Goal: Task Accomplishment & Management: Manage account settings

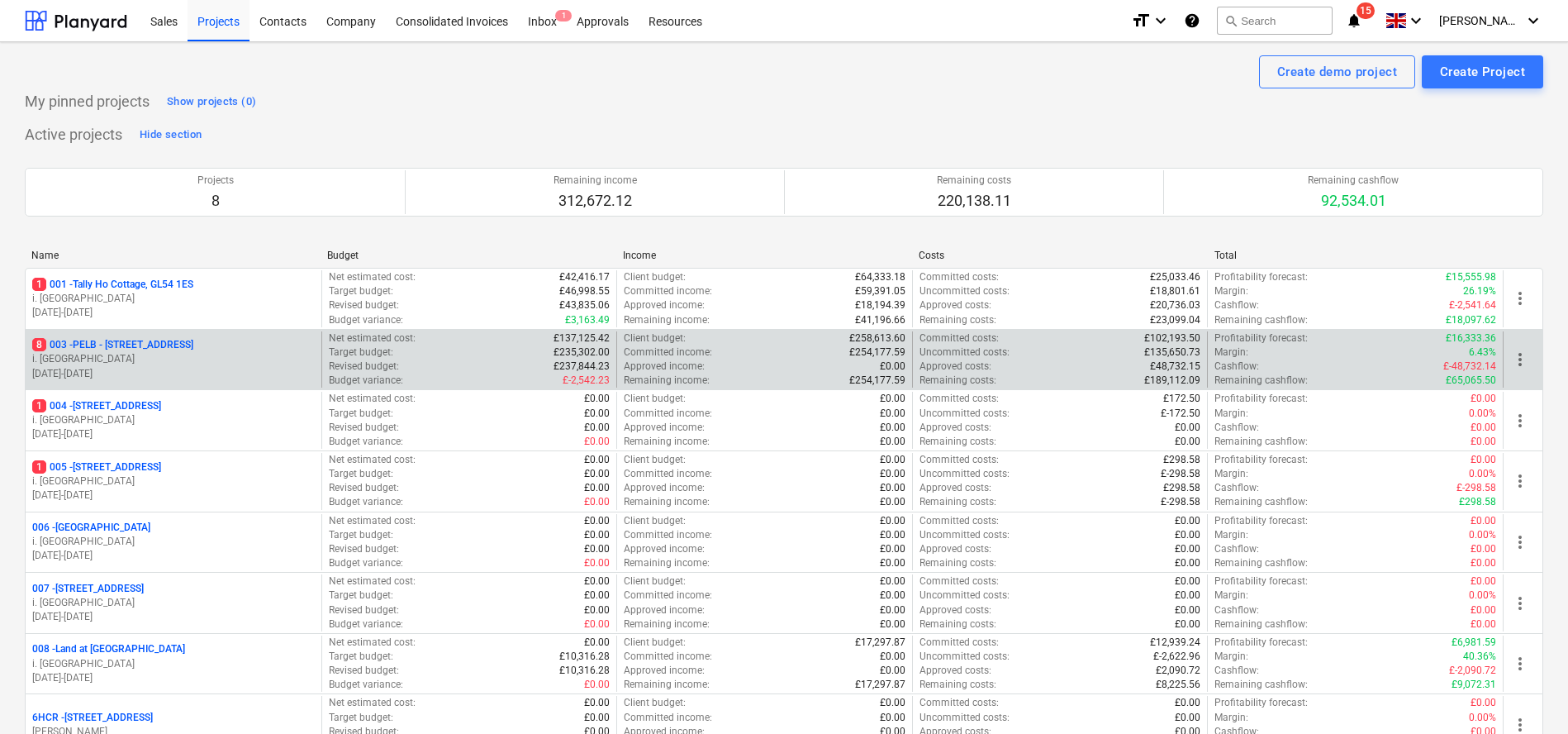
click at [170, 345] on p "8 003 - PELB - [GEOGRAPHIC_DATA], [GEOGRAPHIC_DATA], GL2 7NE" at bounding box center [113, 344] width 161 height 14
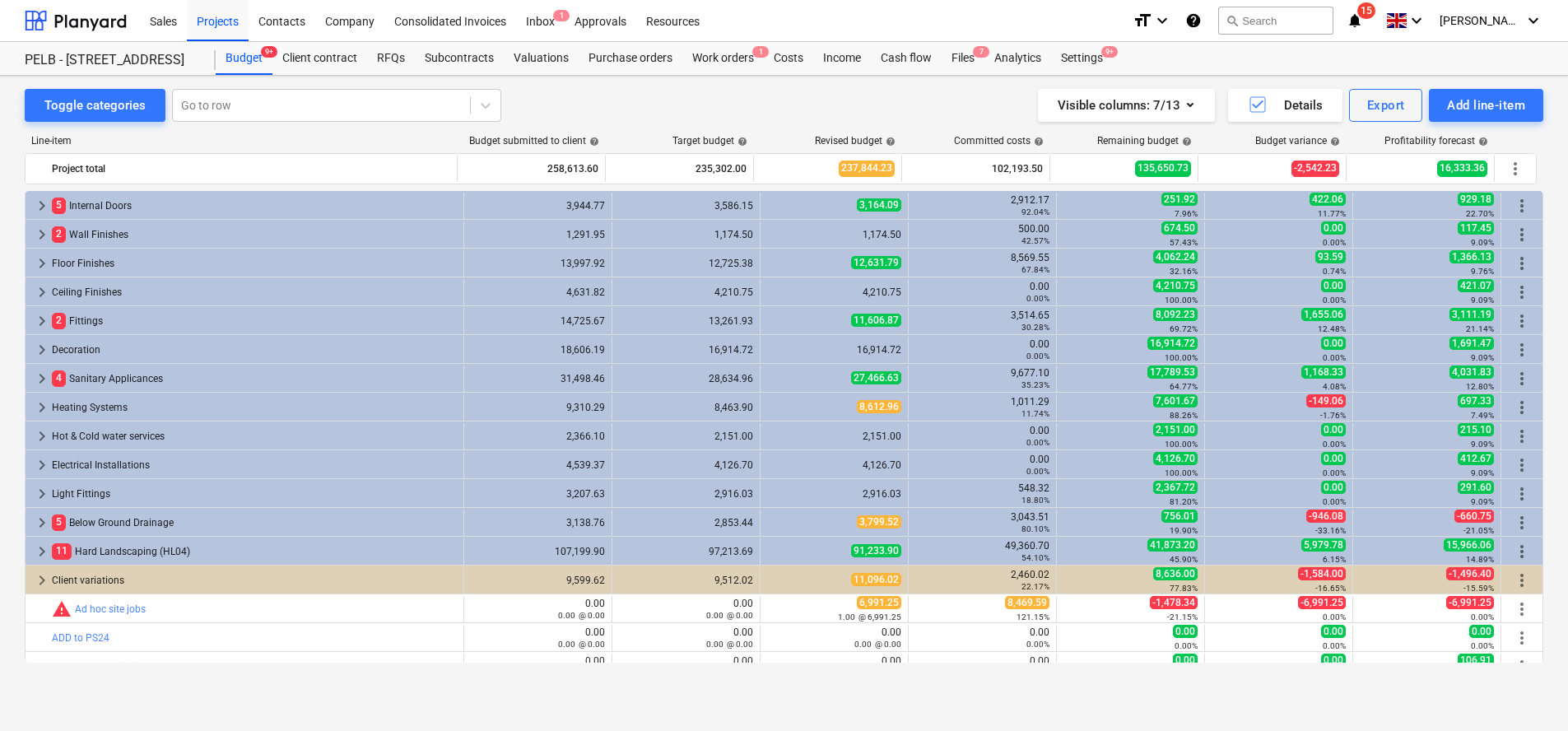
scroll to position [279, 0]
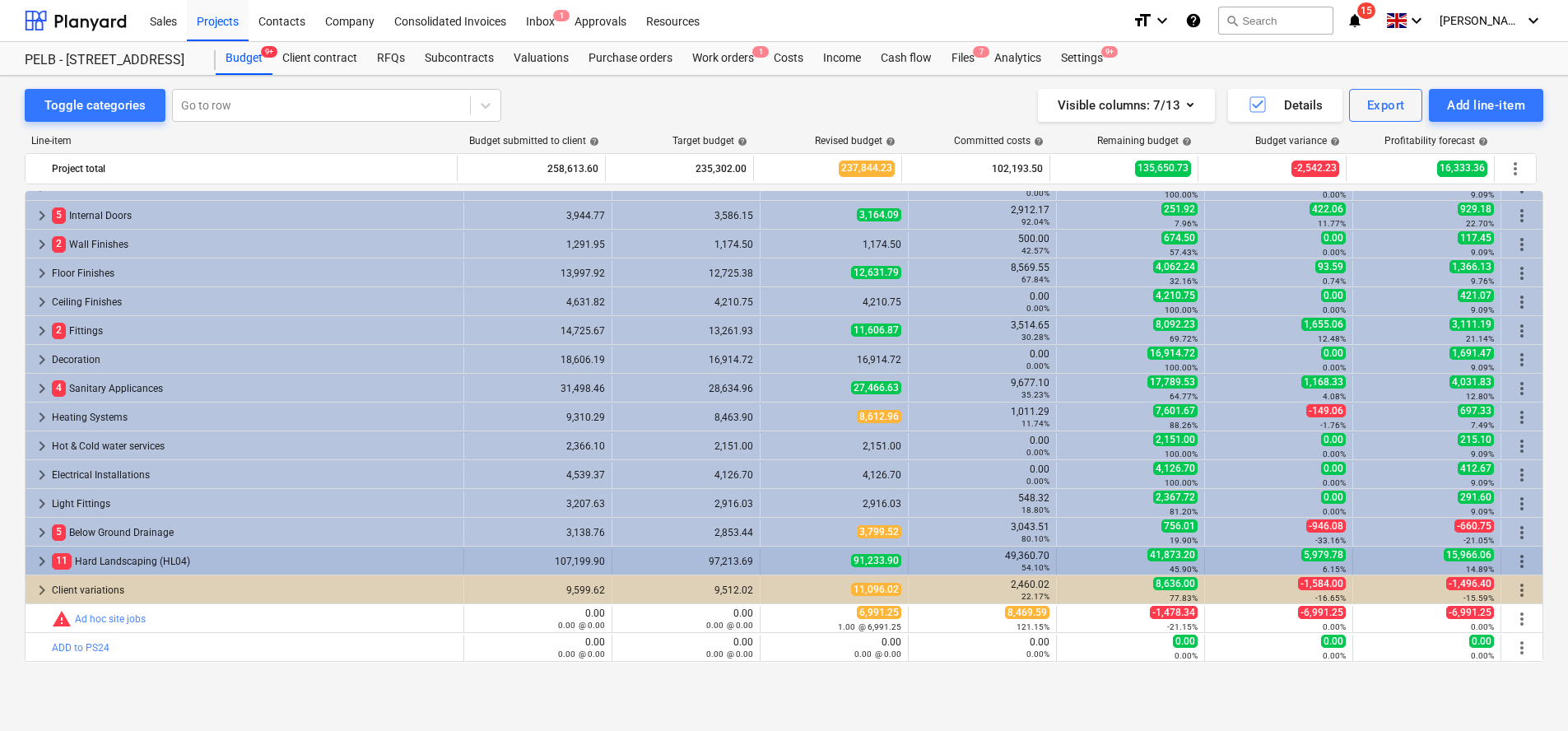
click at [43, 557] on span "keyboard_arrow_right" at bounding box center [42, 561] width 20 height 20
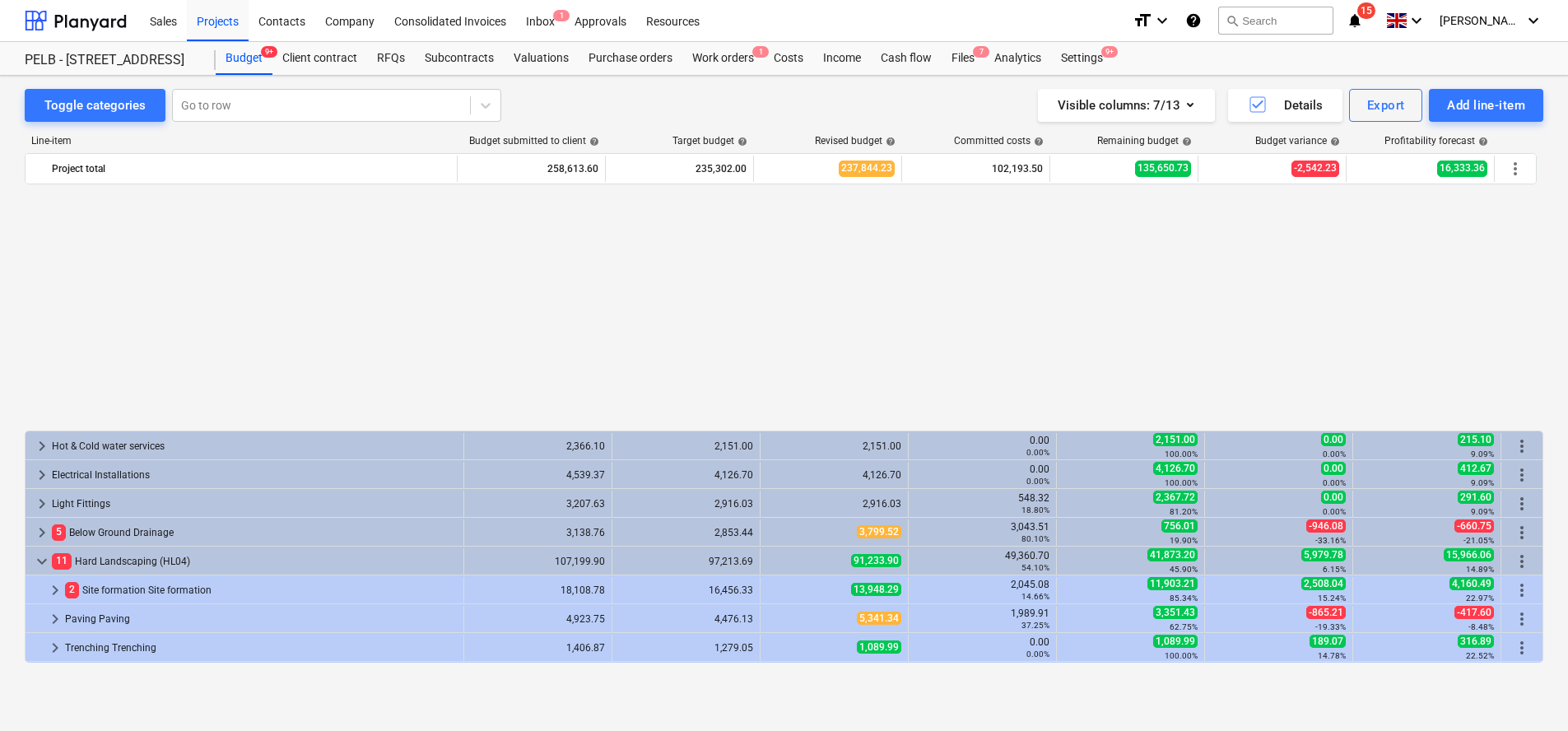
scroll to position [566, 0]
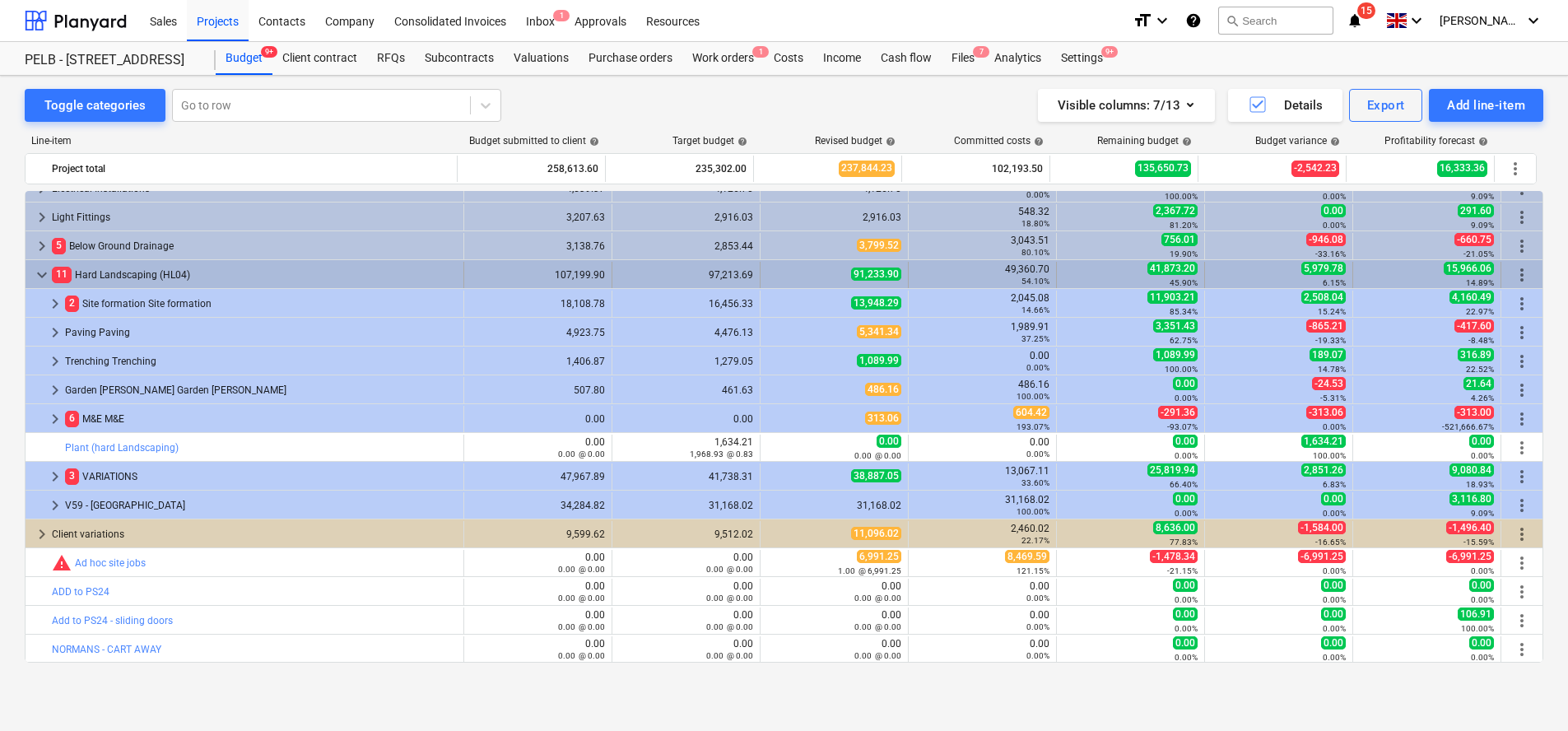
click at [1520, 271] on span "more_vert" at bounding box center [1522, 274] width 20 height 20
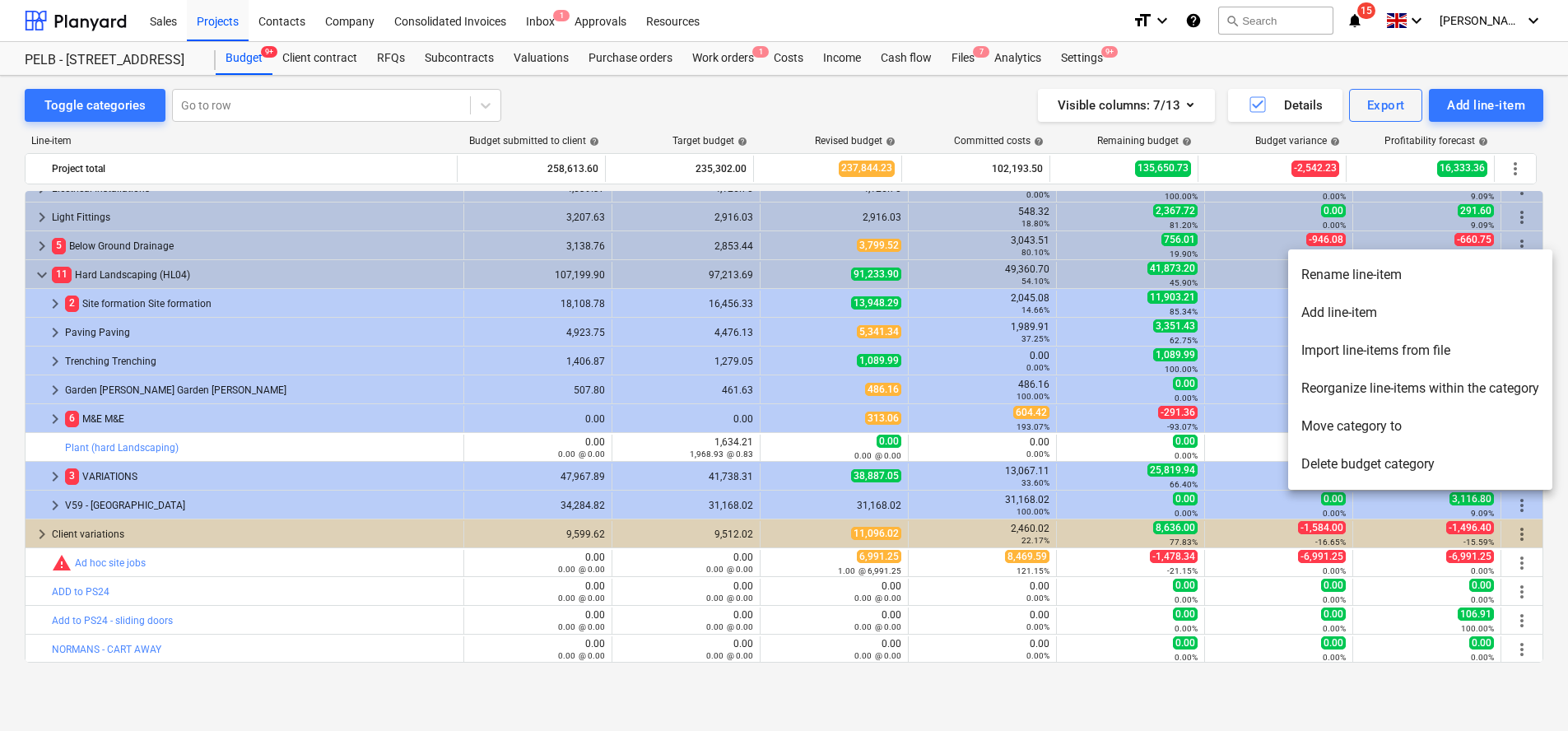
click at [1444, 310] on li "Add line-item" at bounding box center [1420, 313] width 265 height 38
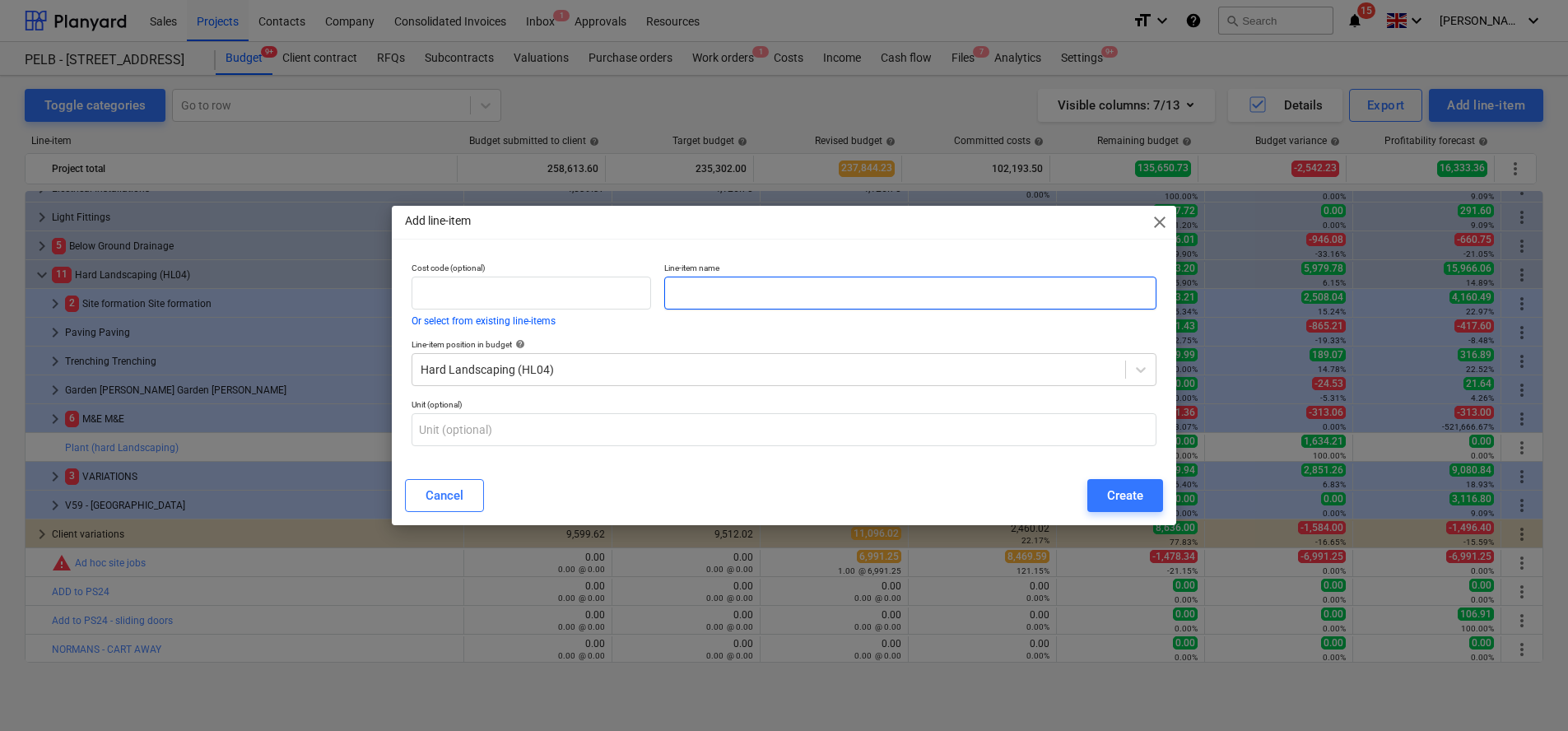
click at [750, 294] on input "text" at bounding box center [910, 292] width 492 height 32
type input "V63 - Main House turning circle"
click at [1129, 494] on div "Create" at bounding box center [1126, 495] width 36 height 21
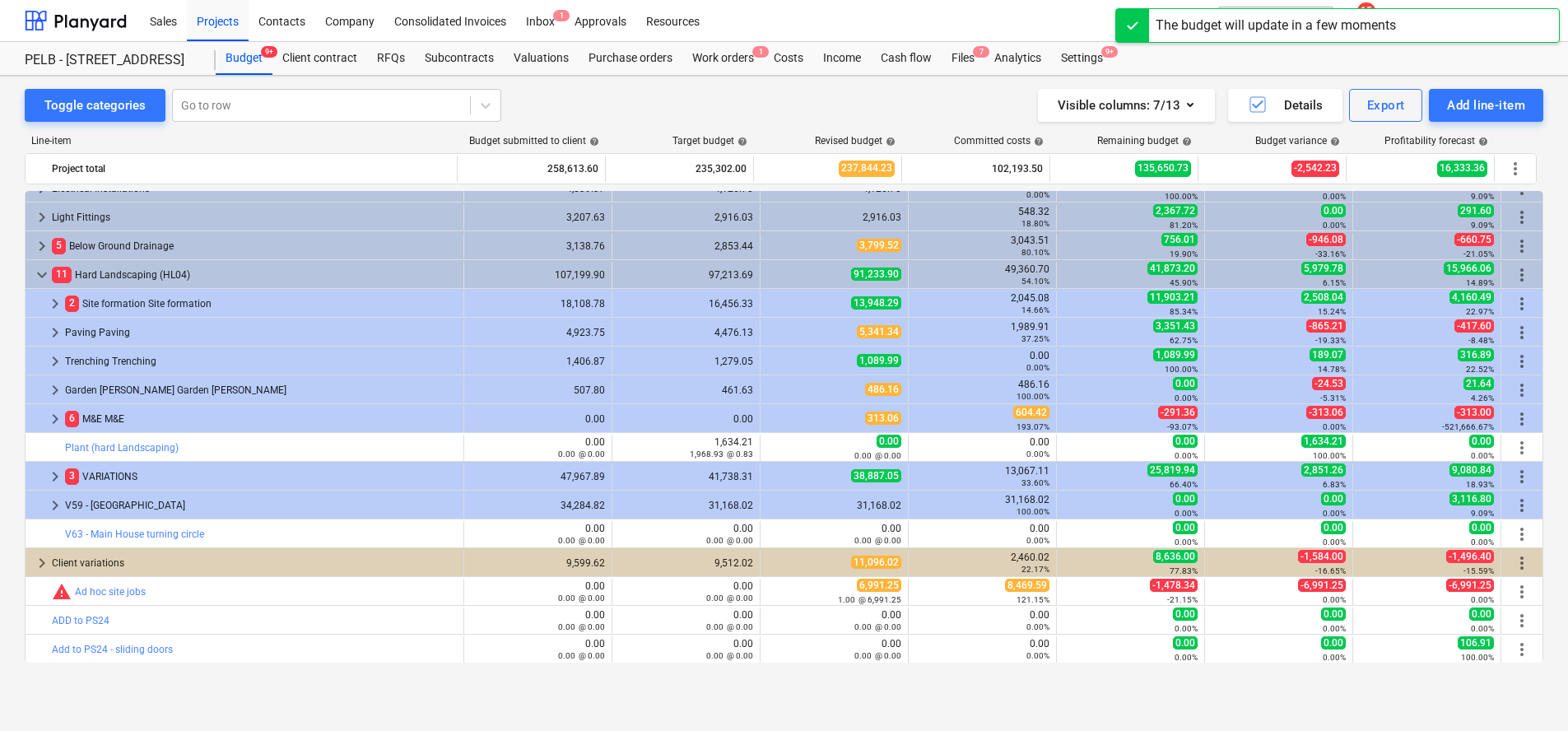
scroll to position [591, 0]
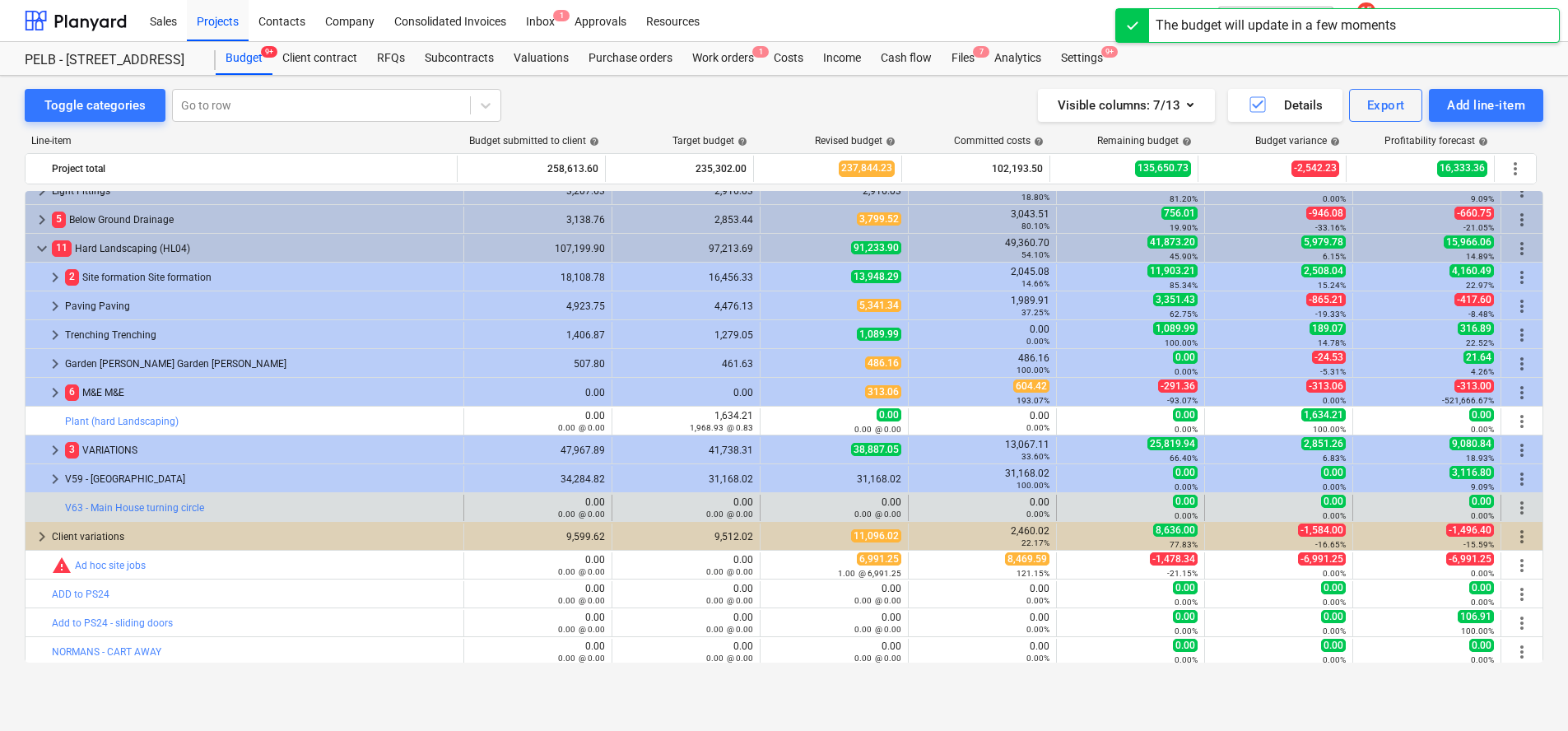
click at [1522, 506] on span "more_vert" at bounding box center [1522, 507] width 20 height 20
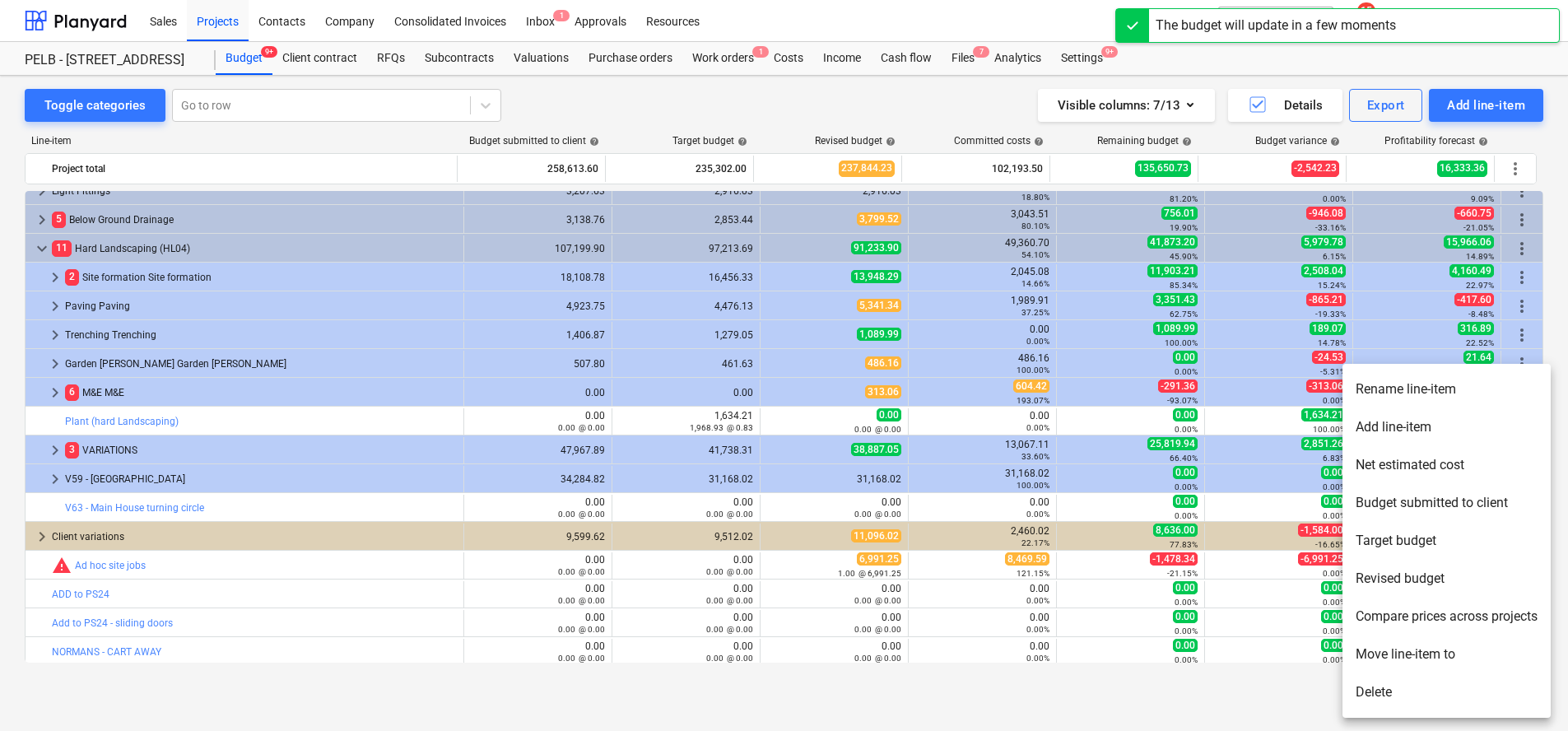
click at [1453, 428] on li "Add line-item" at bounding box center [1447, 427] width 208 height 38
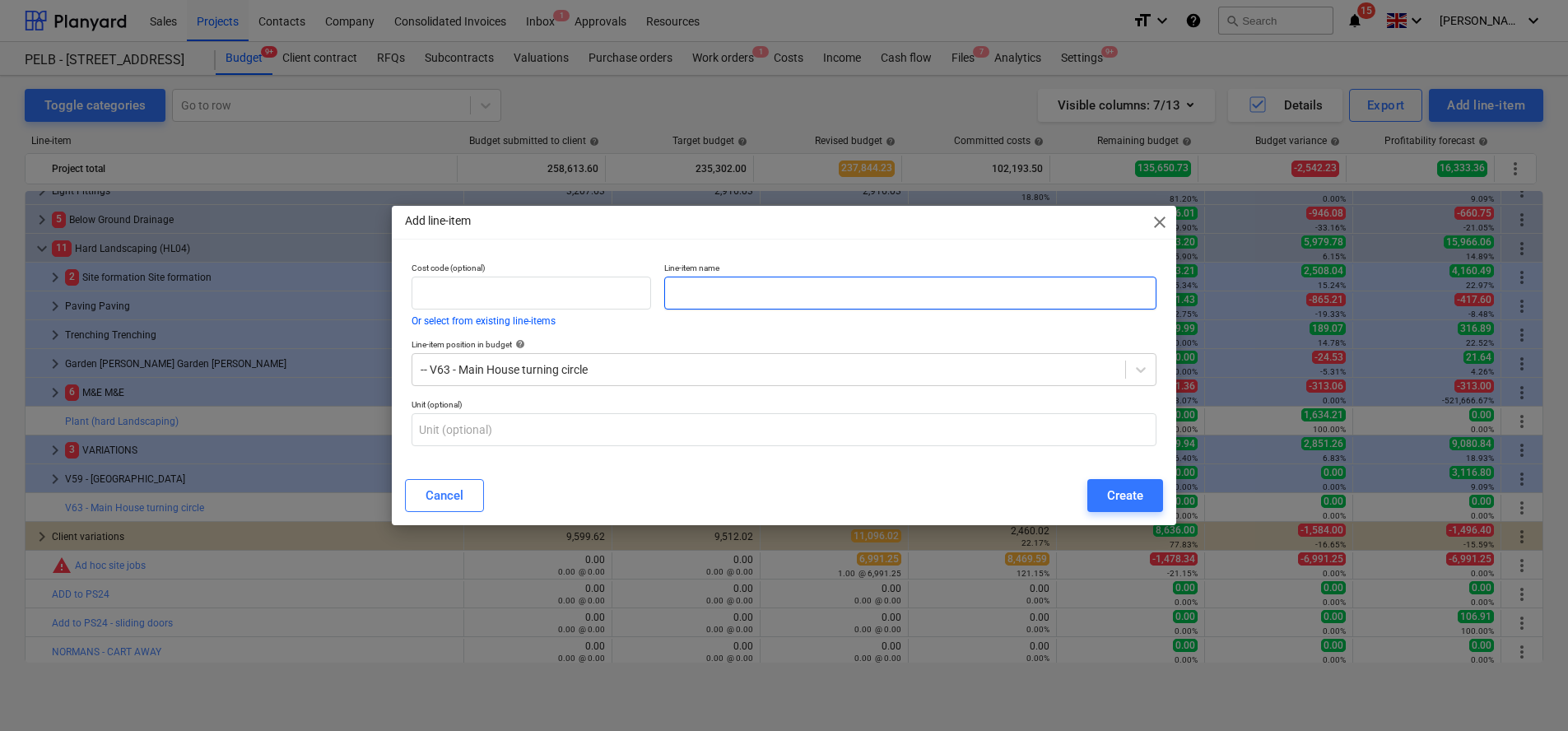
click at [695, 296] on input "text" at bounding box center [910, 292] width 492 height 32
paste input "Breaking out remaining exsiting concrete"
drag, startPoint x: 889, startPoint y: 299, endPoint x: 811, endPoint y: 296, distance: 78.1
click at [811, 296] on input "Breaking out remaining exsiting concrete" at bounding box center [910, 292] width 492 height 32
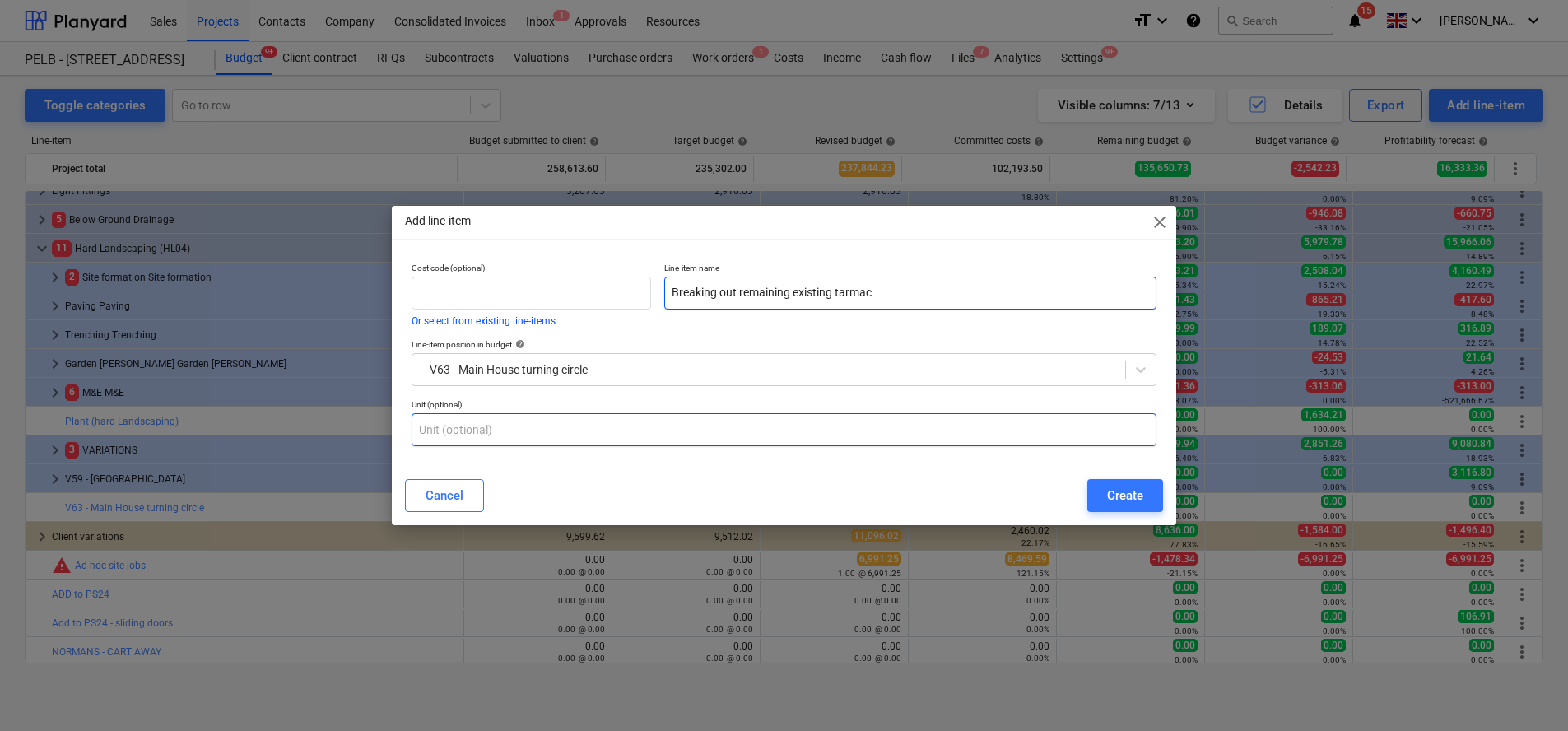
type input "Breaking out remaining existing tarmac"
click at [731, 428] on input "text" at bounding box center [784, 429] width 745 height 32
type input "m2"
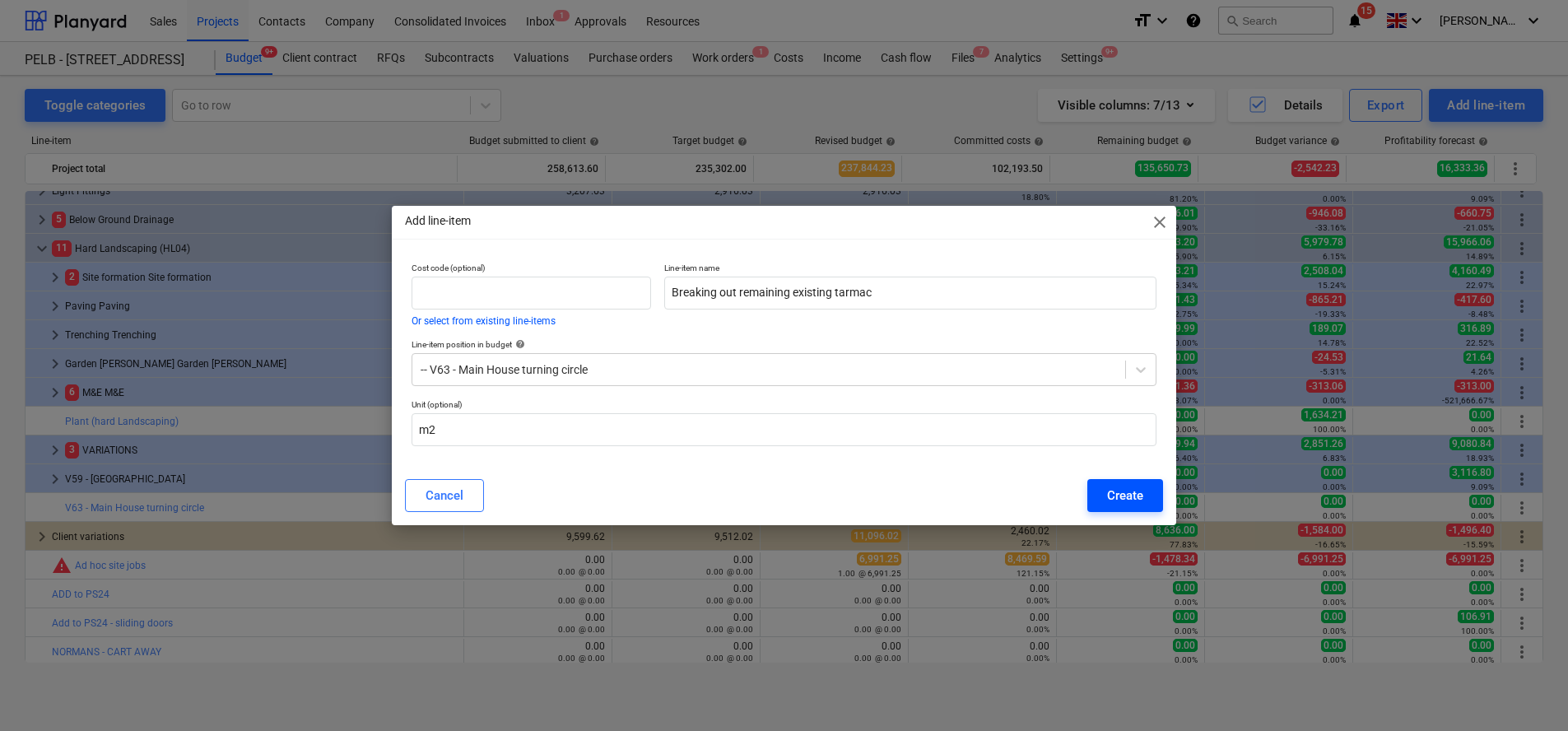
click at [1126, 506] on button "Create" at bounding box center [1125, 495] width 75 height 32
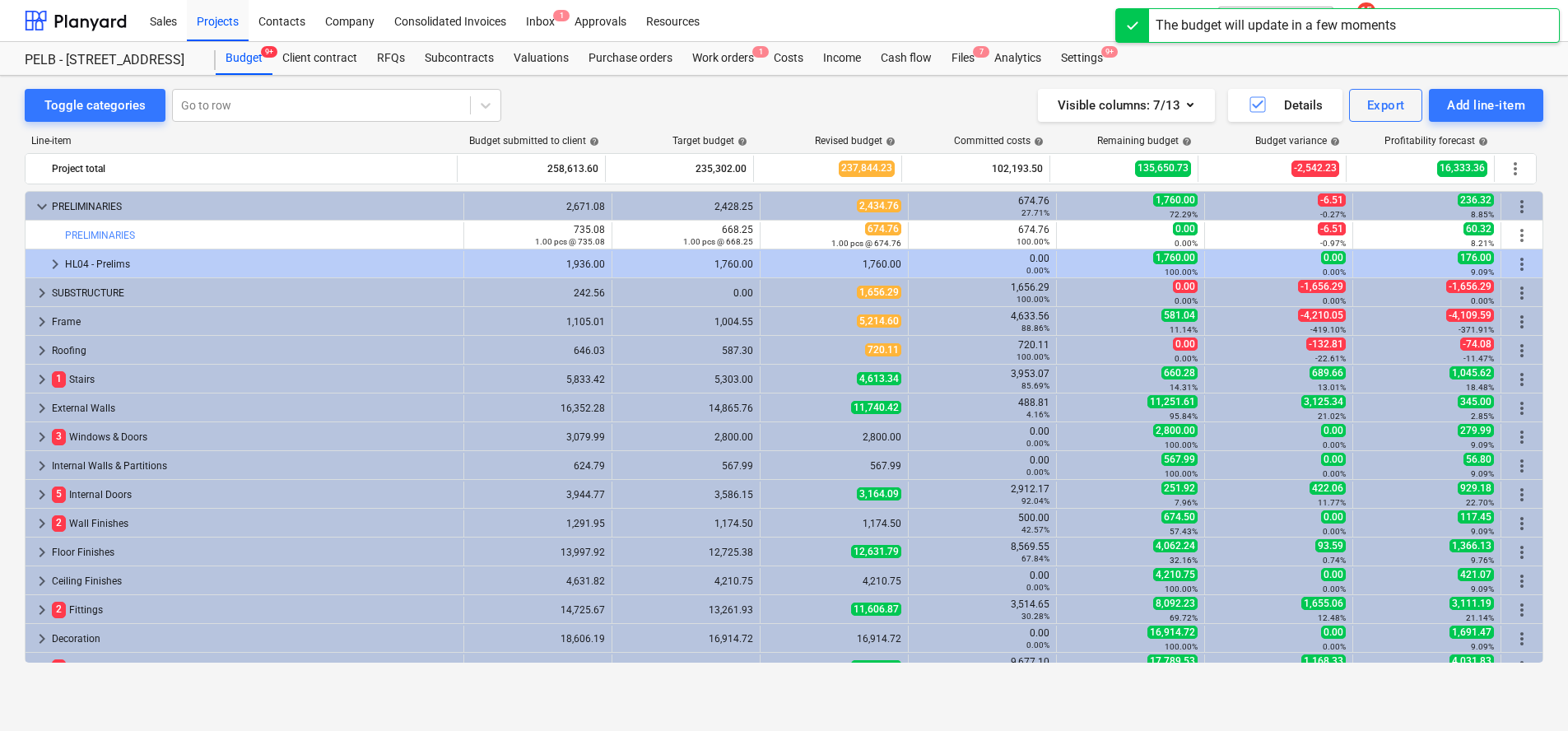
scroll to position [591, 0]
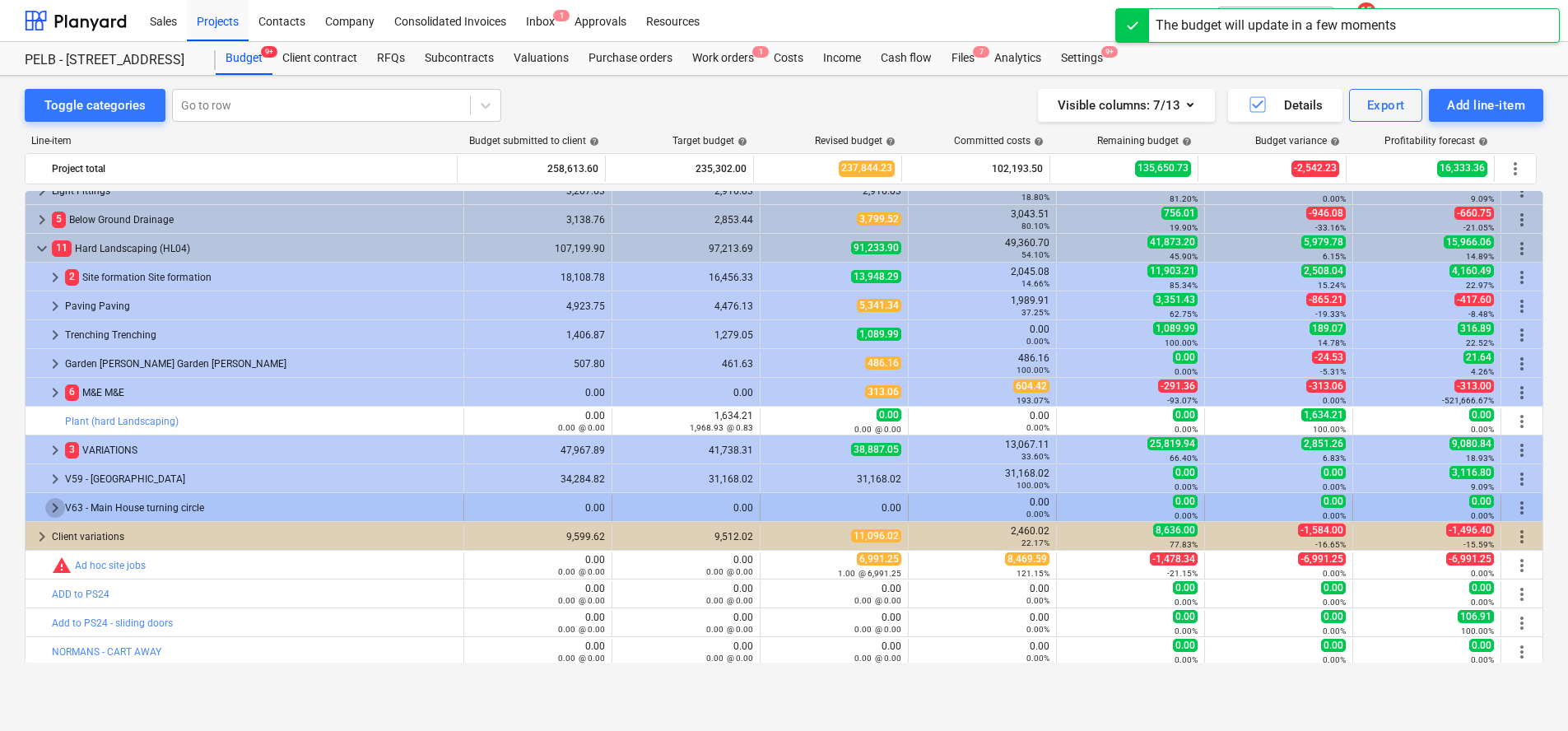
click at [50, 507] on span "keyboard_arrow_right" at bounding box center [54, 507] width 20 height 20
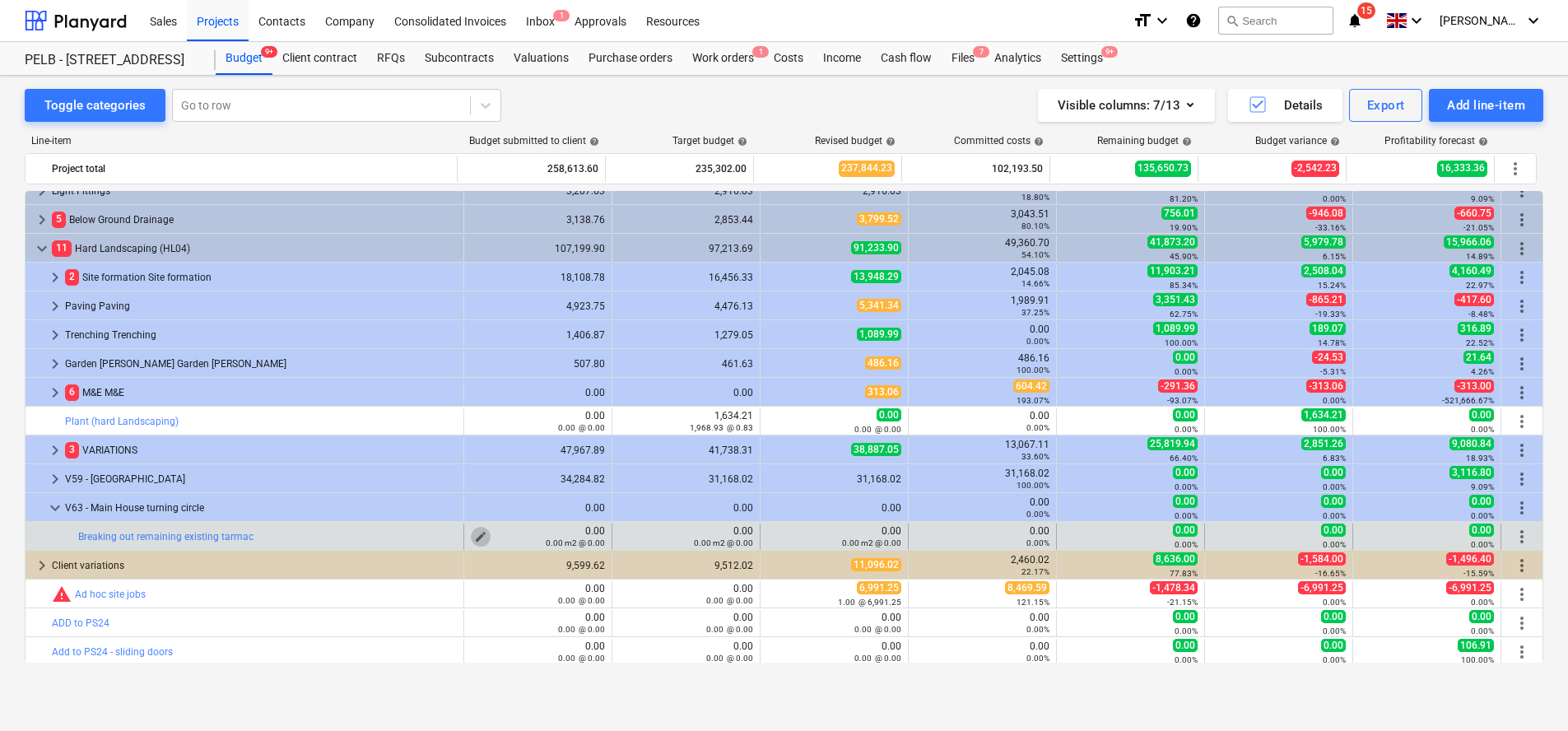
click at [476, 532] on span "edit" at bounding box center [481, 537] width 13 height 13
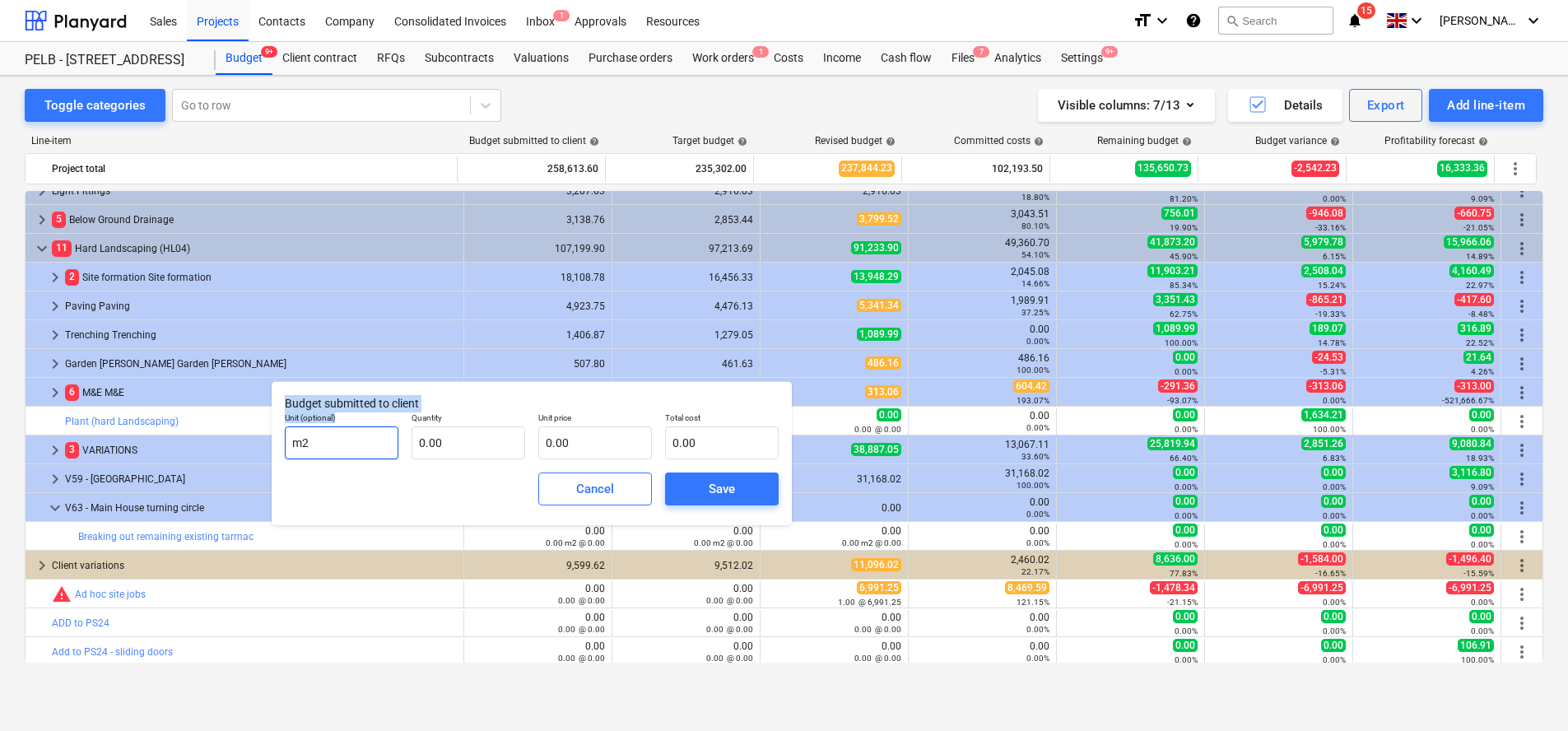
drag, startPoint x: 353, startPoint y: 430, endPoint x: 357, endPoint y: 445, distance: 15.5
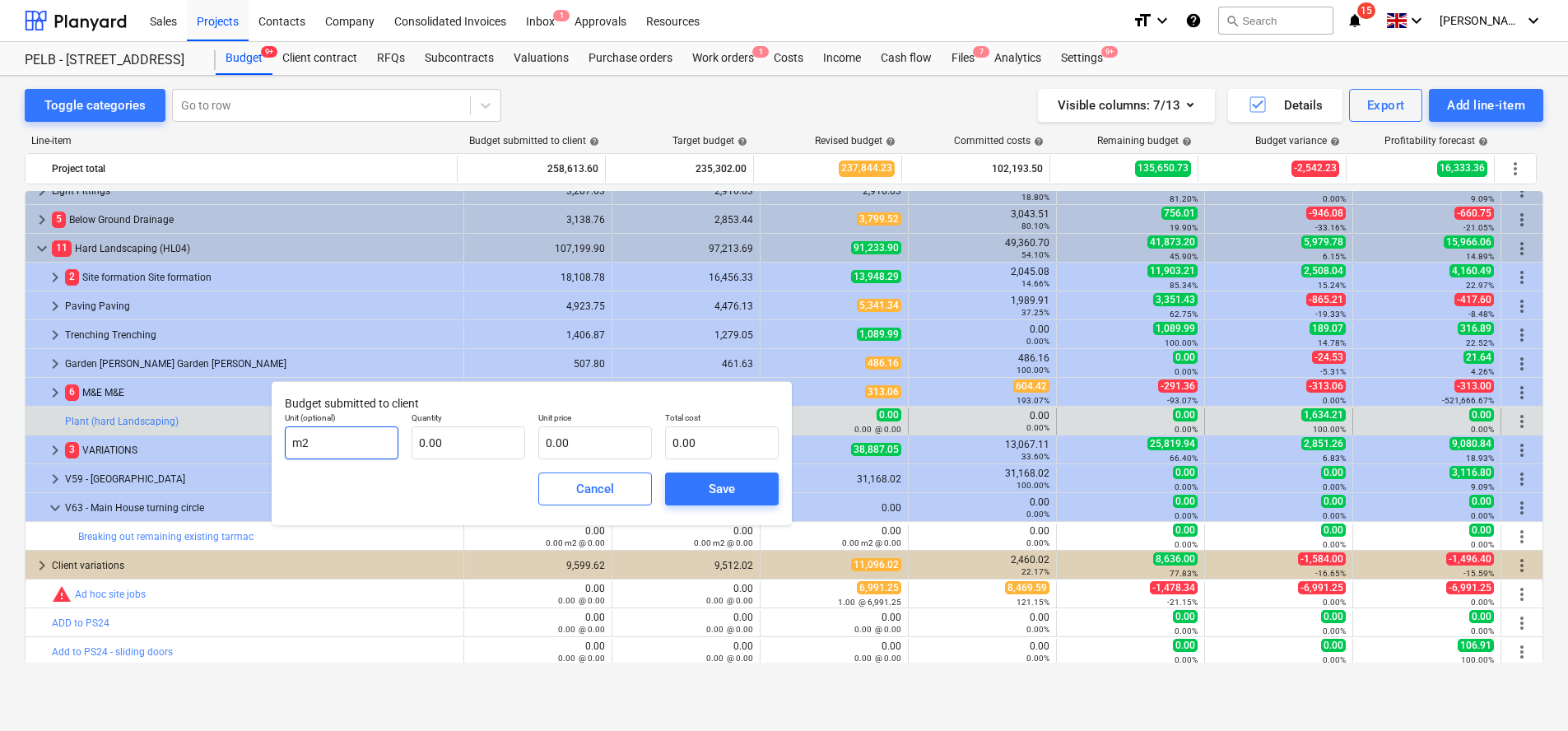
drag, startPoint x: 342, startPoint y: 441, endPoint x: 228, endPoint y: 423, distance: 115.4
click at [233, 424] on body "Sales Projects Contacts Company Consolidated Invoices Inbox 1 Approvals Resourc…" at bounding box center [784, 365] width 1568 height 731
type input "m"
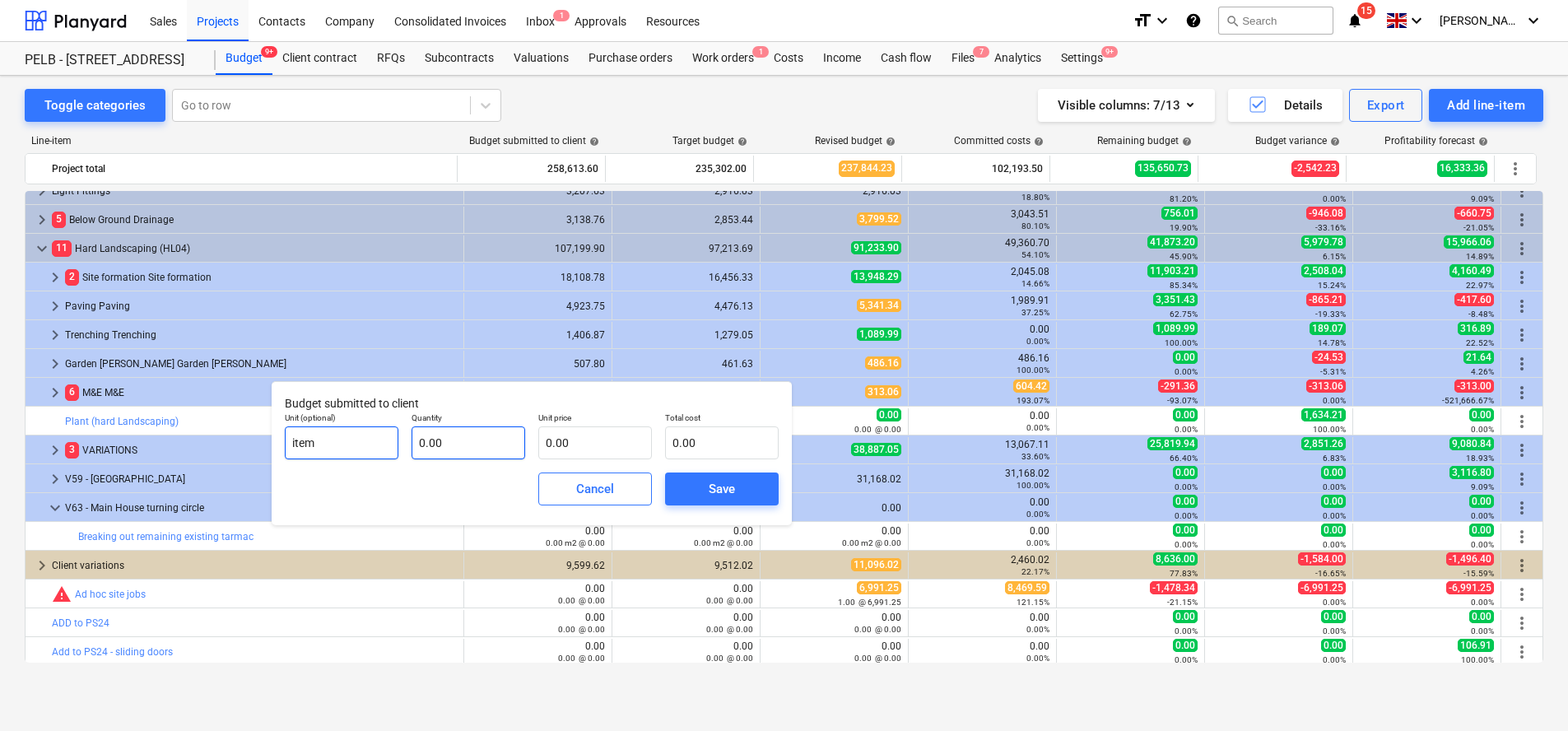
type input "item"
click at [490, 455] on input "text" at bounding box center [468, 442] width 114 height 32
type input "1.00"
click at [564, 442] on input "text" at bounding box center [594, 442] width 114 height 32
type input "1"
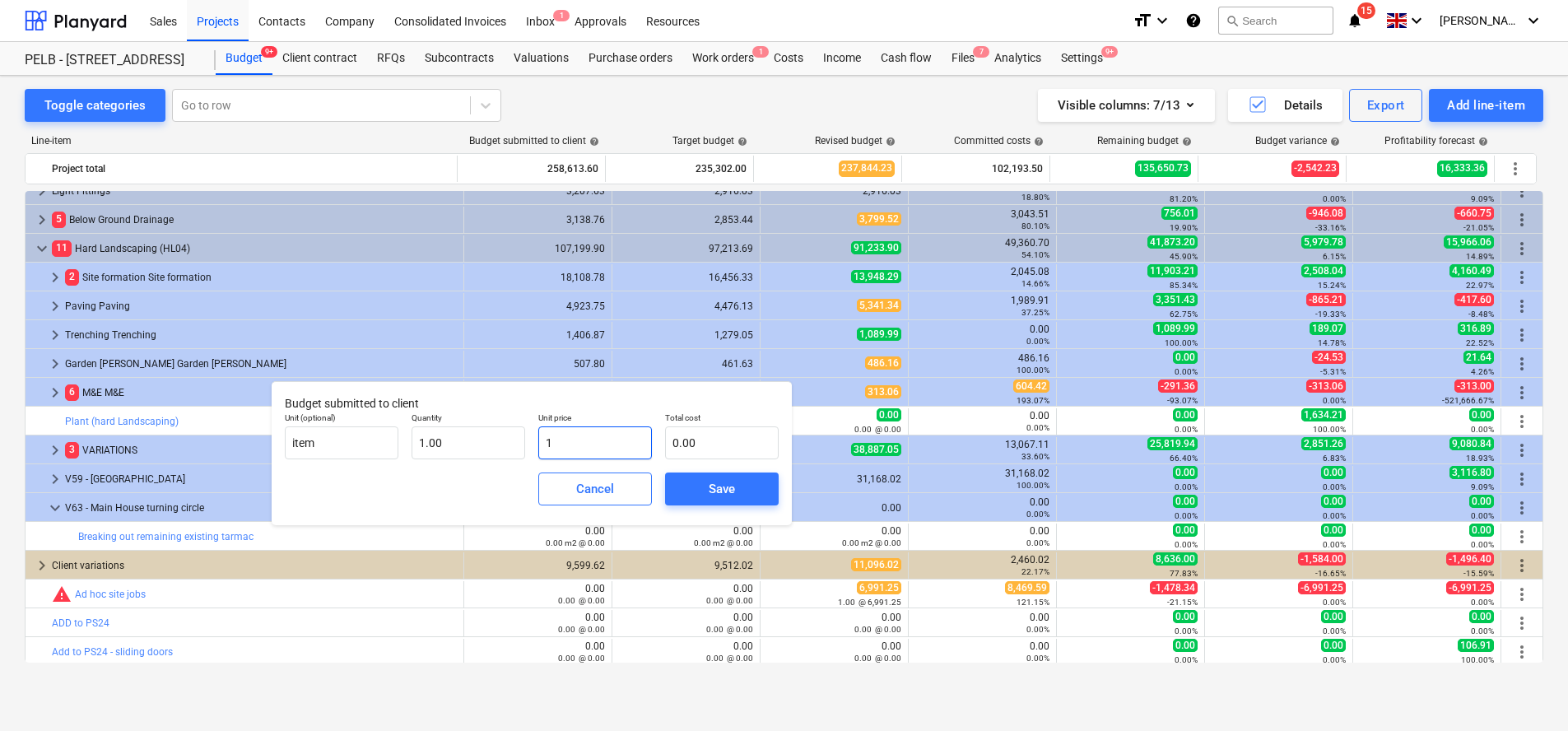
type input "1.00"
type input "13"
type input "13.00"
type input "132"
type input "132.00"
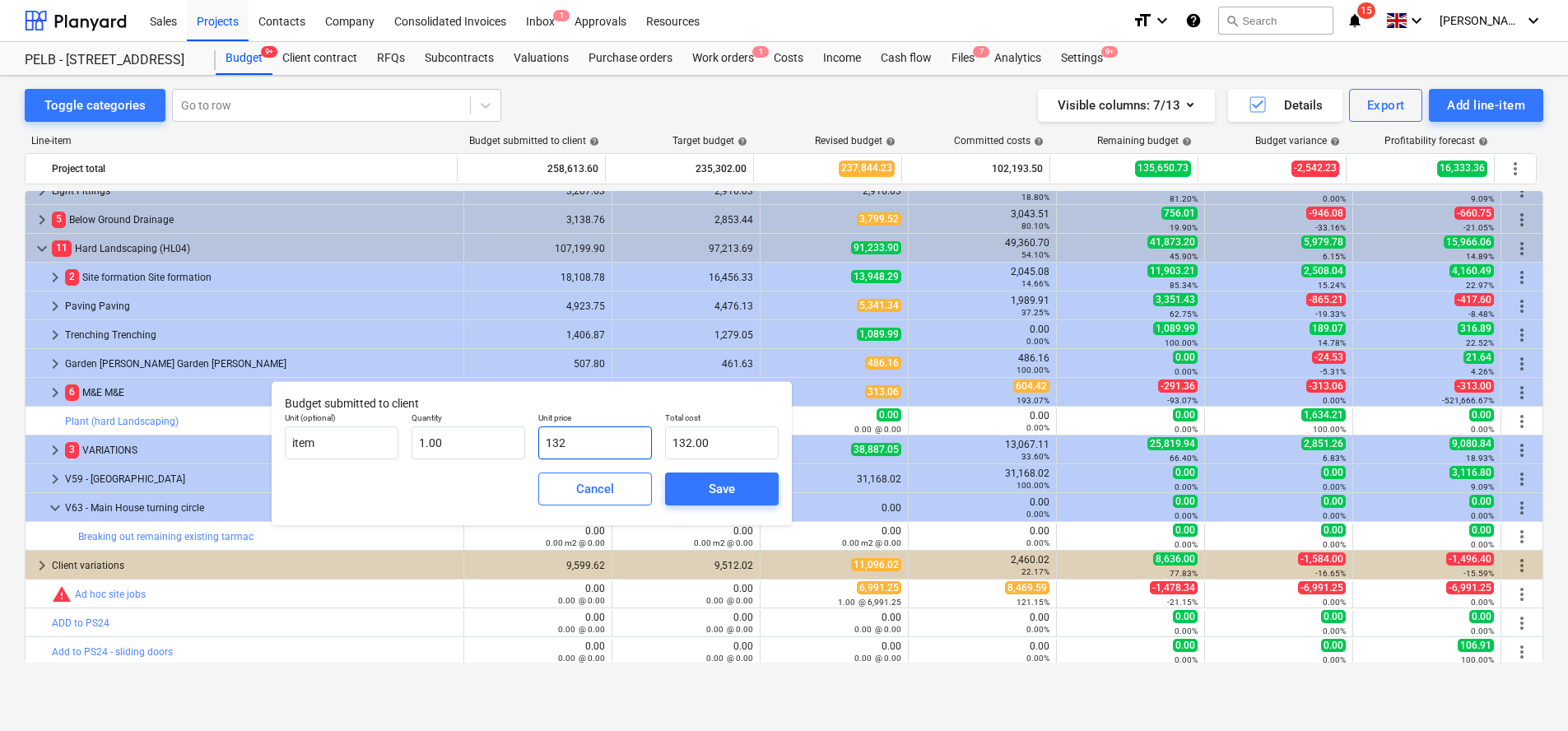
type input "1329"
type input "1,329.00"
type input "1329.7"
type input "1,329.70"
type input "1329.76"
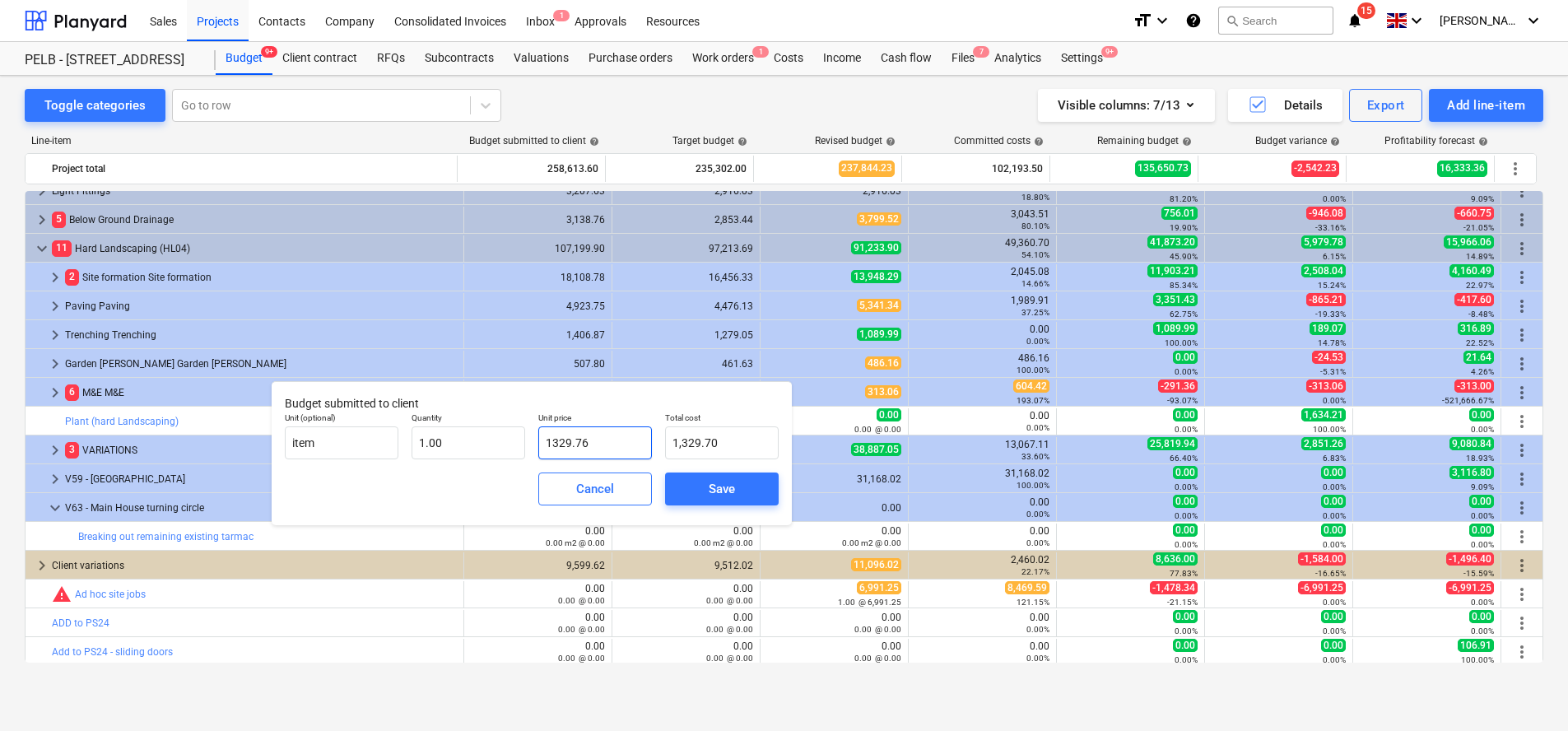
type input "1,329.76"
click at [721, 491] on div "Save" at bounding box center [722, 489] width 27 height 21
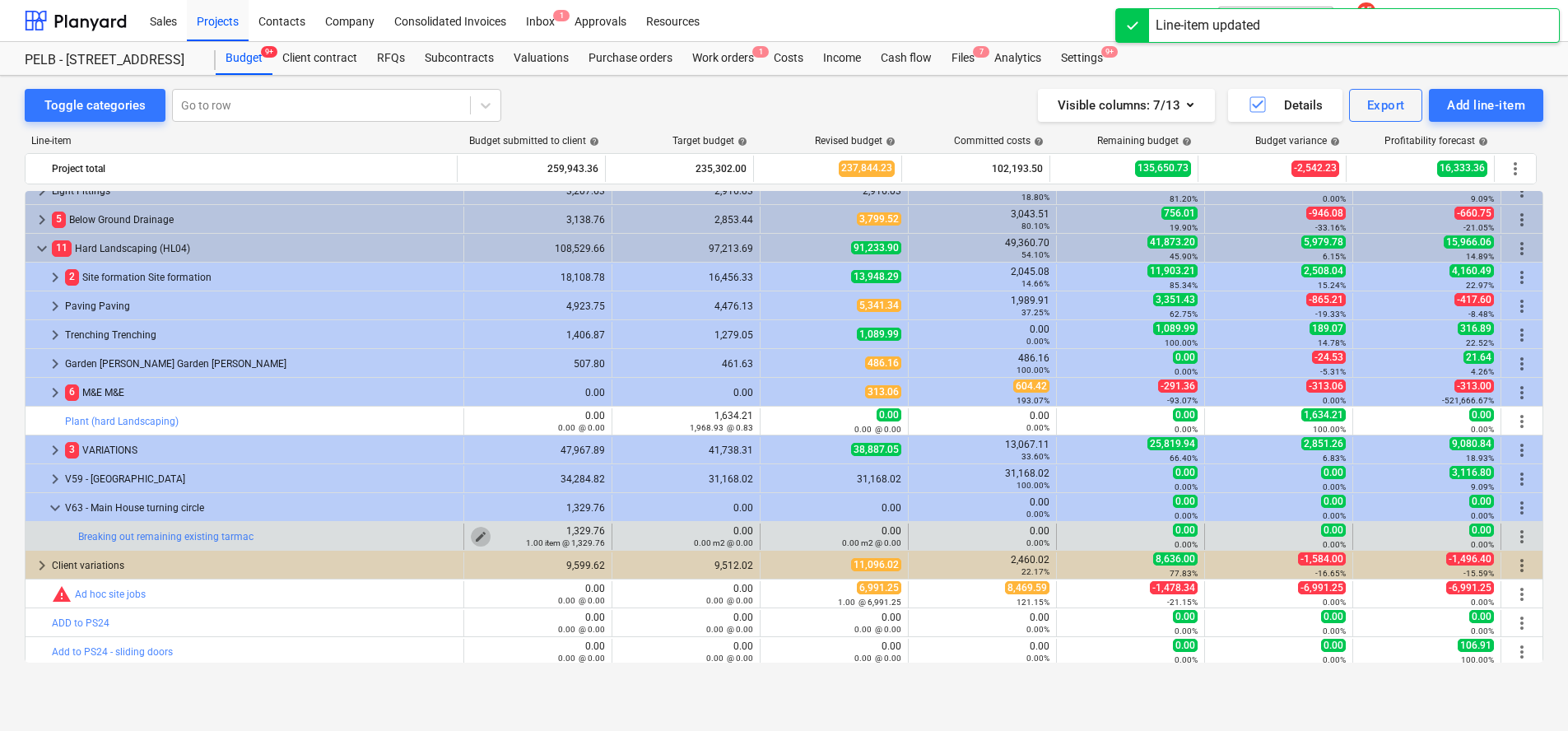
click at [474, 535] on span "edit" at bounding box center [481, 537] width 13 height 13
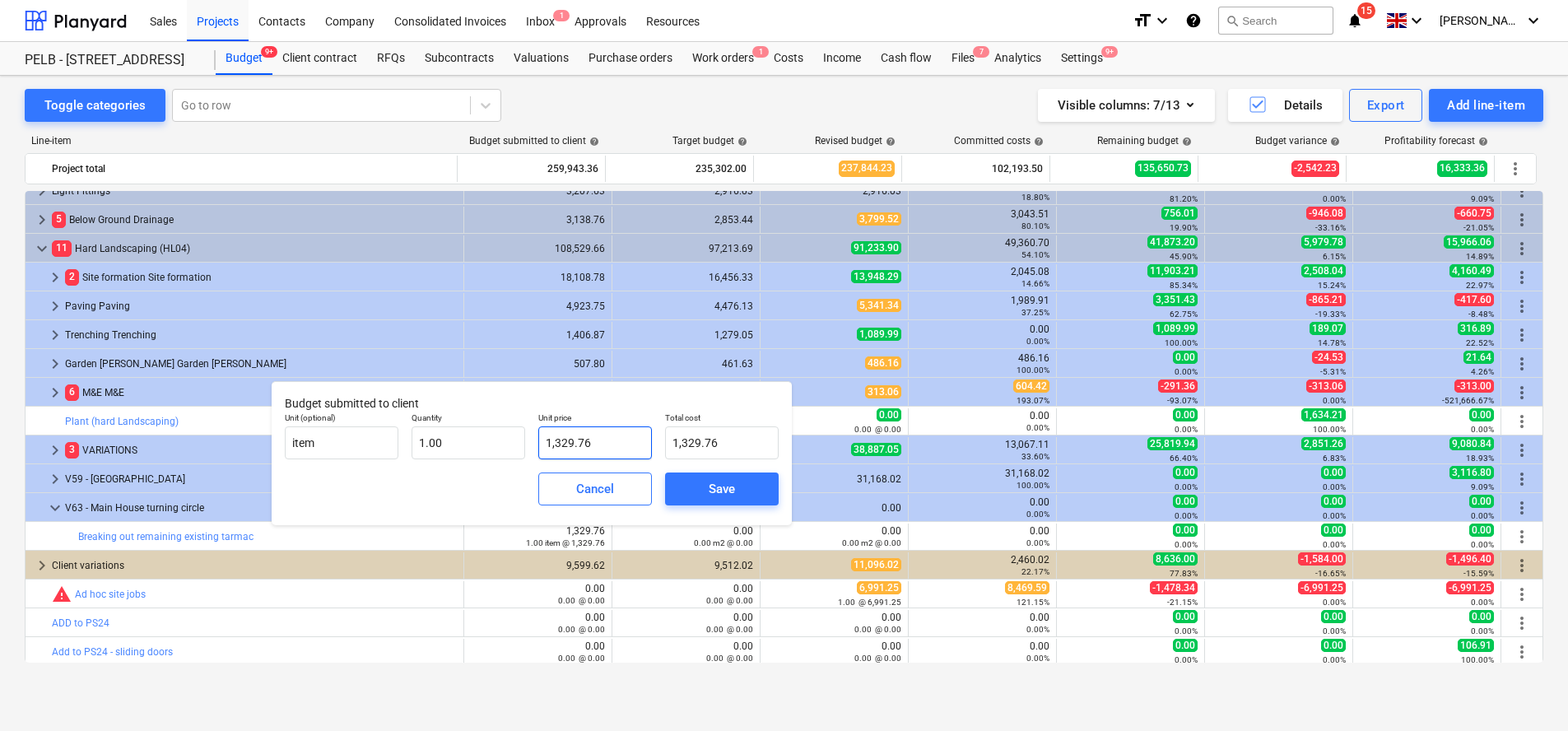
type input "1329.76"
click at [615, 445] on input "1329.76" at bounding box center [594, 442] width 114 height 32
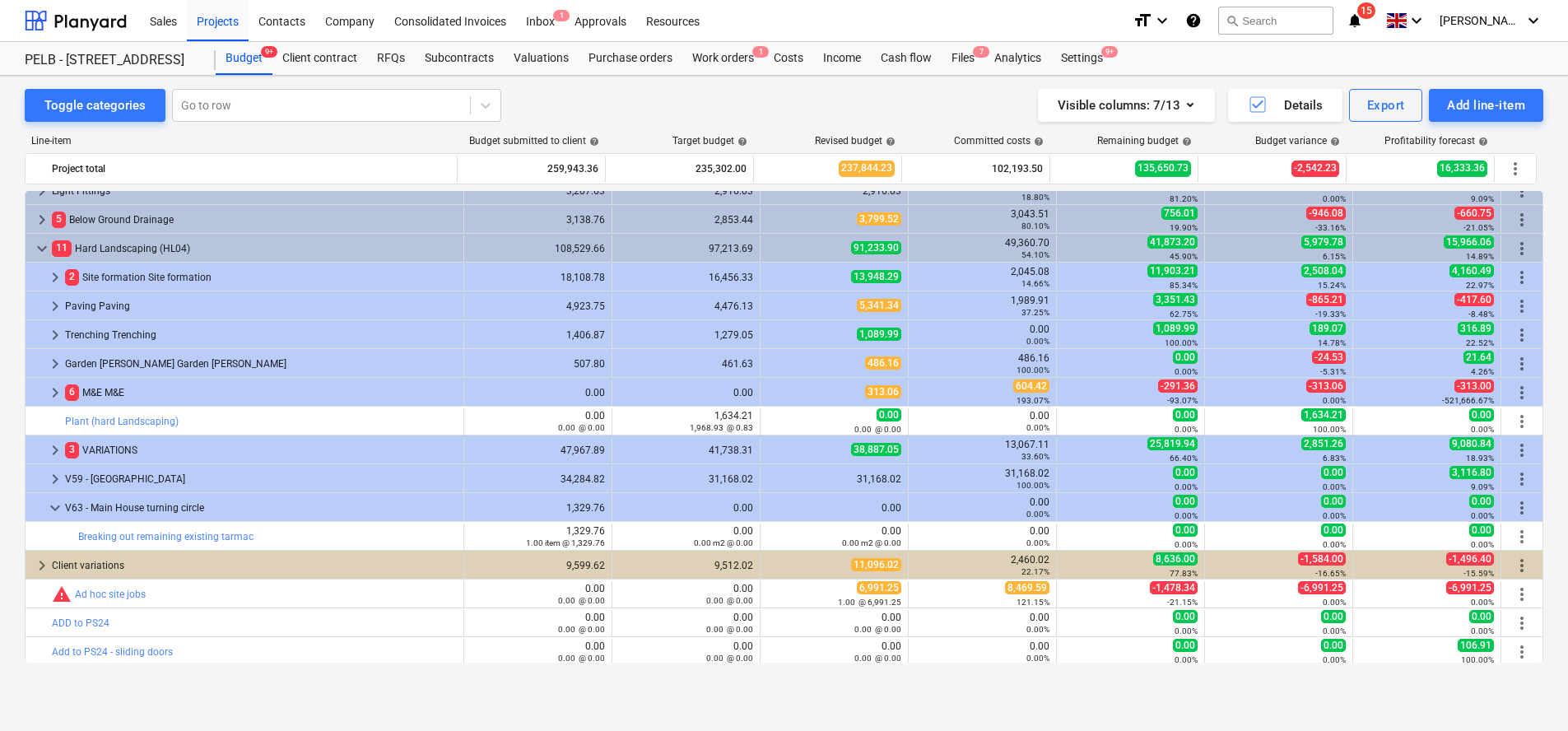
type input "1.00"
type input "1,329.76"
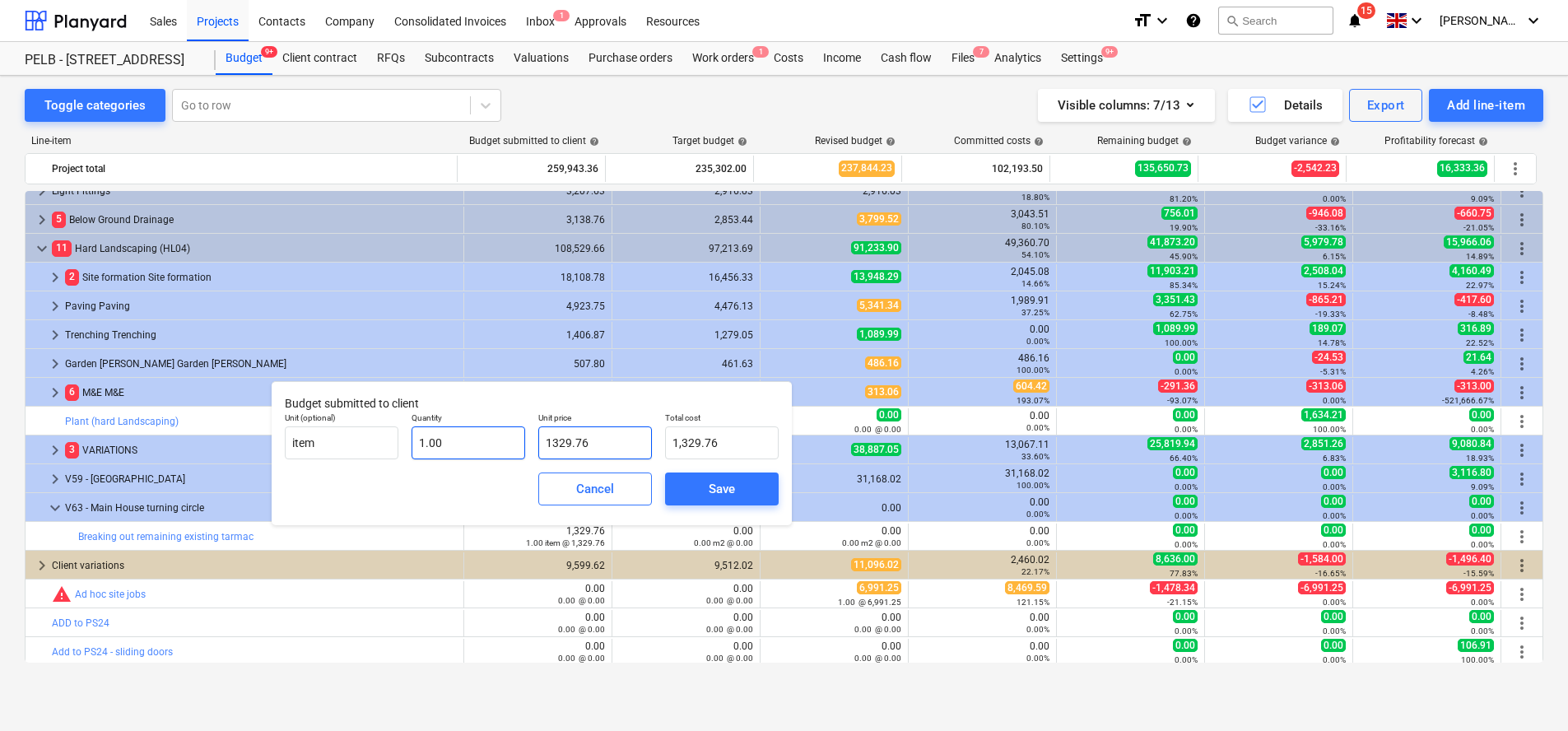
drag, startPoint x: 610, startPoint y: 442, endPoint x: 512, endPoint y: 439, distance: 98.0
click at [512, 439] on div "Unit (optional) item Quantity 1.00 Unit price 1329.76 Total cost 1,329.76" at bounding box center [531, 436] width 507 height 60
type input "2"
type input "2.00"
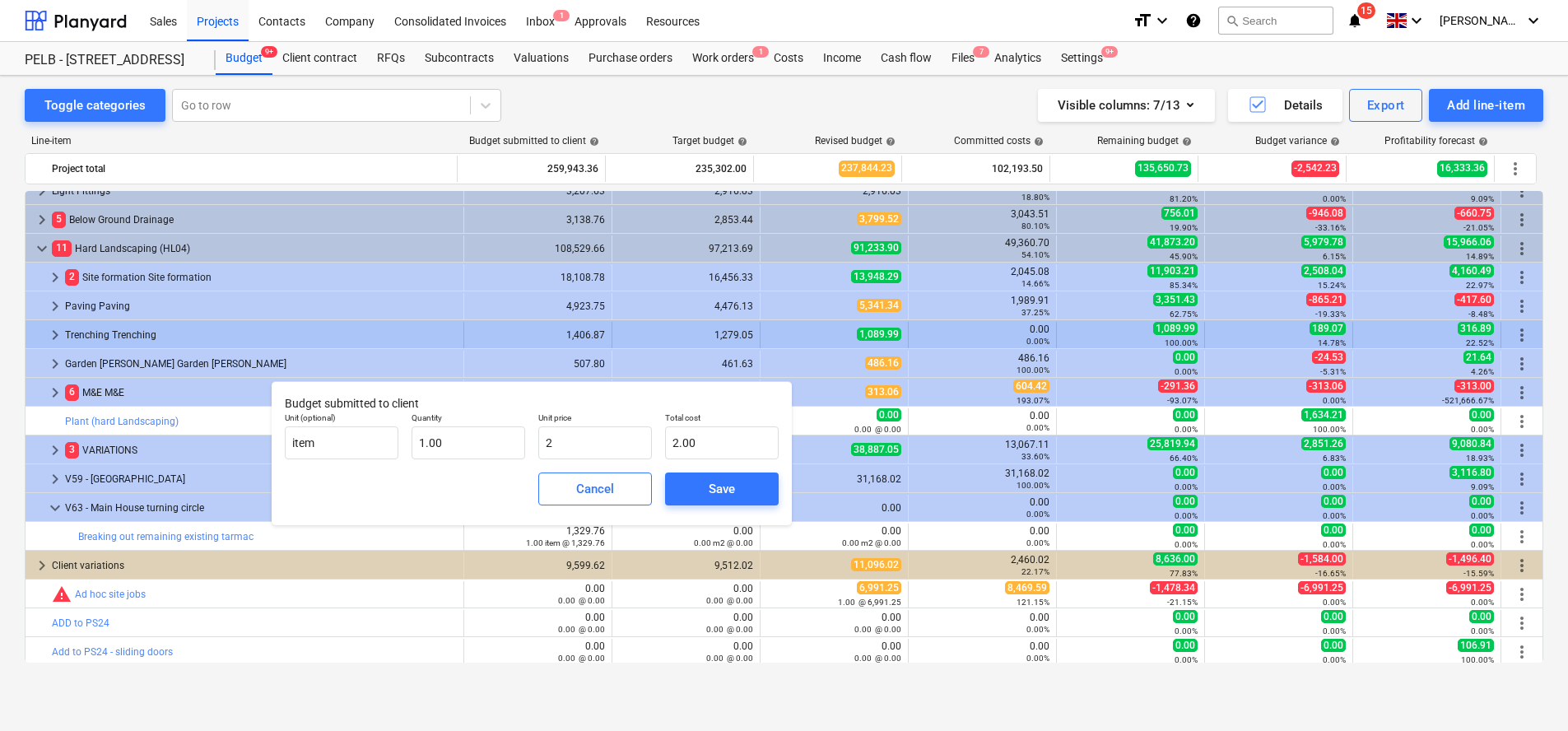
type input "2.00"
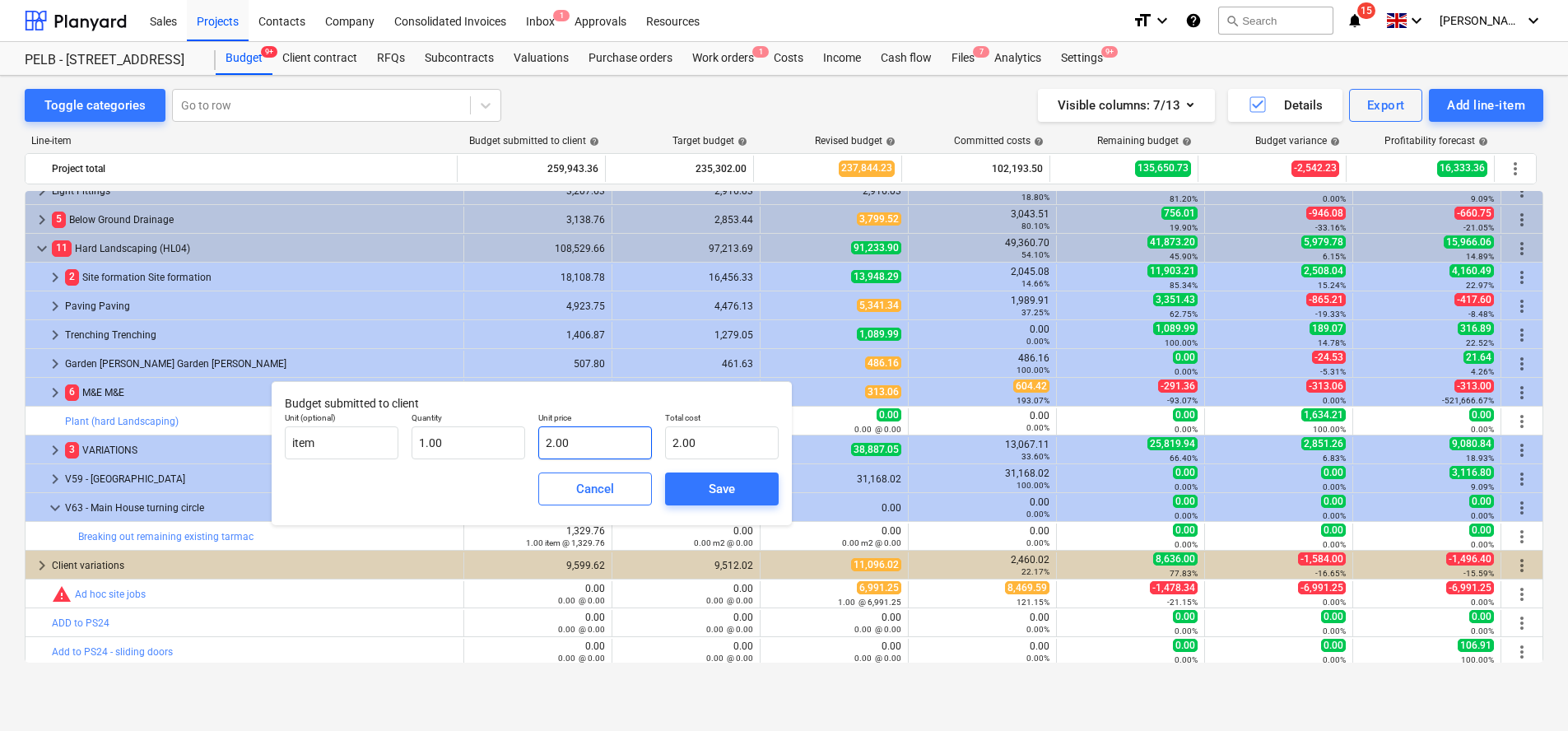
type input "2"
click at [573, 440] on input "2" at bounding box center [594, 442] width 114 height 32
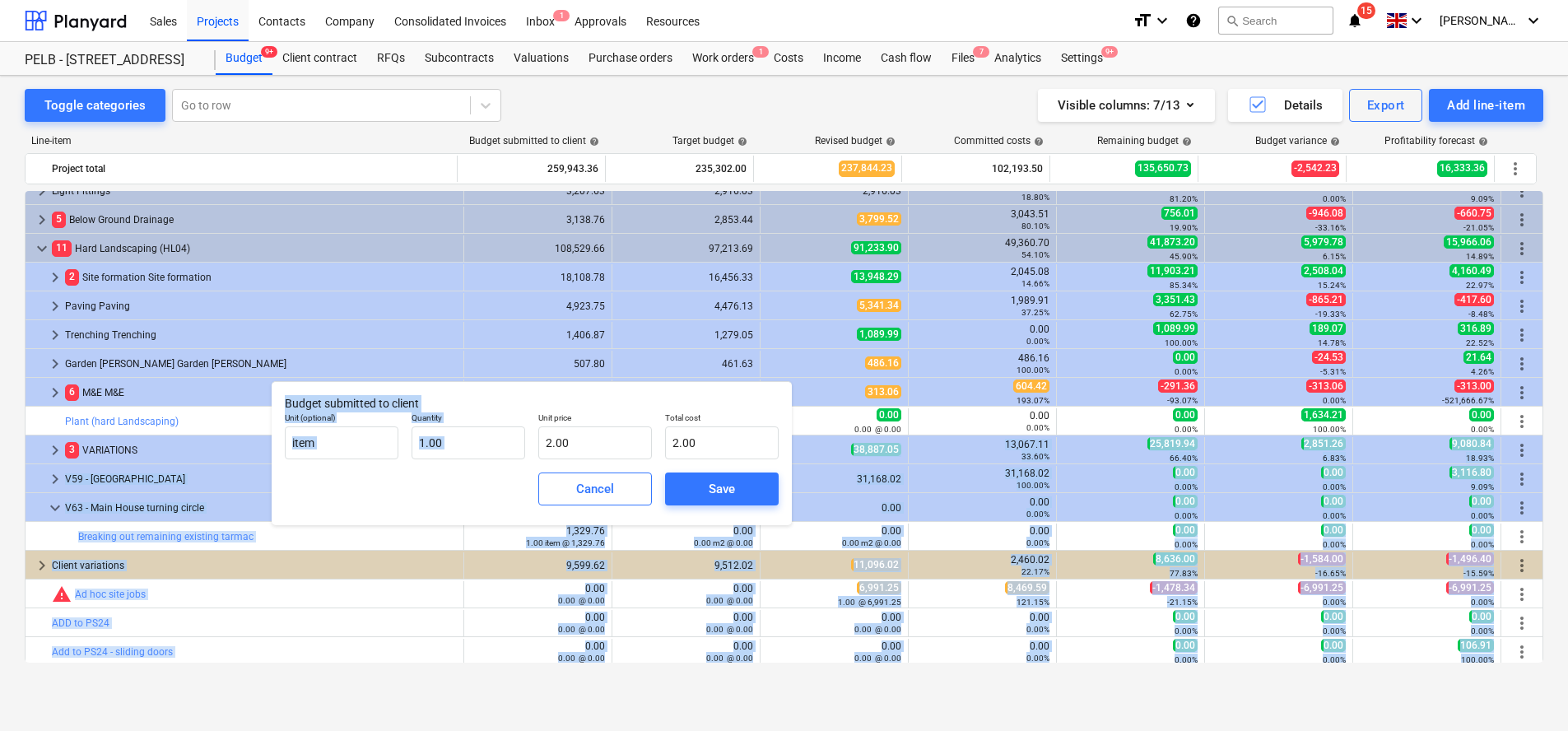
click at [535, 440] on body "Sales Projects Contacts Company Consolidated Invoices Inbox 1 Approvals Resourc…" at bounding box center [784, 365] width 1568 height 731
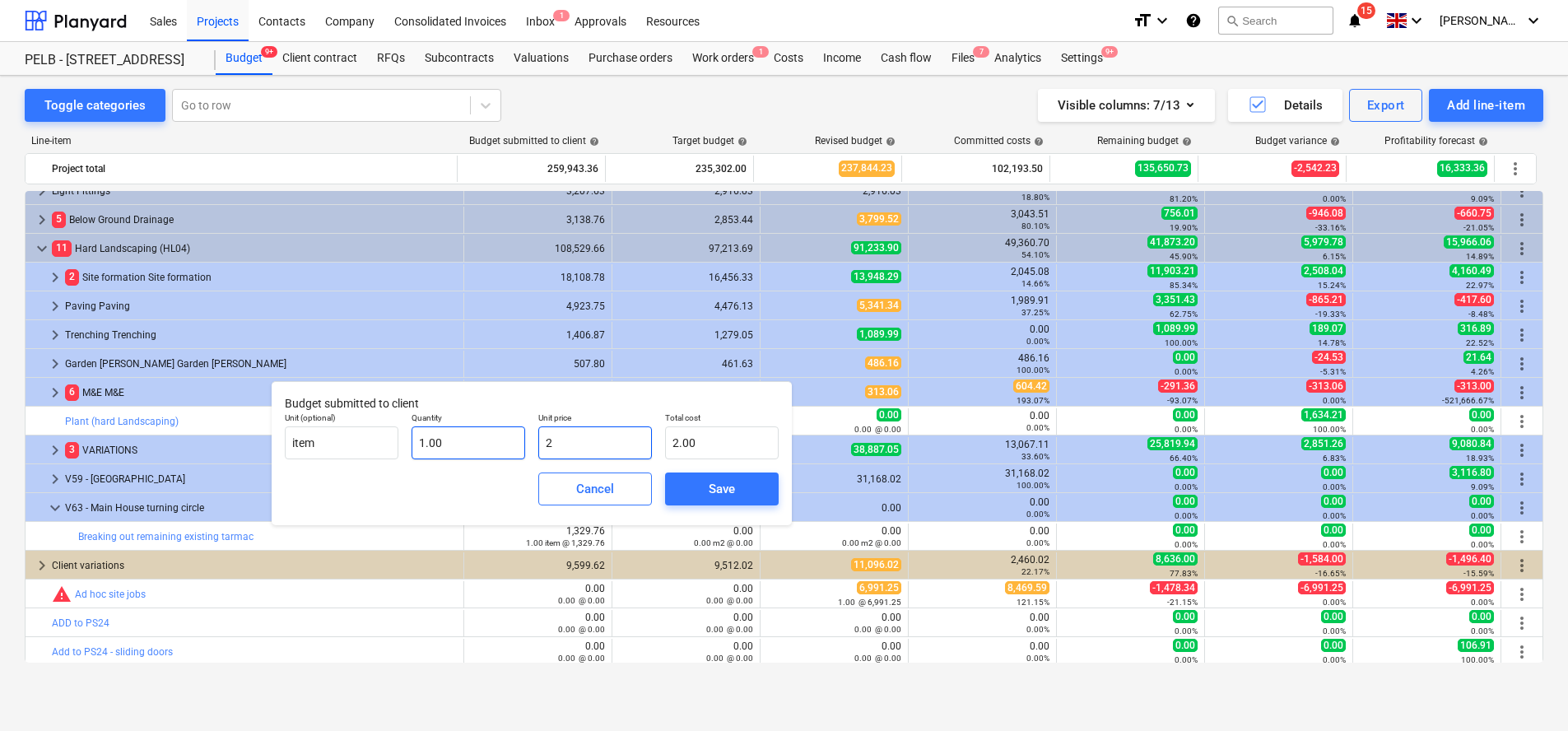
drag, startPoint x: 615, startPoint y: 446, endPoint x: 464, endPoint y: 446, distance: 151.0
click at [467, 446] on div "Unit (optional) item Quantity 1.00 Unit price 2 Total cost 2.00" at bounding box center [531, 436] width 507 height 60
type input "1"
type input "1.00"
type input "14"
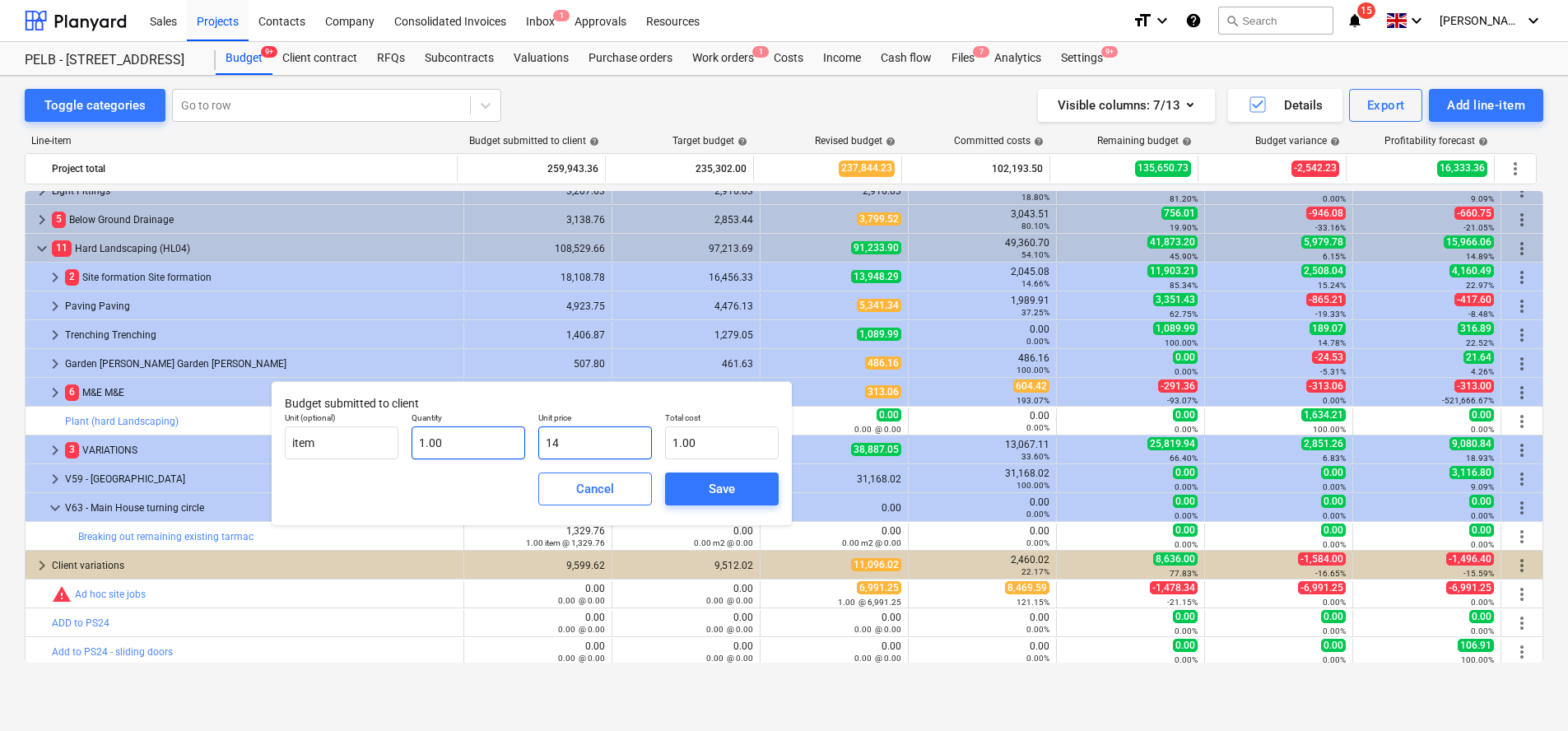
type input "14.00"
type input "146"
type input "146.00"
type input "1462"
type input "1,462.00"
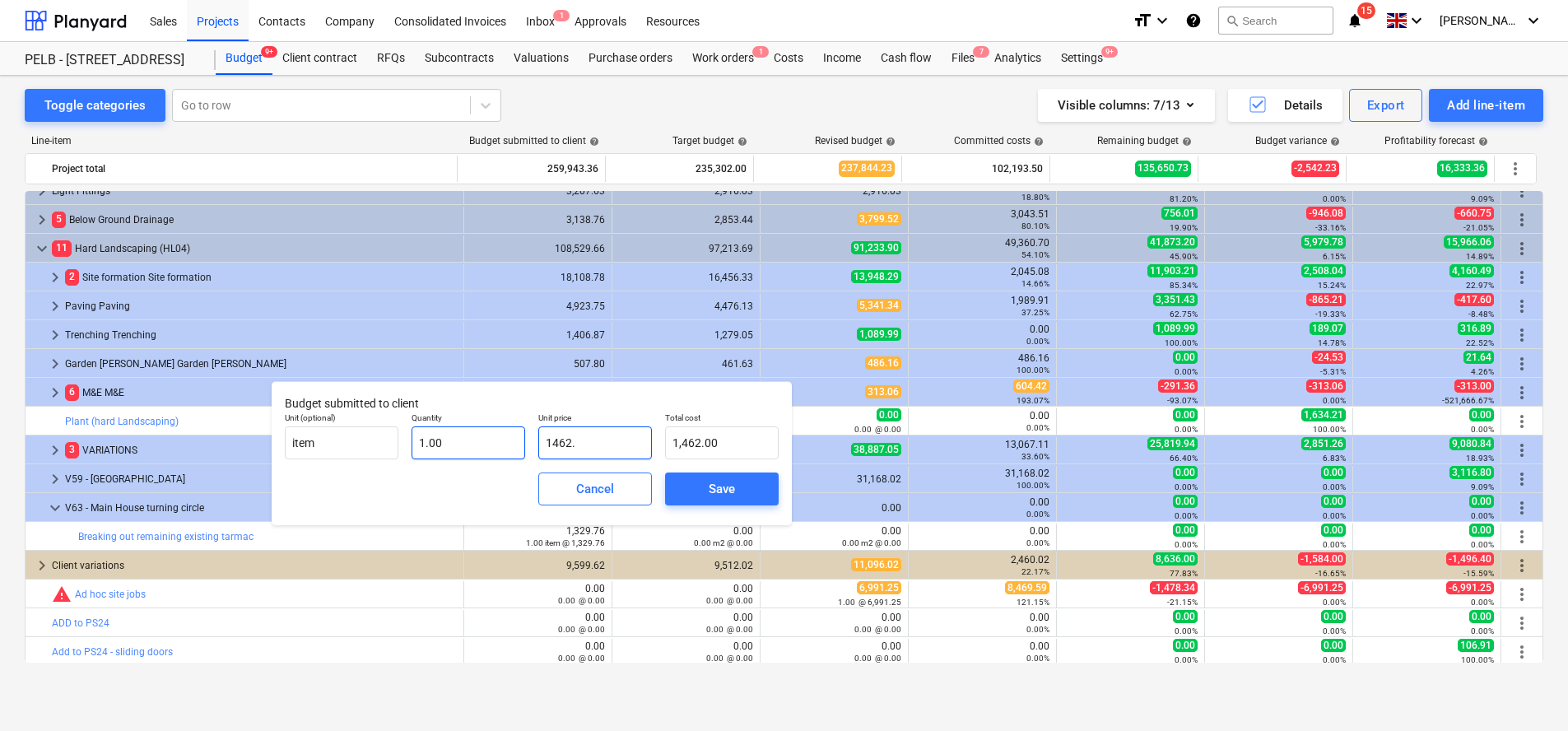
type input "1462.7"
type input "1,462.70"
type input "1462.74"
type input "1,462.74"
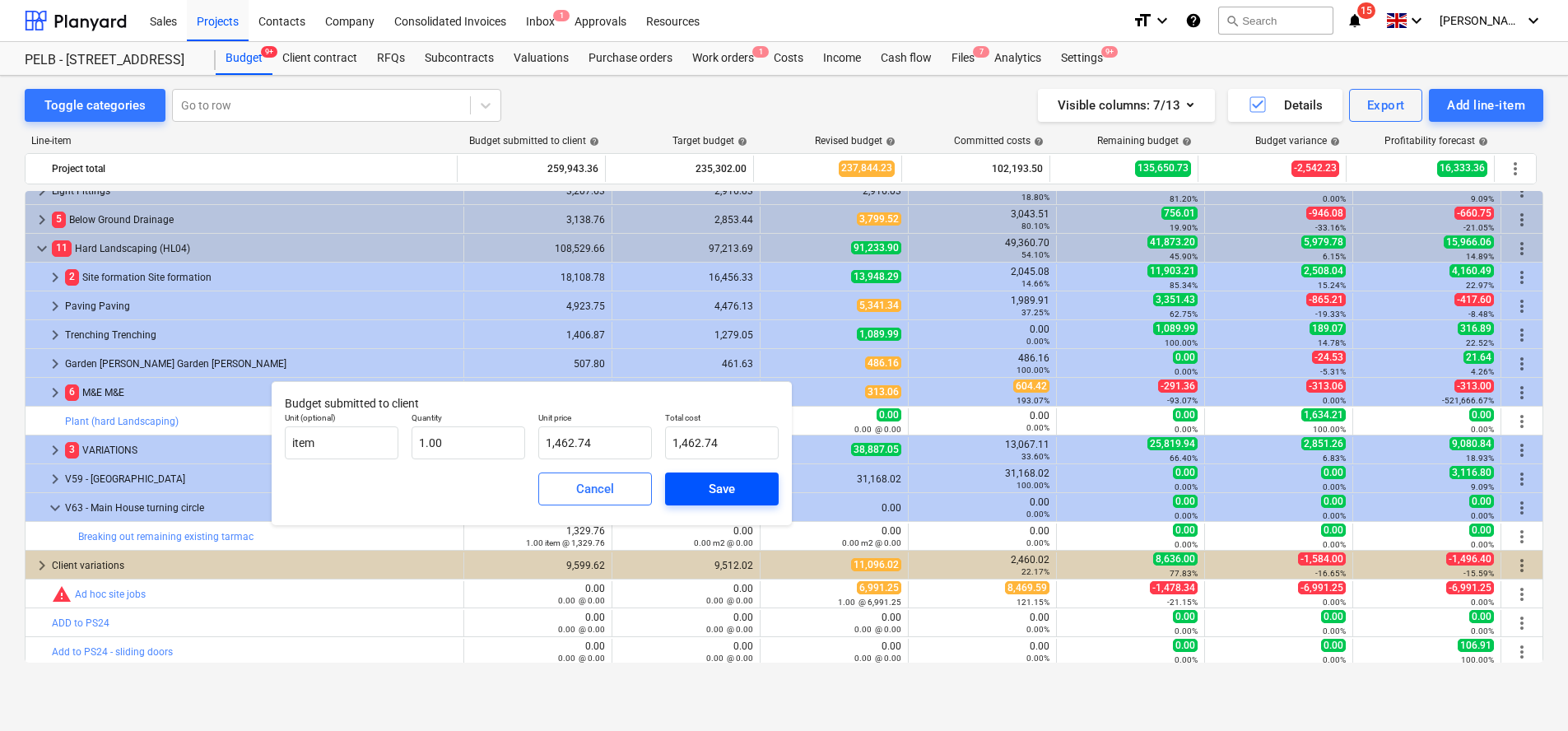
click at [716, 484] on div "Save" at bounding box center [722, 489] width 27 height 21
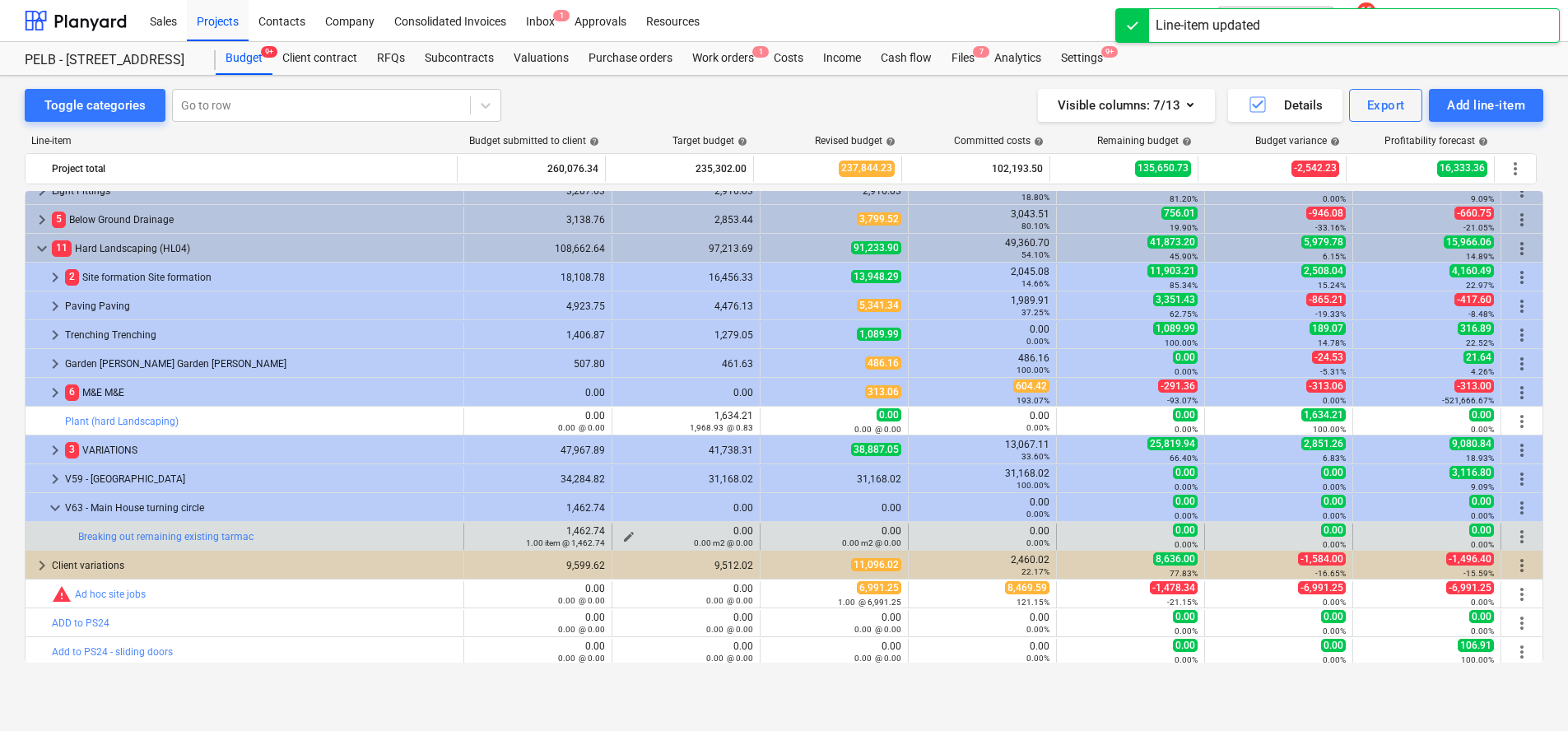
click at [624, 530] on span "edit" at bounding box center [629, 537] width 13 height 13
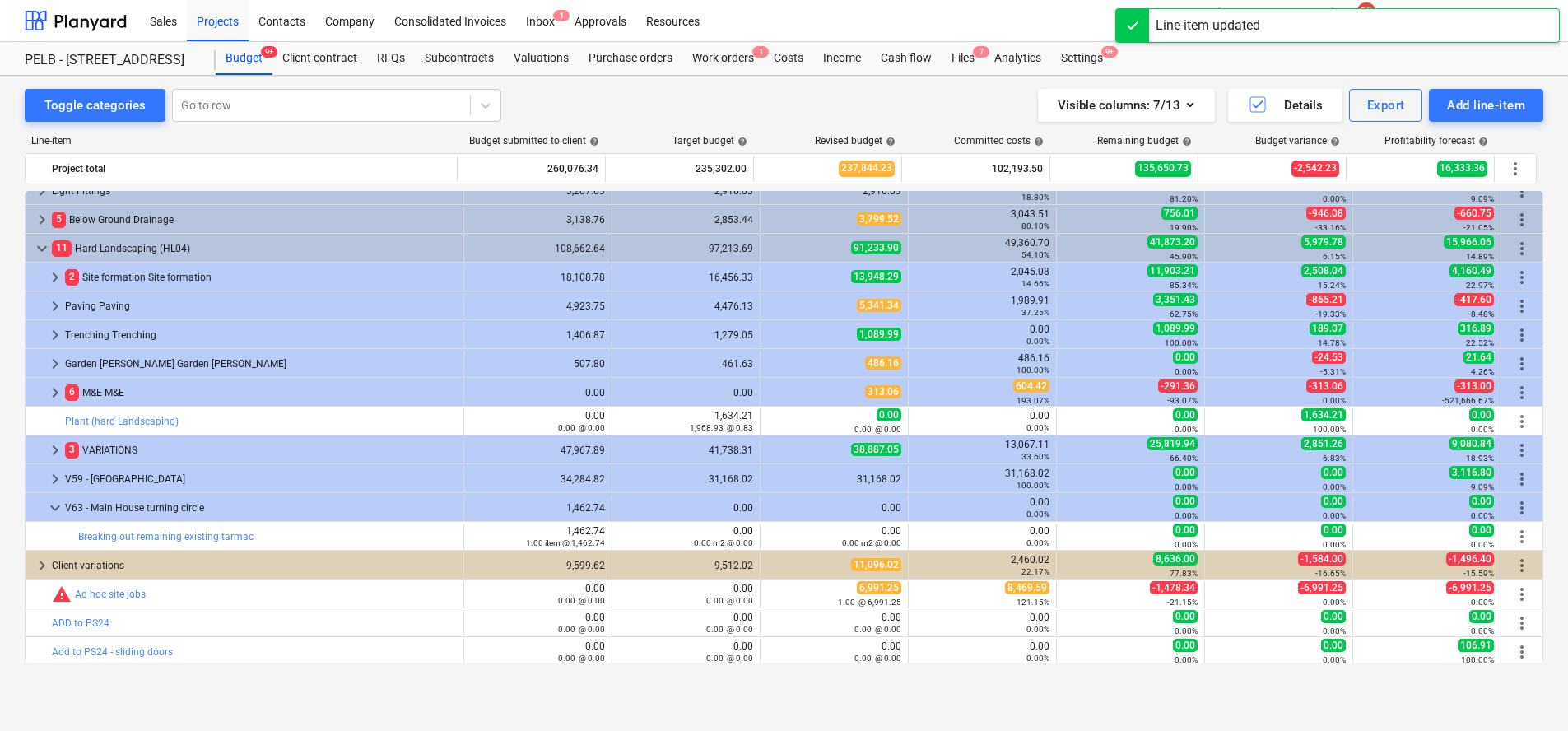
type input "0.00"
click at [253, 78] on input "text" at bounding box center [196, 61] width 114 height 32
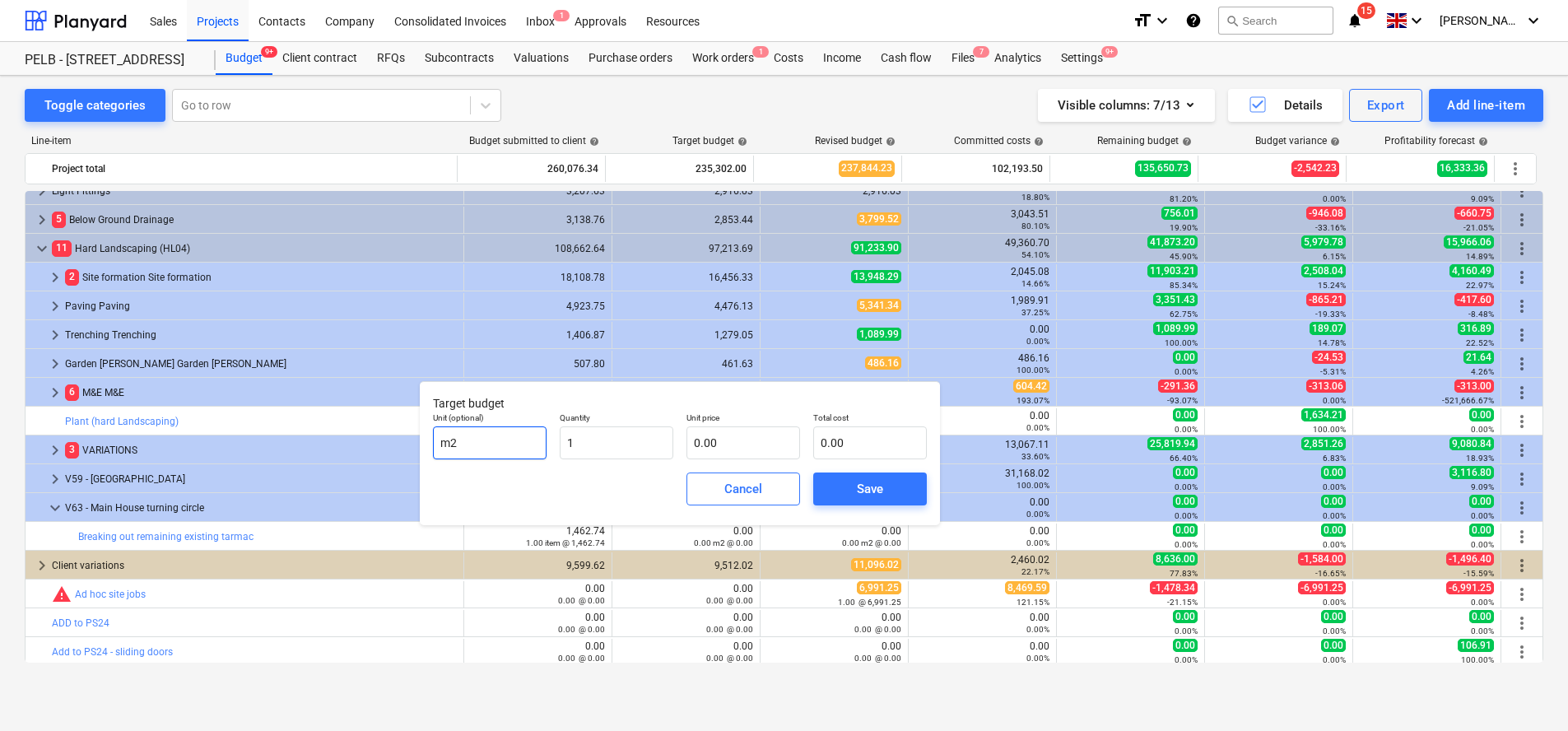
type input "1.00"
drag, startPoint x: 498, startPoint y: 451, endPoint x: 370, endPoint y: 449, distance: 128.0
click at [370, 449] on body "Sales Projects Contacts Company Consolidated Invoices Inbox 1 Approvals Resourc…" at bounding box center [784, 365] width 1568 height 731
type input "m"
type input "item"
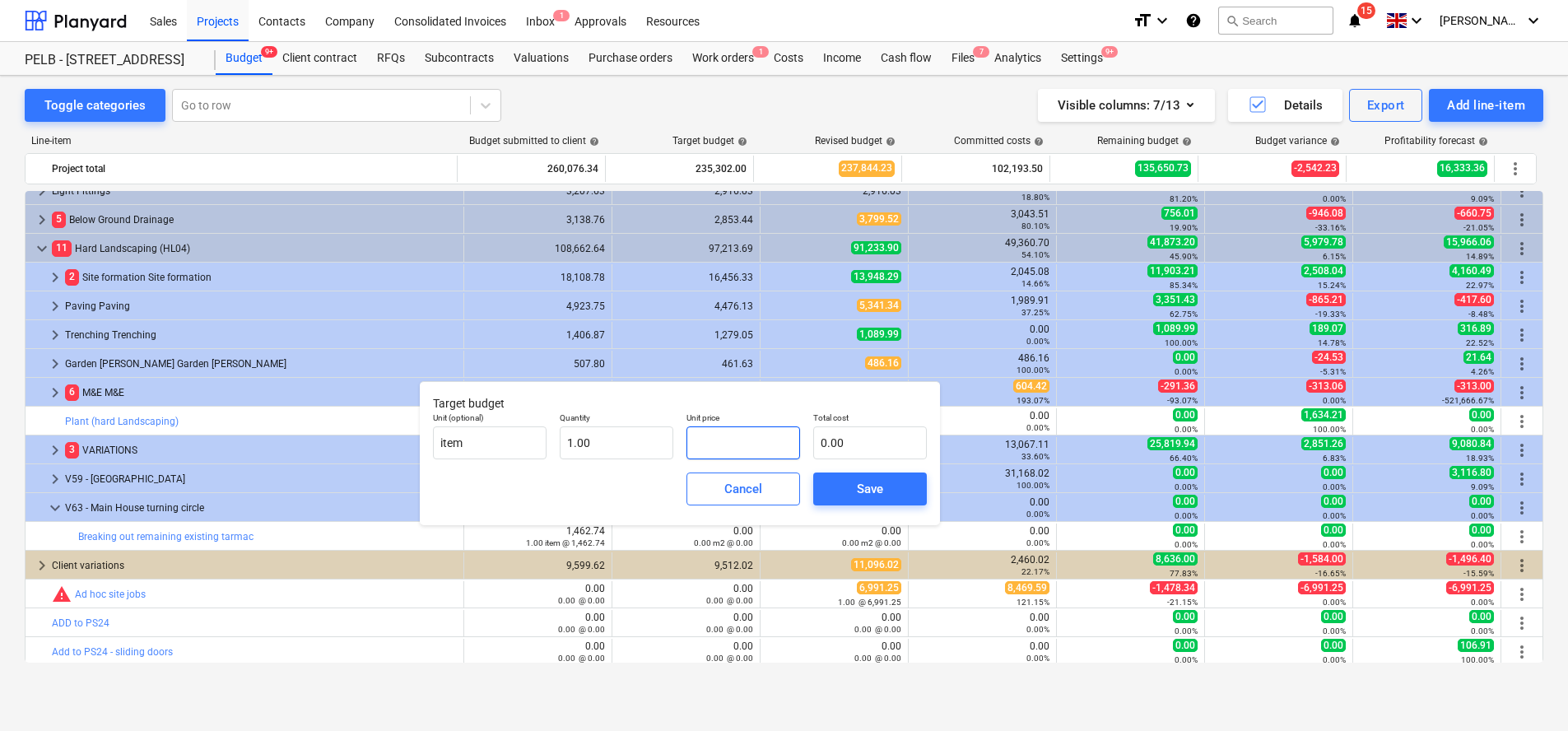
click at [749, 441] on input "text" at bounding box center [743, 442] width 114 height 32
type input "1"
type input "1.00"
type input "13"
type input "13.00"
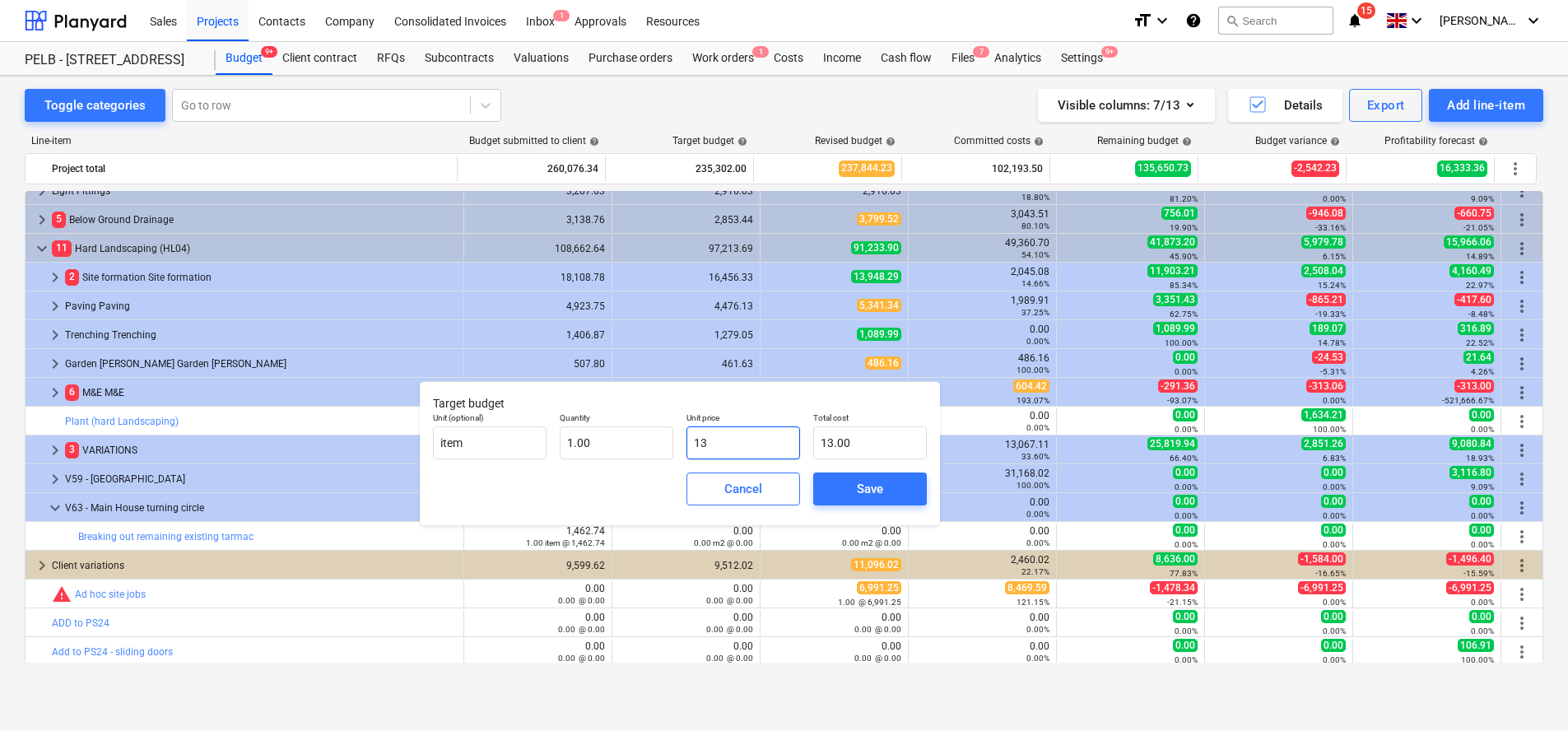
type input "132"
type input "132.00"
type input "1329"
type input "1,329.00"
type input "1329.7"
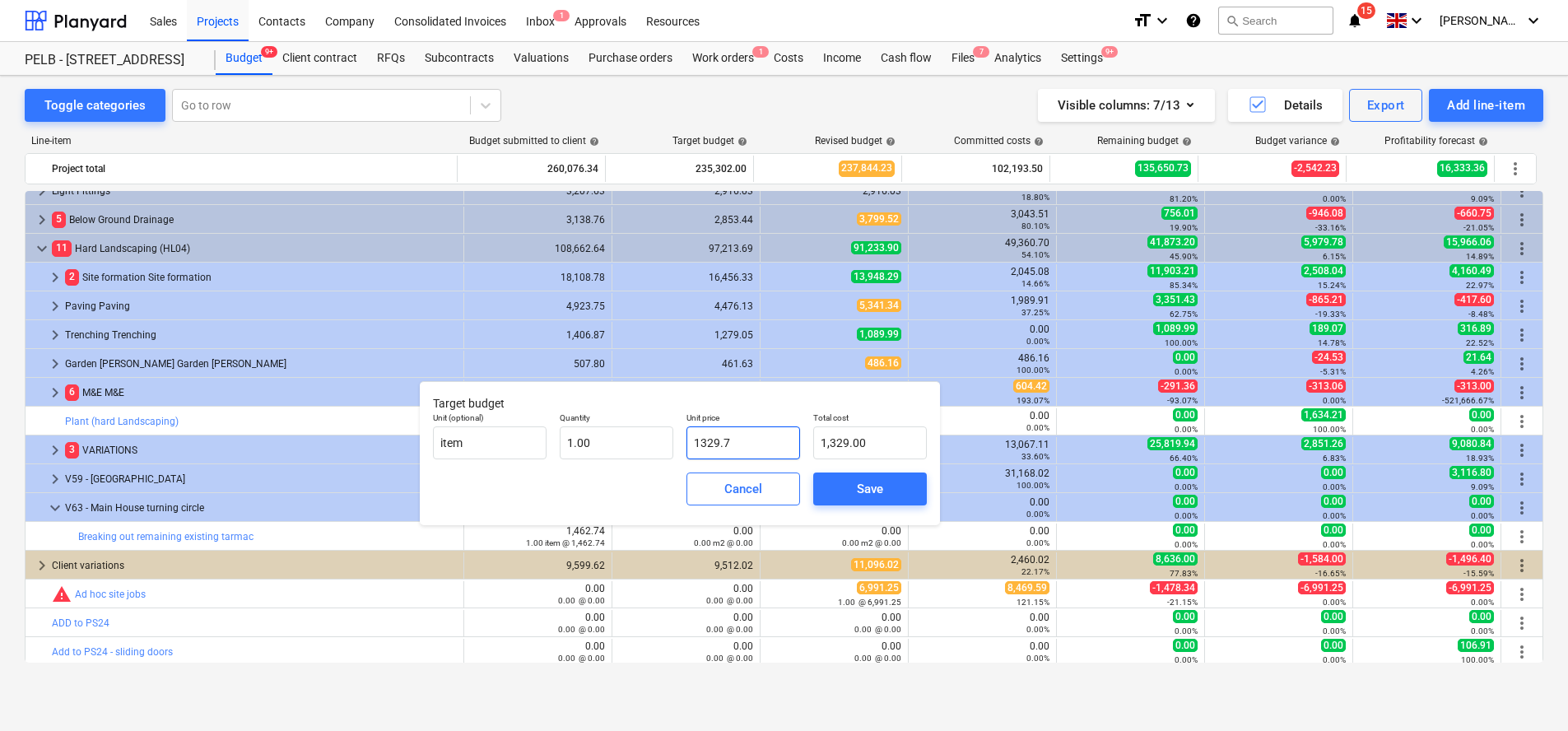
type input "1,329.70"
type input "1329.76"
type input "1,329.76"
click at [866, 488] on div "Save" at bounding box center [870, 489] width 27 height 21
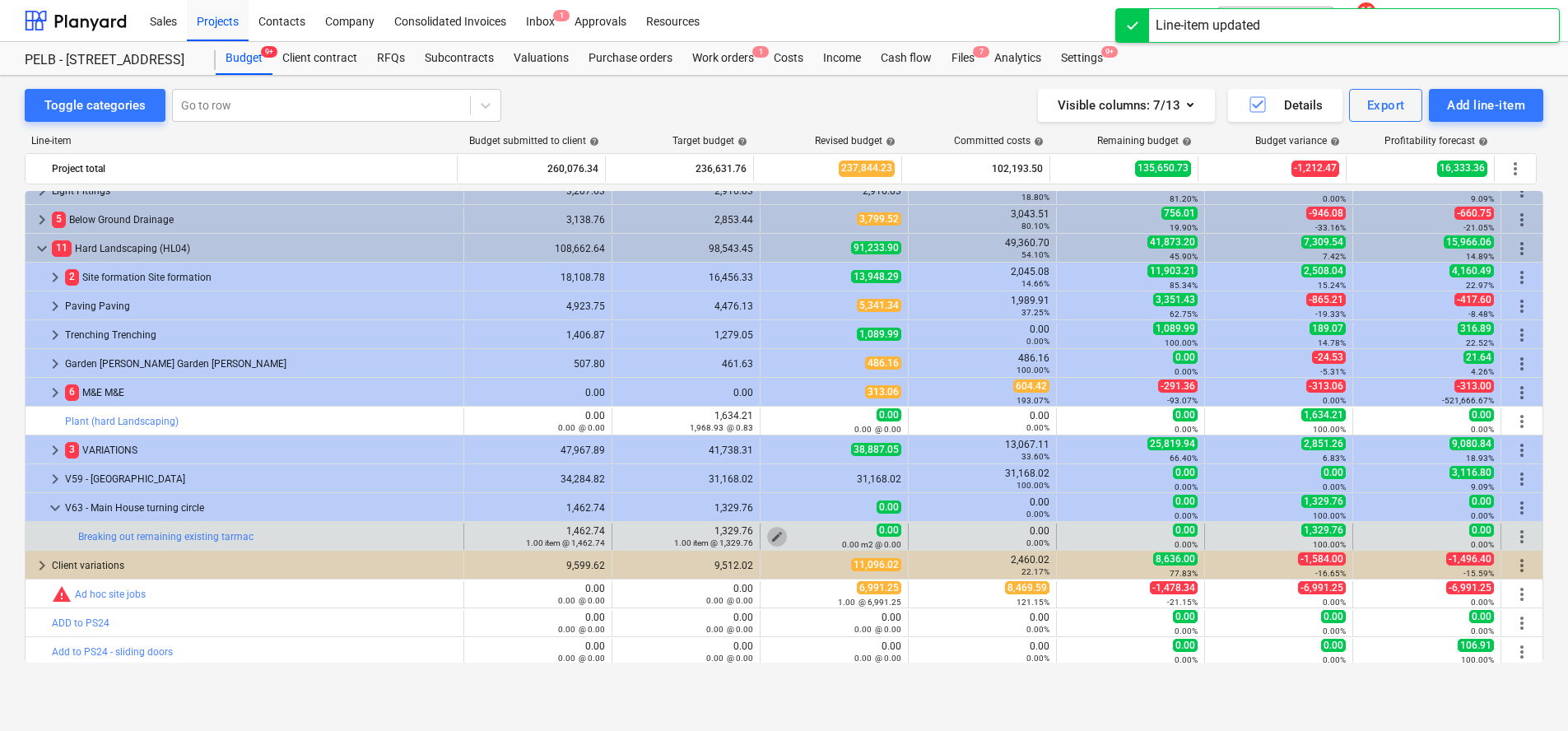
click at [772, 531] on span "edit" at bounding box center [777, 537] width 13 height 13
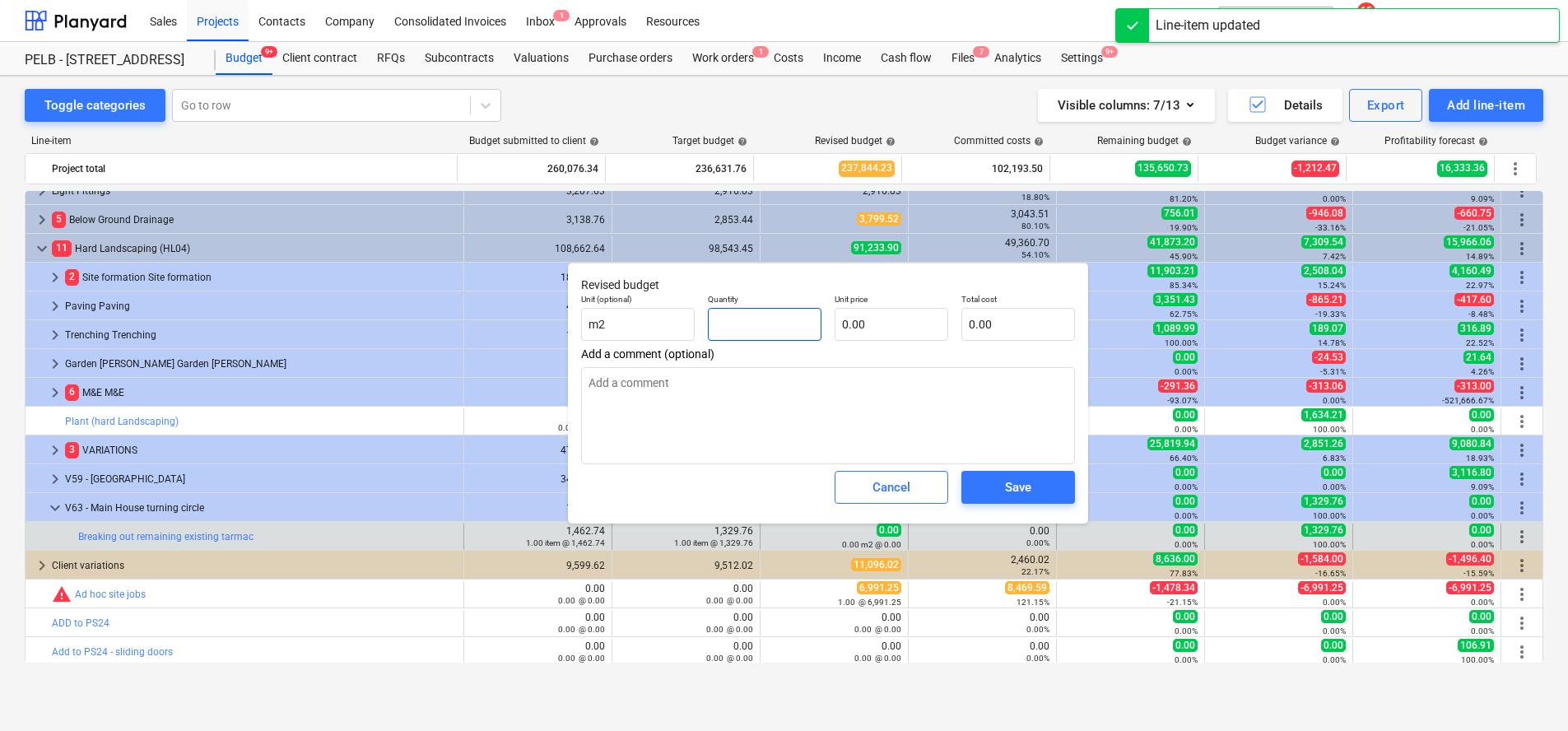
click at [772, 324] on input "text" at bounding box center [764, 324] width 114 height 32
type input "0.00"
type textarea "x"
drag, startPoint x: 586, startPoint y: 328, endPoint x: 569, endPoint y: 325, distance: 17.3
click at [569, 325] on div "Revised budget Unit (optional) m2 Quantity 0.00 Unit price 0.00 Total cost 0.00…" at bounding box center [827, 393] width 520 height 261
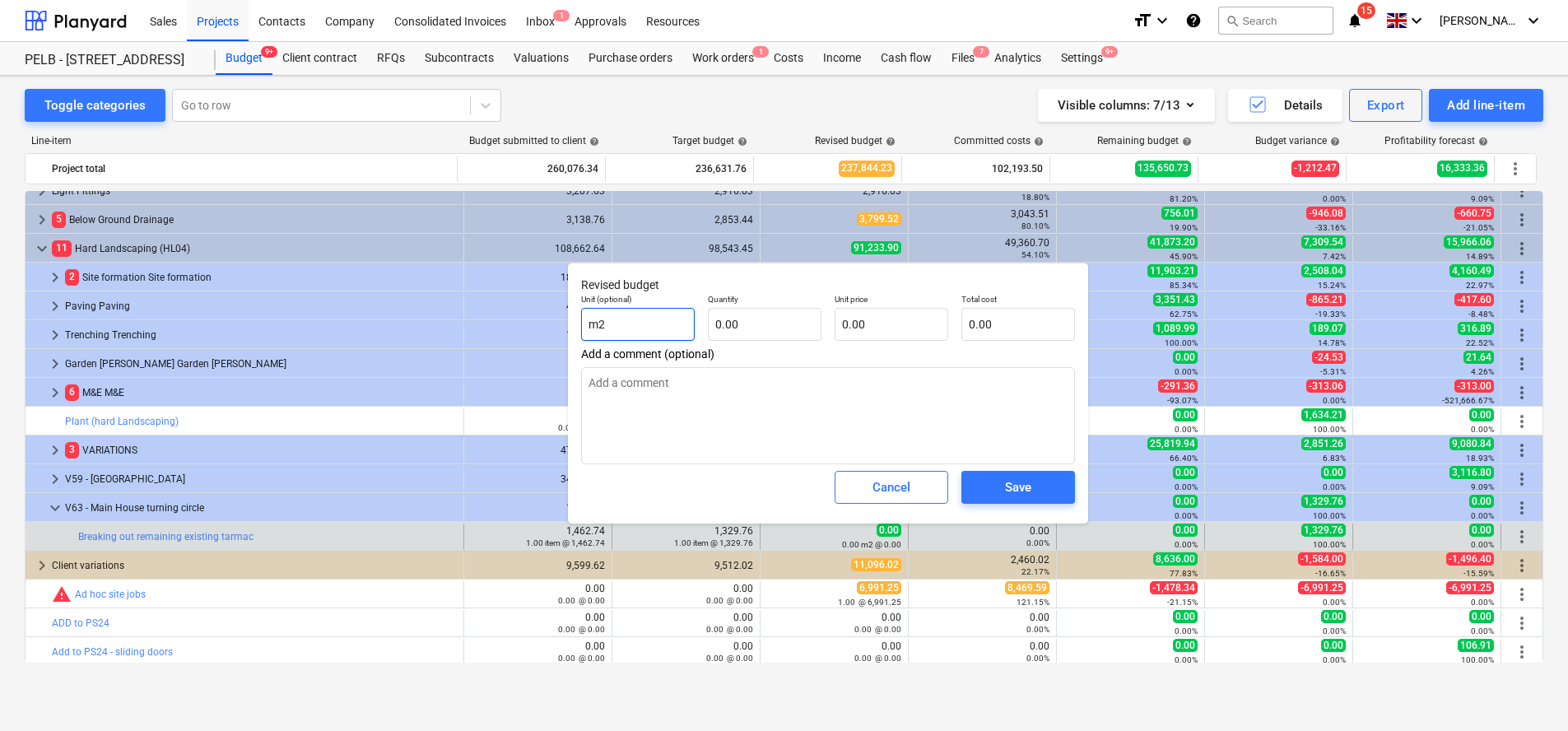
type input "d"
type textarea "x"
type input "da"
type textarea "x"
type input "day"
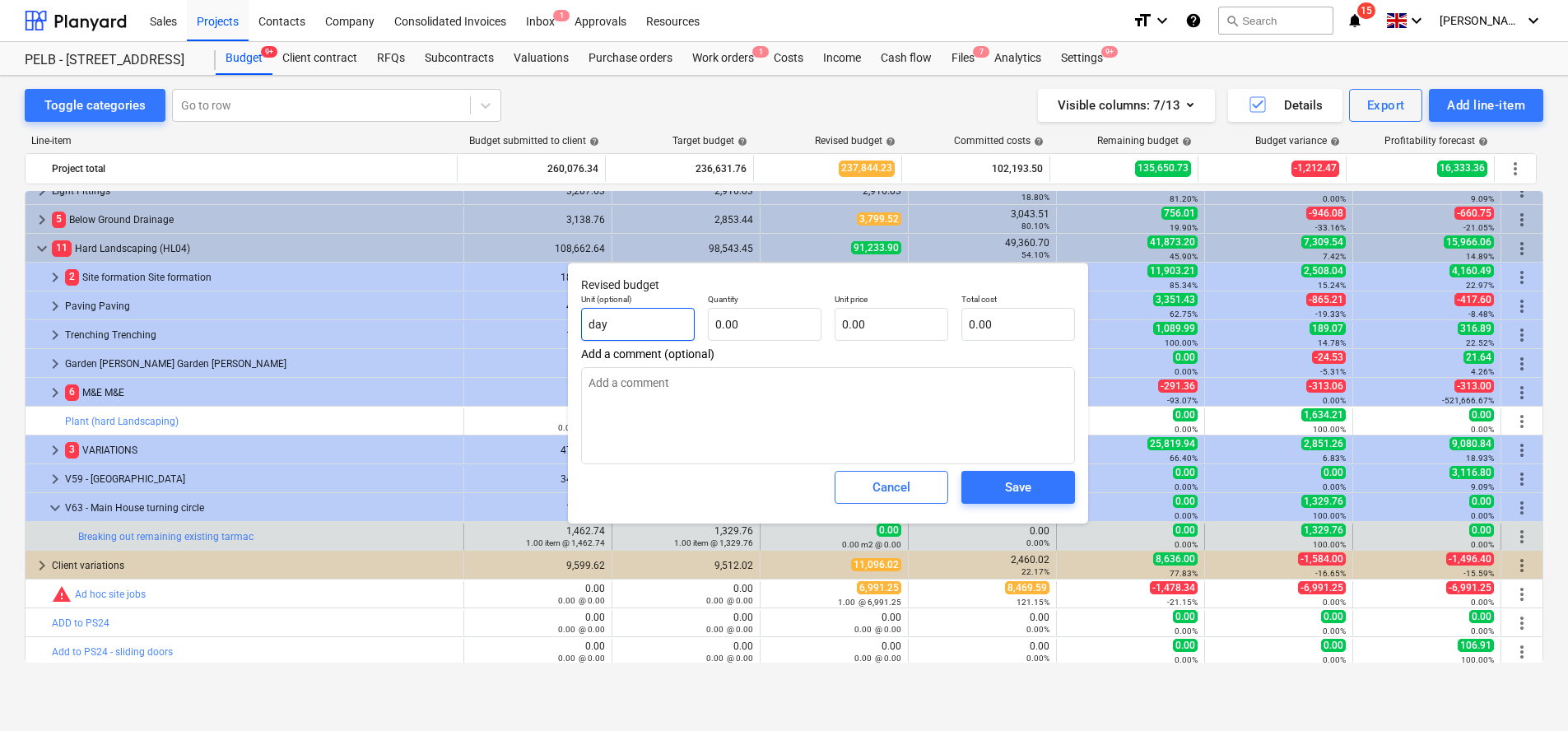
type textarea "x"
type input "days"
type textarea "x"
type input "days"
type textarea "x"
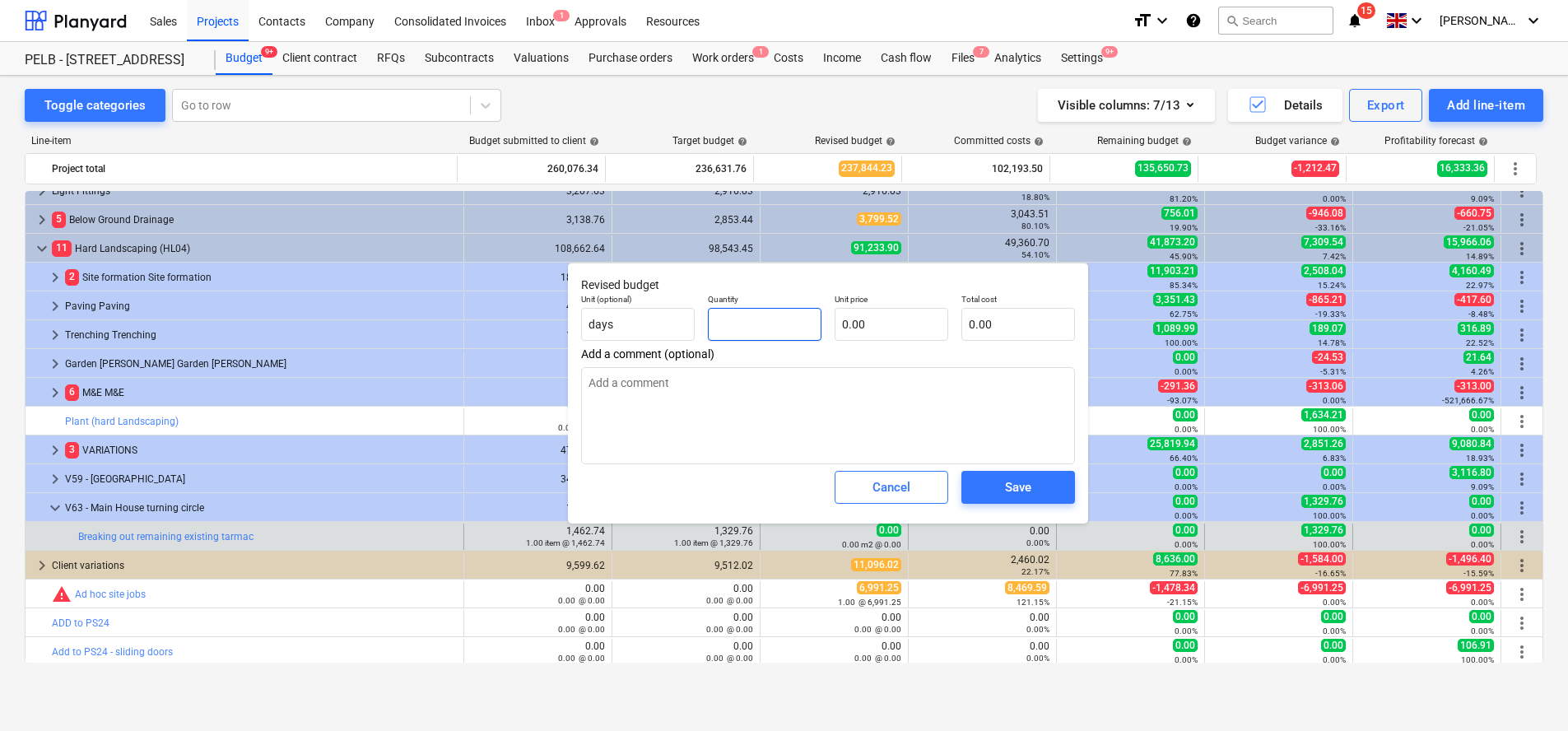
click at [805, 326] on input "text" at bounding box center [764, 324] width 114 height 32
type input "2"
type textarea "x"
type input "2.00"
type textarea "x"
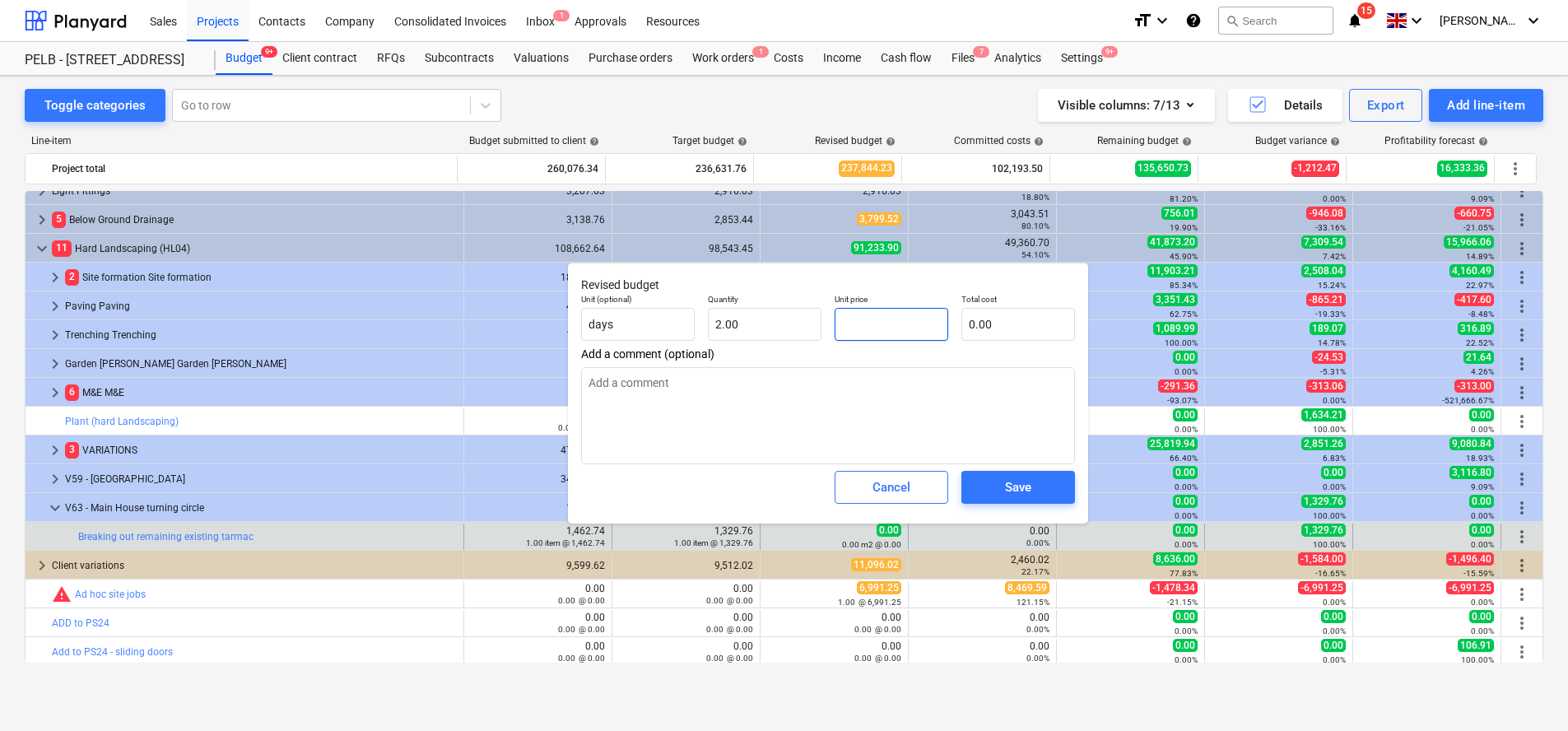
click at [915, 312] on input "text" at bounding box center [891, 324] width 114 height 32
type input "2"
type textarea "x"
type input "4.00"
type input "25"
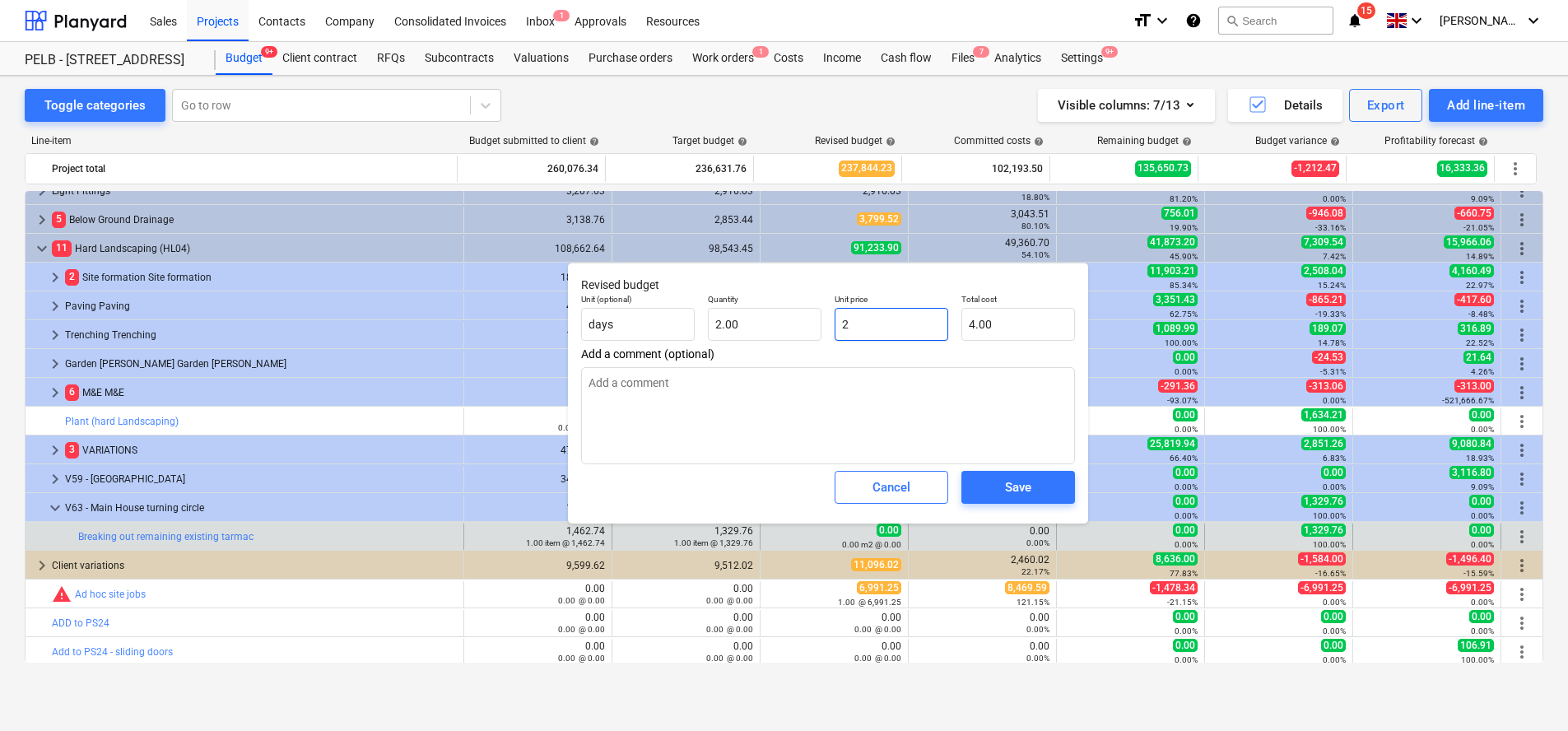
type textarea "x"
type input "50.00"
type input "250"
type textarea "x"
type input "500.00"
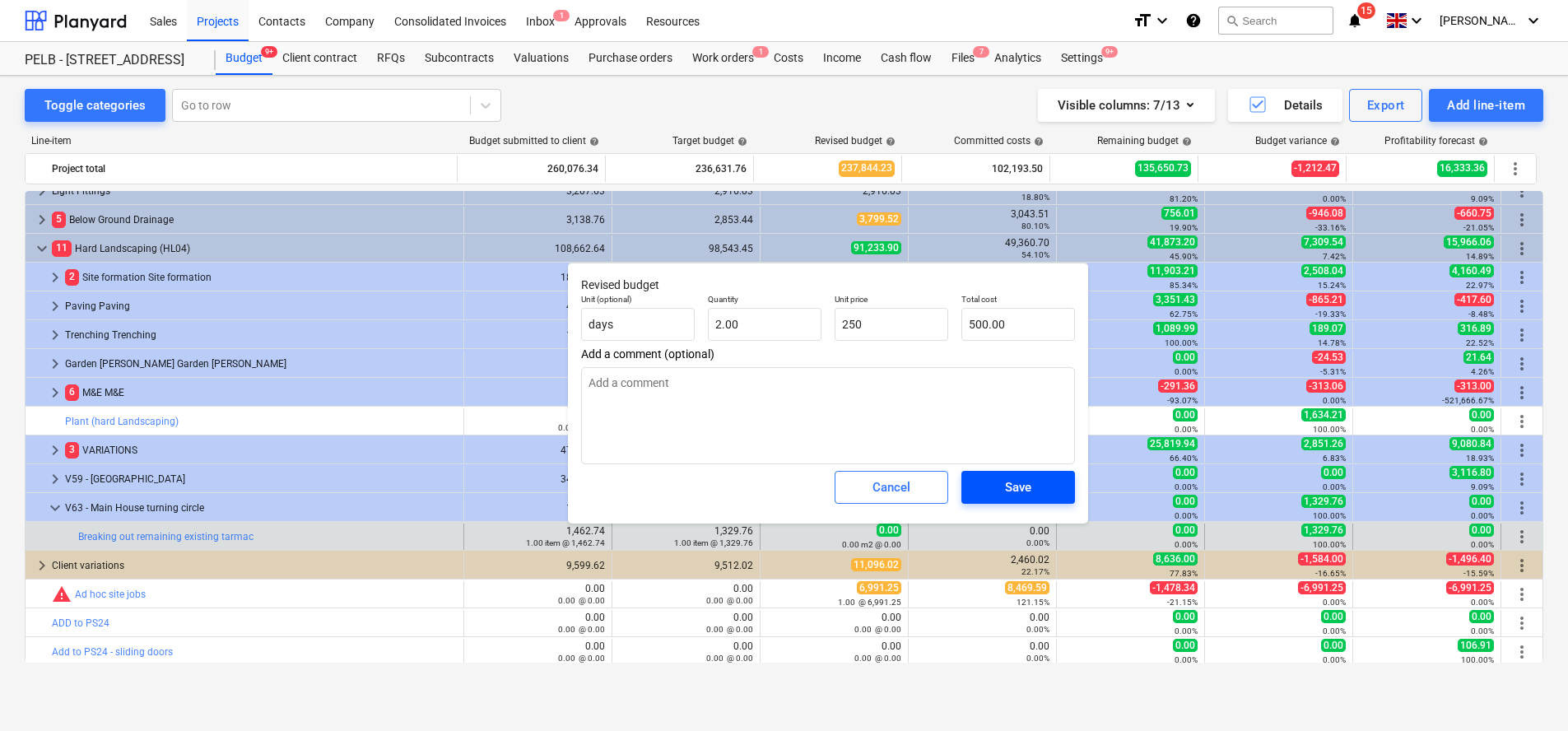
type input "250.00"
click at [1011, 477] on div "Save" at bounding box center [1019, 487] width 27 height 21
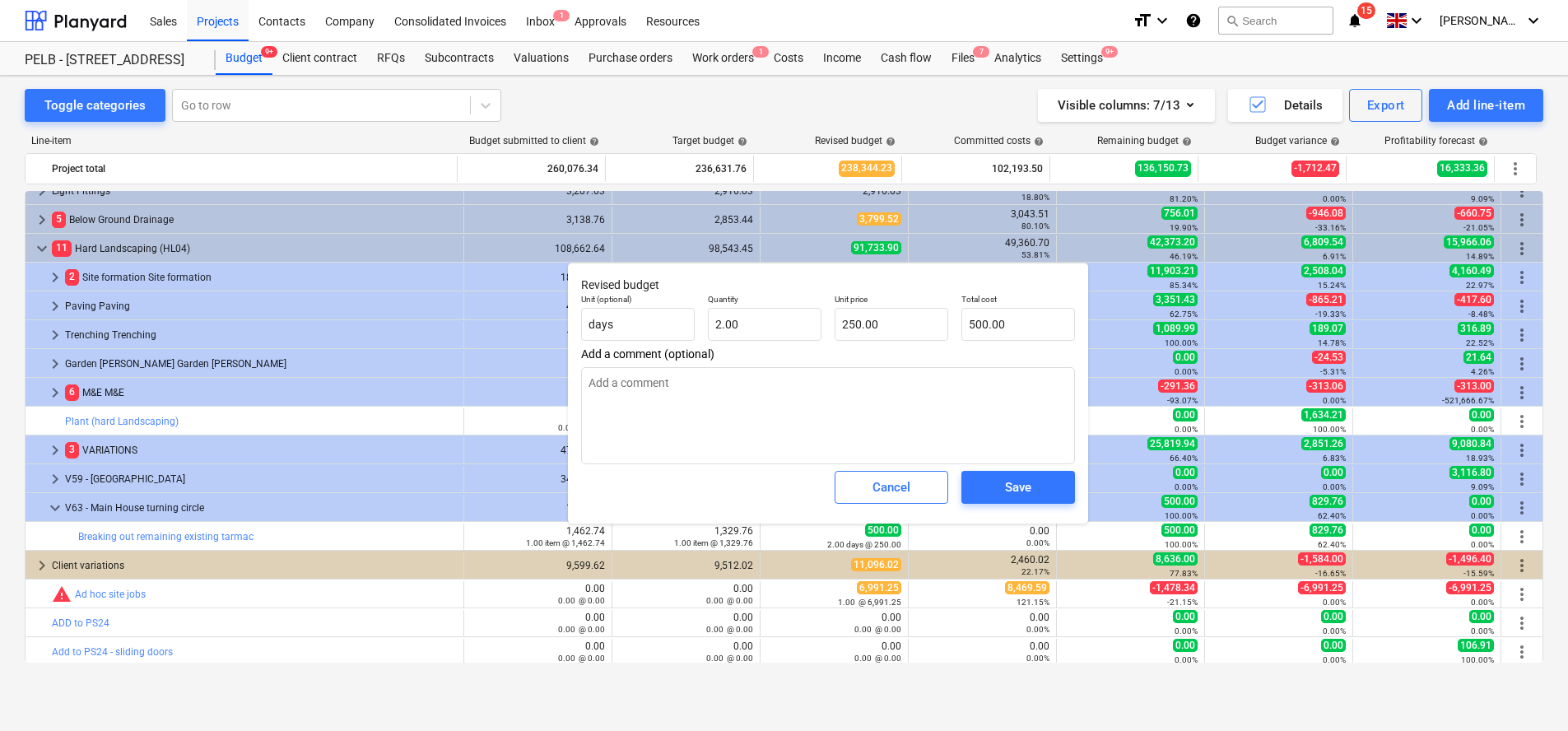
type textarea "x"
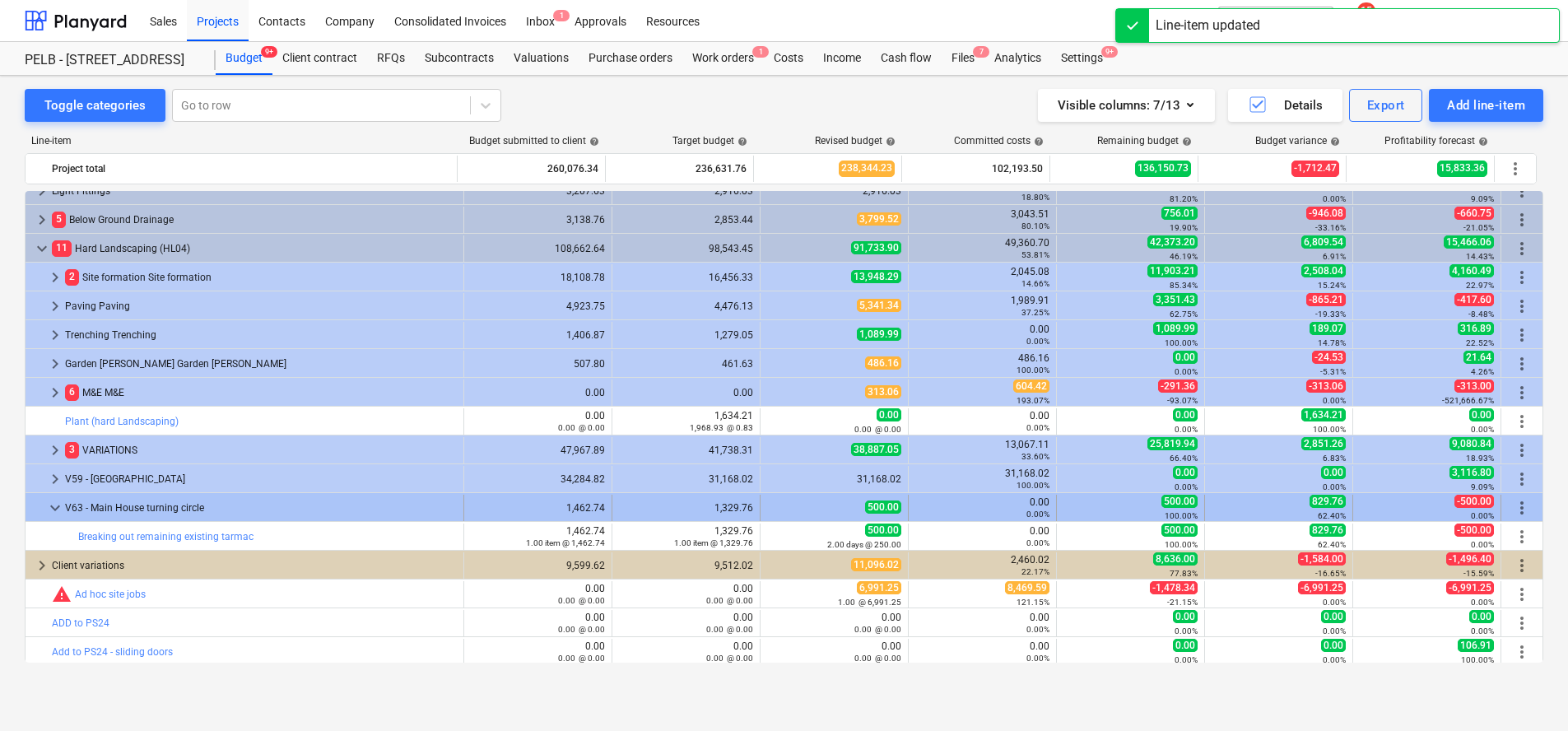
click at [1520, 505] on span "more_vert" at bounding box center [1522, 507] width 20 height 20
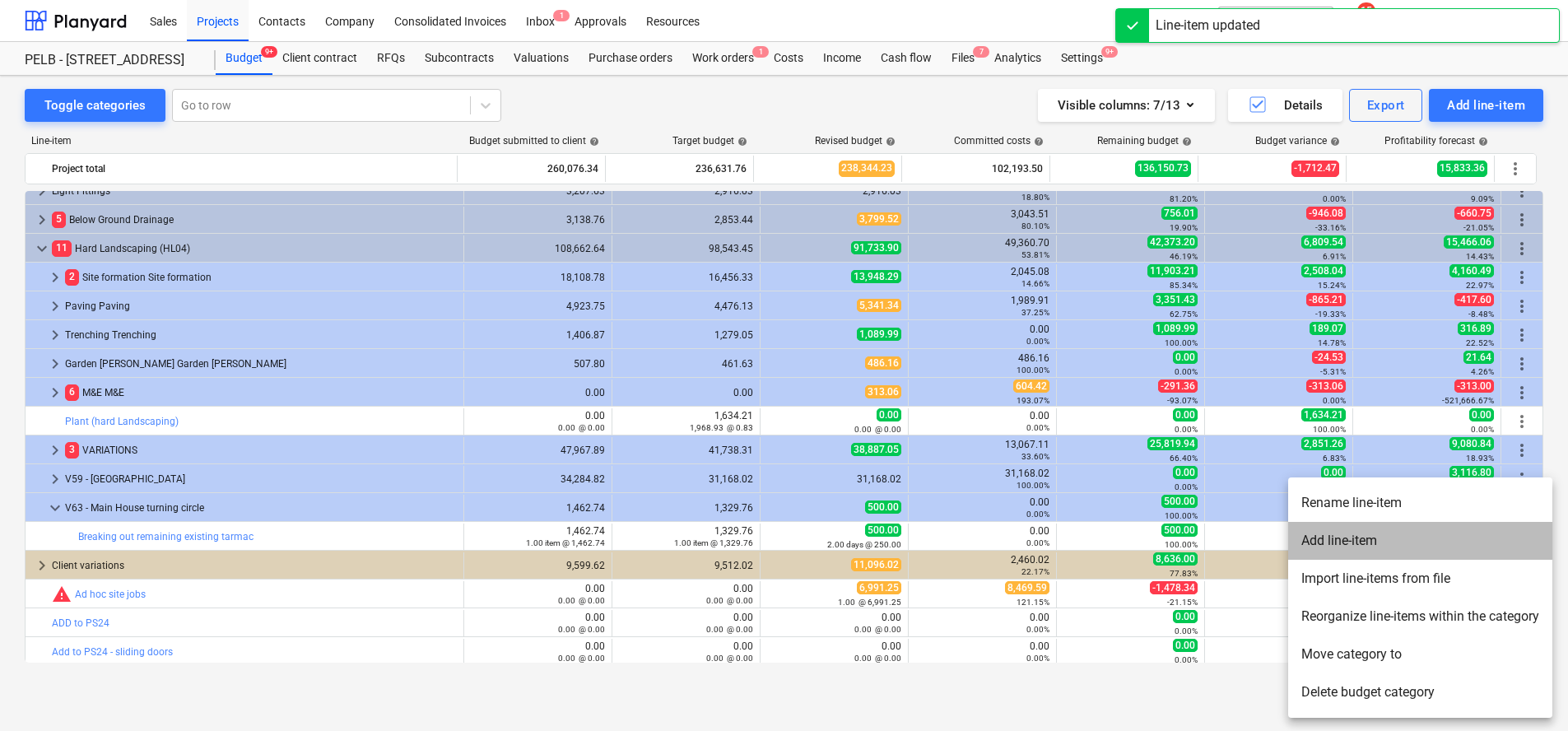
click at [1459, 547] on li "Add line-item" at bounding box center [1420, 541] width 265 height 38
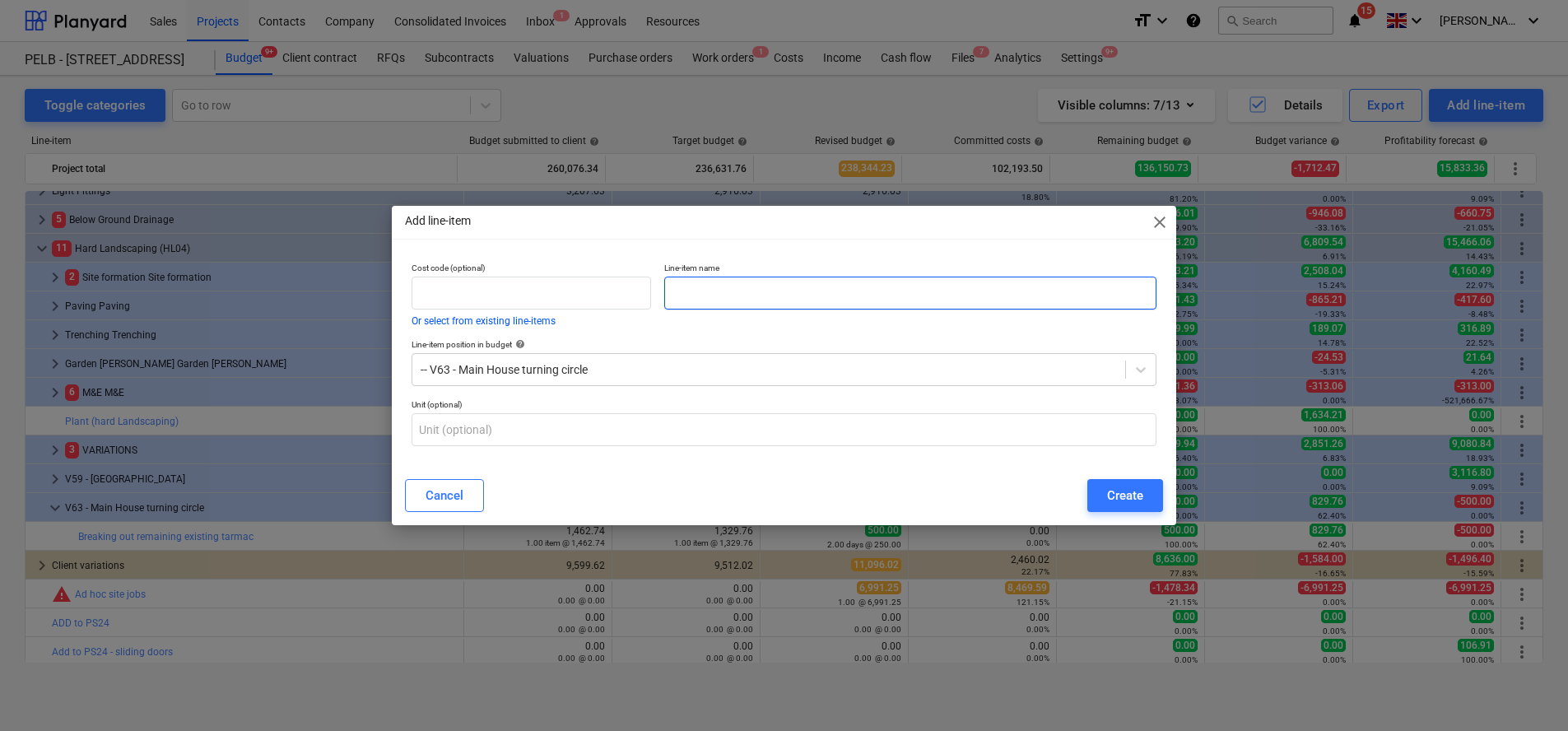
click at [834, 283] on input "text" at bounding box center [910, 292] width 492 height 32
type input "Type 1"
click at [1128, 501] on div "Create" at bounding box center [1126, 495] width 36 height 21
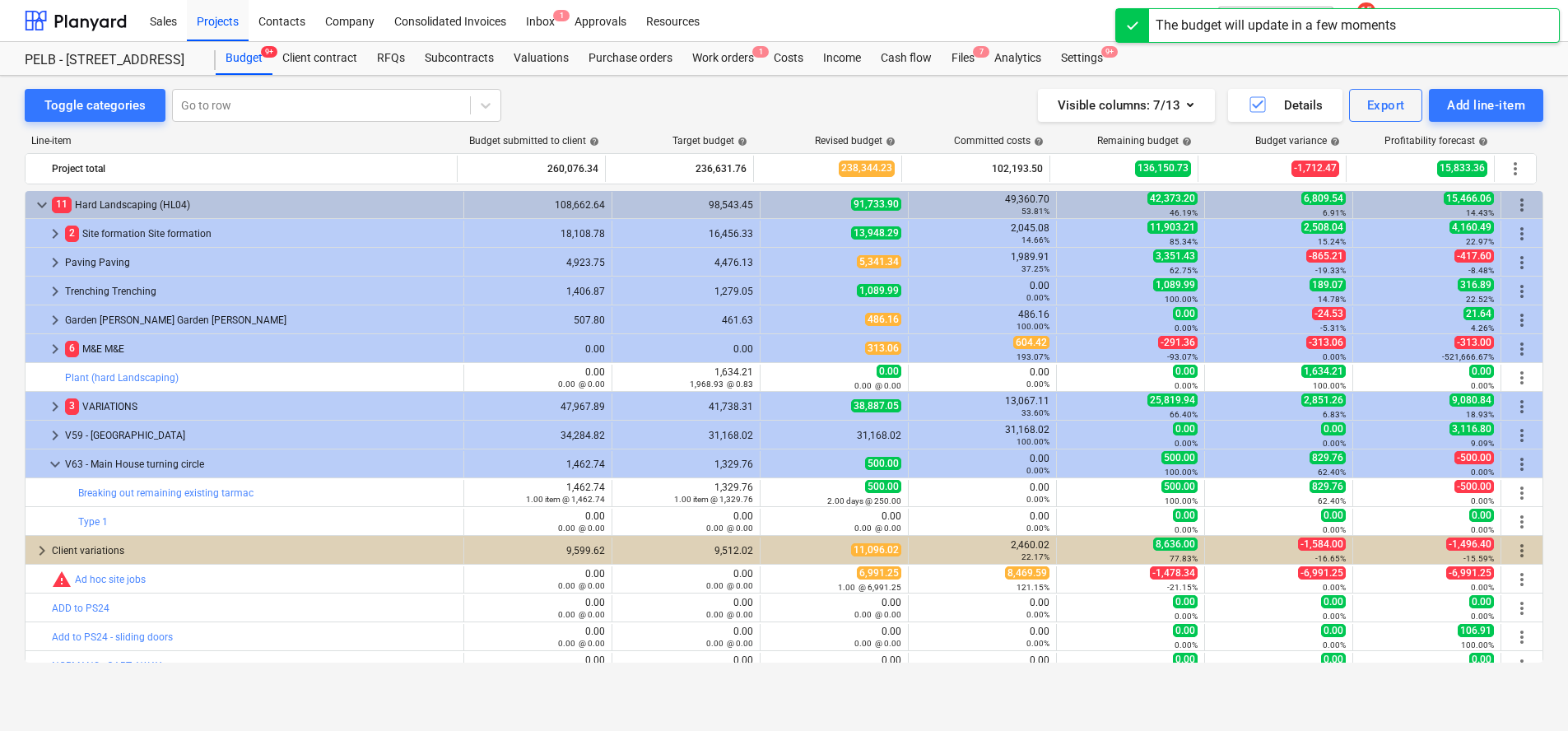
scroll to position [639, 0]
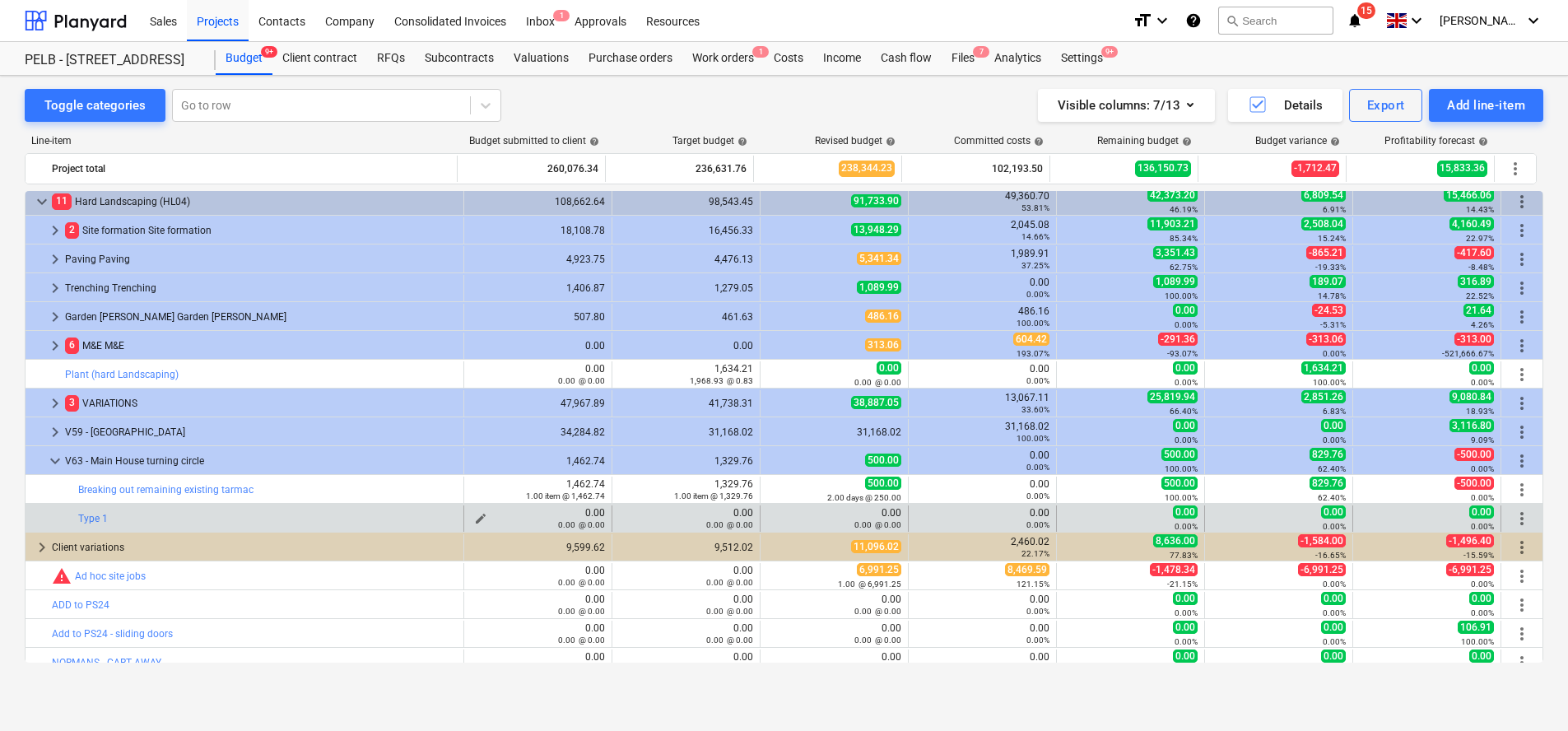
click at [479, 513] on span "edit" at bounding box center [481, 519] width 13 height 13
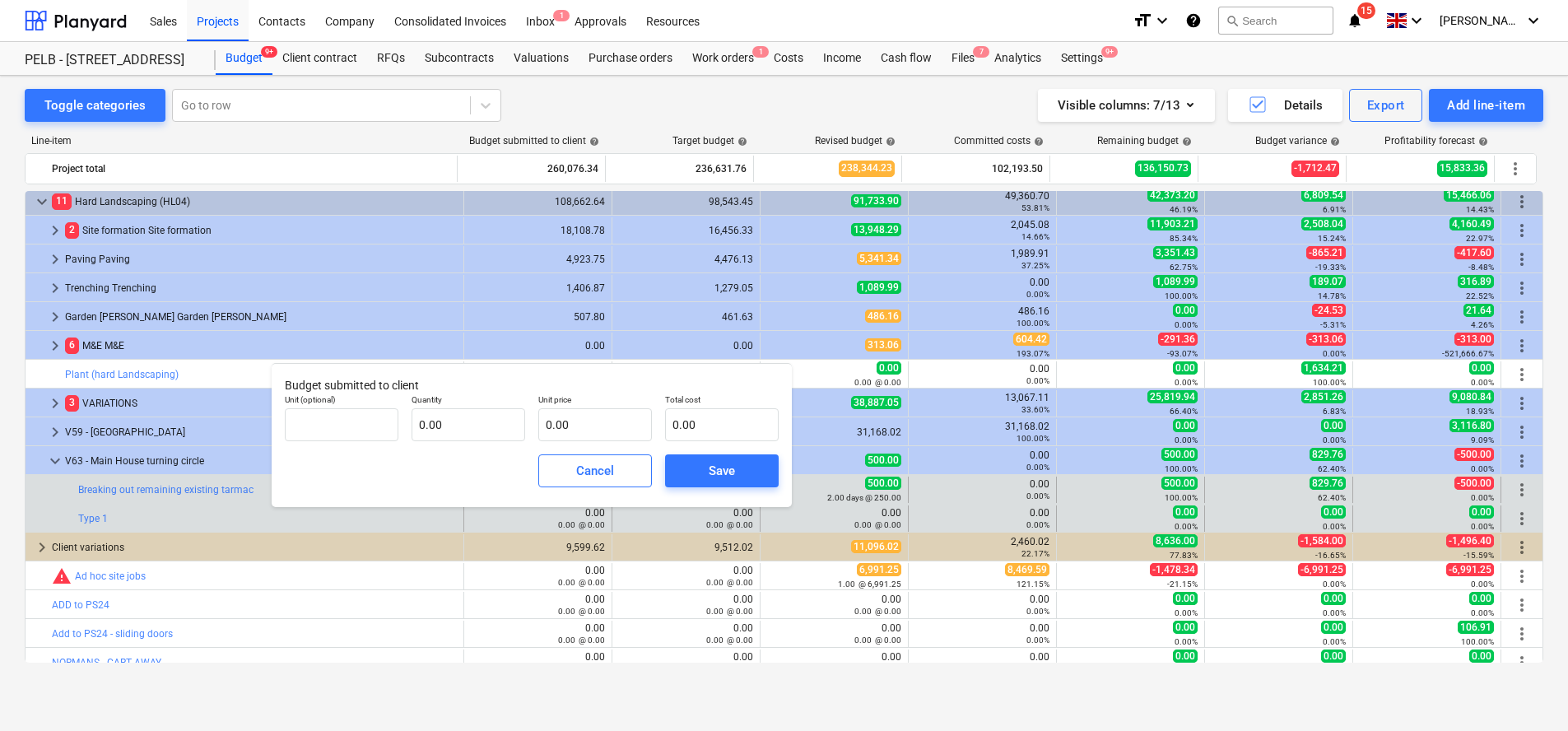
drag, startPoint x: 583, startPoint y: 469, endPoint x: 573, endPoint y: 477, distance: 12.8
click at [583, 468] on div "Cancel" at bounding box center [595, 471] width 38 height 21
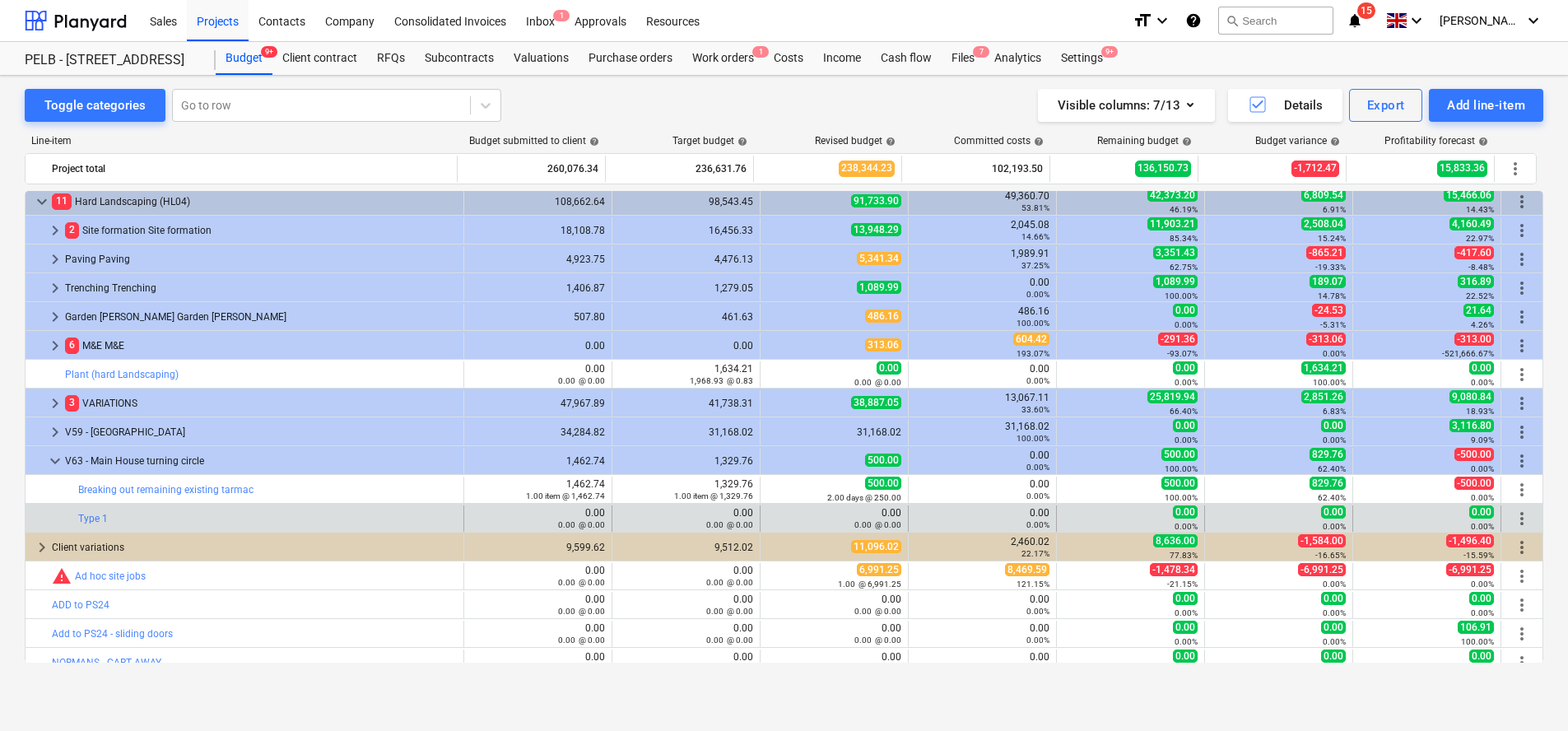
click at [1513, 515] on span "more_vert" at bounding box center [1522, 518] width 20 height 20
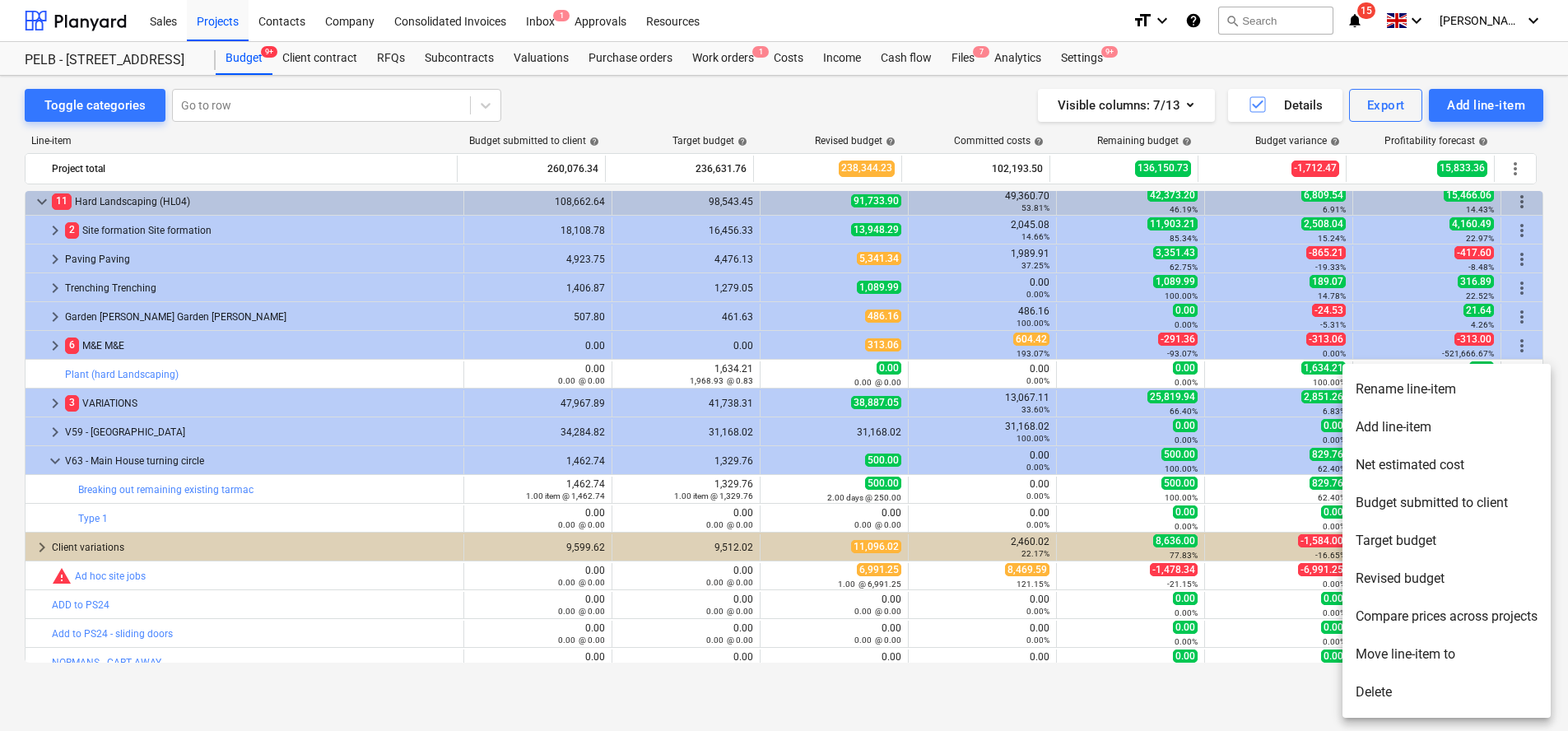
click at [1466, 432] on li "Add line-item" at bounding box center [1447, 427] width 208 height 38
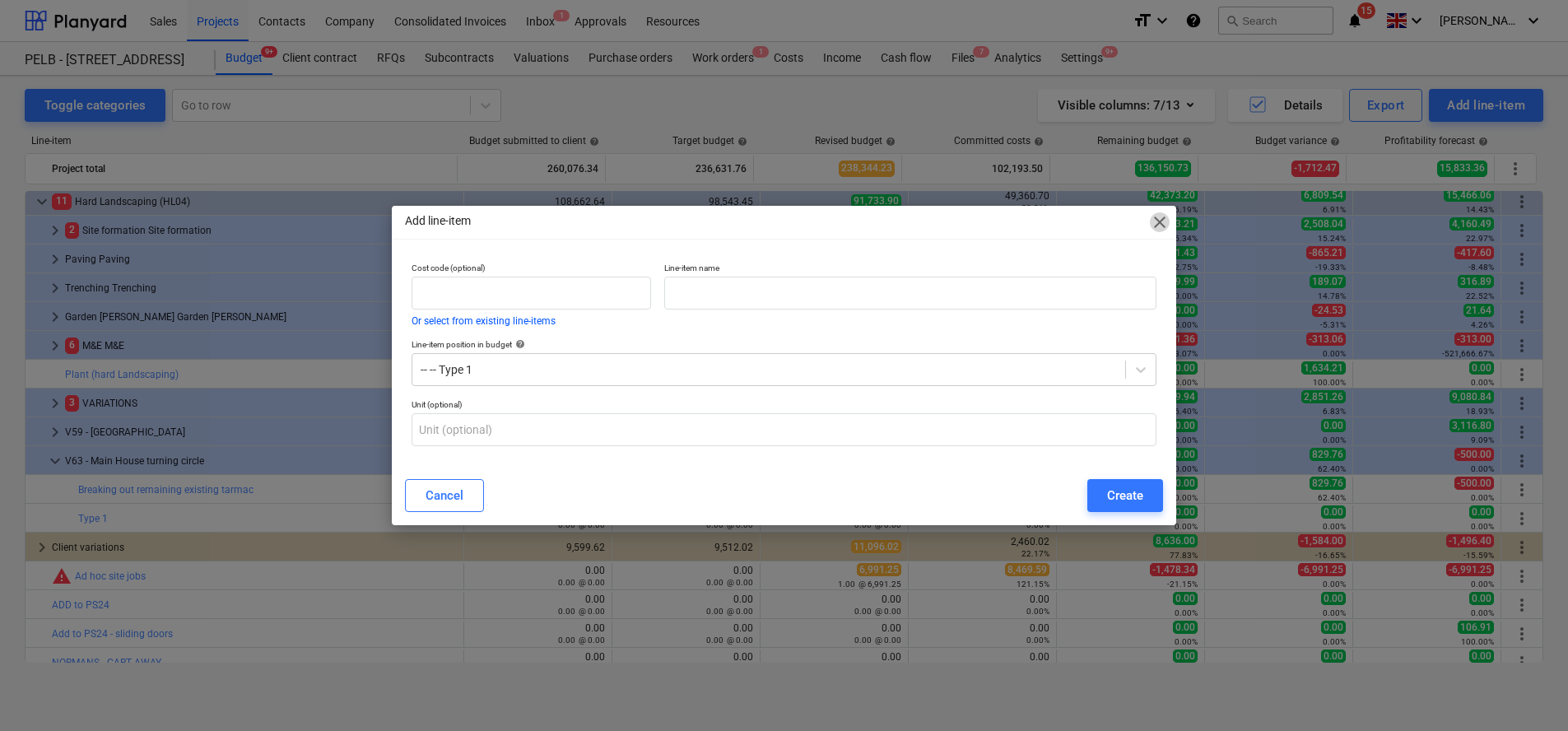
click at [1160, 223] on span "close" at bounding box center [1160, 222] width 20 height 20
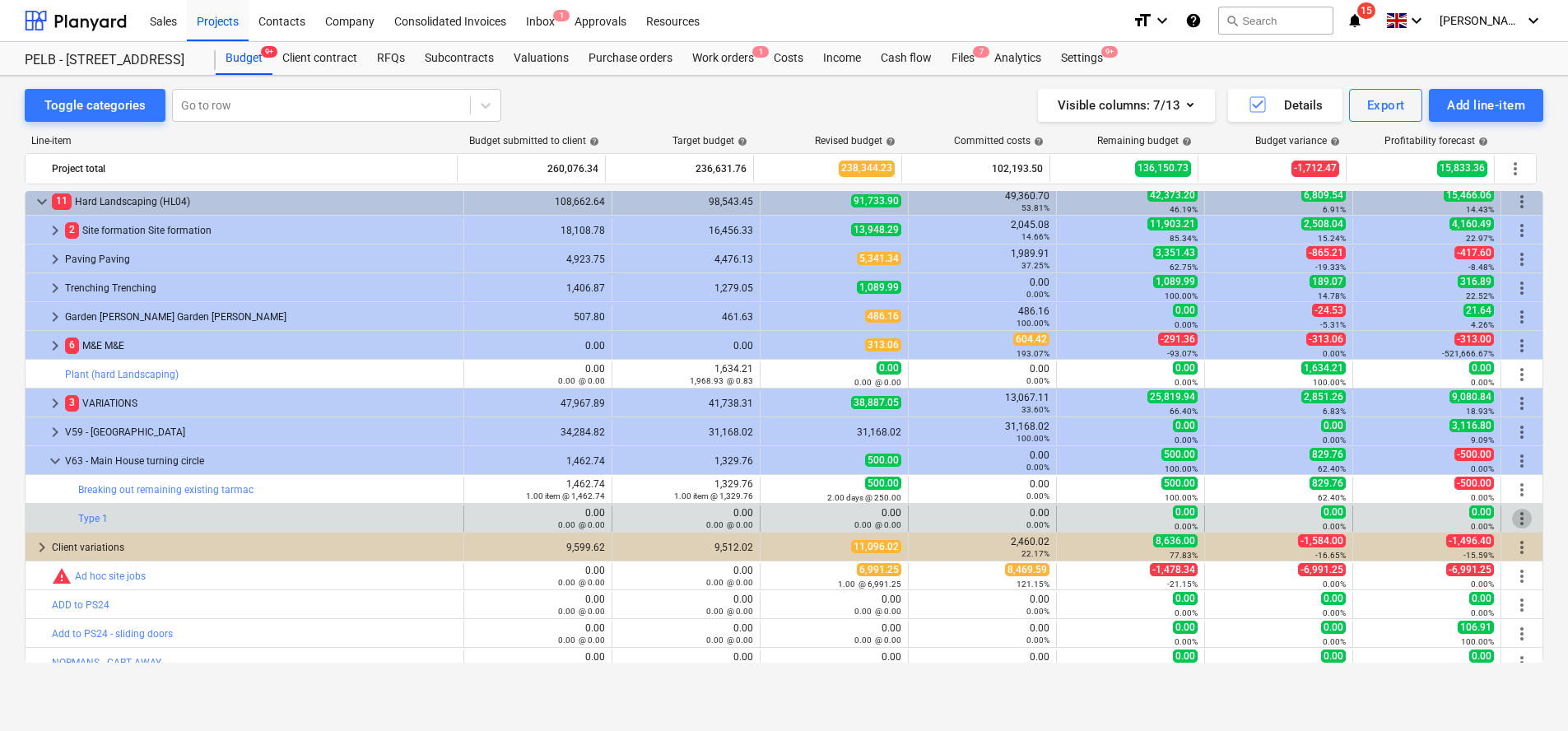
click at [1517, 515] on span "more_vert" at bounding box center [1522, 518] width 20 height 20
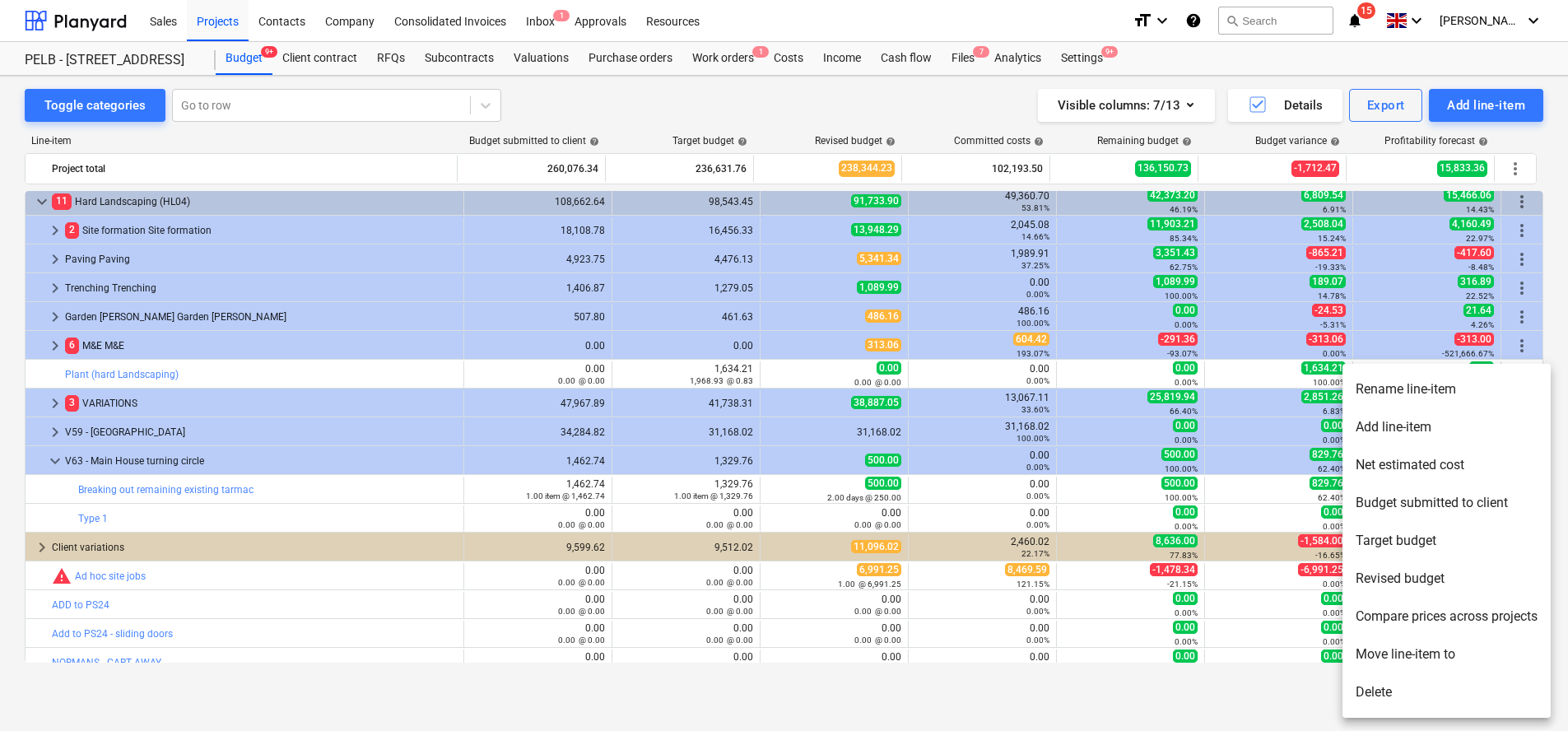
click at [1497, 396] on li "Rename line-item" at bounding box center [1447, 390] width 208 height 38
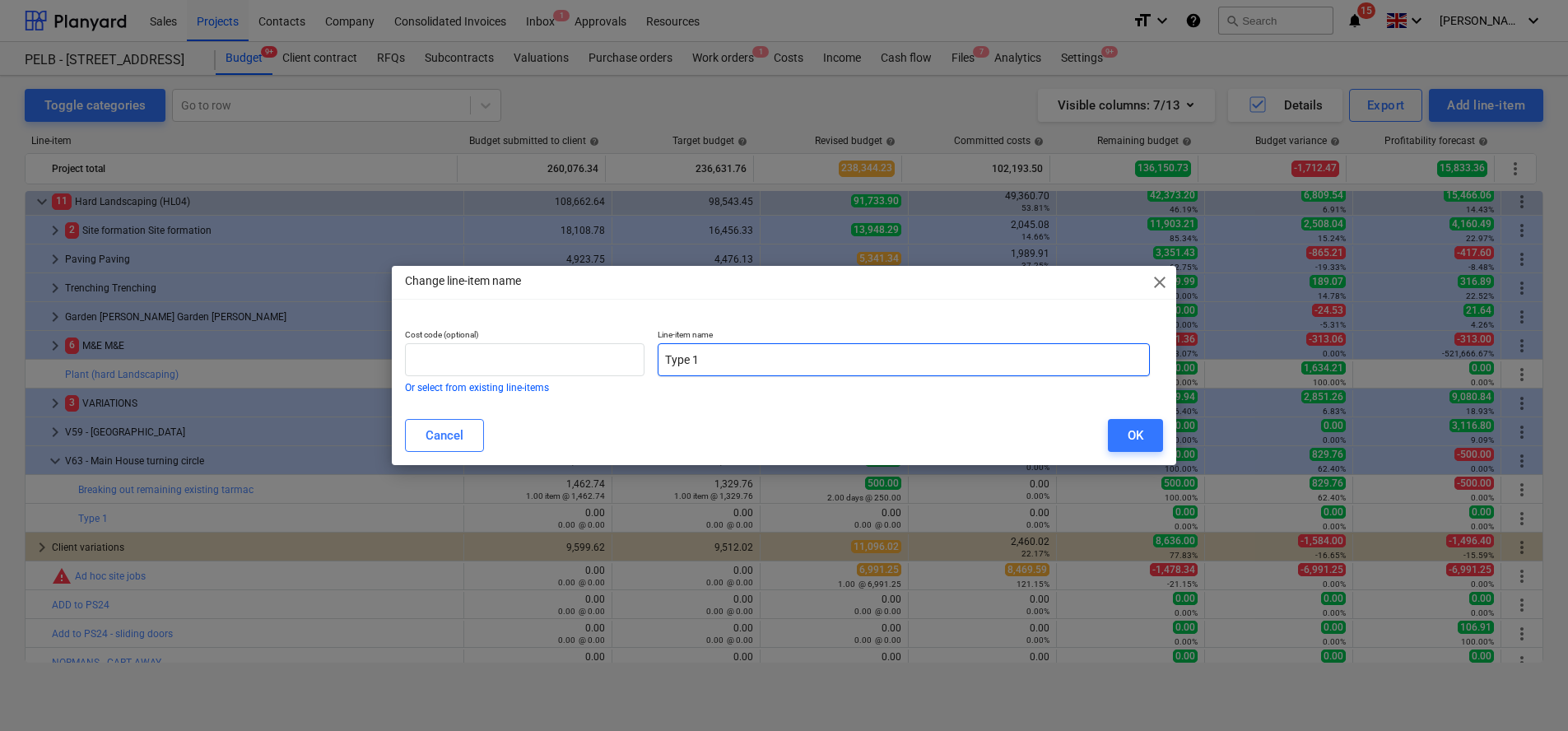
click at [737, 366] on input "Type 1" at bounding box center [903, 359] width 492 height 32
type input "Type 1 - materials"
click at [1149, 432] on button "OK" at bounding box center [1136, 436] width 55 height 32
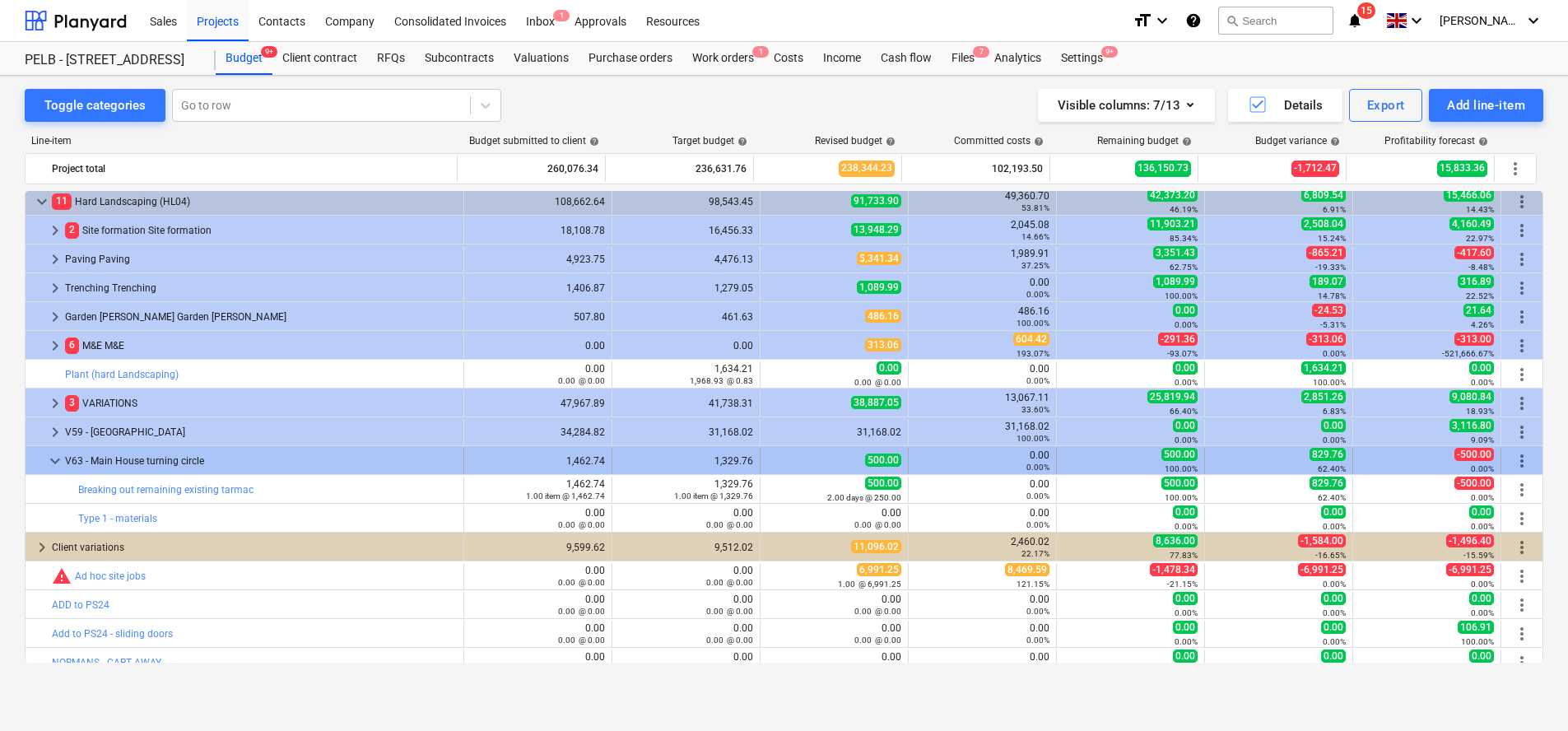
click at [1527, 467] on div "more_vert" at bounding box center [1521, 462] width 28 height 27
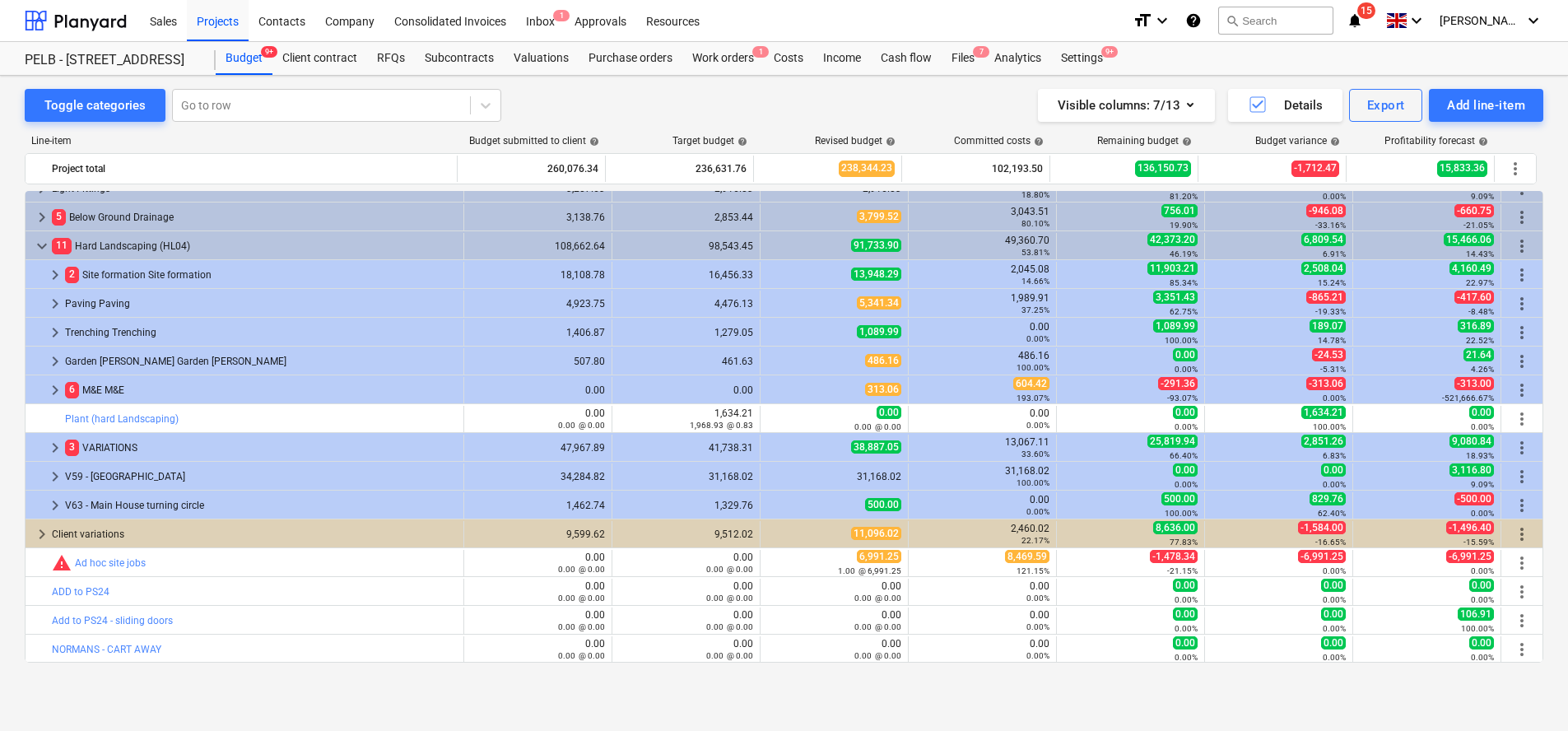
scroll to position [594, 0]
click at [1514, 462] on div "keyboard_arrow_right V59 - [GEOGRAPHIC_DATA] 34,284.82 31,168.02 31,168.02 31,1…" at bounding box center [784, 475] width 1517 height 28
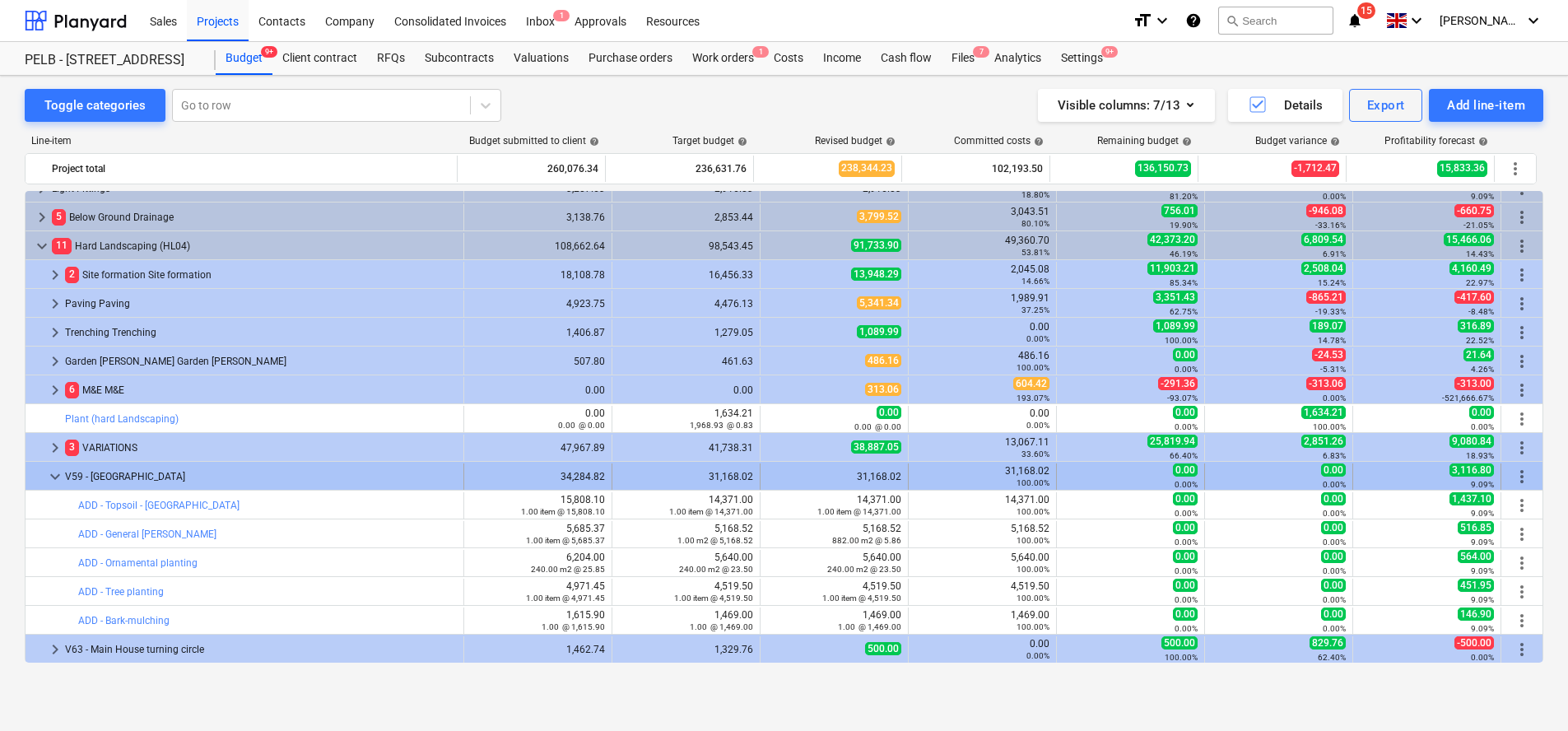
click at [50, 475] on span "keyboard_arrow_down" at bounding box center [54, 476] width 20 height 20
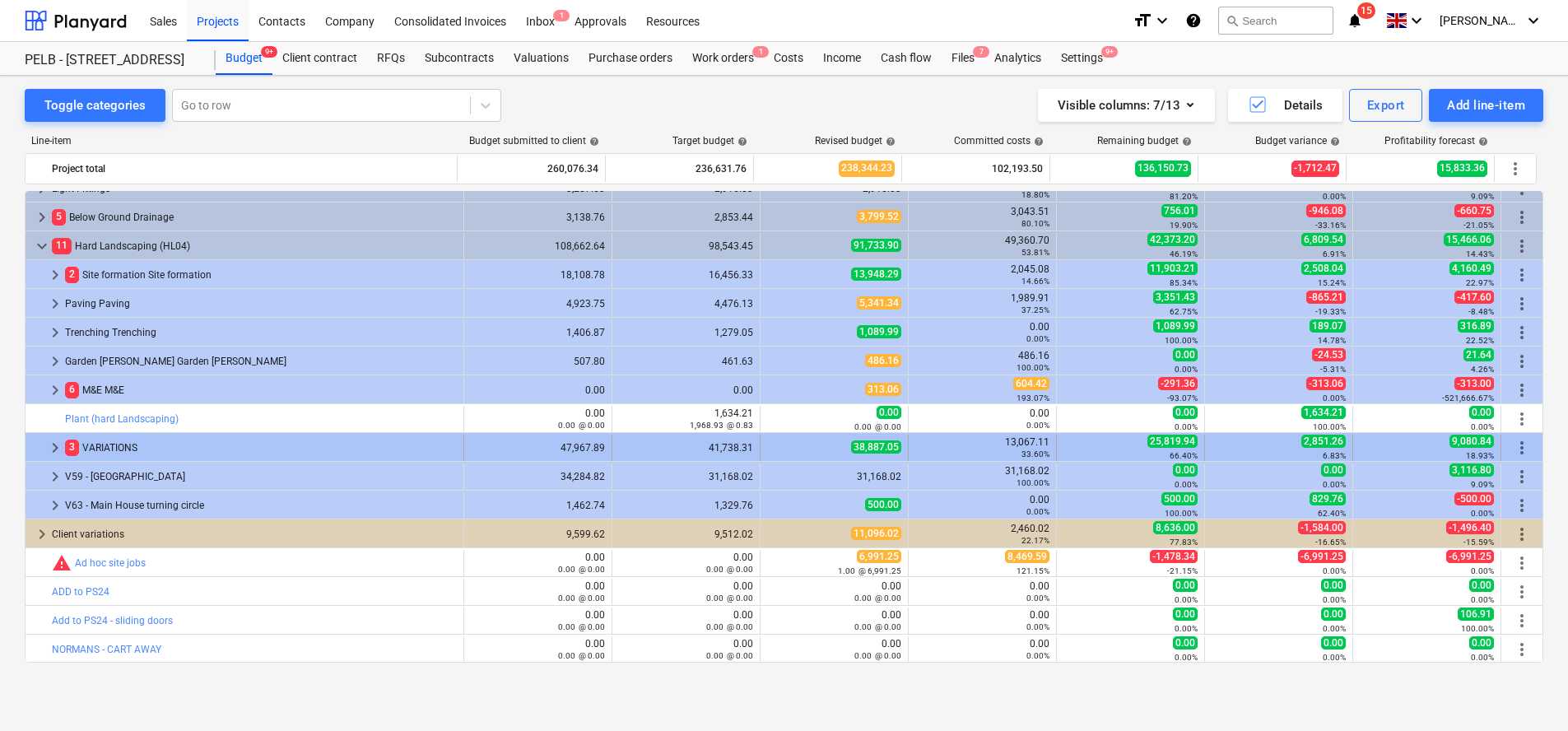
click at [47, 451] on span "keyboard_arrow_right" at bounding box center [54, 447] width 20 height 20
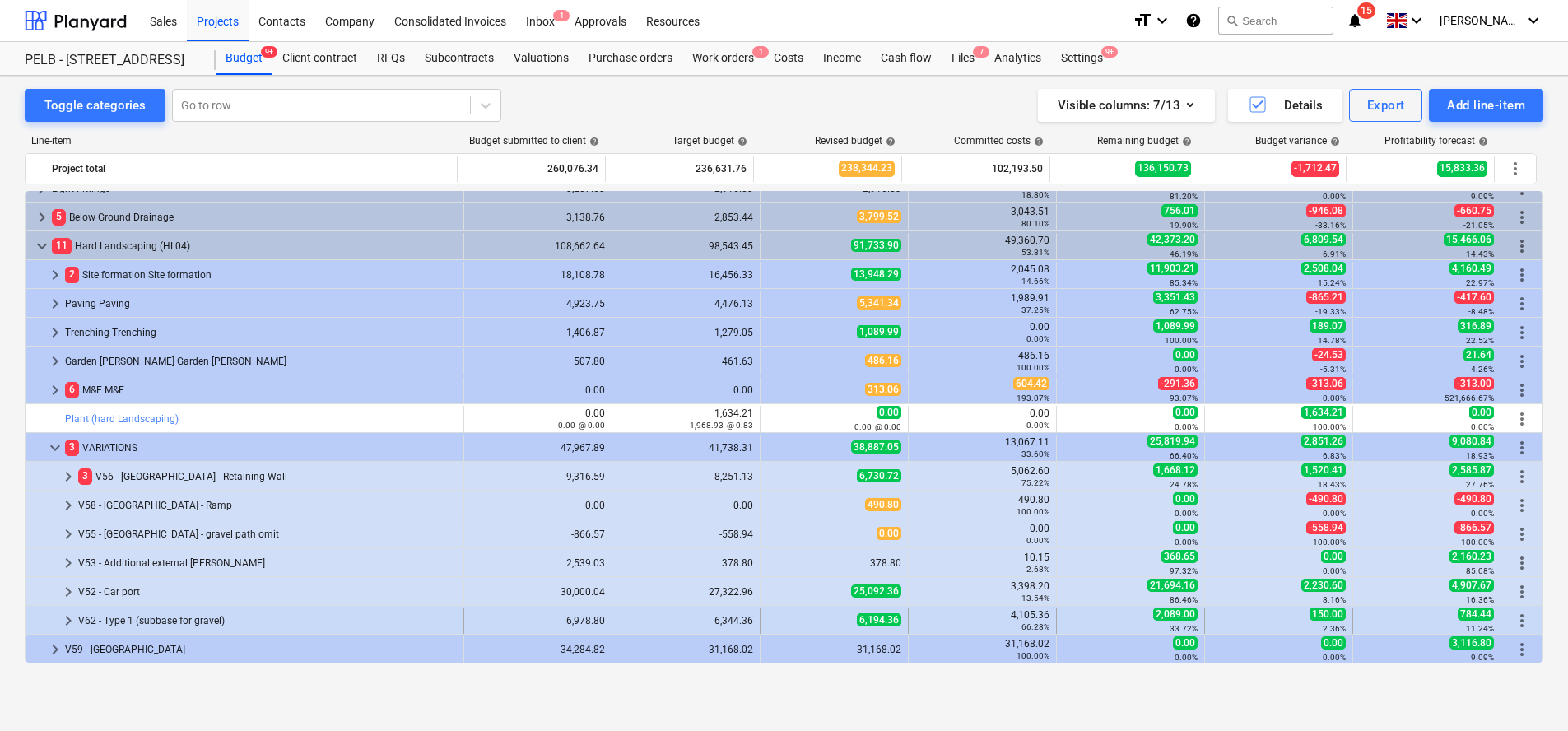
click at [59, 620] on span "keyboard_arrow_right" at bounding box center [68, 620] width 20 height 20
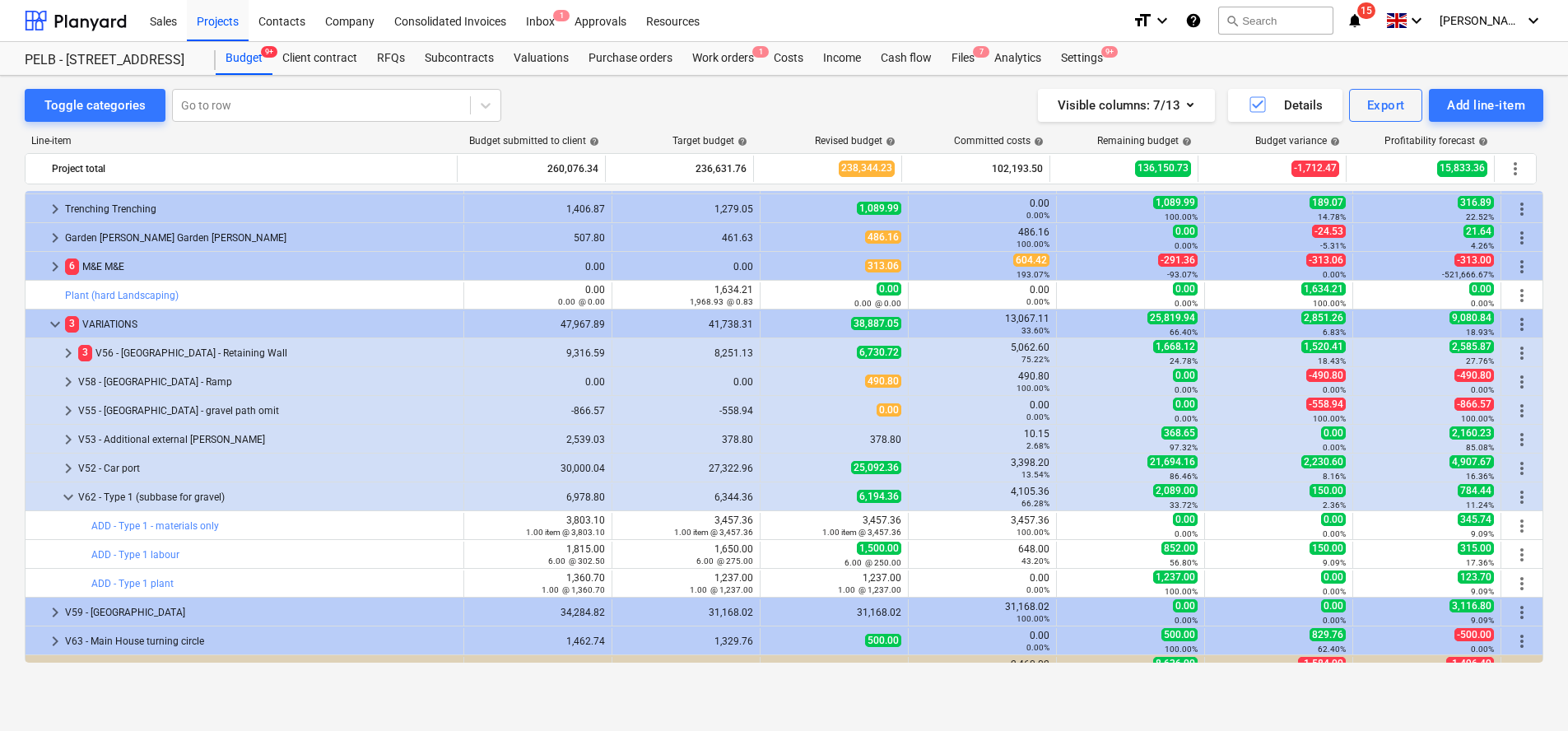
scroll to position [751, 0]
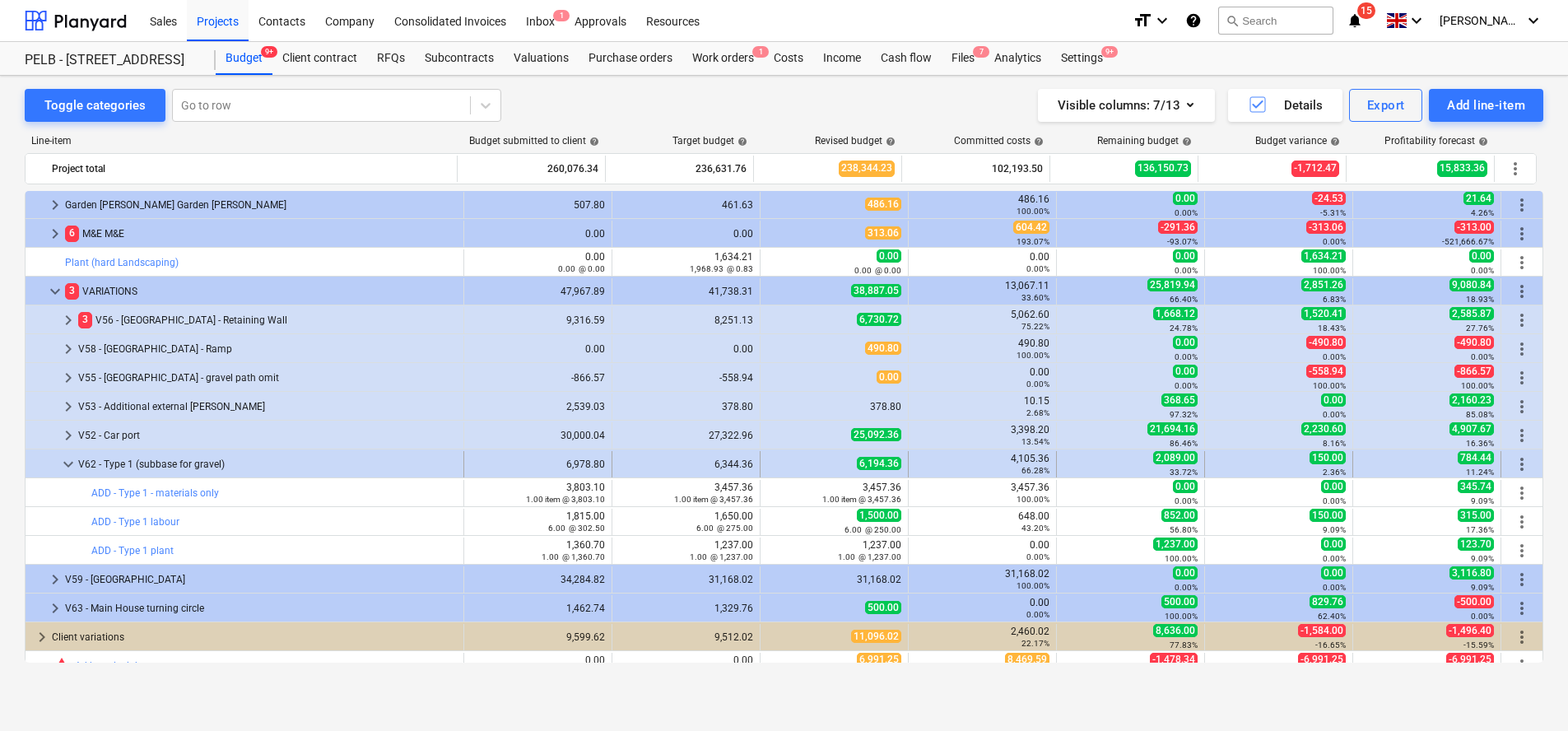
click at [72, 463] on span "keyboard_arrow_down" at bounding box center [68, 464] width 20 height 20
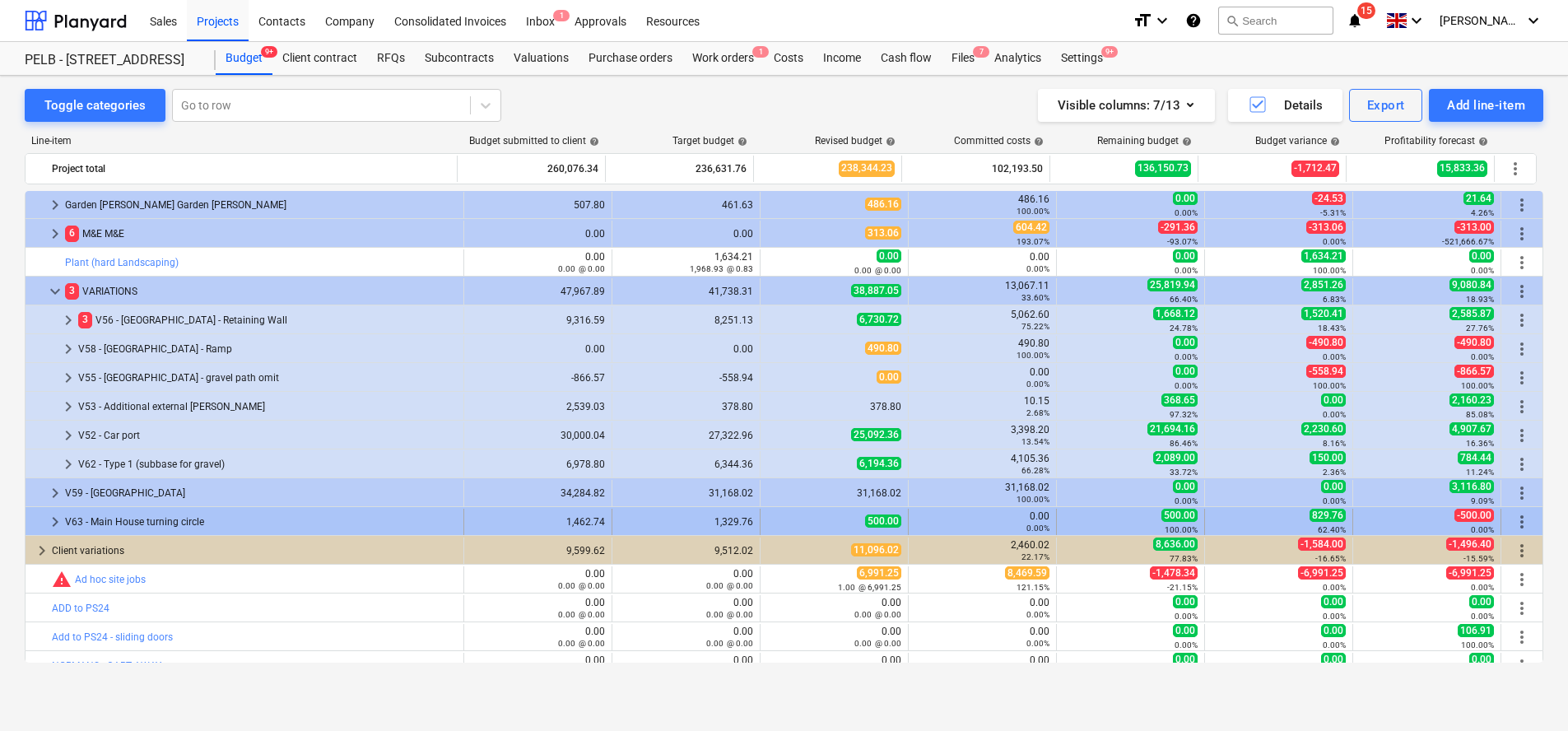
click at [55, 525] on span "keyboard_arrow_right" at bounding box center [54, 522] width 20 height 20
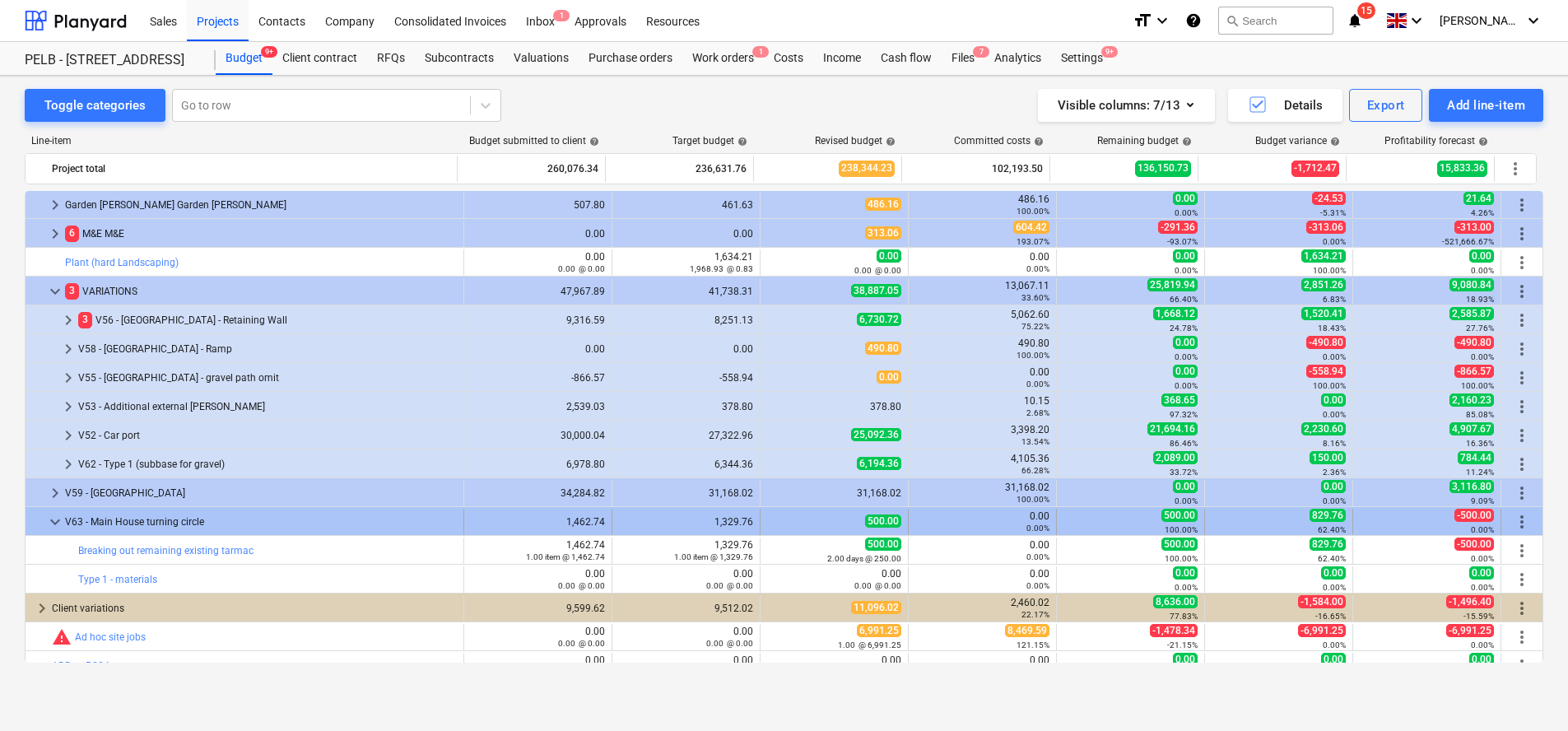
click at [1513, 520] on span "more_vert" at bounding box center [1522, 522] width 20 height 20
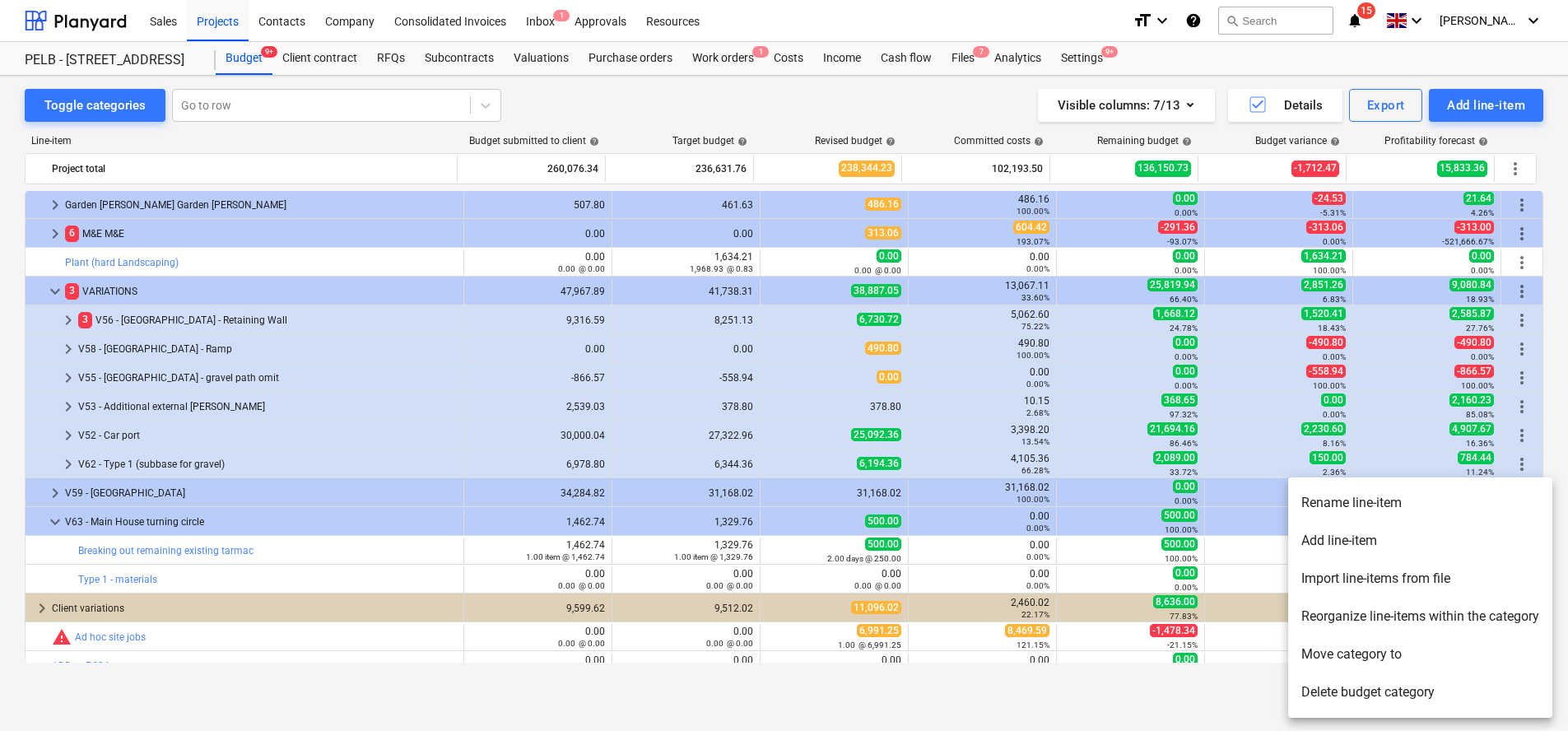
click at [1438, 532] on li "Add line-item" at bounding box center [1420, 541] width 265 height 38
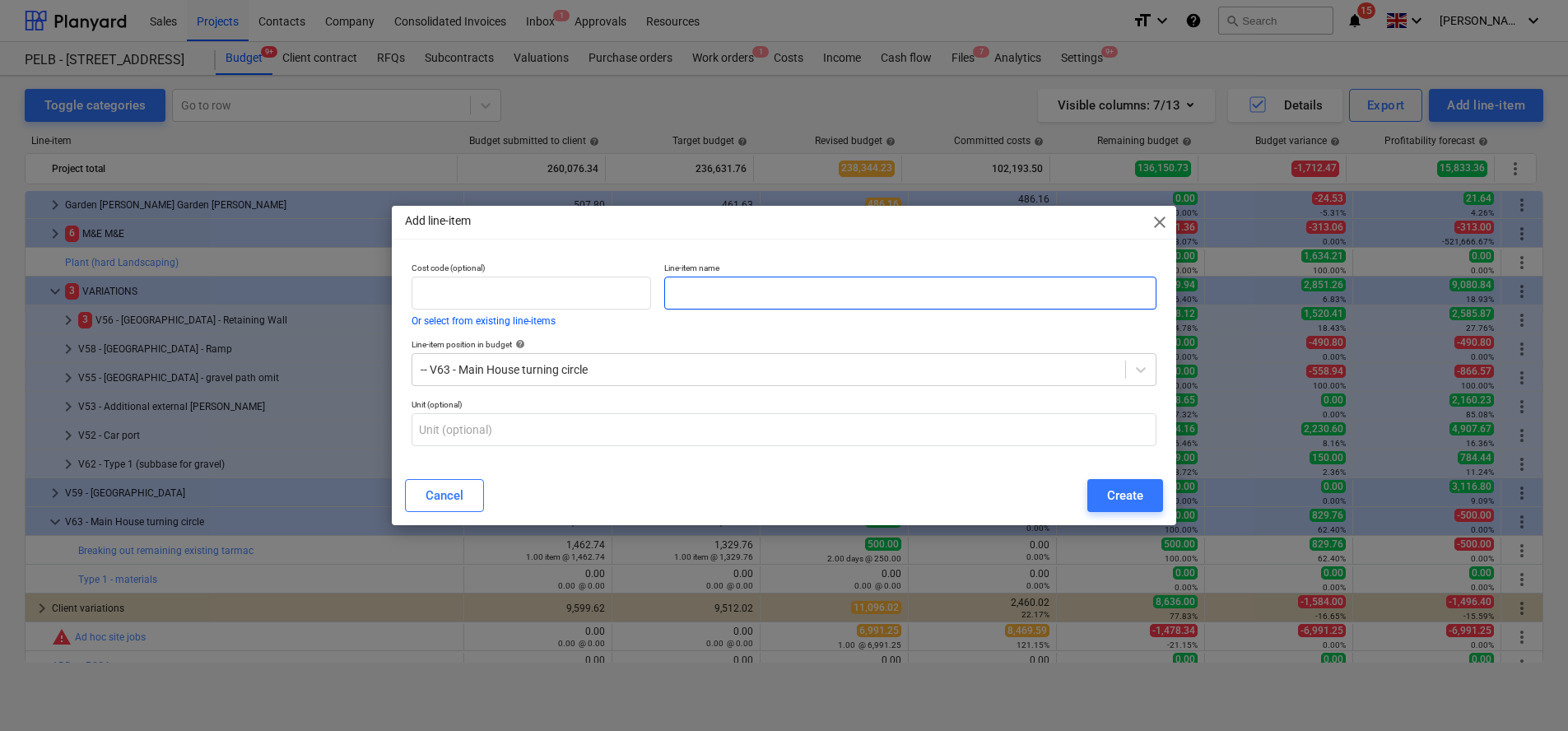
click at [1021, 290] on input "text" at bounding box center [910, 292] width 492 height 32
type input "Type 1 - labour"
click at [1115, 487] on div "Create" at bounding box center [1126, 495] width 36 height 21
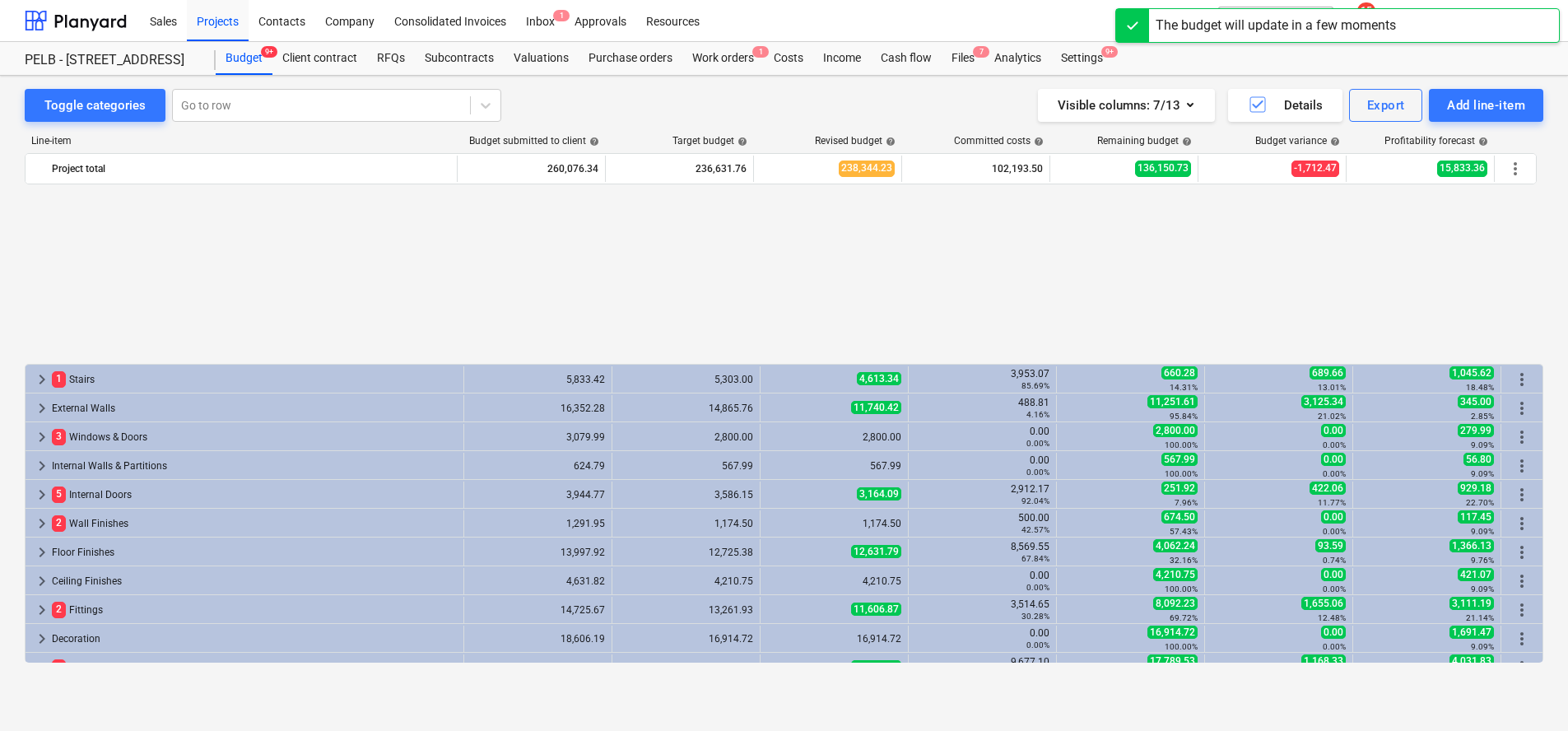
scroll to position [751, 0]
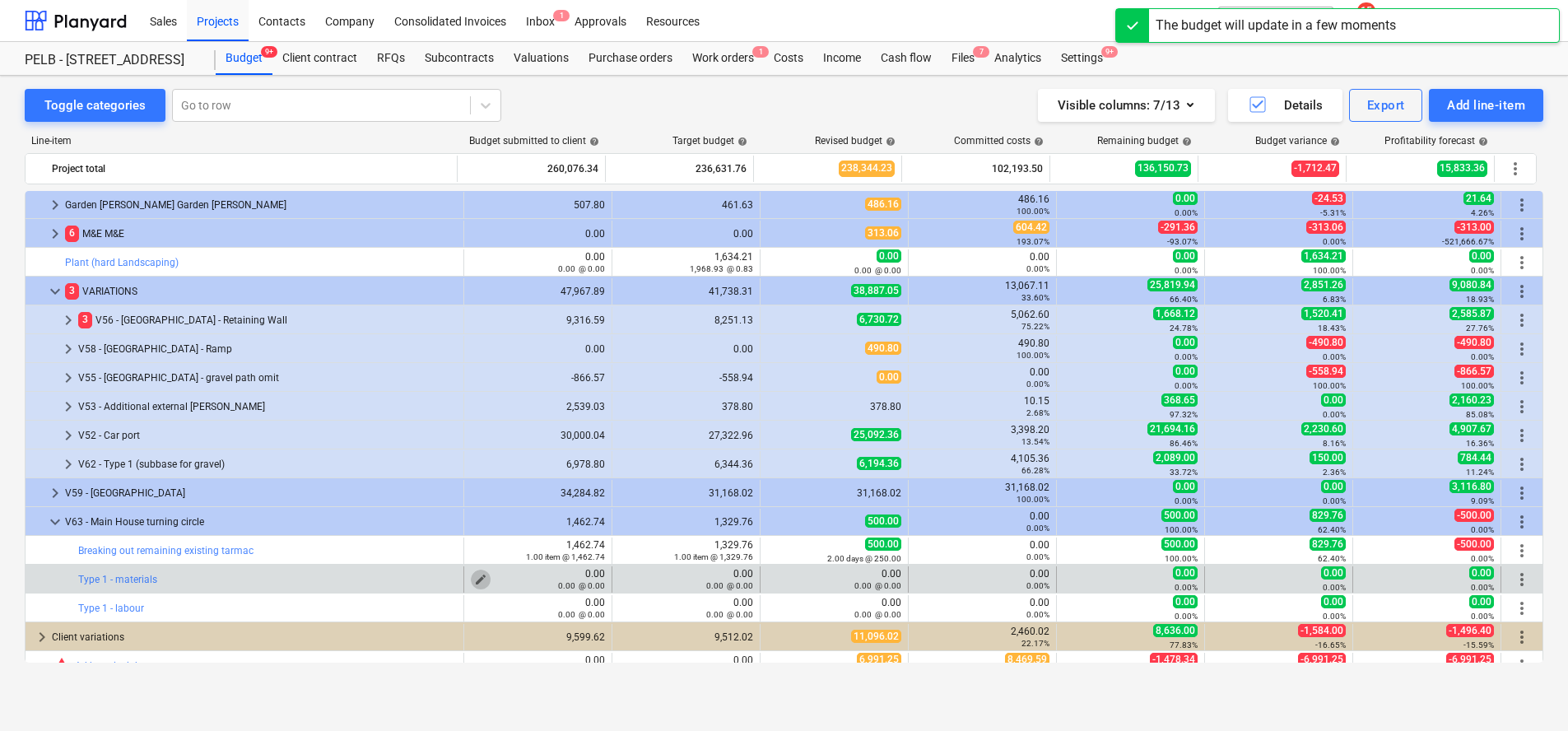
click at [476, 575] on span "edit" at bounding box center [481, 580] width 13 height 13
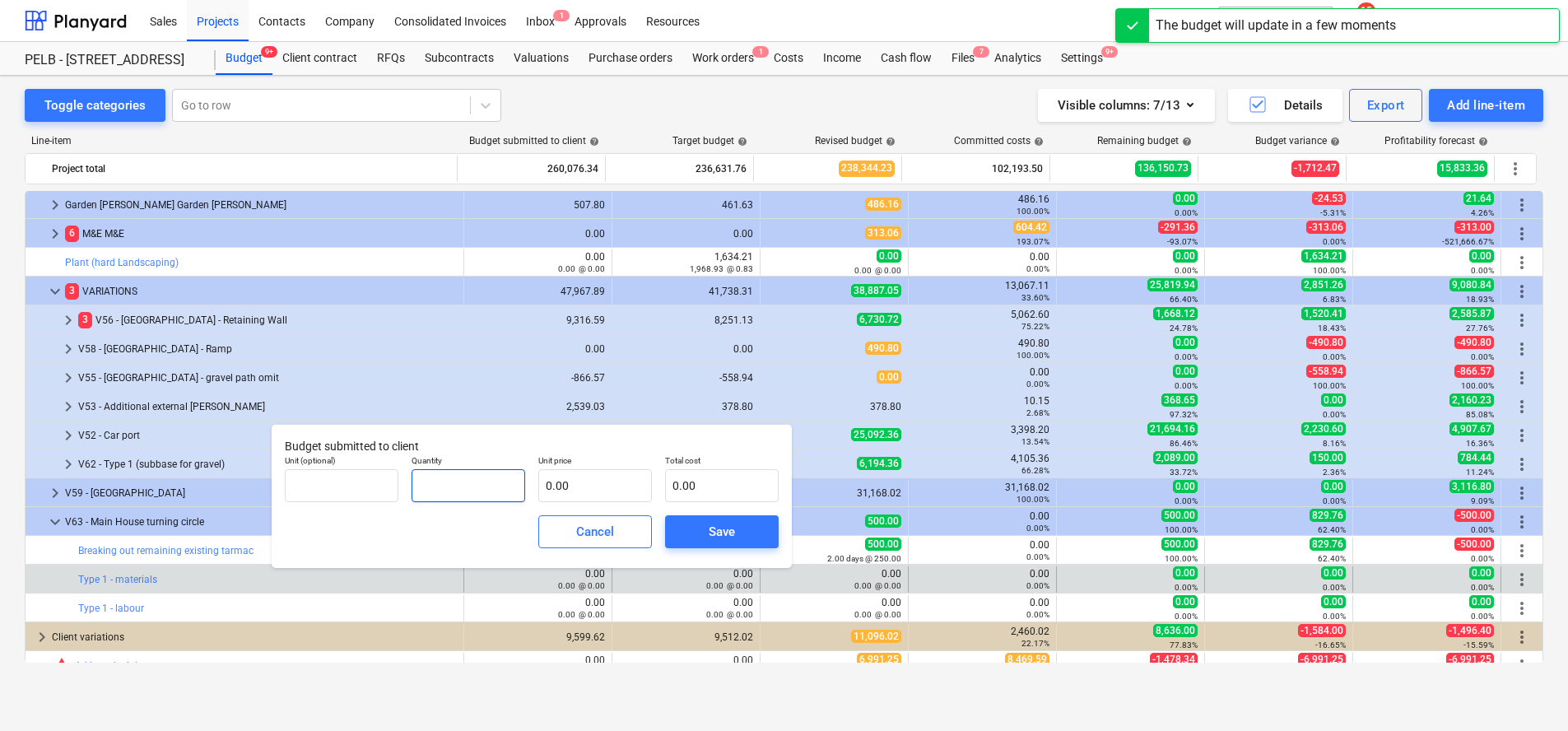
click at [490, 474] on input "text" at bounding box center [468, 485] width 114 height 32
type input "40.00"
click at [380, 481] on input "text" at bounding box center [341, 485] width 114 height 32
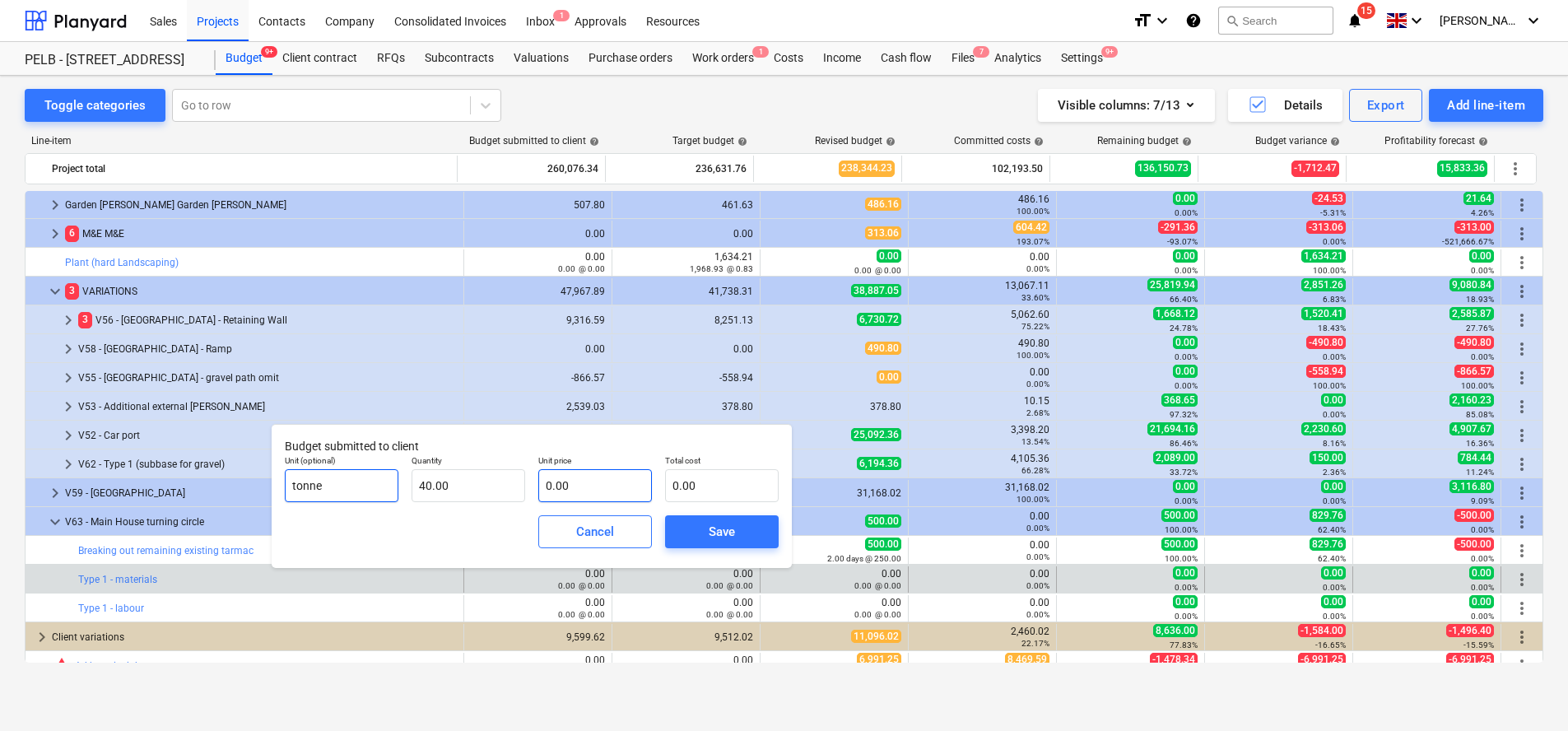
type input "tonne"
click at [594, 483] on input "text" at bounding box center [594, 485] width 114 height 32
type input "2"
type input "80.00"
type input "25"
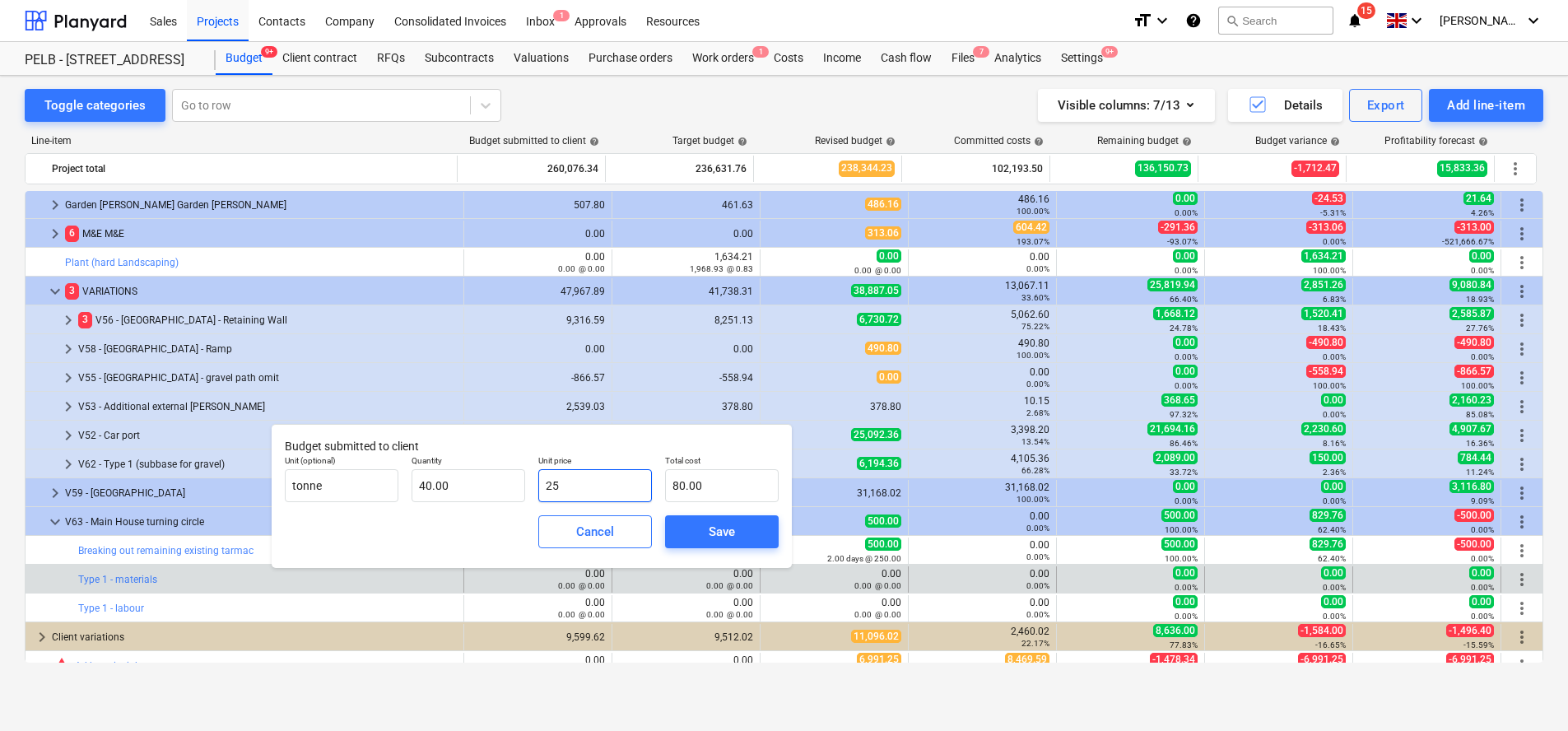
type input "1,000.00"
type input "25.3"
type input "1,012.00"
type input "25.30"
click at [683, 518] on button "Save" at bounding box center [721, 531] width 114 height 32
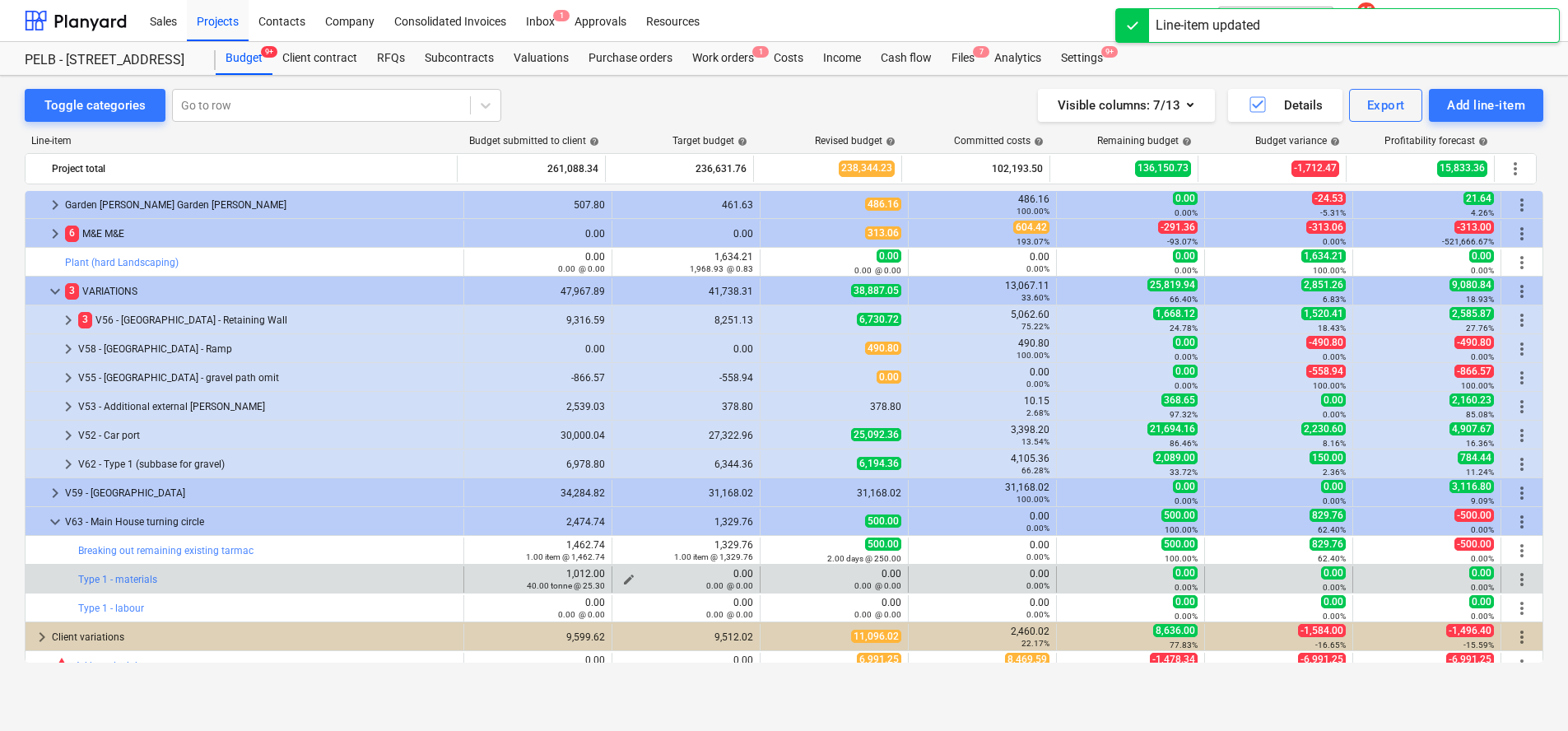
click at [627, 580] on div "0.00 @ 0.00" at bounding box center [686, 586] width 134 height 11
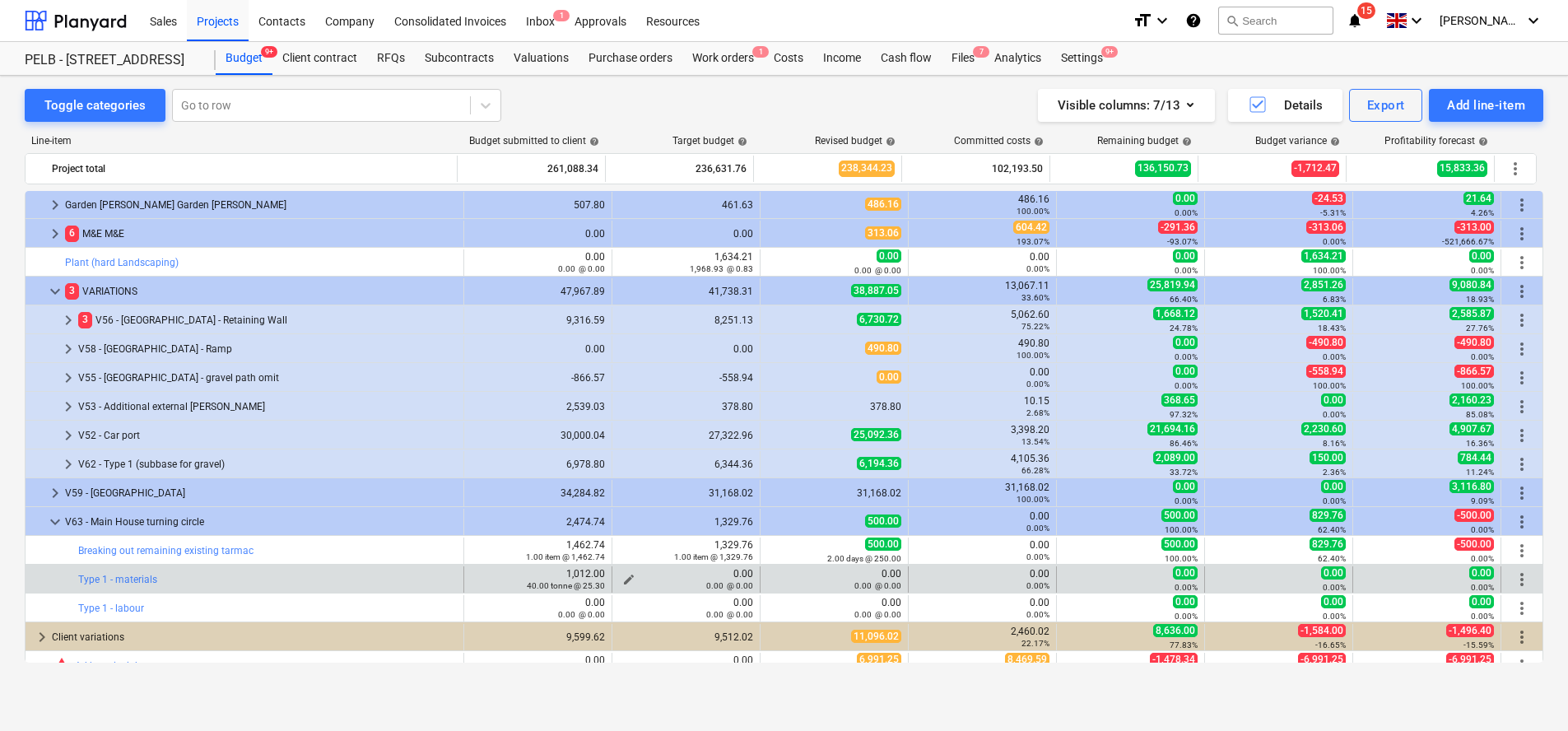
click at [624, 580] on div "0.00 @ 0.00" at bounding box center [686, 586] width 134 height 11
click at [622, 574] on span "edit" at bounding box center [629, 580] width 13 height 13
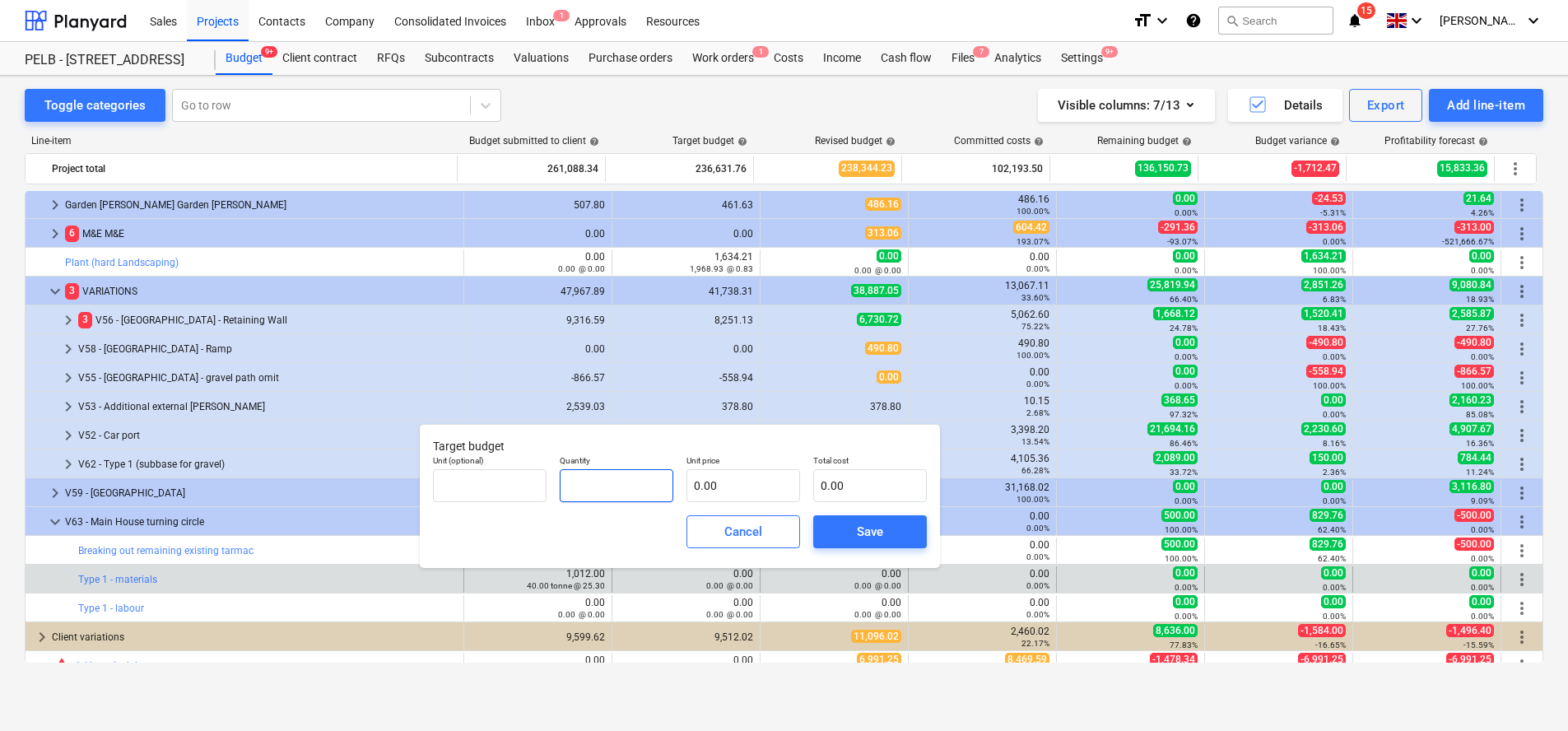
click at [621, 486] on input "text" at bounding box center [616, 485] width 114 height 32
type input "40.00"
click at [758, 490] on input "text" at bounding box center [743, 485] width 114 height 32
type input "2"
type input "80.00"
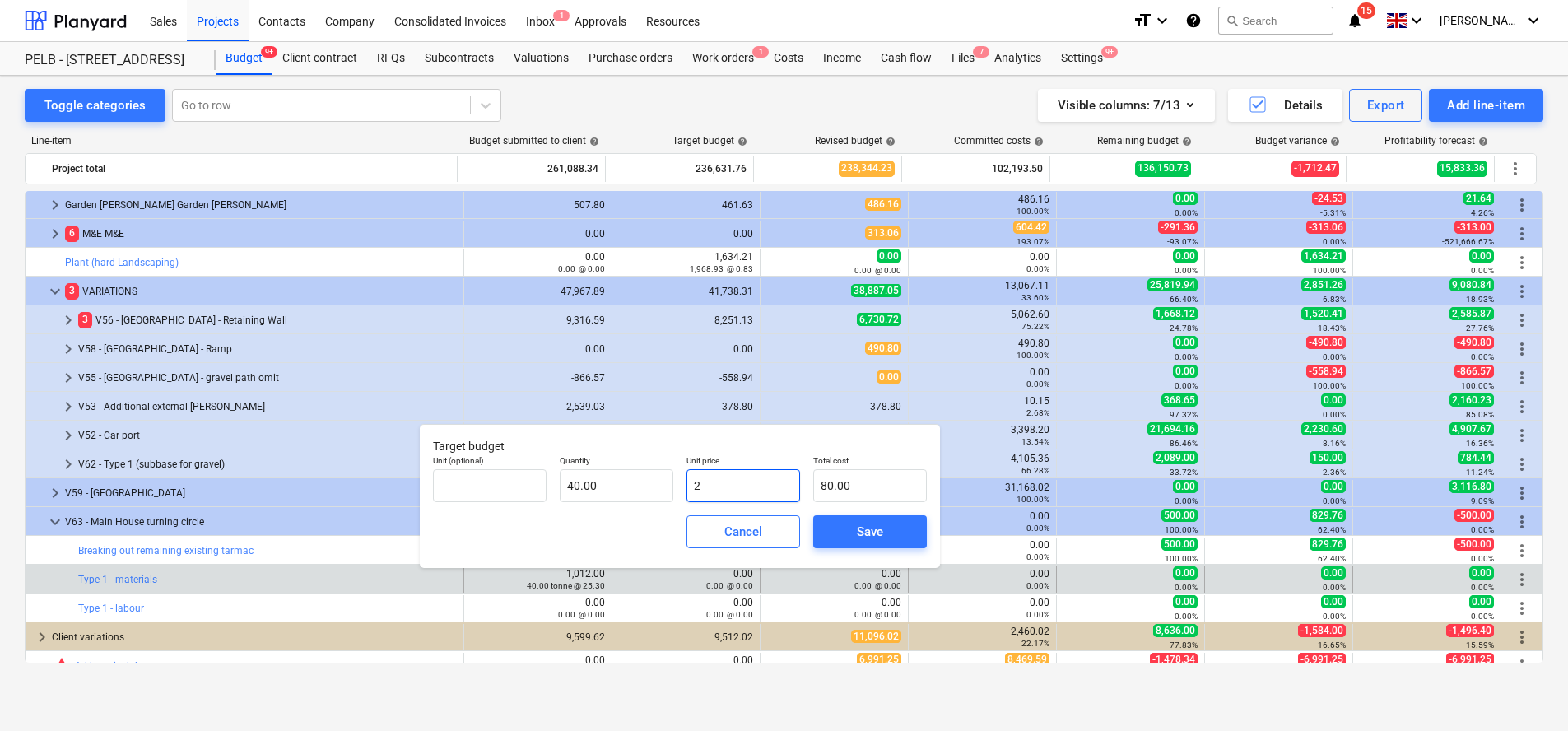
type input "23"
type input "920.00"
type input "23.00"
click at [884, 534] on span "Save" at bounding box center [870, 531] width 75 height 21
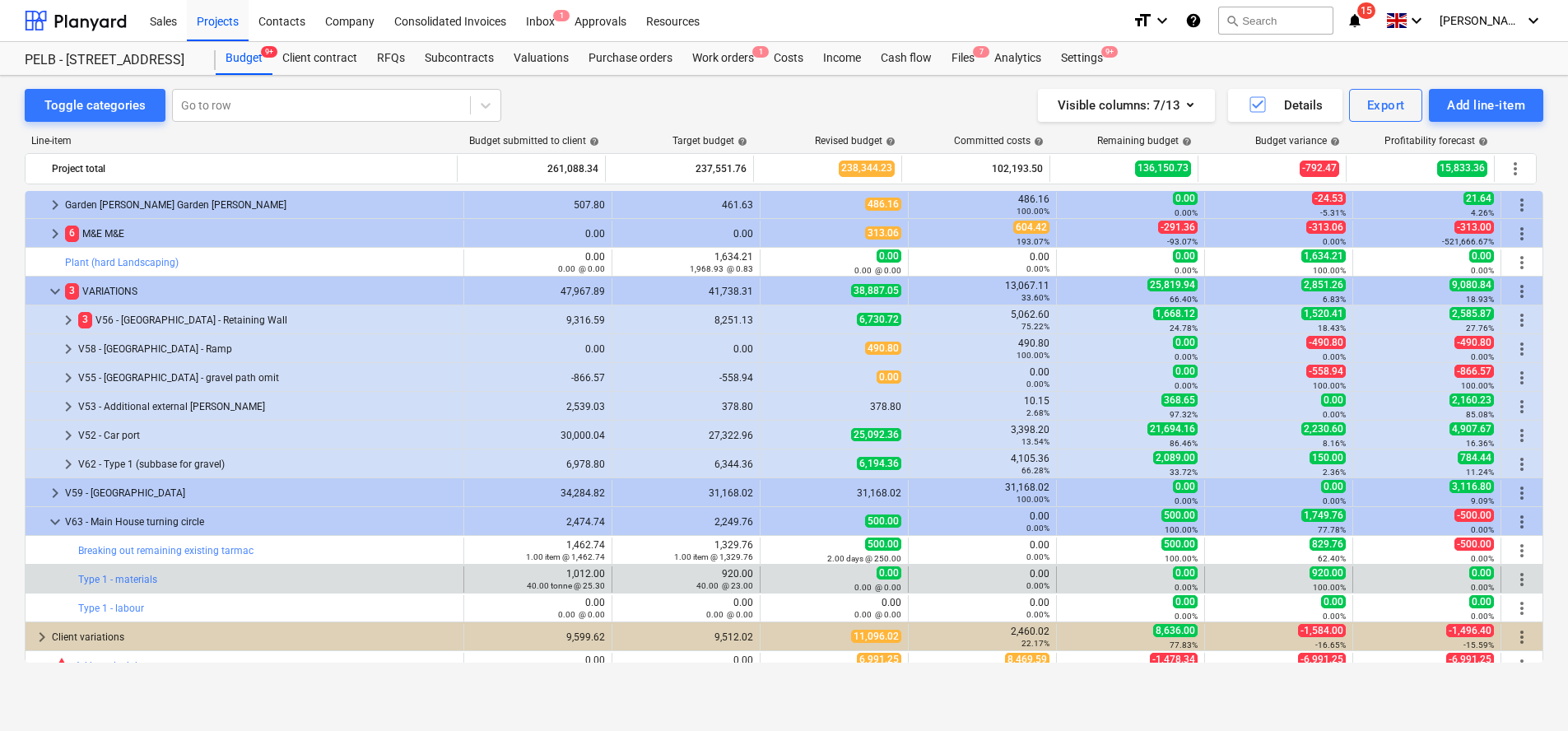
type input "40.00"
type input "23.00"
type input "920.00"
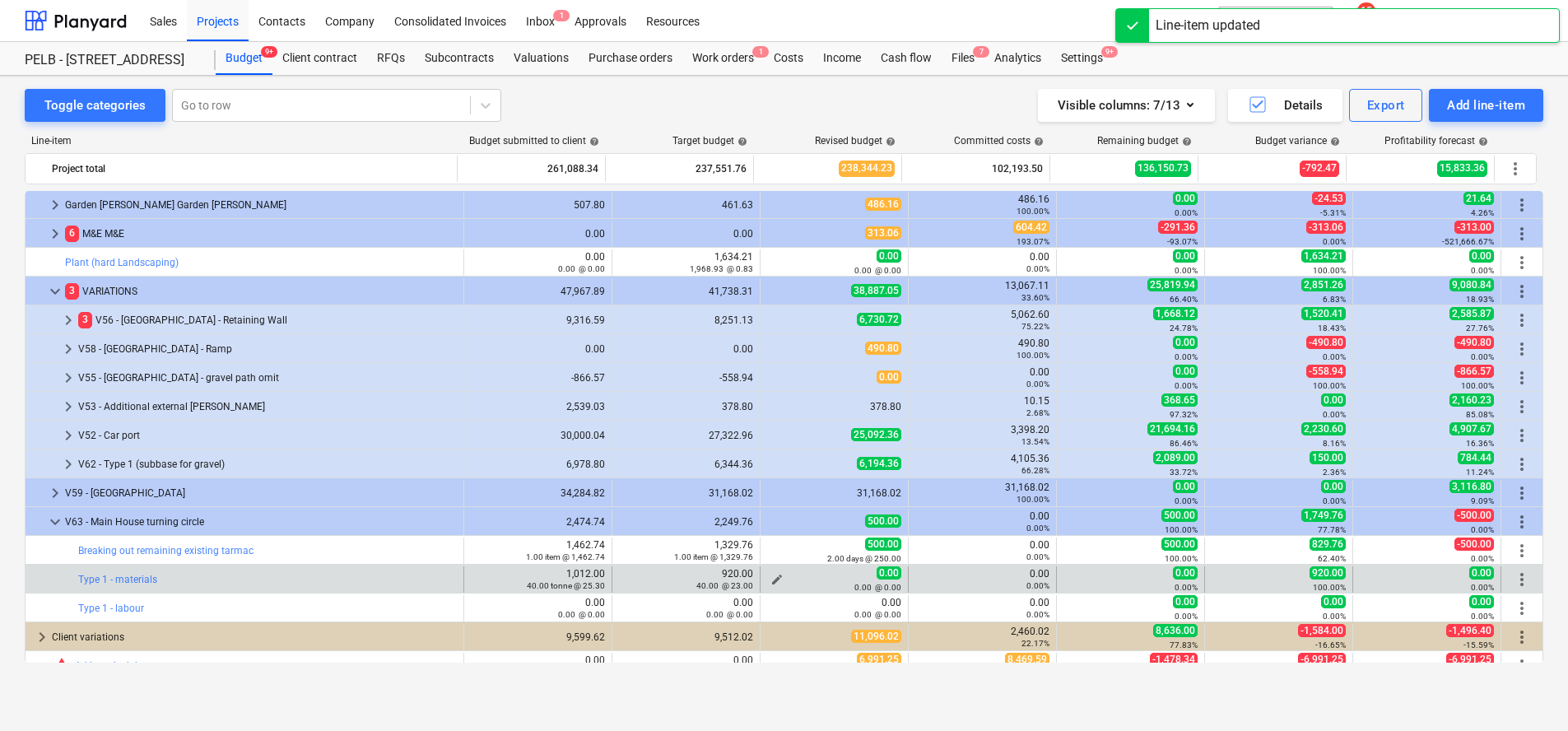
click at [770, 579] on span "edit" at bounding box center [777, 580] width 13 height 13
type textarea "x"
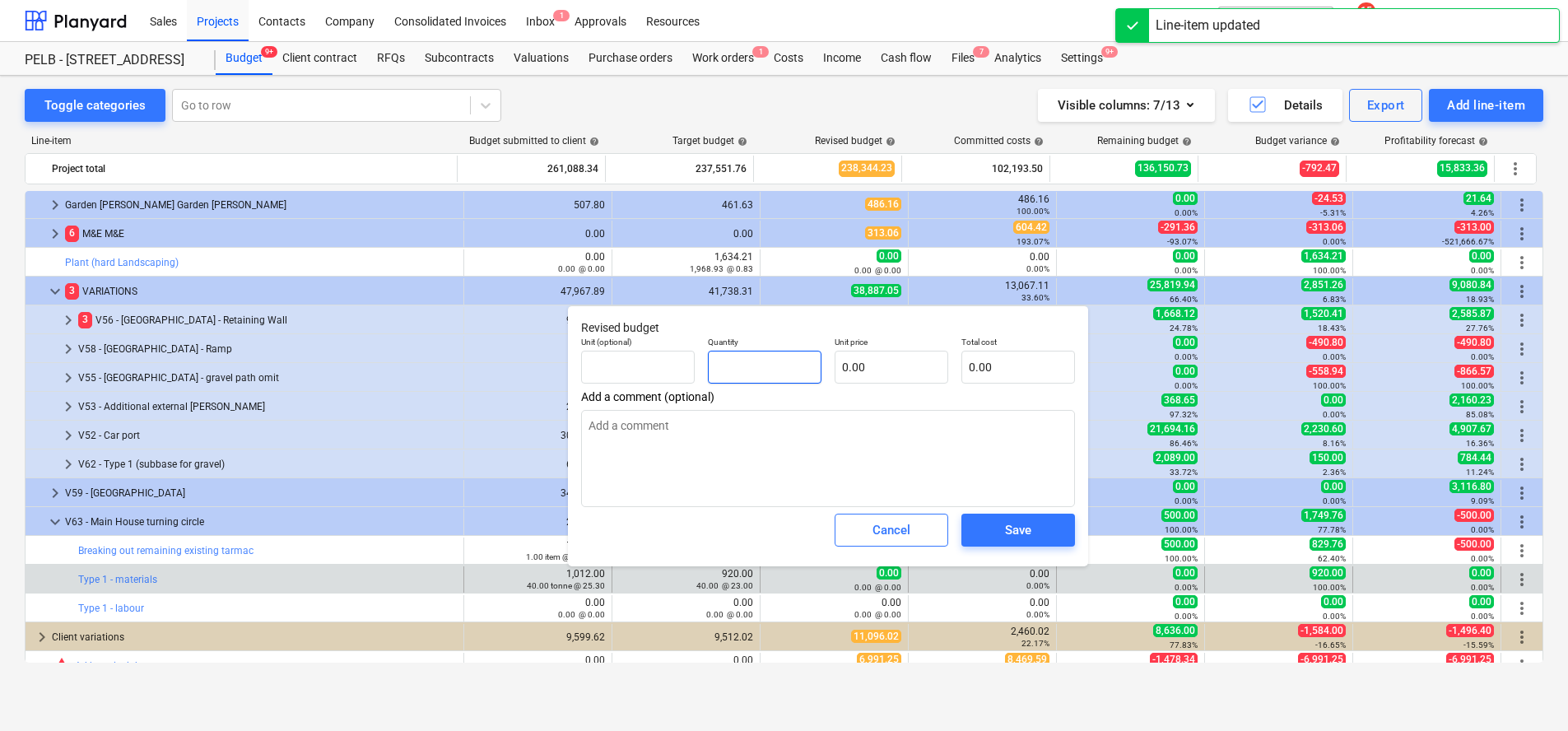
click at [763, 377] on input "text" at bounding box center [764, 367] width 114 height 32
type textarea "x"
type input "4"
type textarea "x"
type input "40"
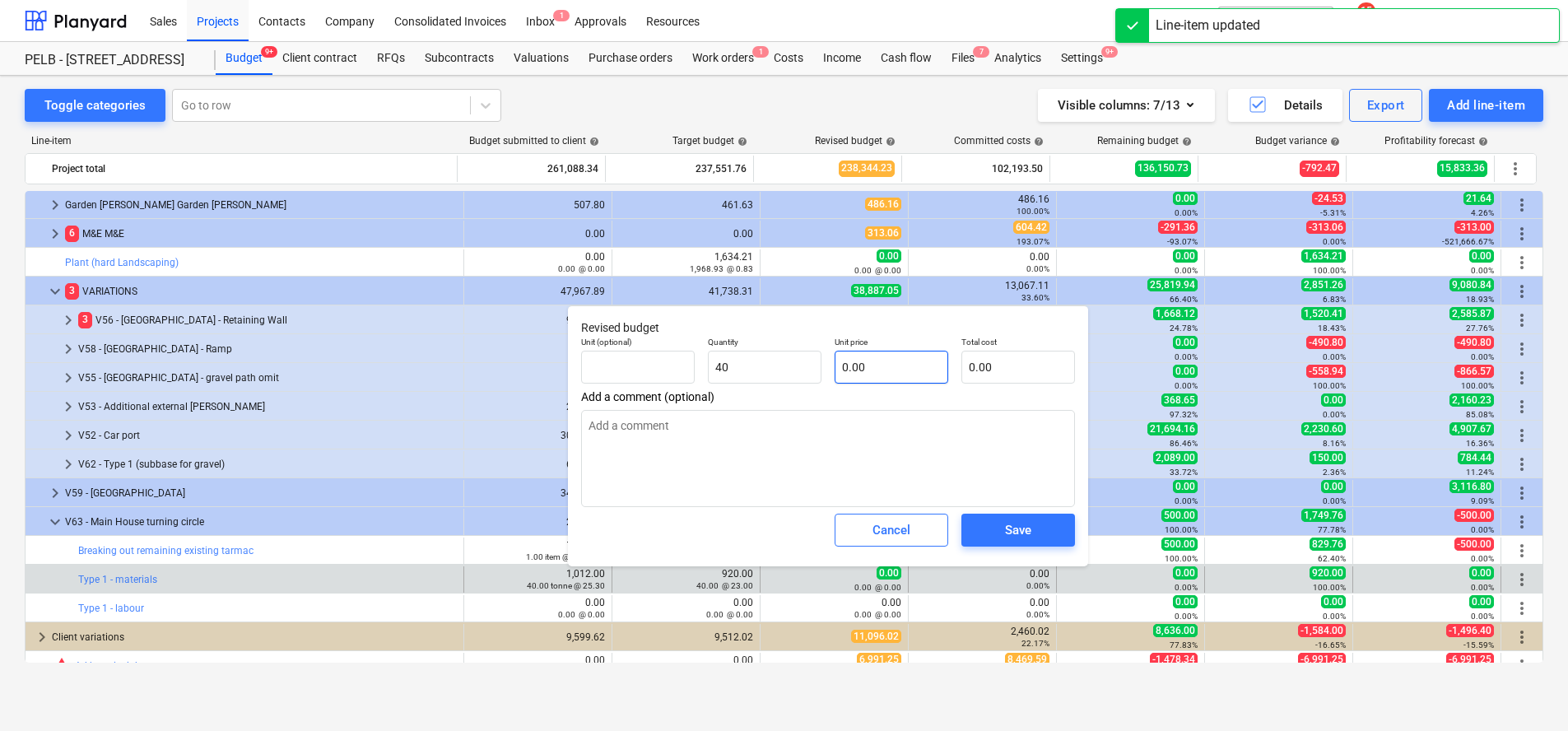
type textarea "x"
type input "40.00"
click at [852, 366] on input "text" at bounding box center [891, 367] width 114 height 32
type textarea "x"
type input "3"
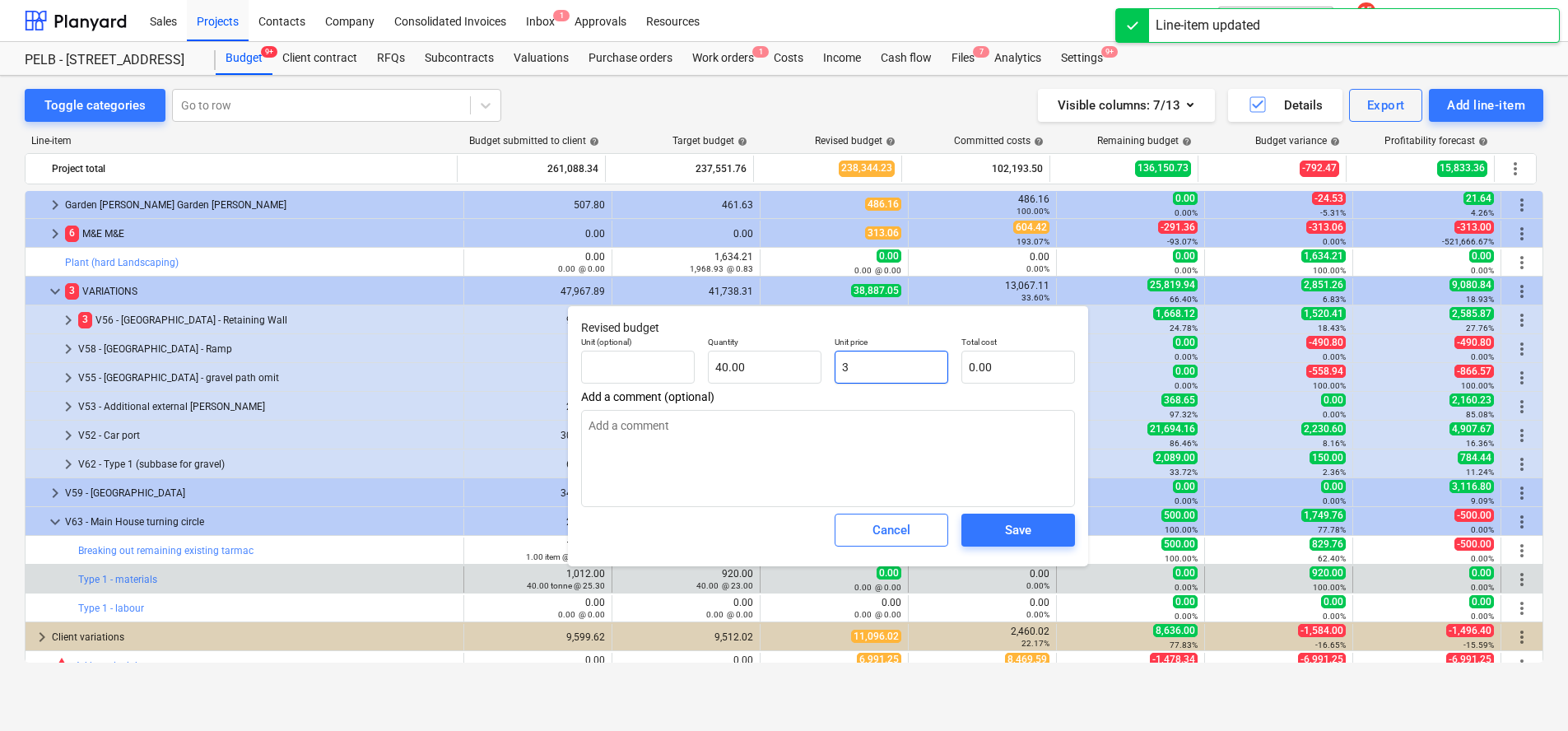
type input "120.00"
type textarea "x"
type input "0.00"
type textarea "x"
type input "2"
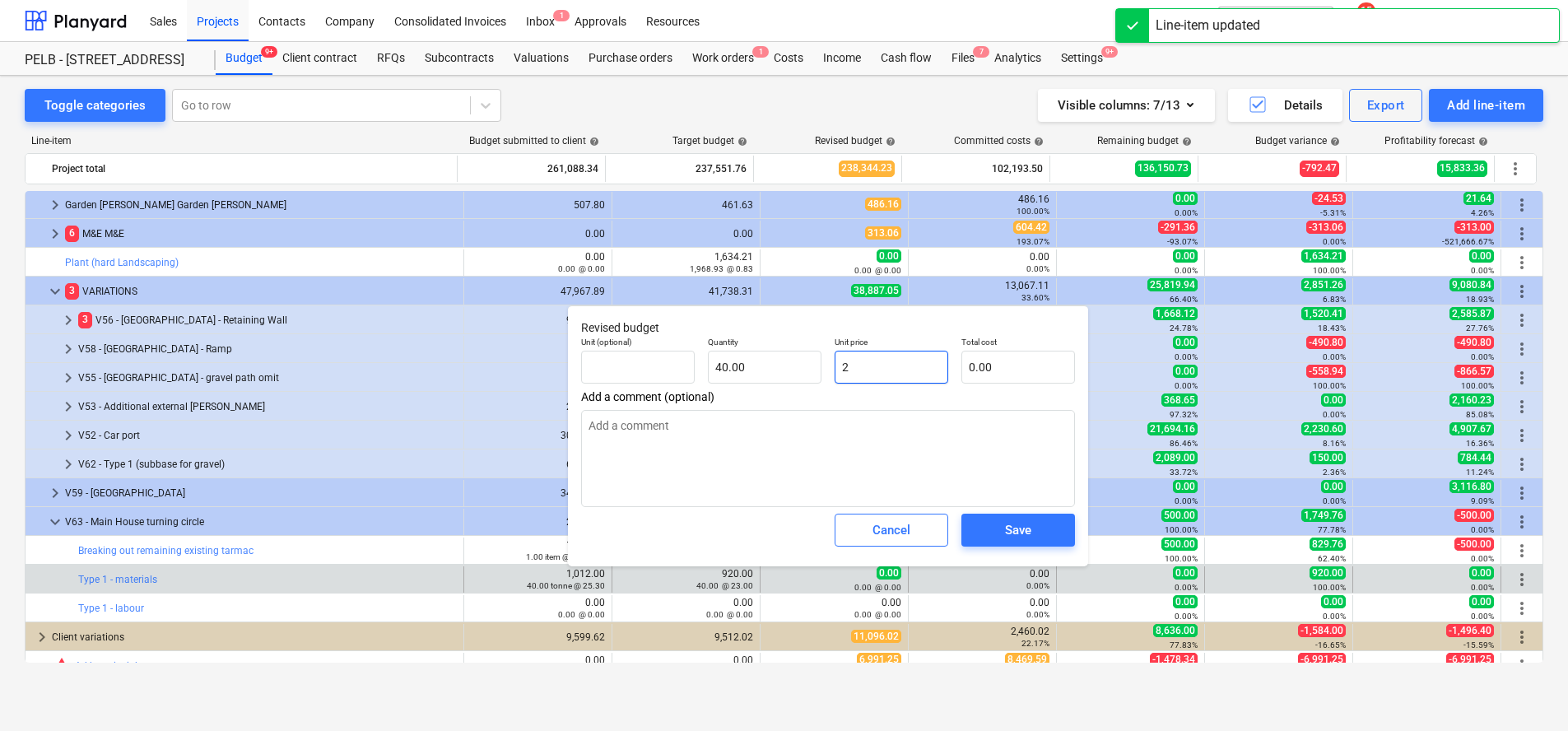
type input "80.00"
type textarea "x"
type input "23"
type input "920.00"
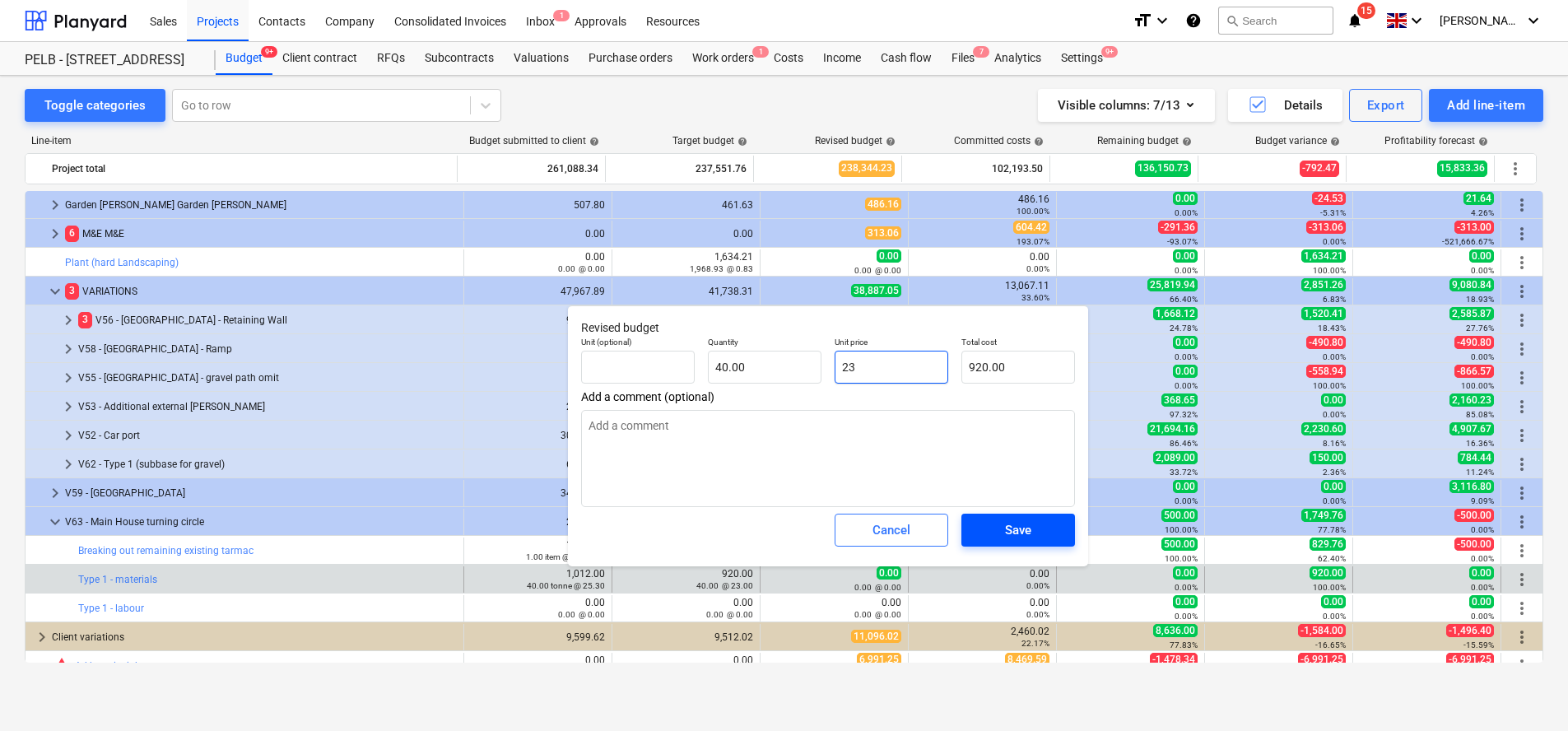
type input "23"
type textarea "x"
type input "23.00"
click at [1017, 520] on div "Save" at bounding box center [1019, 530] width 27 height 21
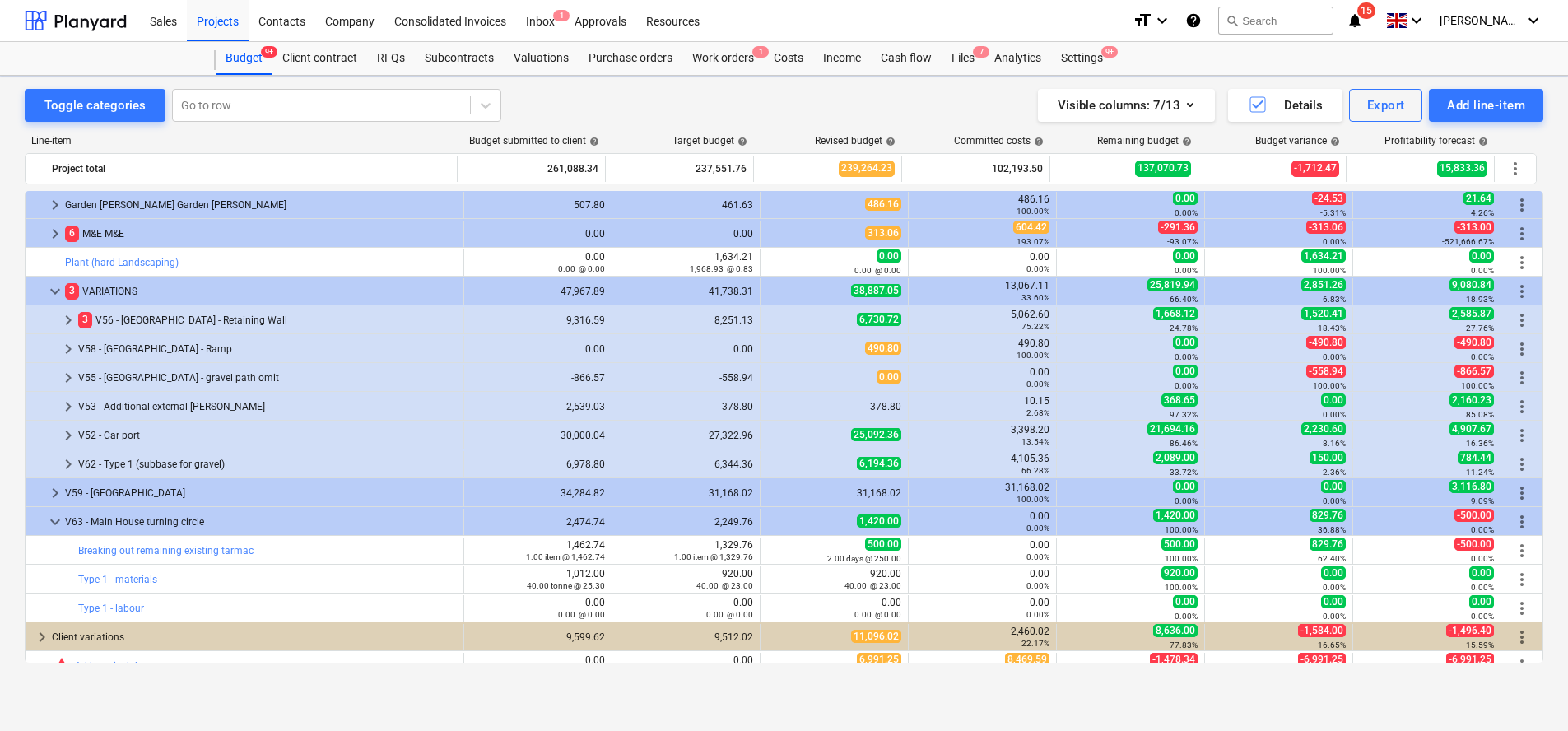
type textarea "x"
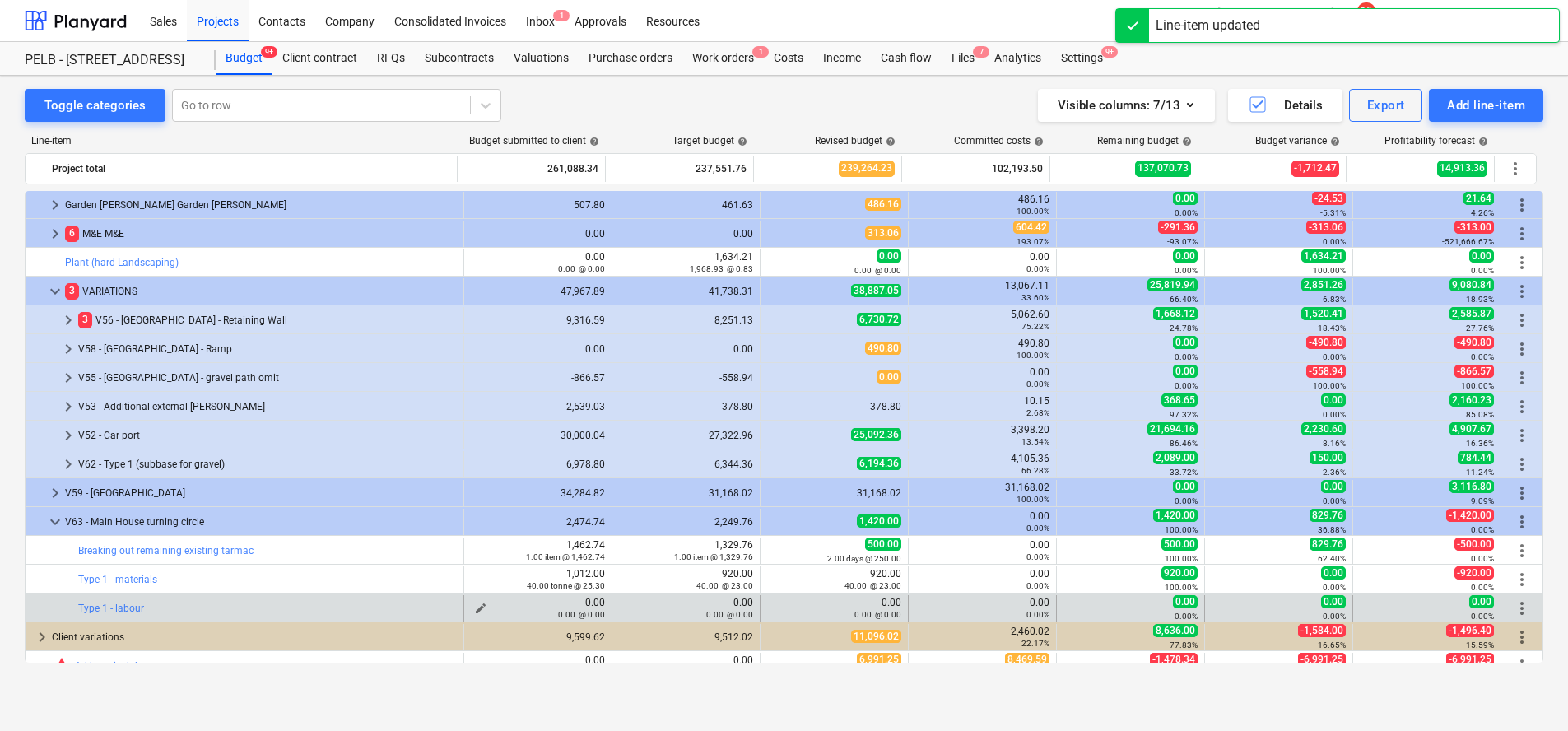
click at [474, 603] on span "edit" at bounding box center [481, 609] width 13 height 13
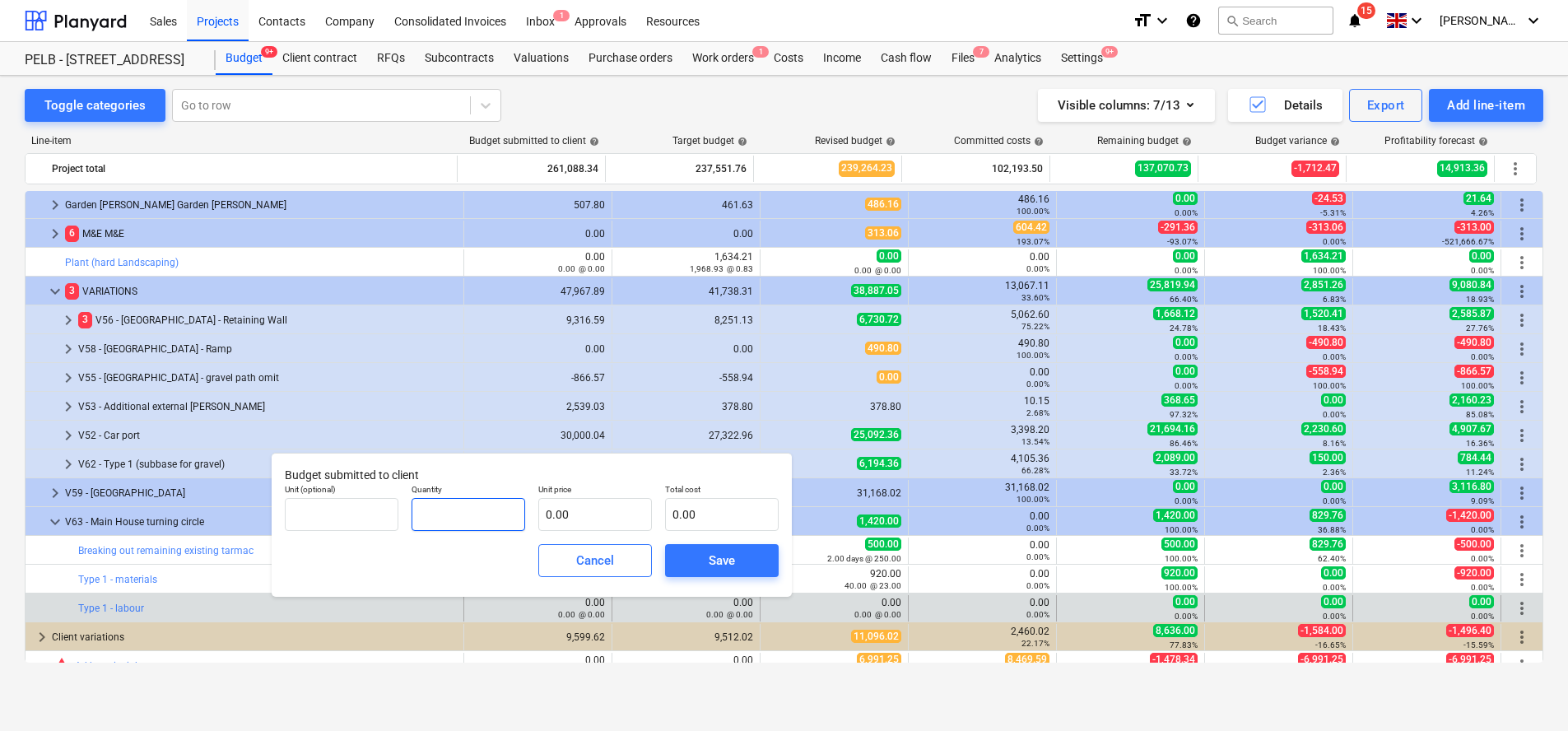
click at [470, 515] on input "text" at bounding box center [468, 514] width 114 height 32
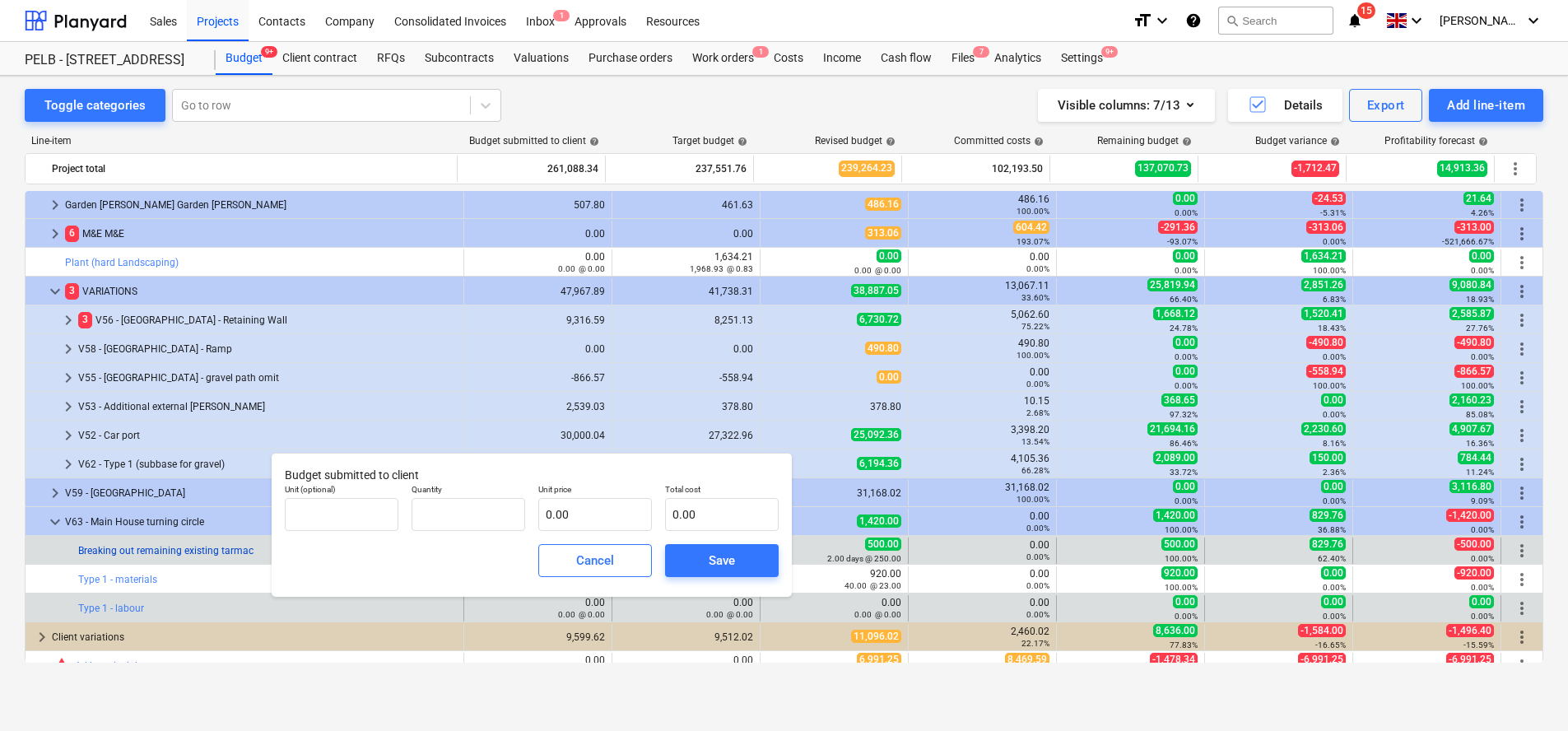
type input "0.00"
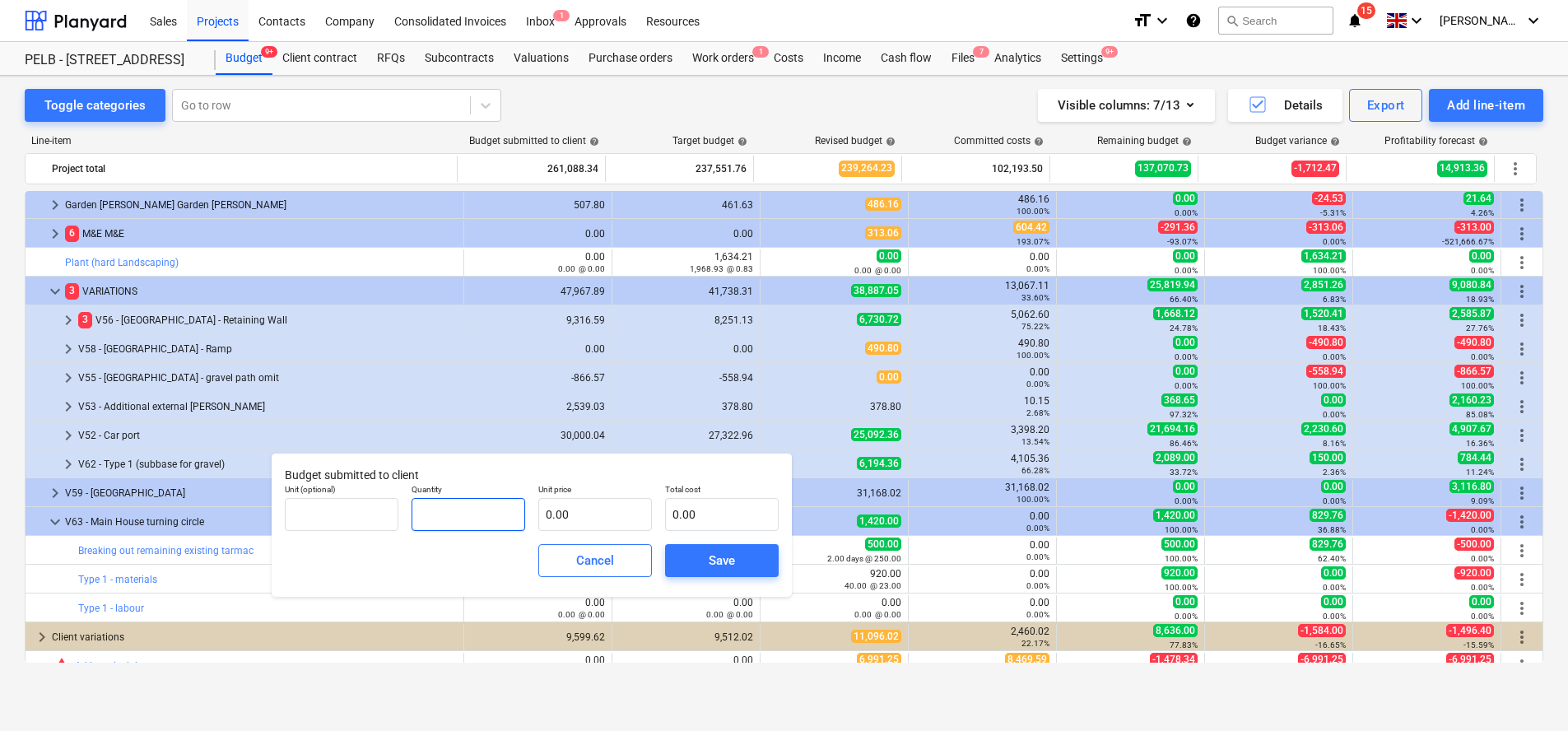
click at [445, 515] on input "text" at bounding box center [468, 514] width 114 height 32
type input "1.00"
click at [587, 524] on input "text" at bounding box center [594, 514] width 114 height 32
type input "1"
type input "1.00"
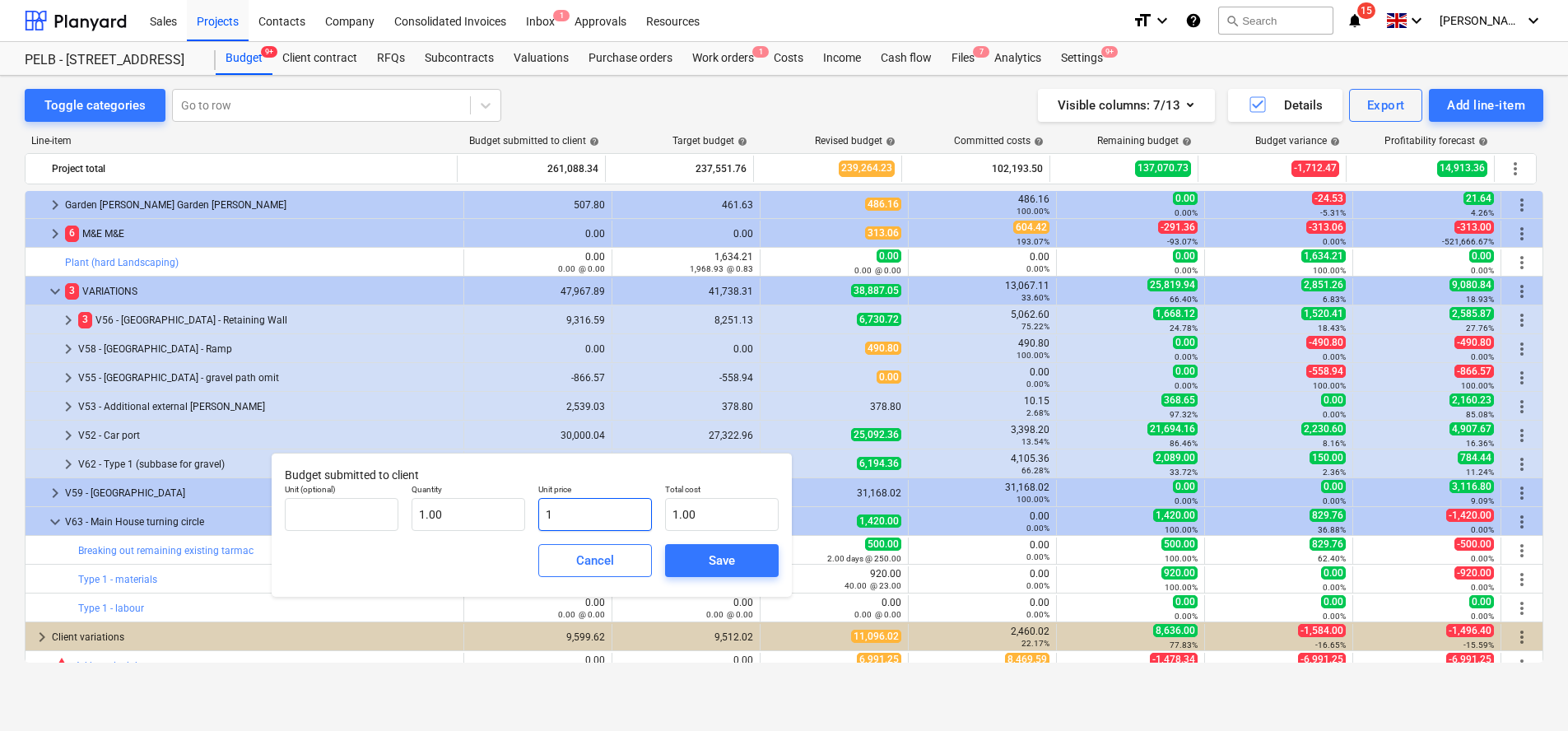
type input "10"
type input "10.00"
type input "106"
type input "106.00"
type input "1064"
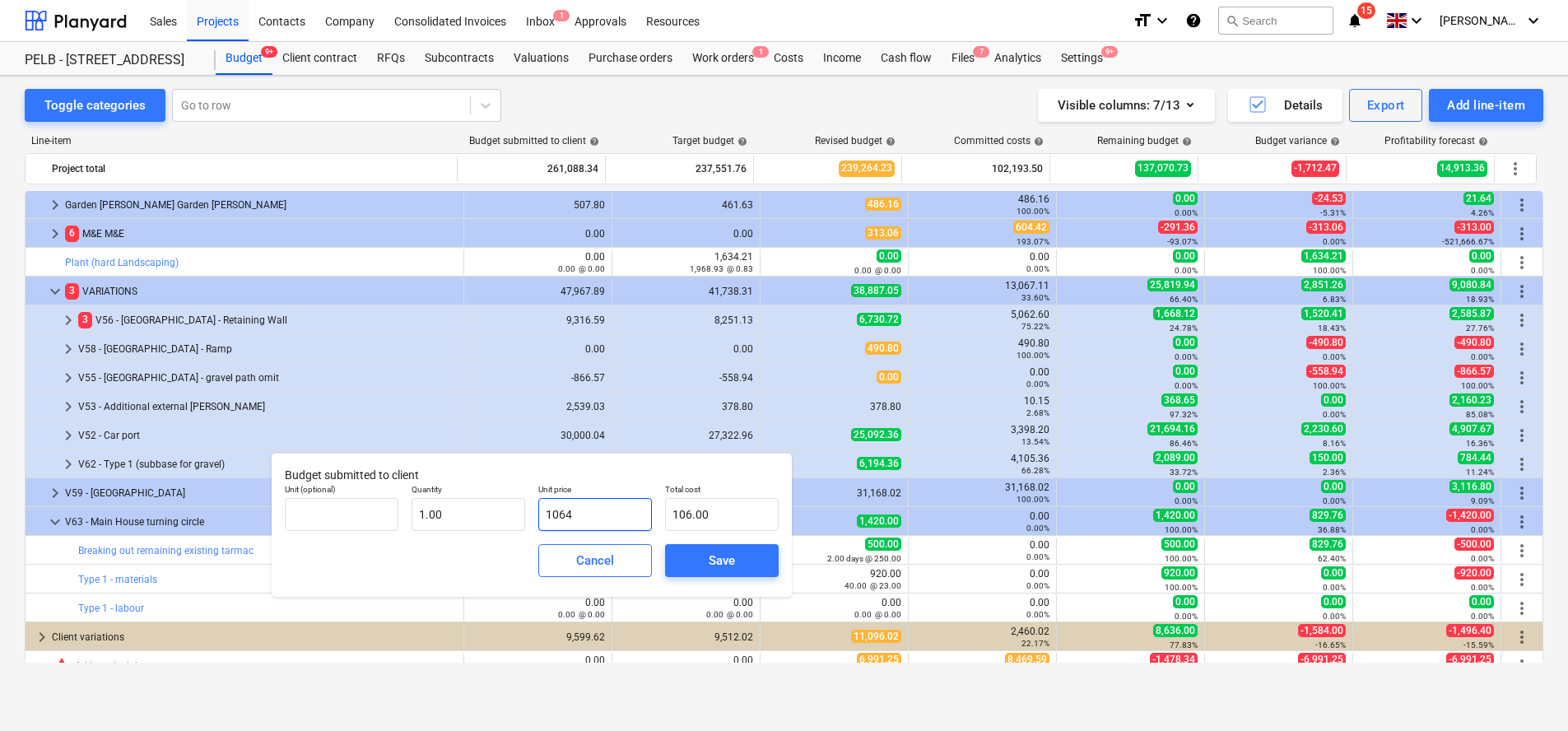
type input "1,064.00"
type input "1064.1"
type input "1,064.10"
type input "1064.18"
type input "1,064.18"
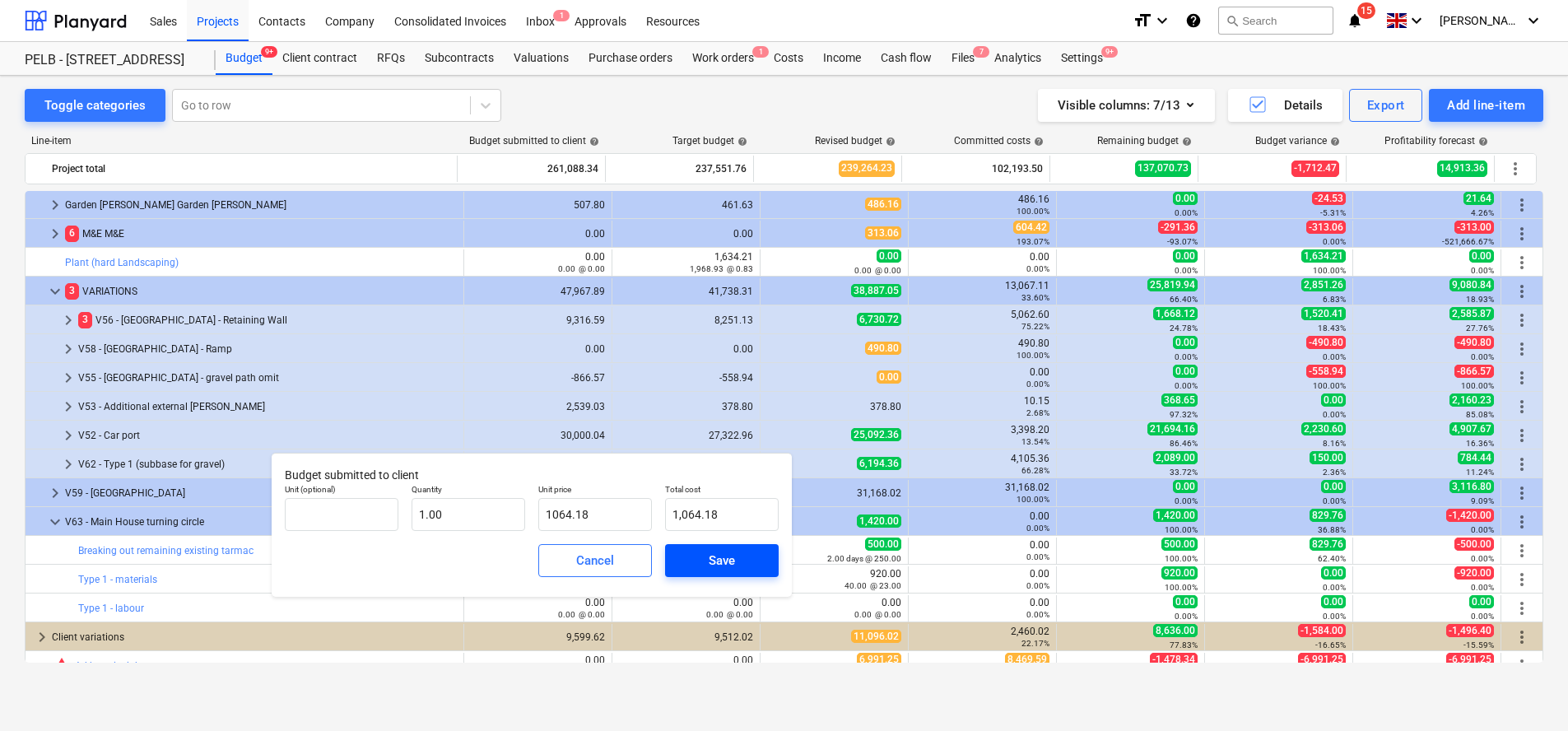
type input "1,064.18"
click at [710, 551] on div "Save" at bounding box center [722, 560] width 27 height 21
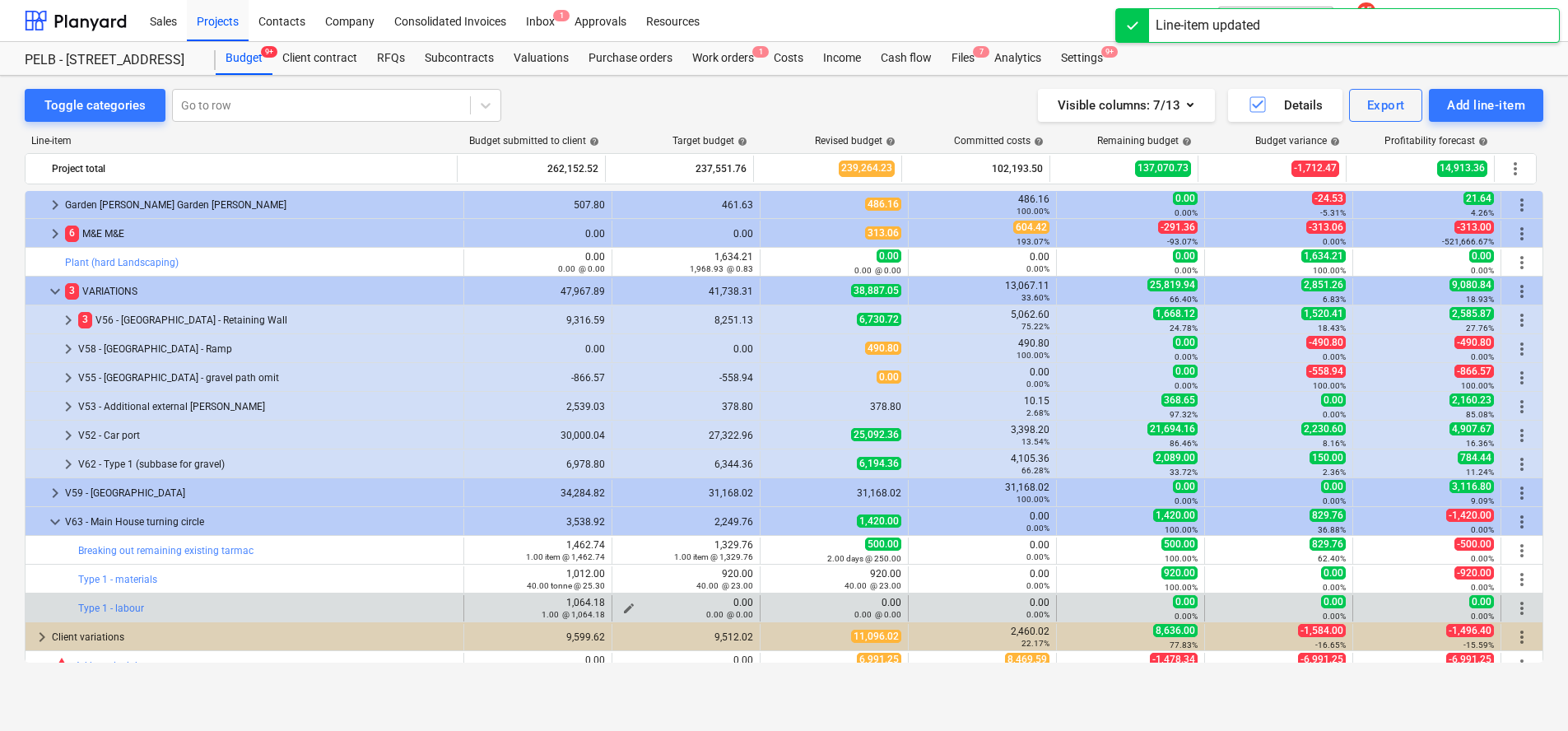
click at [625, 607] on span "edit" at bounding box center [629, 609] width 13 height 13
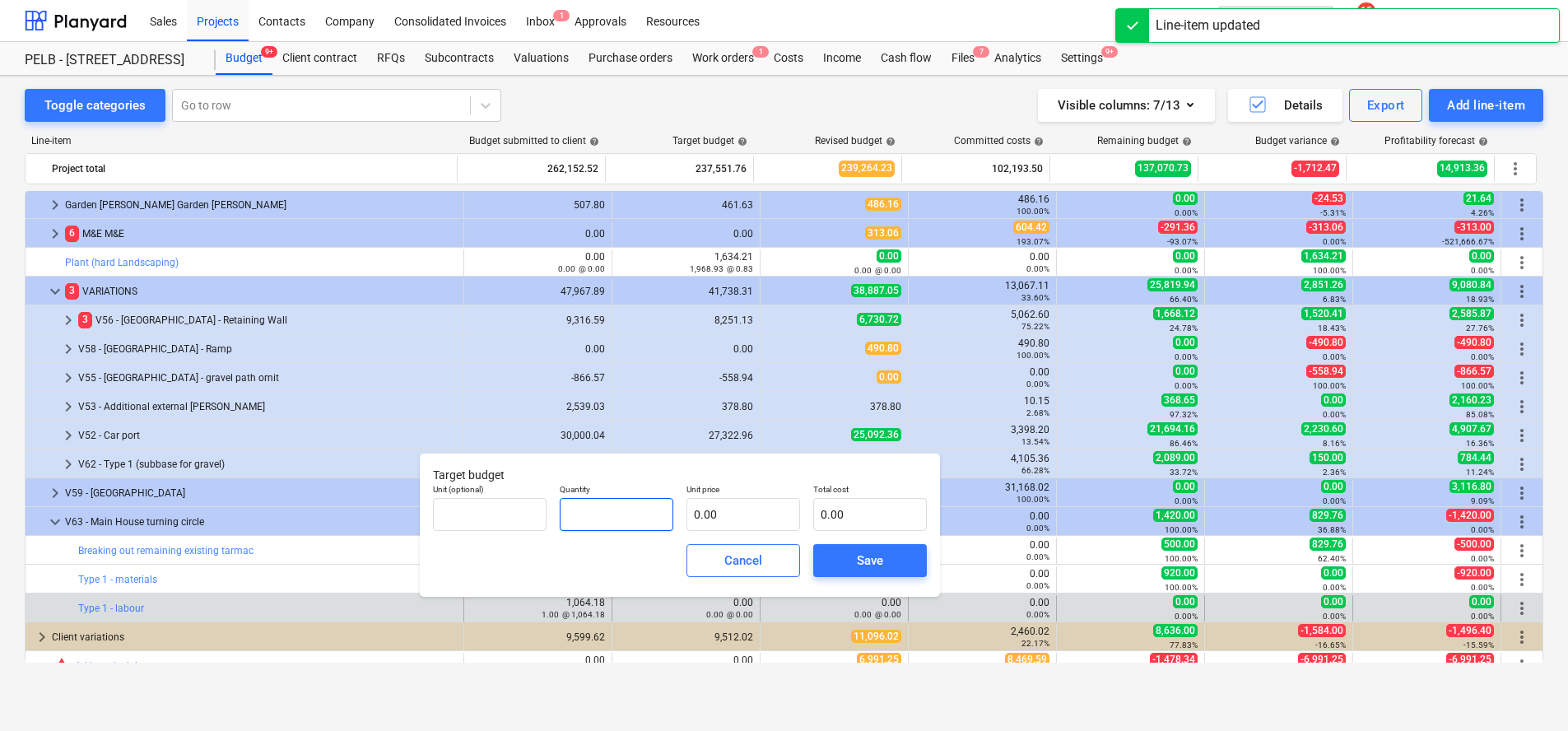
click at [639, 514] on input "text" at bounding box center [616, 514] width 114 height 32
type input "1.00"
click at [720, 517] on input "text" at bounding box center [743, 514] width 114 height 32
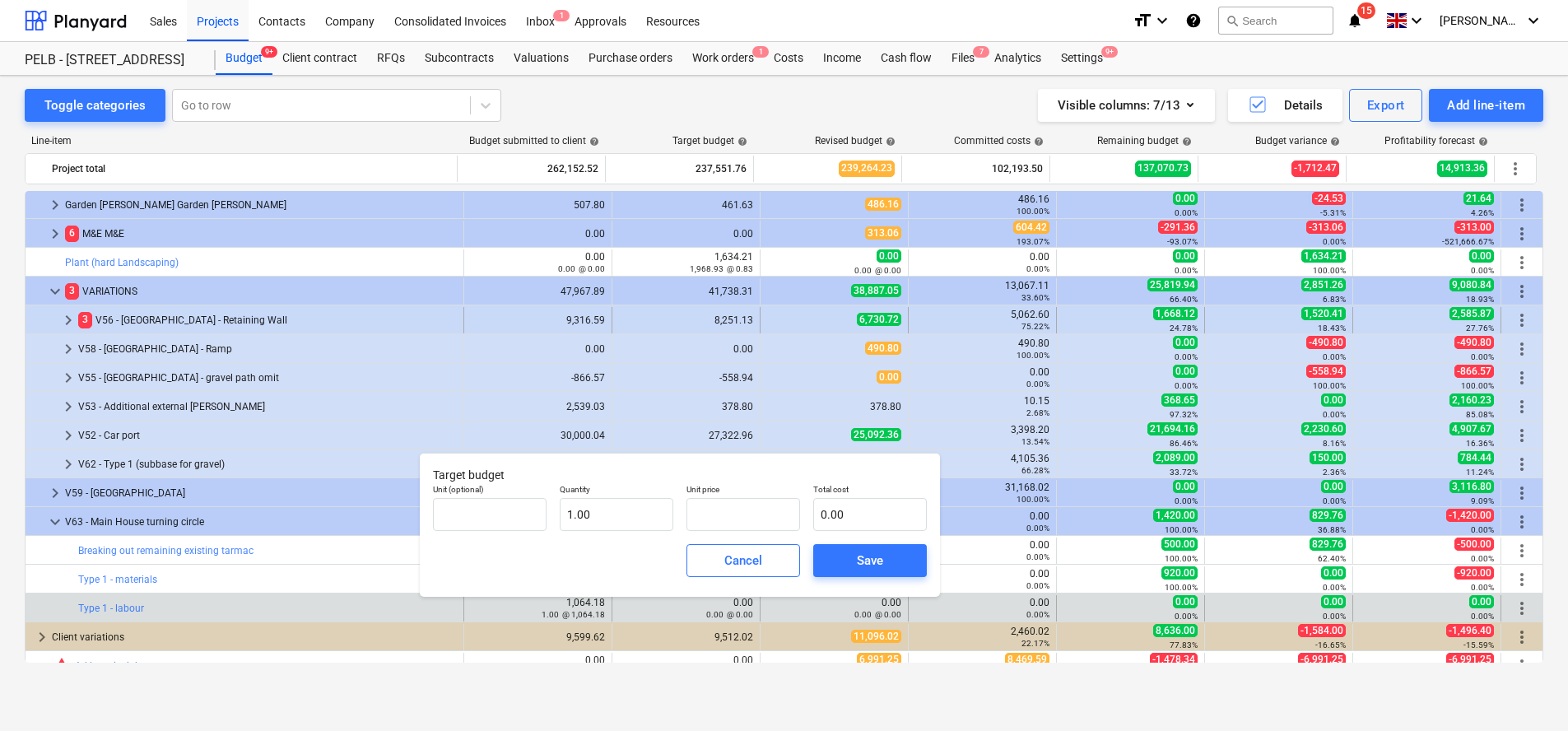
type input "0.00"
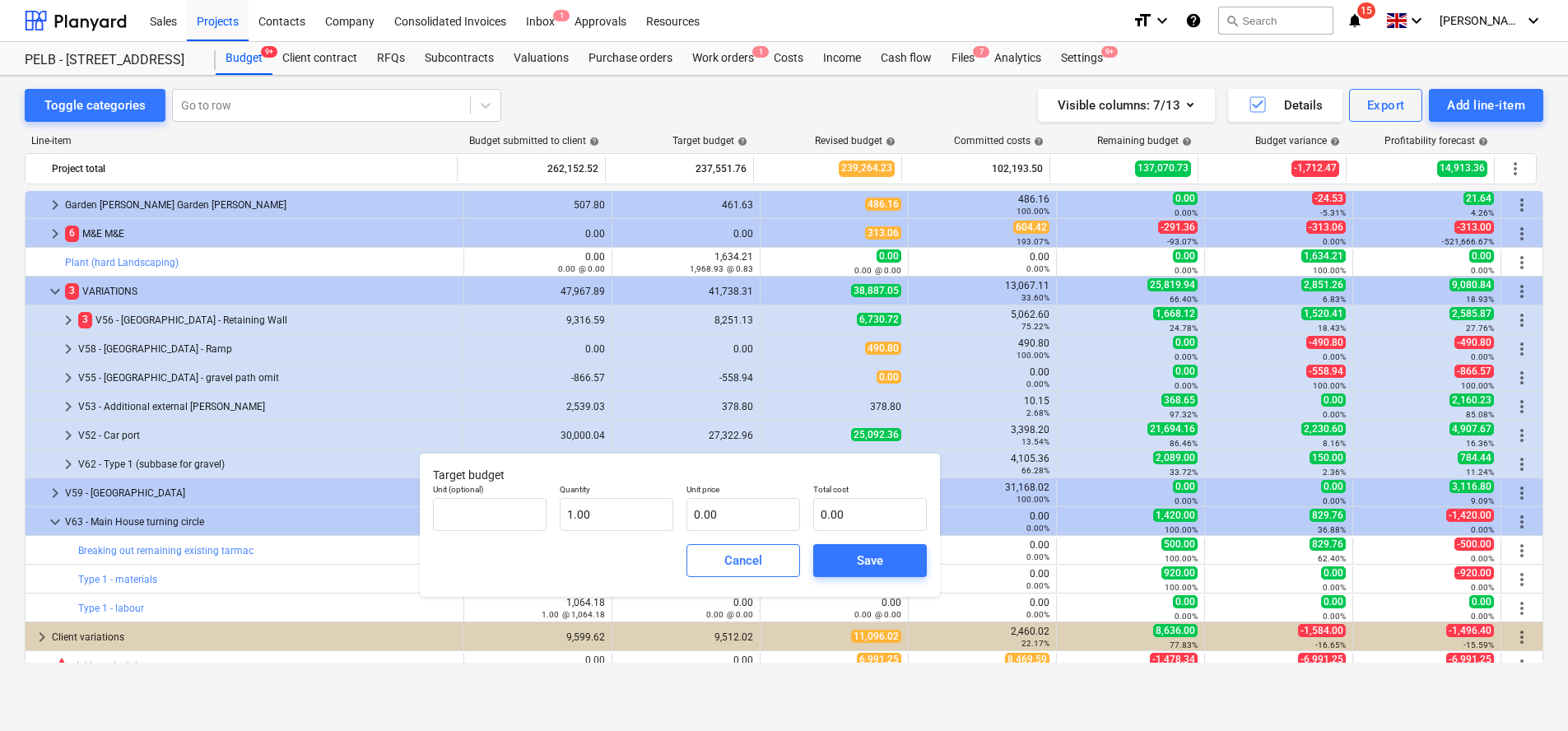
click at [811, 502] on div "Total cost 0.00" at bounding box center [870, 507] width 127 height 60
click at [769, 505] on input "text" at bounding box center [743, 514] width 114 height 32
type input "9"
type input "9.00"
type input "96"
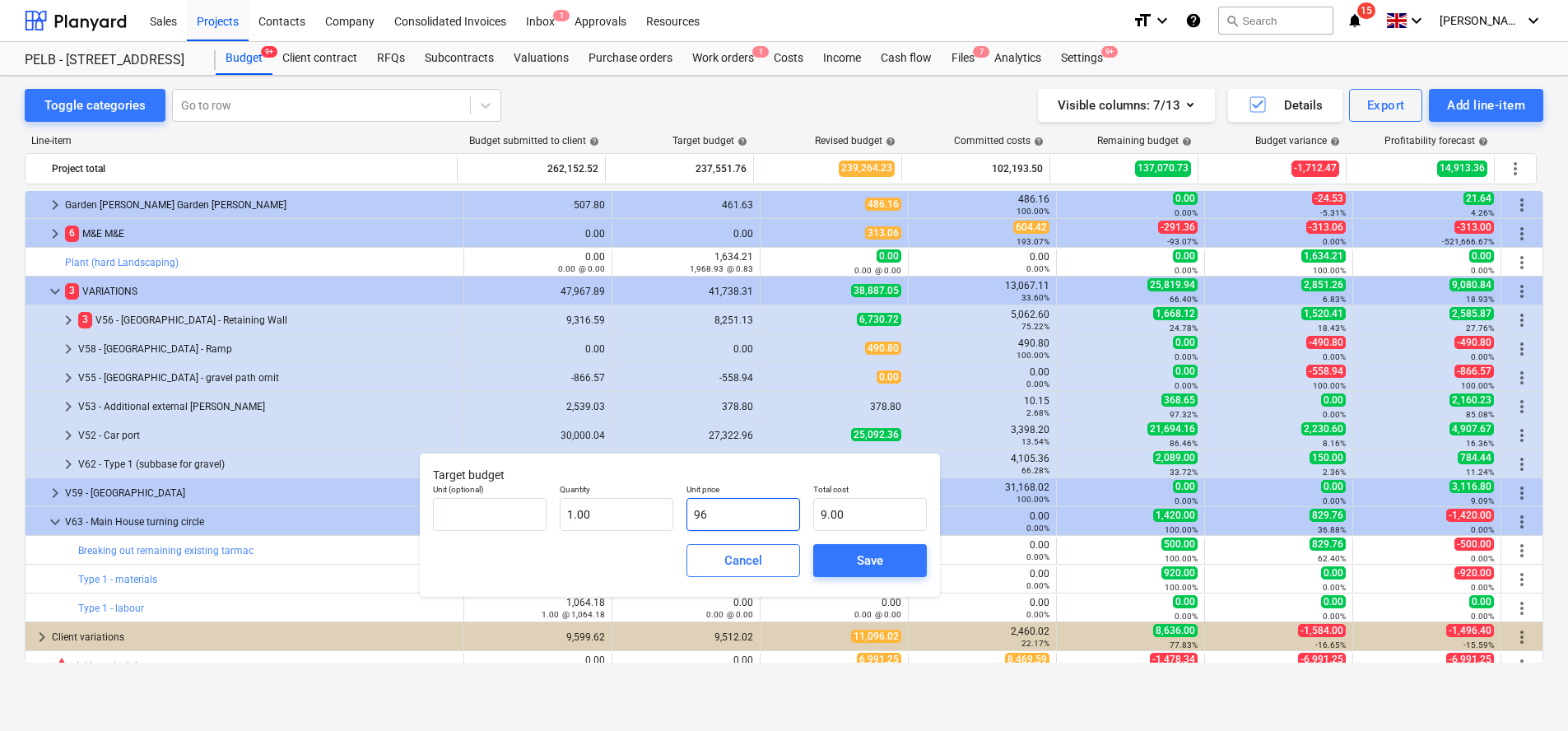
type input "96.00"
type input "967"
type input "967.00"
type input "967.4"
type input "967.40"
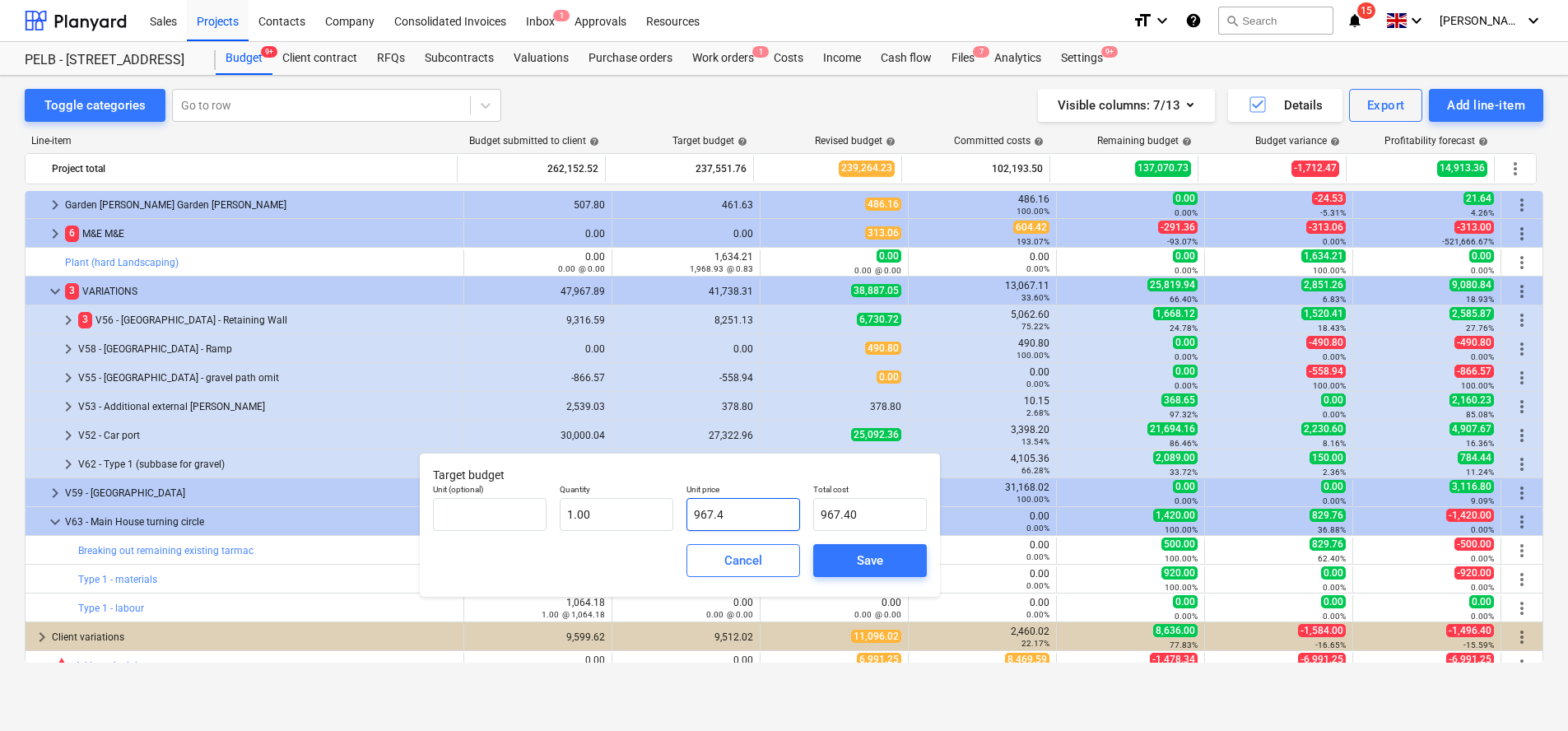
type input "967.44"
click at [877, 560] on div "Save" at bounding box center [870, 560] width 27 height 21
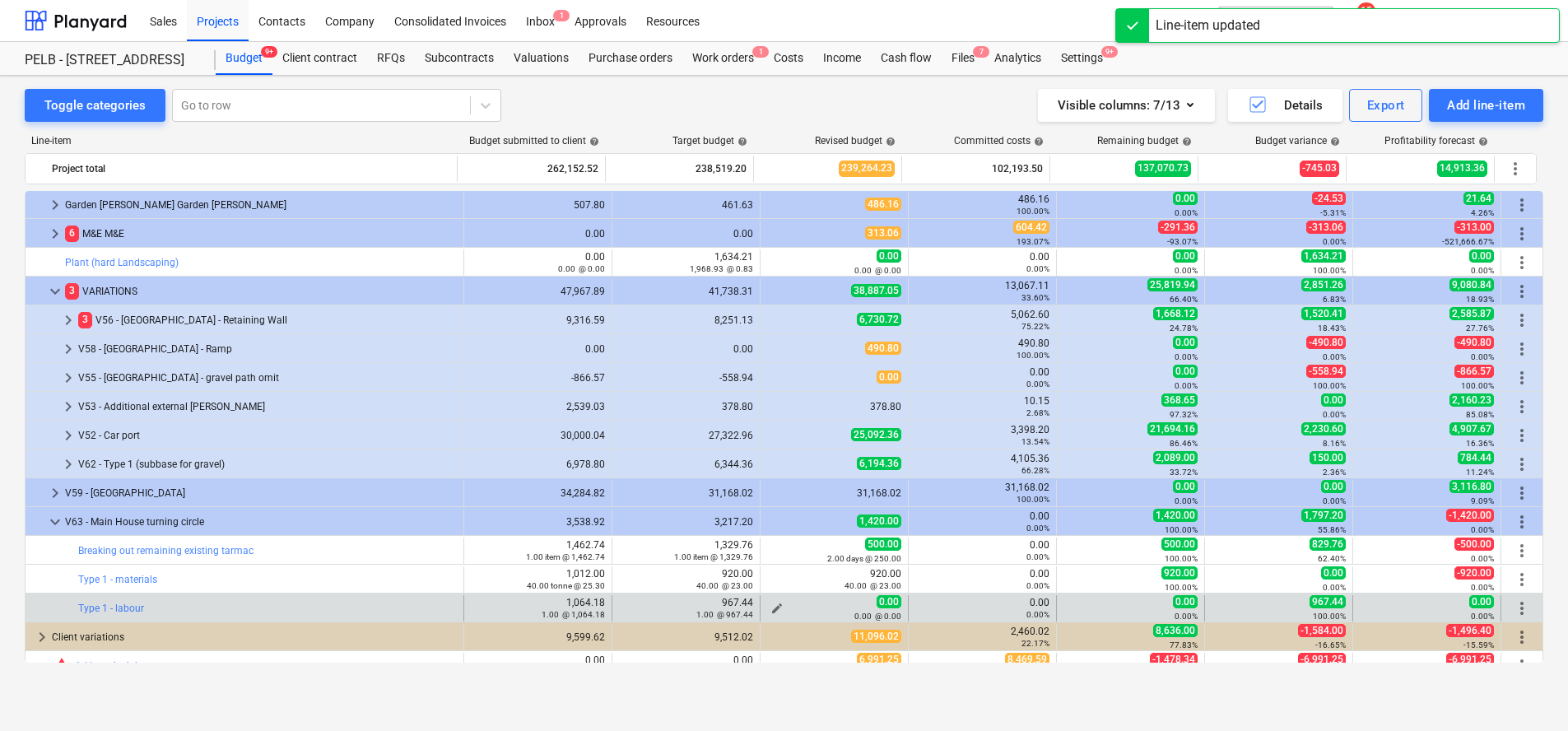
click at [774, 604] on span "edit" at bounding box center [777, 609] width 13 height 13
type textarea "x"
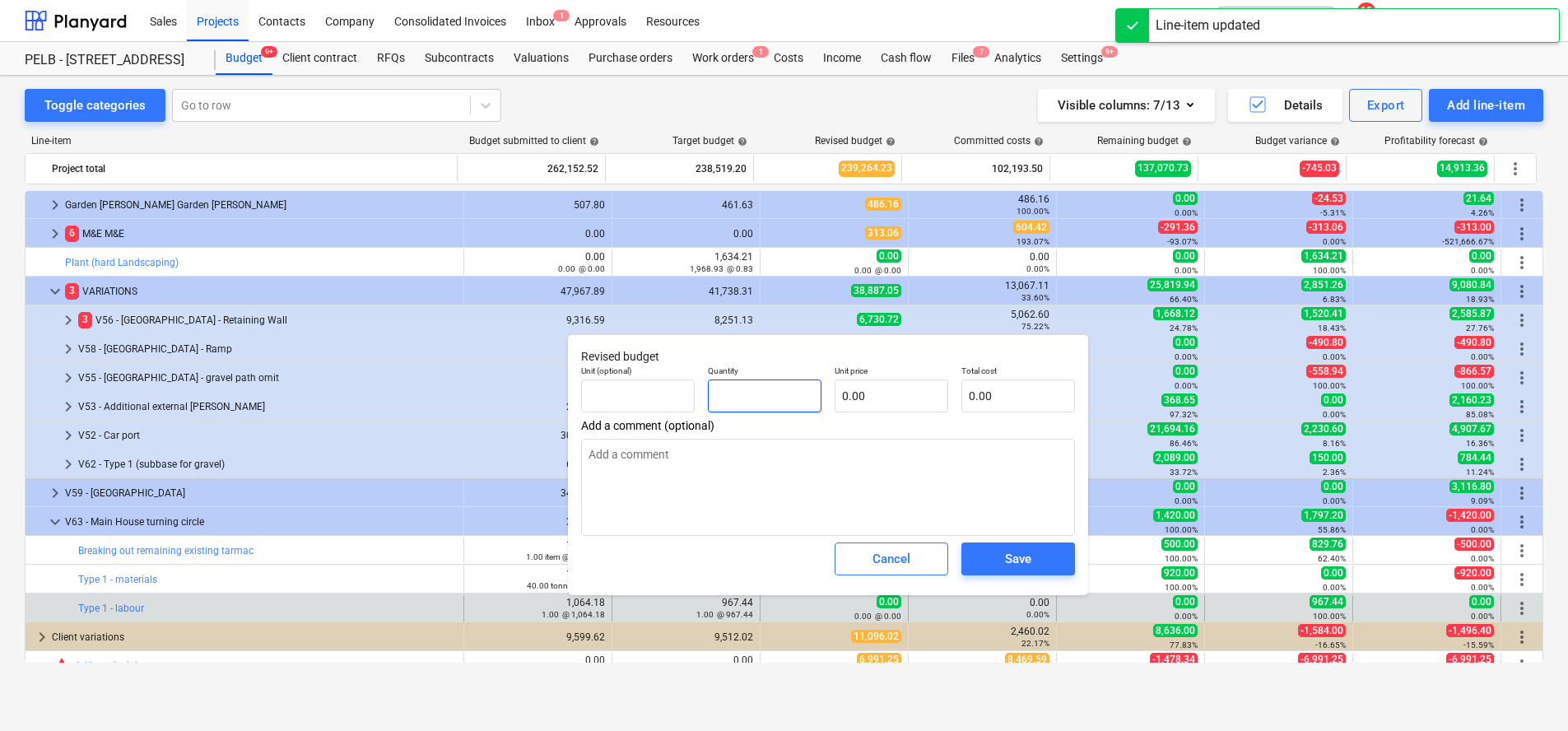
click at [768, 401] on input "text" at bounding box center [764, 396] width 114 height 32
type textarea "x"
type input "2"
type textarea "x"
type input "2.00"
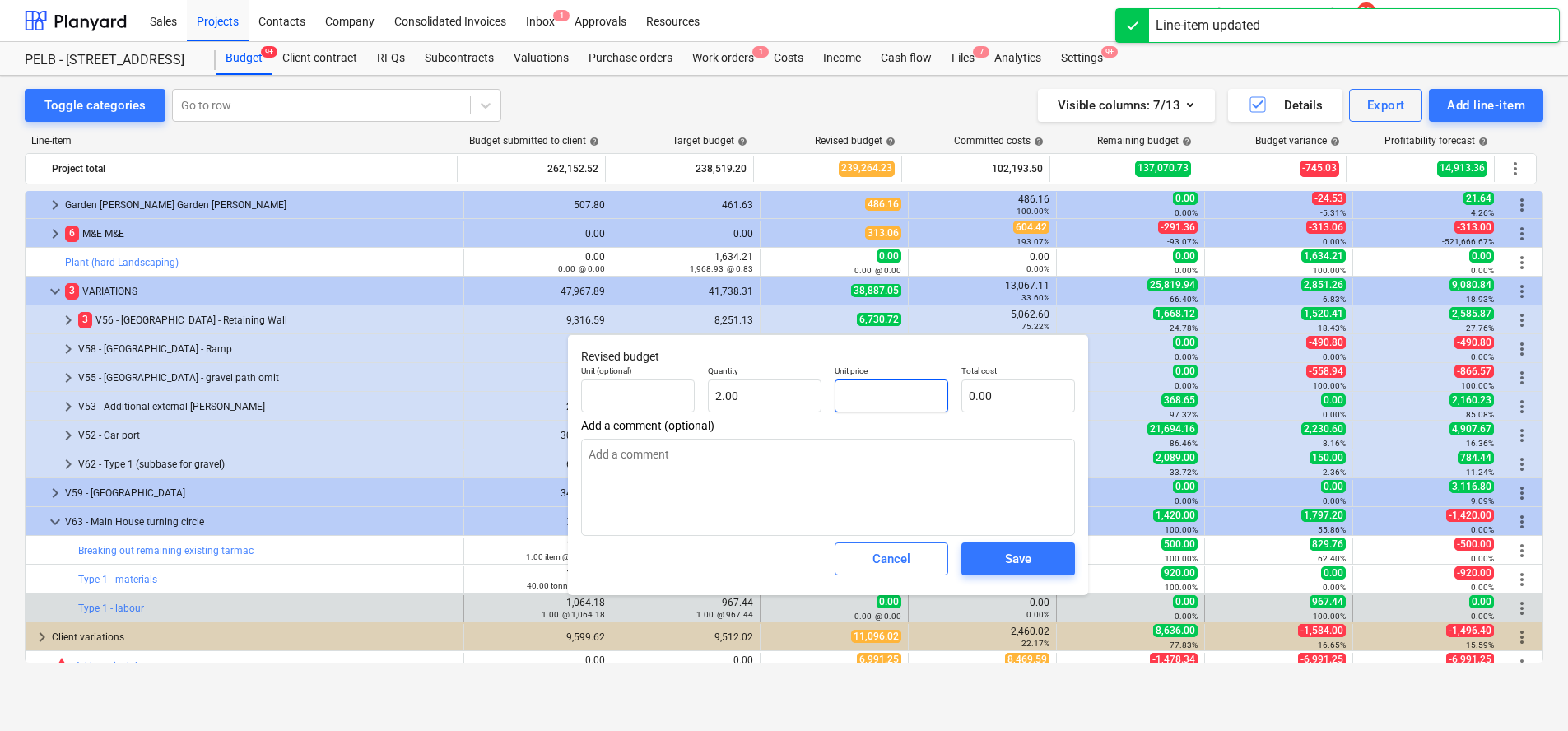
click at [853, 396] on input "text" at bounding box center [891, 396] width 114 height 32
type textarea "x"
type input "2"
type input "4.00"
type textarea "x"
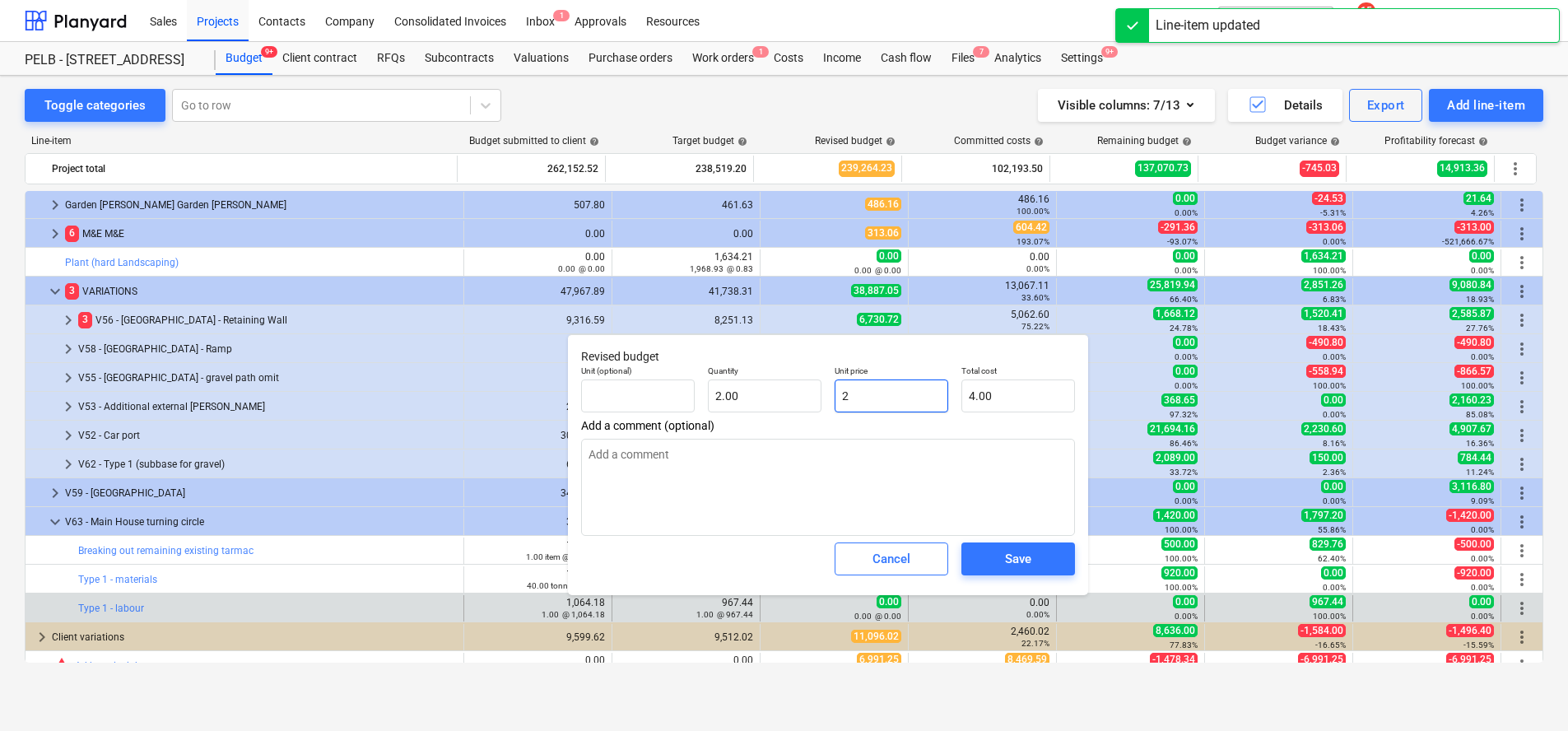
type input "25"
type input "50.00"
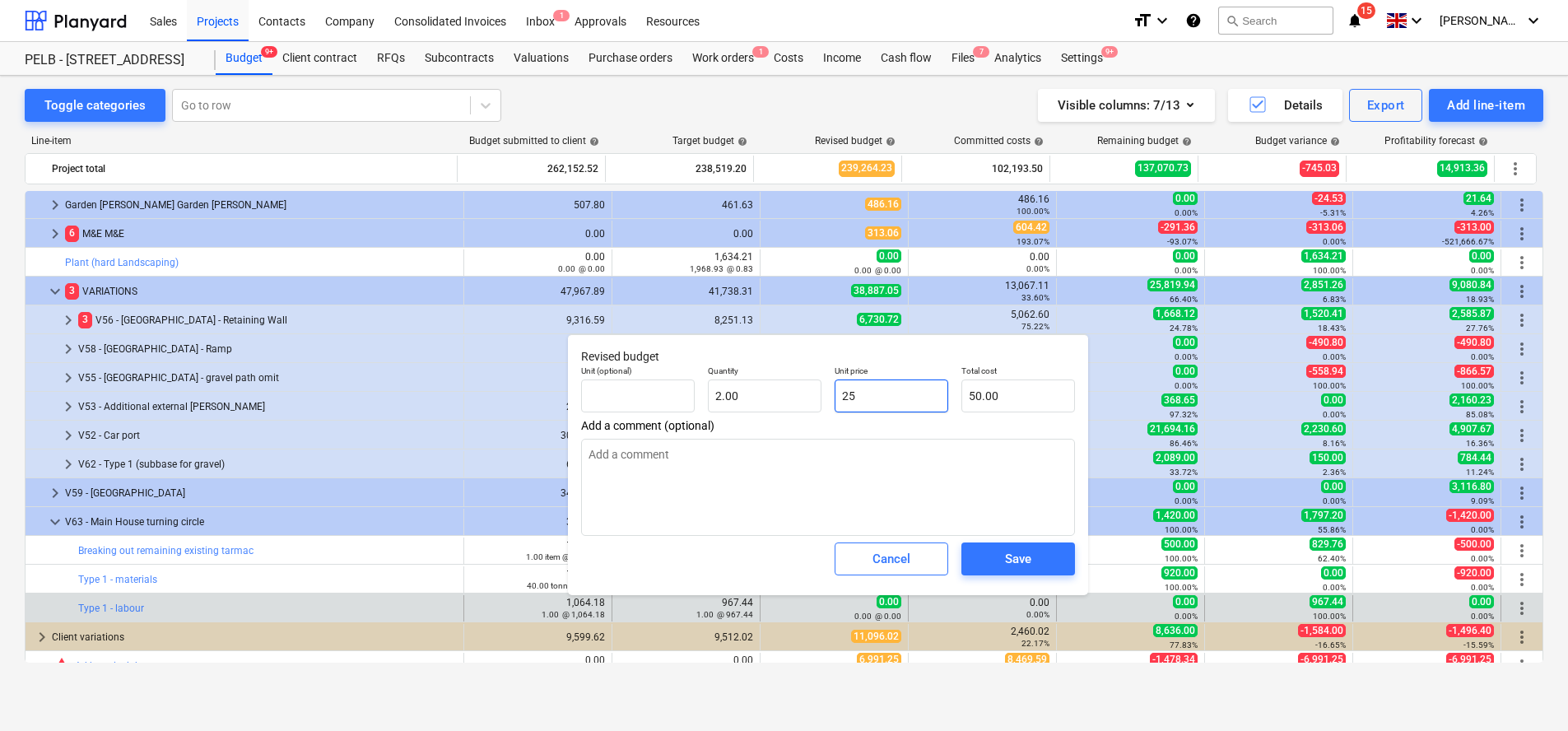
type textarea "x"
type input "250"
type input "500.00"
type input "250"
type textarea "x"
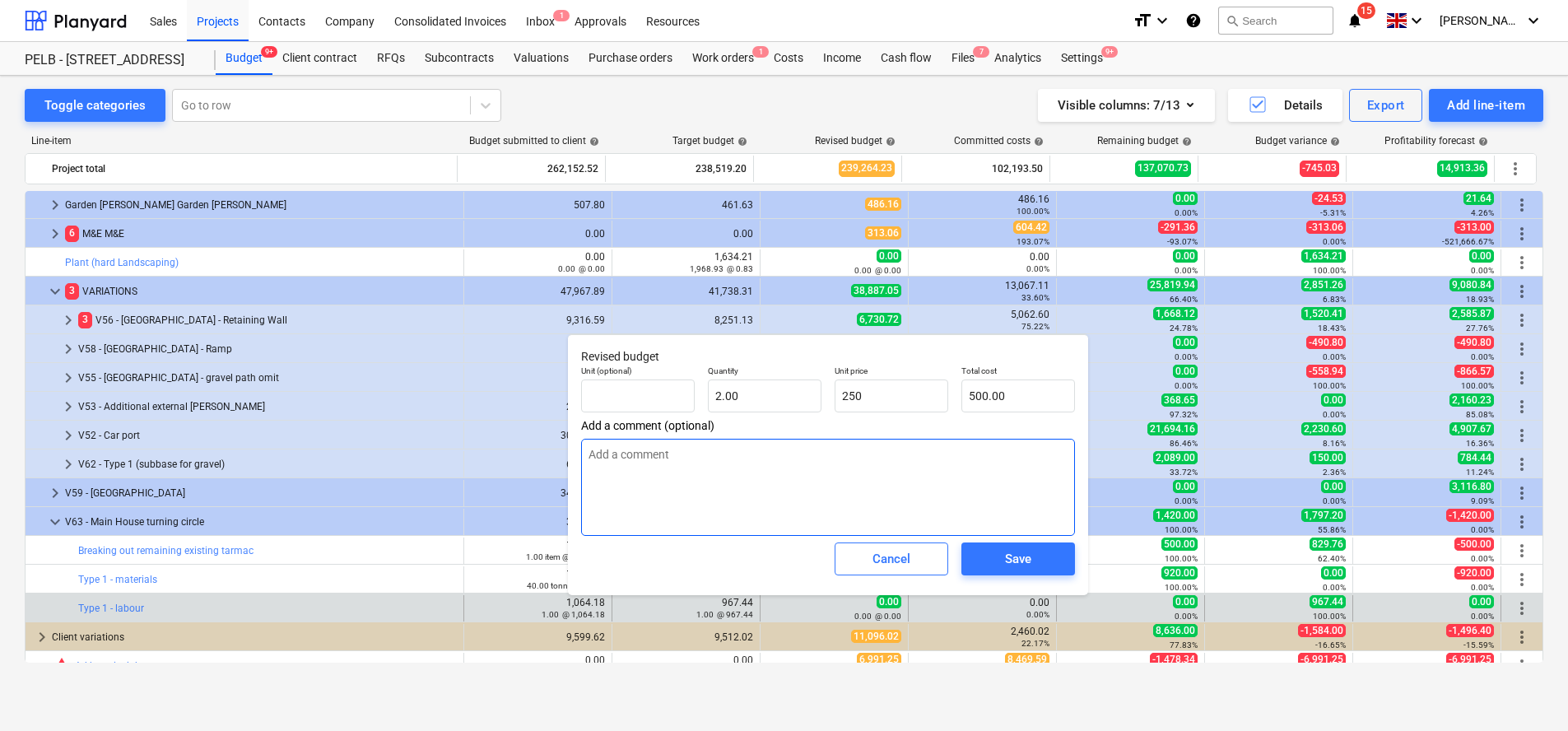
type input "250.00"
click at [830, 459] on textarea at bounding box center [827, 487] width 494 height 97
type textarea "x"
type textarea "2"
type textarea "x"
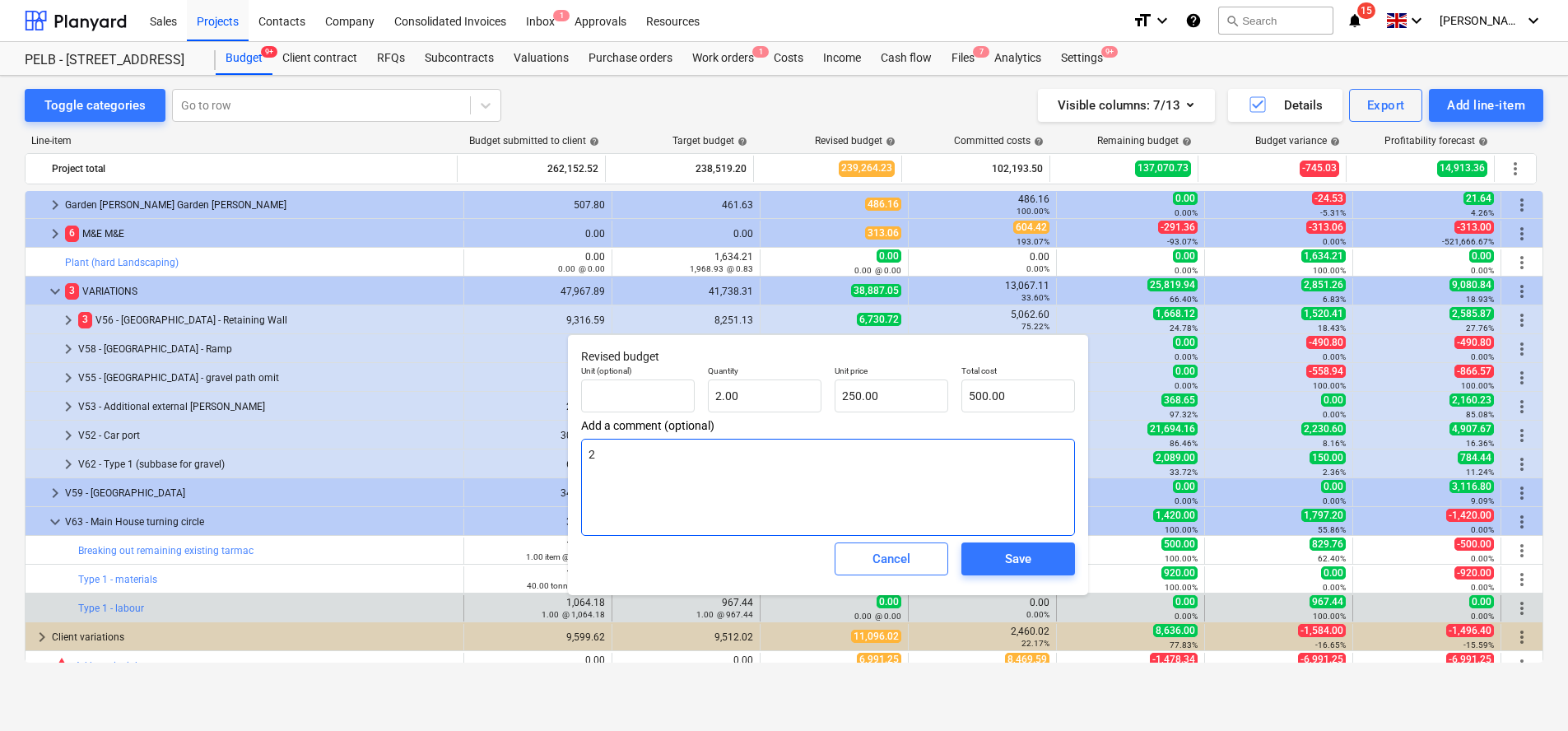
type textarea "2"
type textarea "x"
type textarea "2 ,"
type textarea "x"
type textarea "2 ,a"
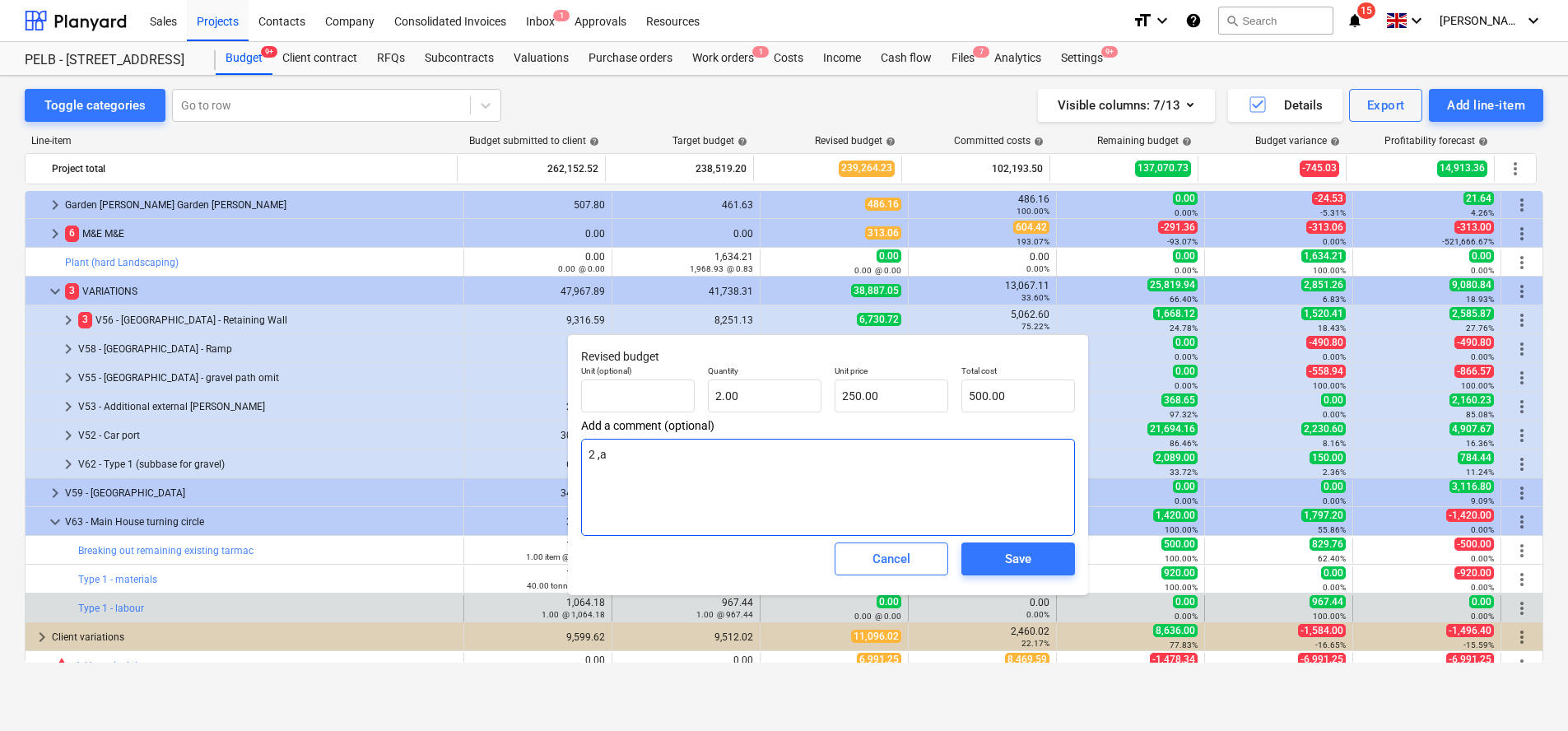
type textarea "x"
type textarea "2 ,an"
type textarea "x"
type textarea "2 ,a"
type textarea "x"
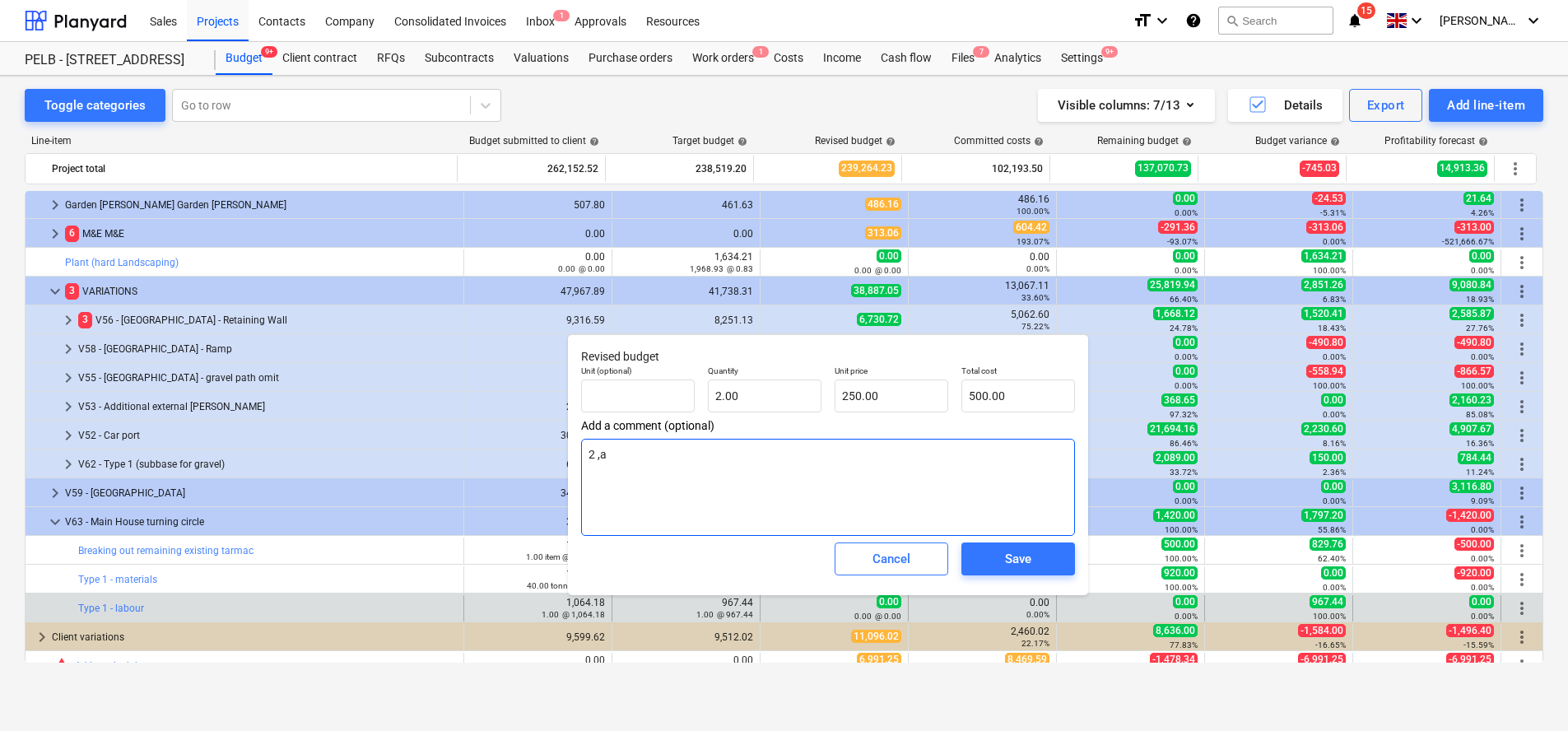
type textarea "2 ,"
type textarea "x"
type textarea "2"
type textarea "x"
type textarea "2 m"
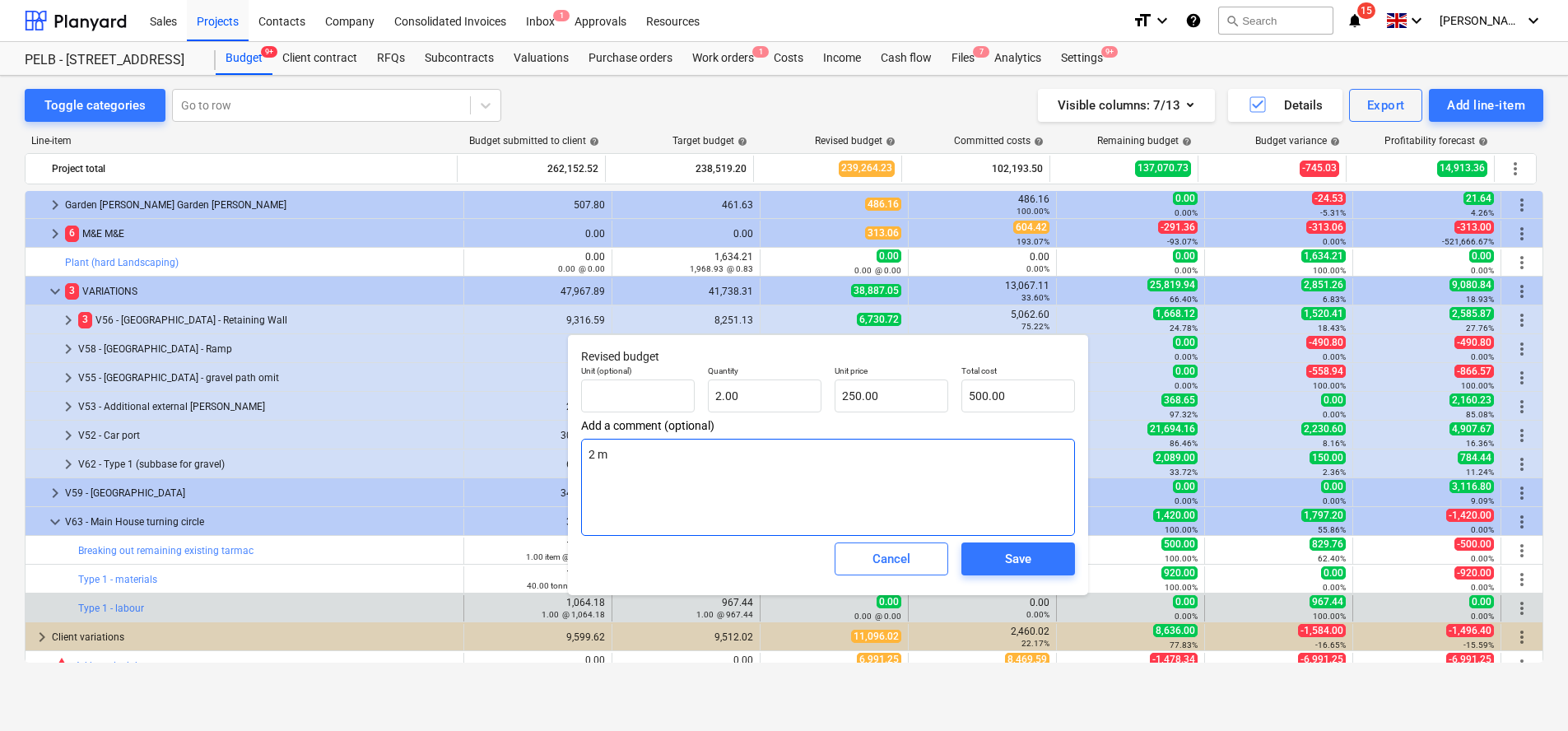
type textarea "x"
click at [1037, 563] on span "Save" at bounding box center [1019, 559] width 75 height 21
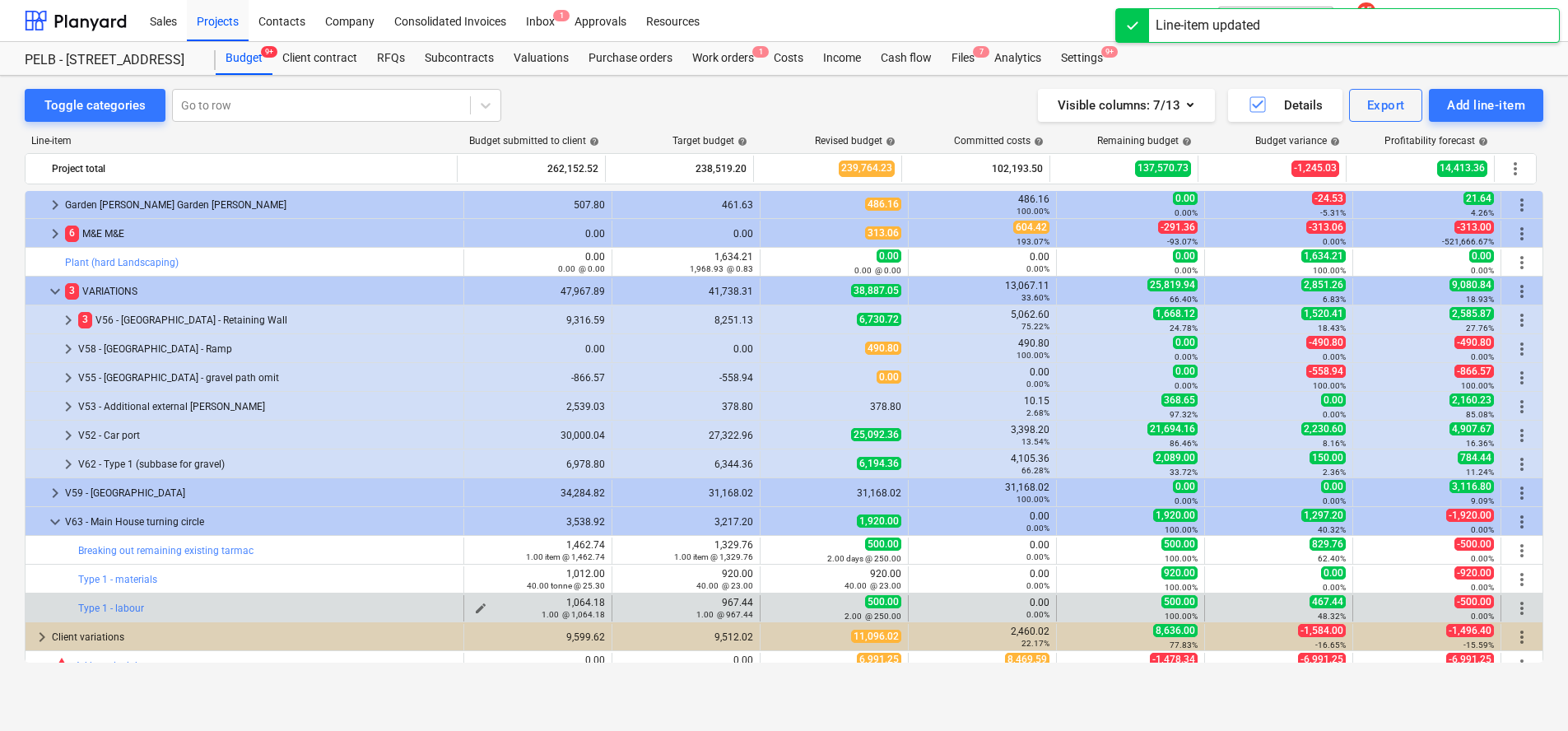
click at [477, 605] on span "edit" at bounding box center [481, 609] width 13 height 13
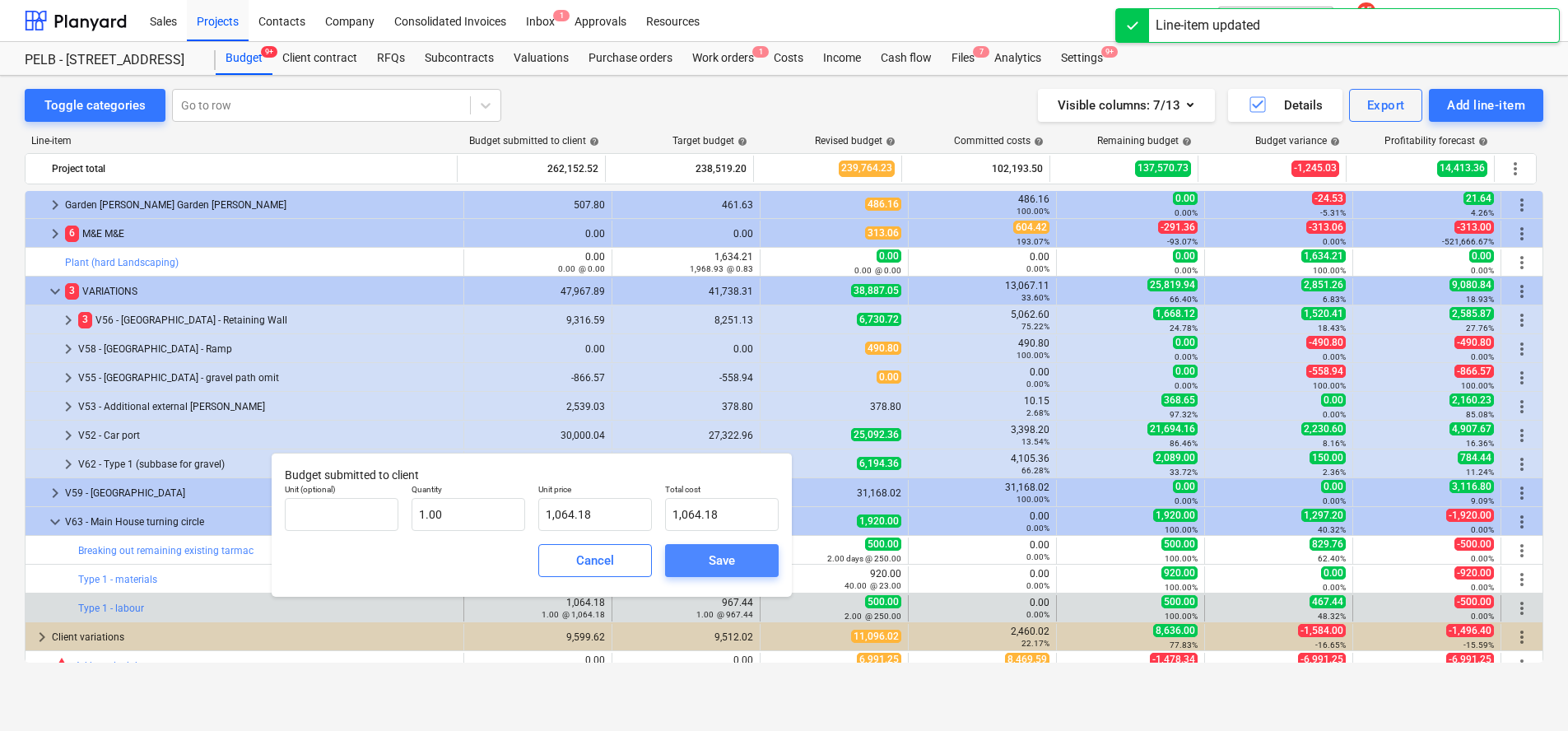
click at [703, 555] on span "Save" at bounding box center [722, 560] width 75 height 21
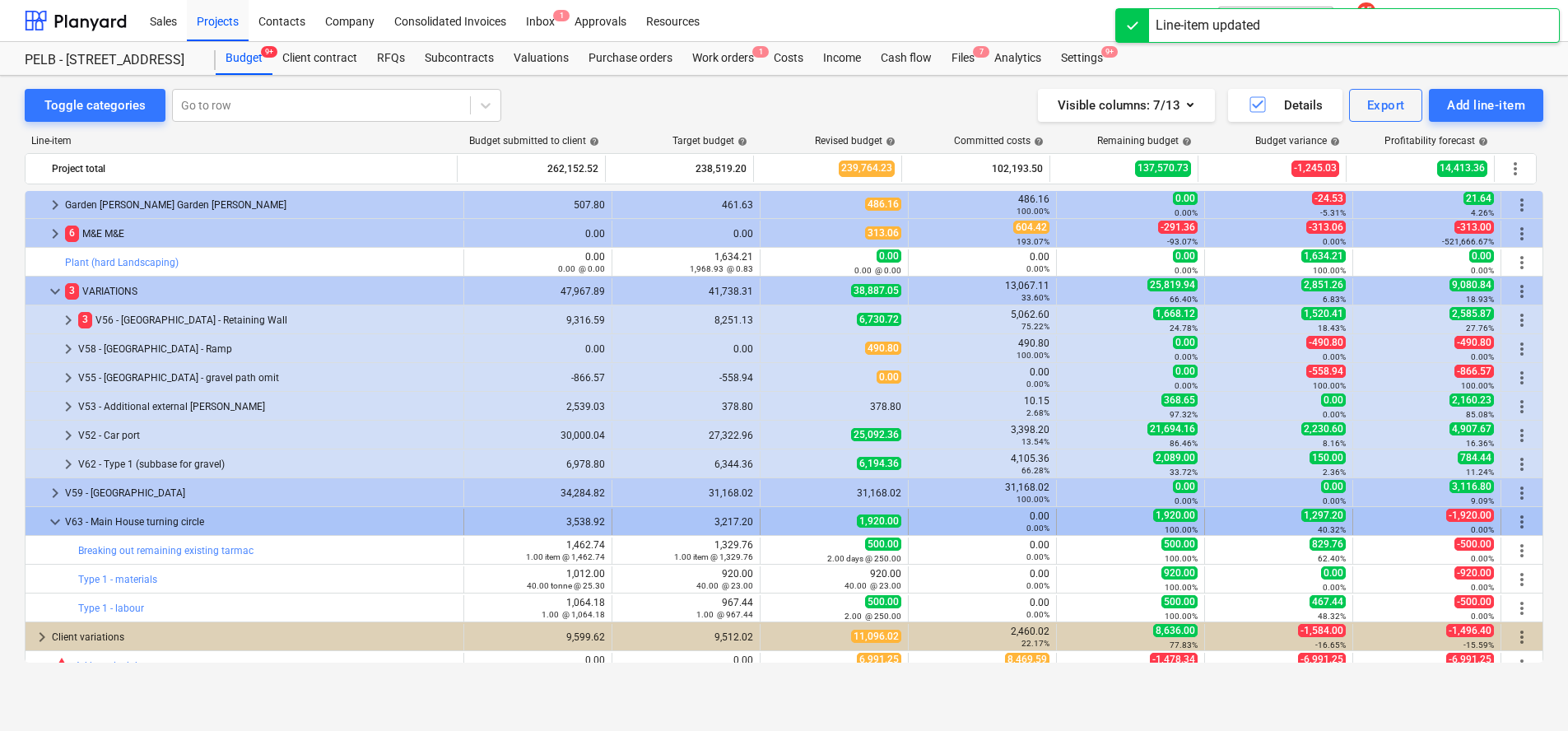
click at [1517, 517] on span "more_vert" at bounding box center [1522, 522] width 20 height 20
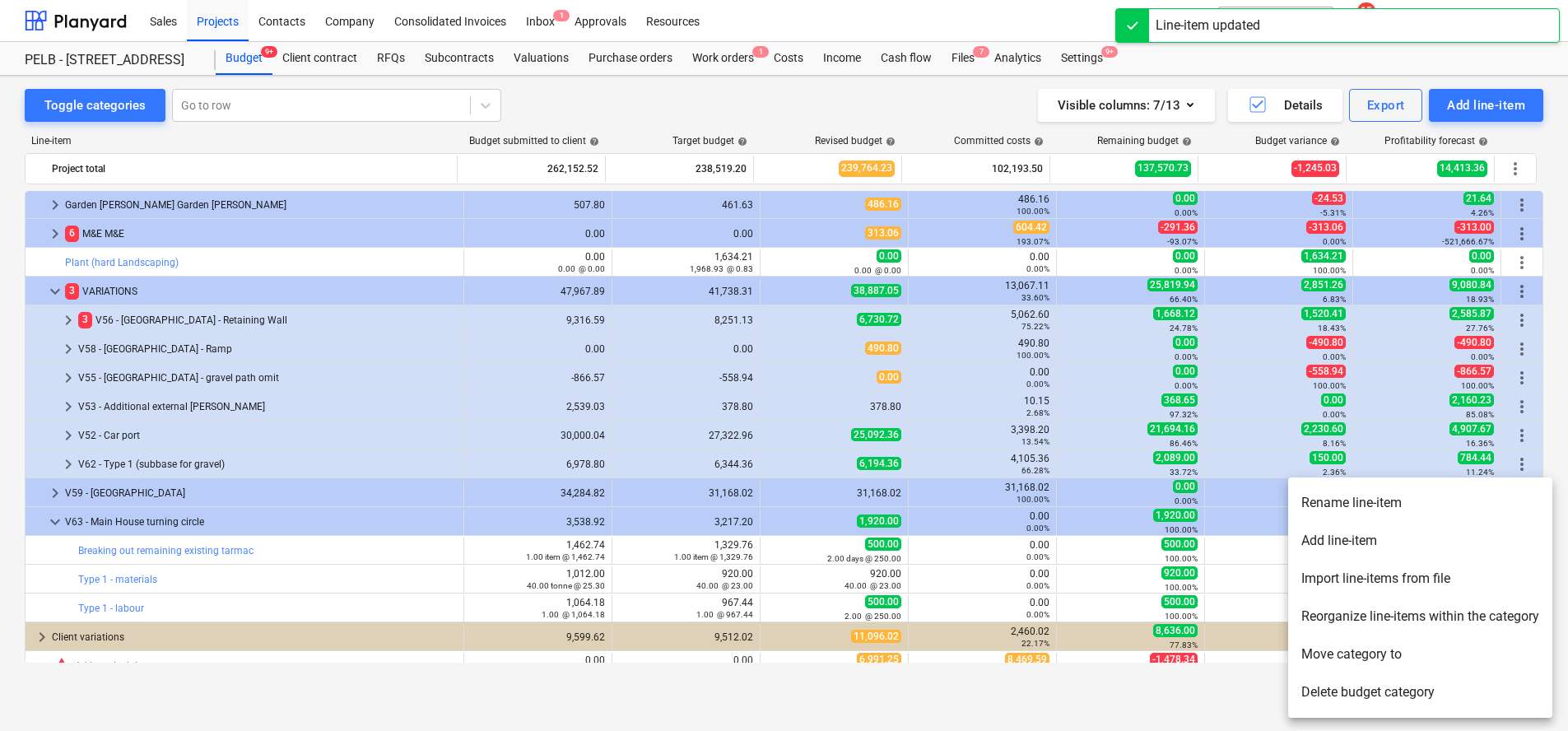
click at [331, 575] on div at bounding box center [784, 365] width 1568 height 731
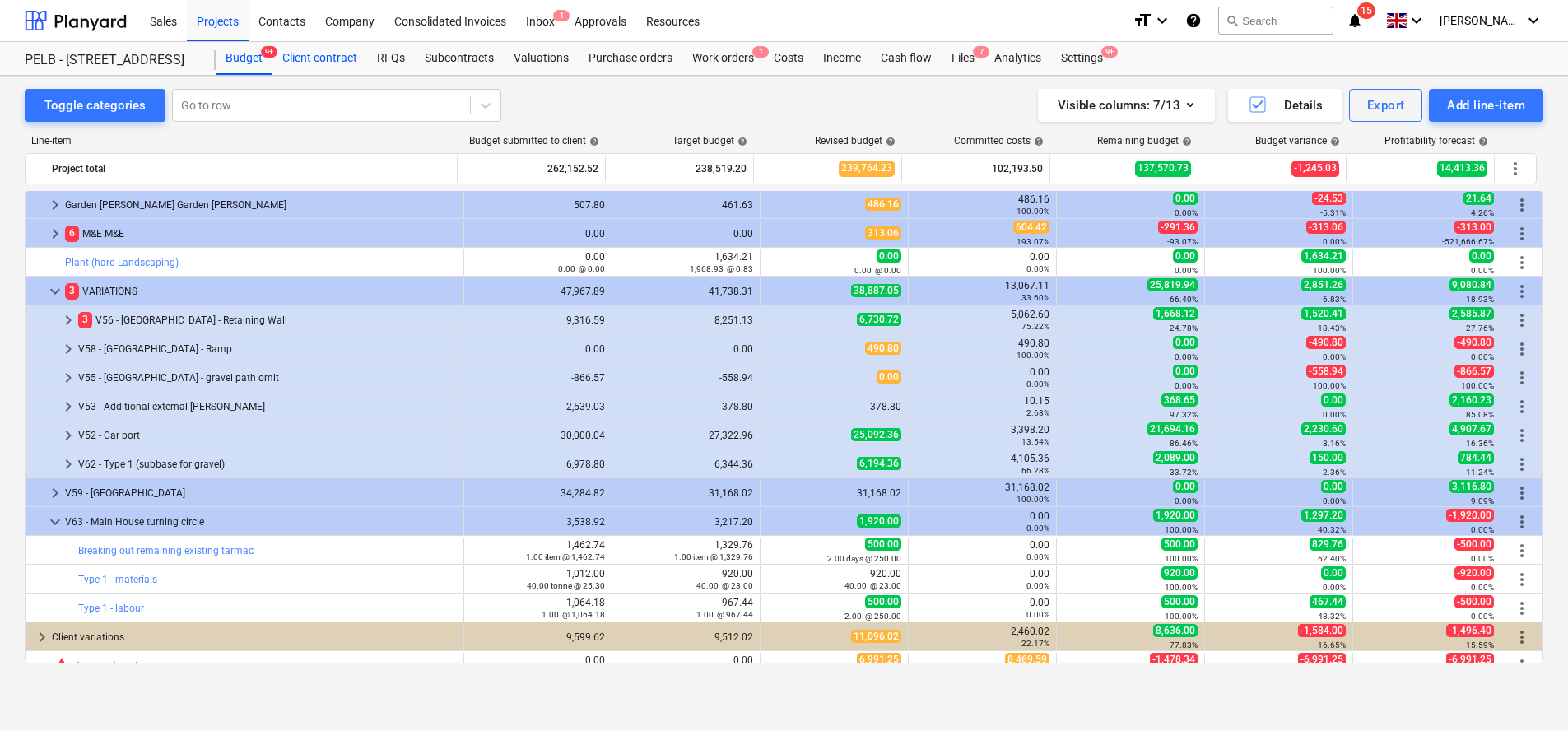
click at [330, 55] on div "Client contract" at bounding box center [319, 58] width 95 height 32
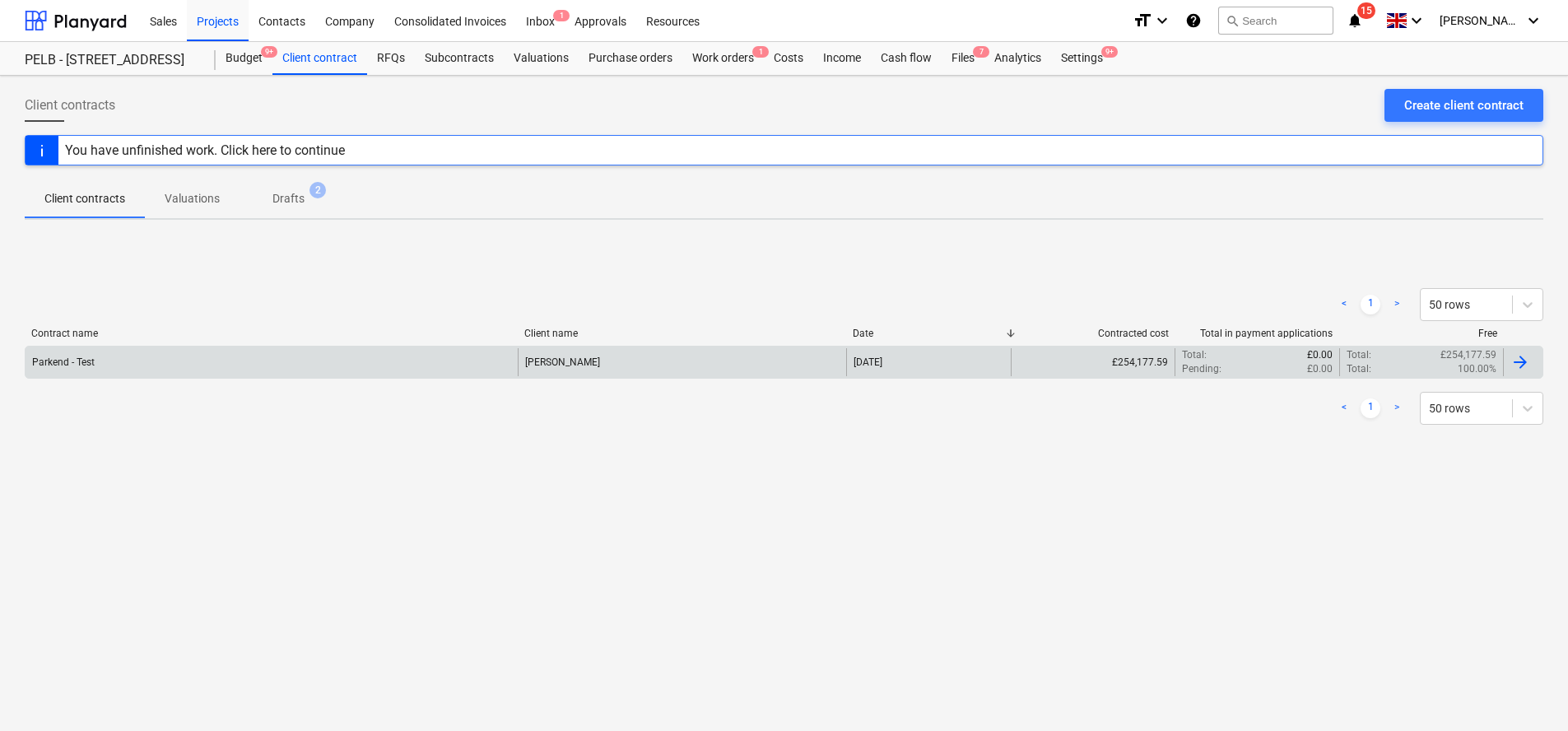
click at [388, 374] on div "Parkend - Test" at bounding box center [271, 361] width 492 height 28
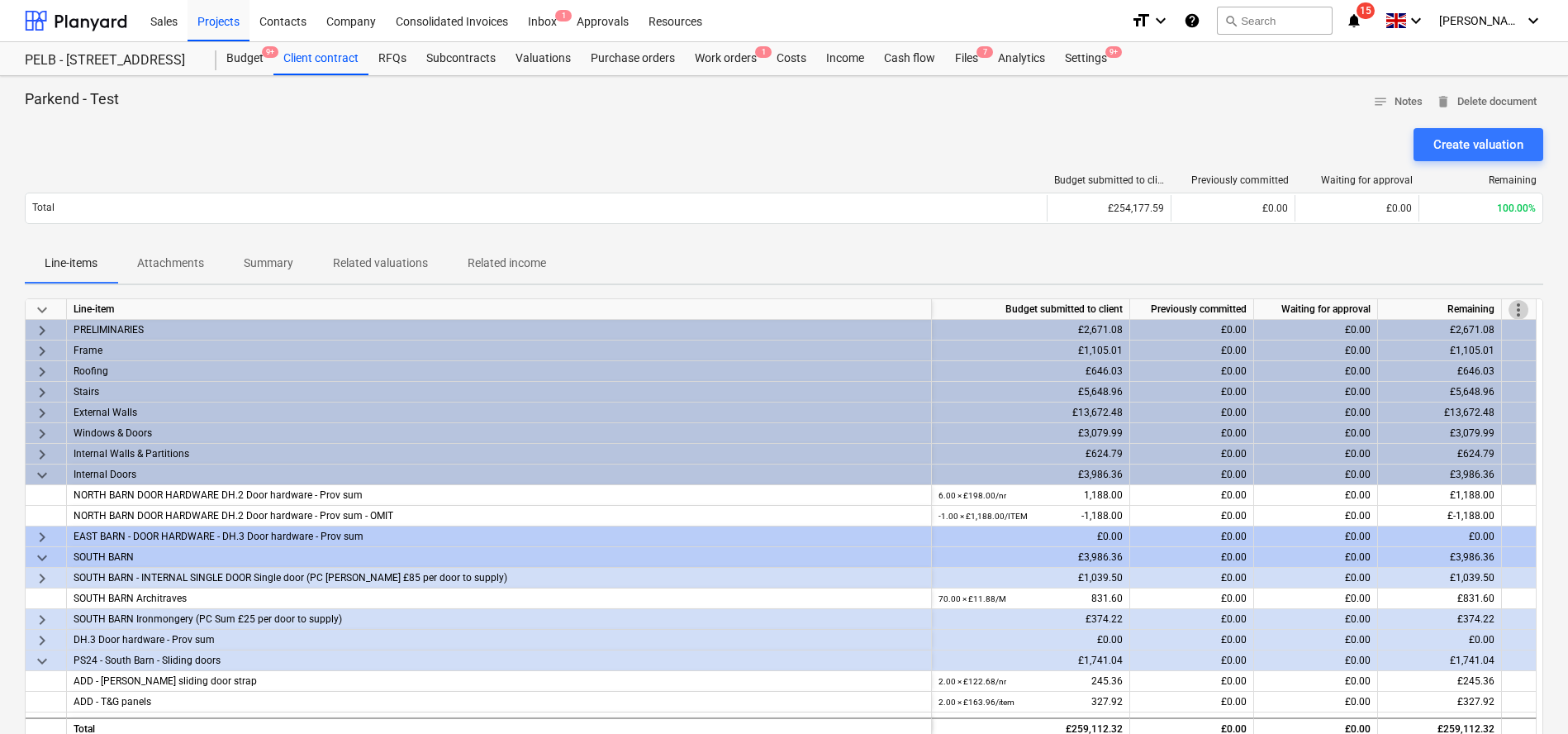
click at [1523, 307] on span "more_vert" at bounding box center [1518, 310] width 20 height 20
click at [1521, 310] on li "Amend line items" at bounding box center [1495, 310] width 128 height 38
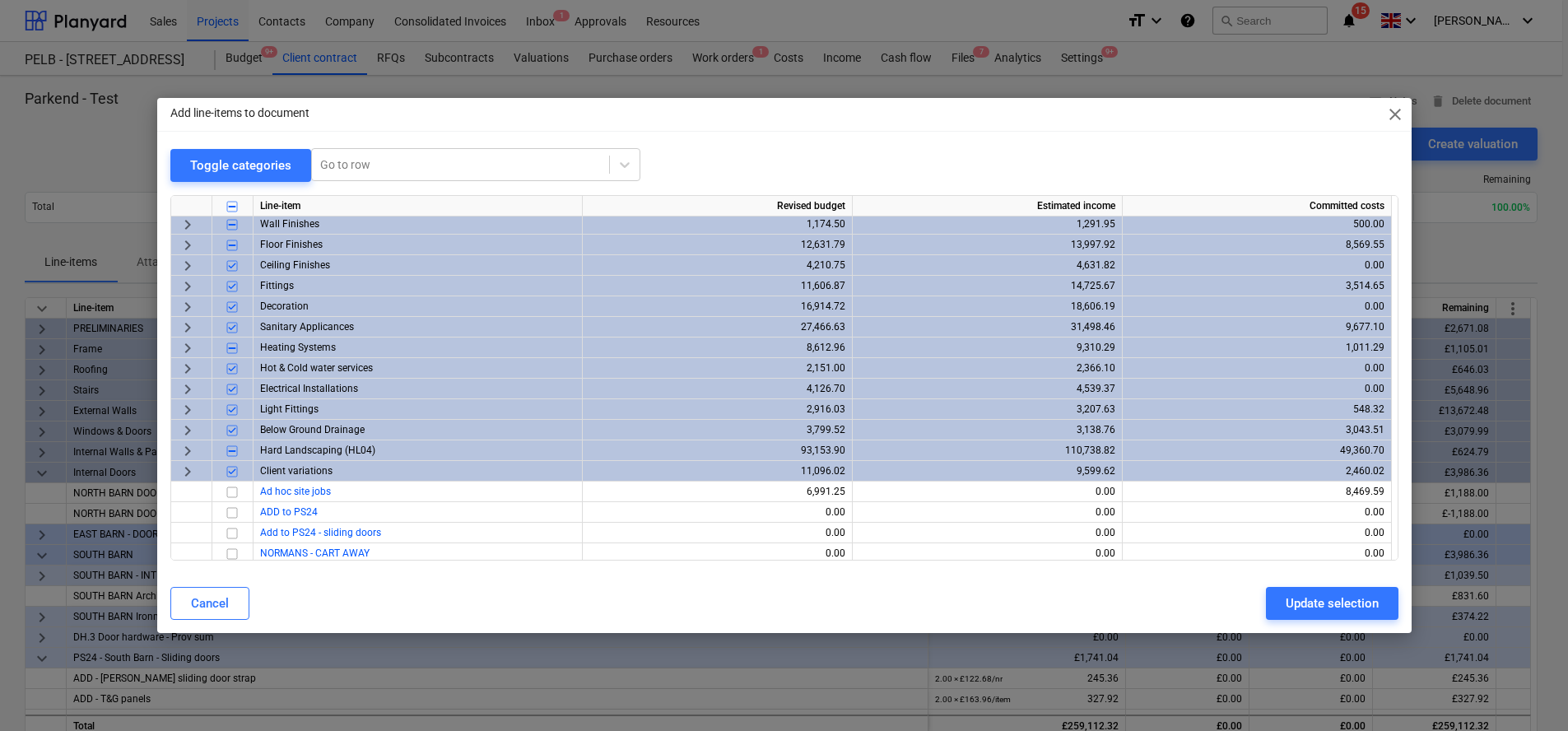
scroll to position [1173, 0]
click at [183, 454] on span "keyboard_arrow_right" at bounding box center [187, 453] width 20 height 20
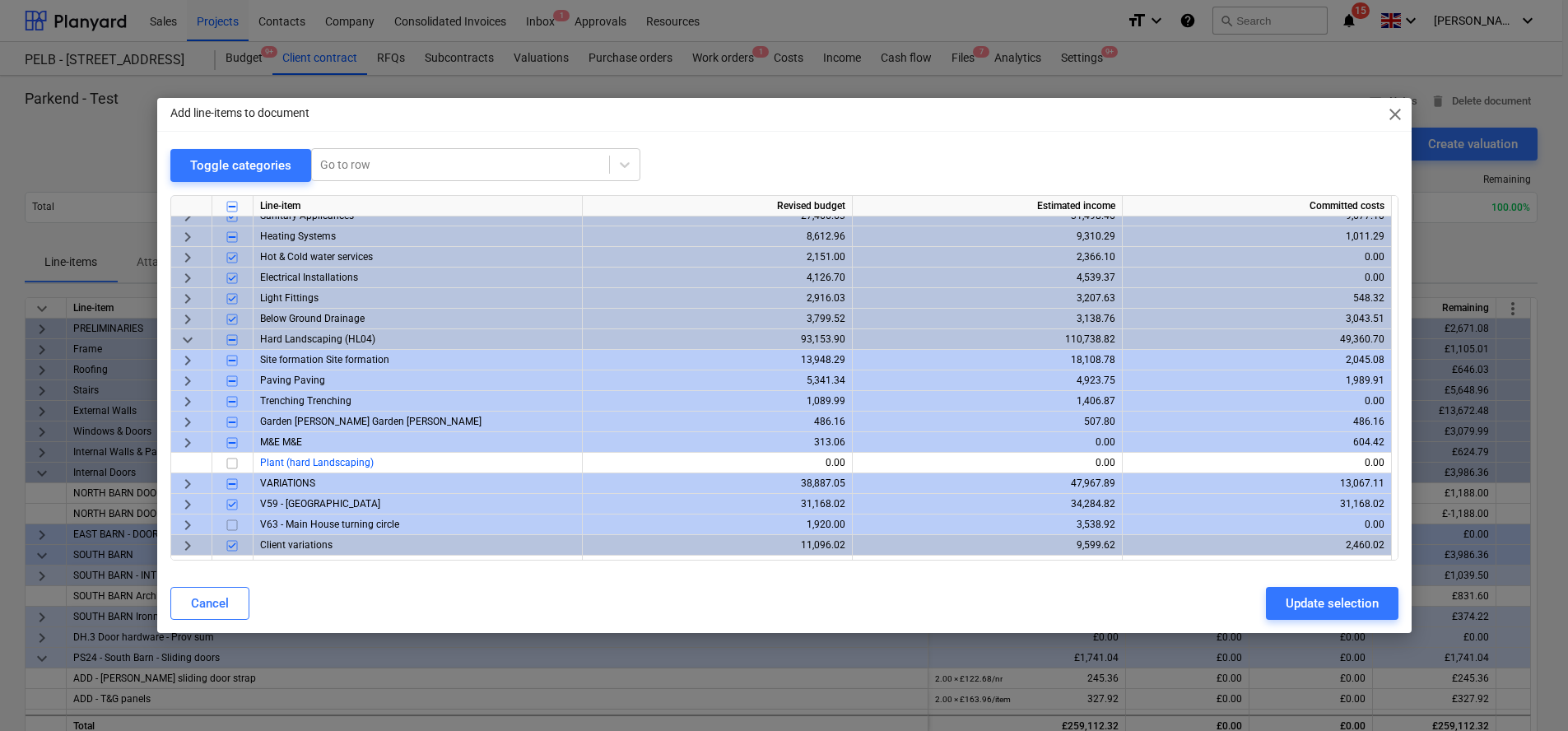
scroll to position [1291, 0]
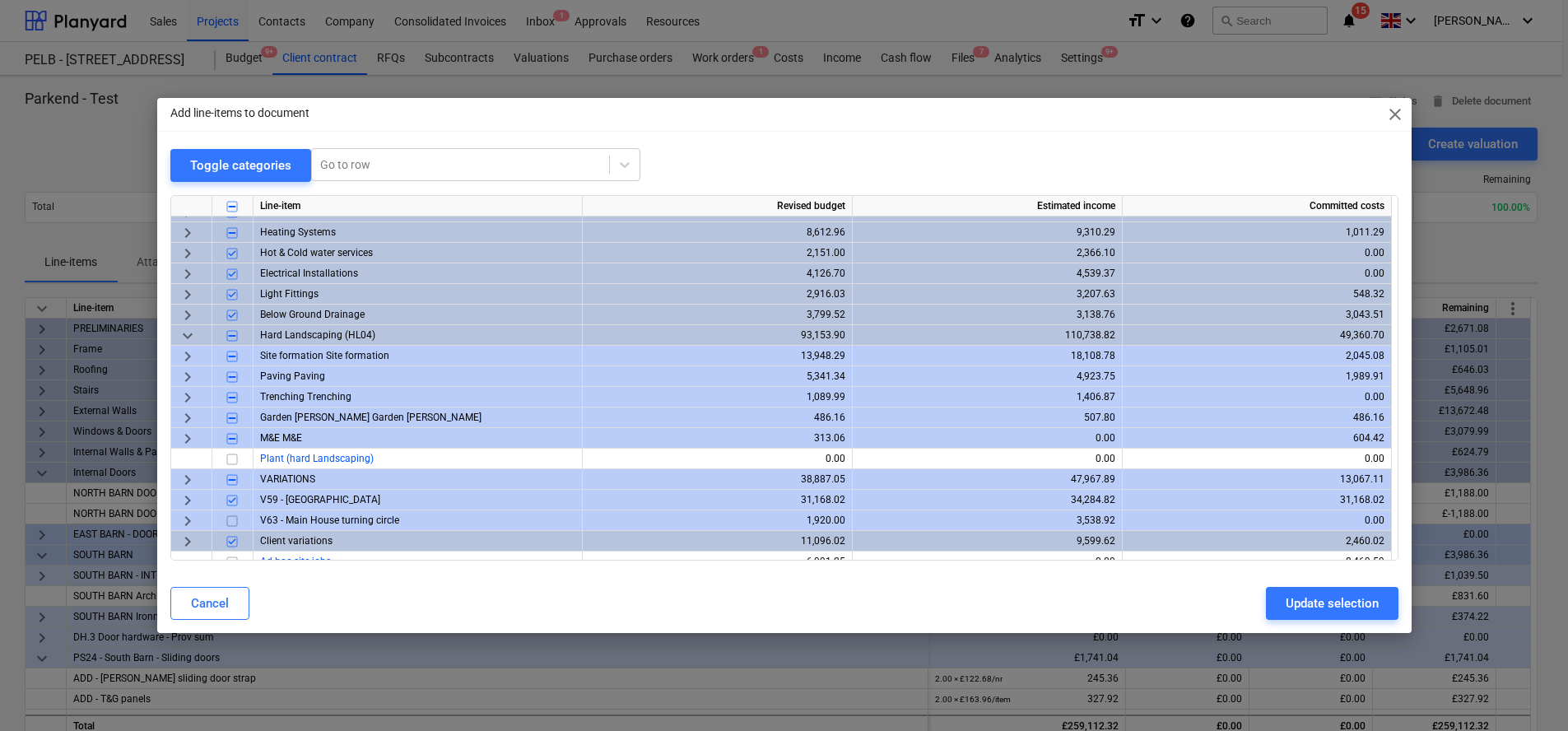
click at [187, 518] on span "keyboard_arrow_right" at bounding box center [187, 521] width 20 height 20
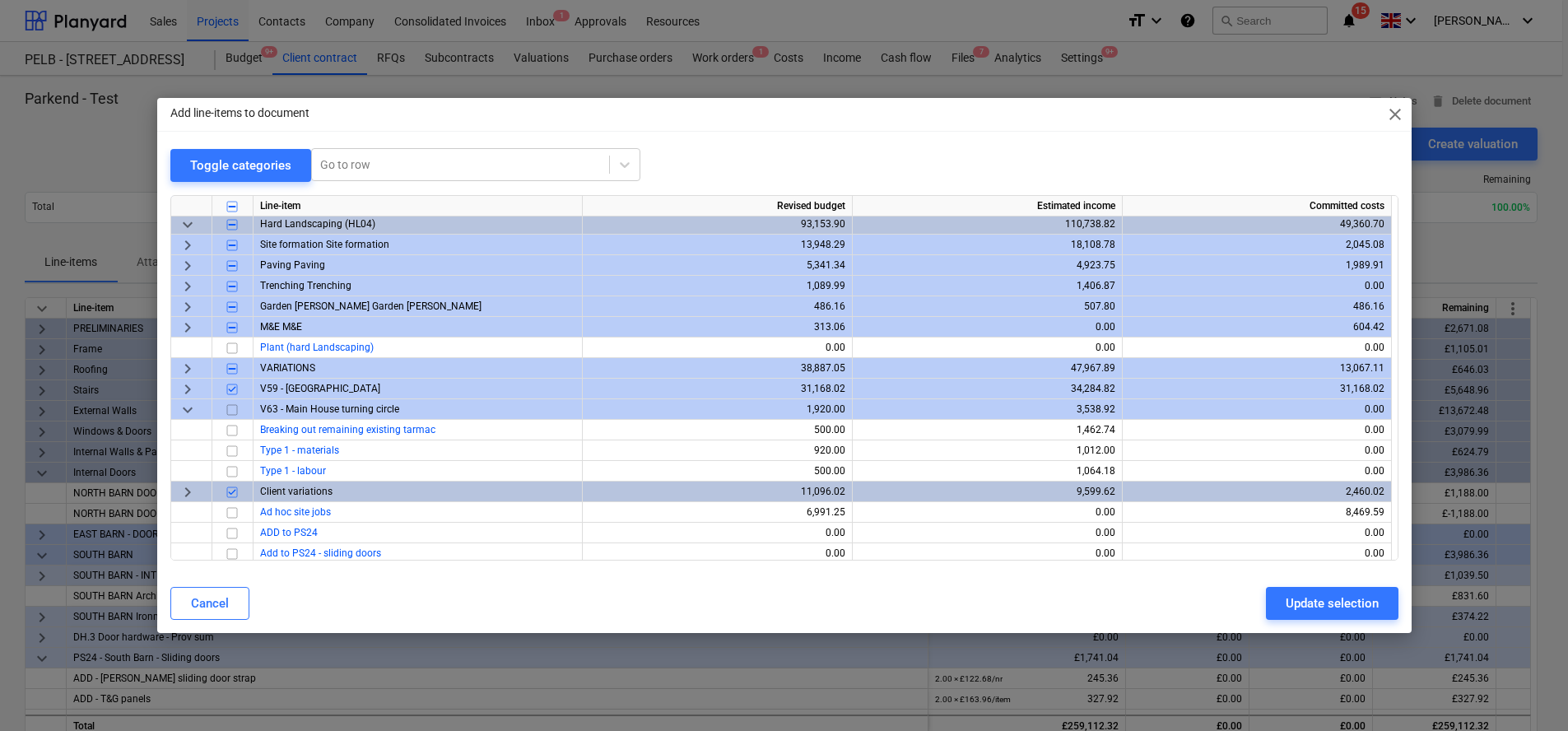
scroll to position [1427, 0]
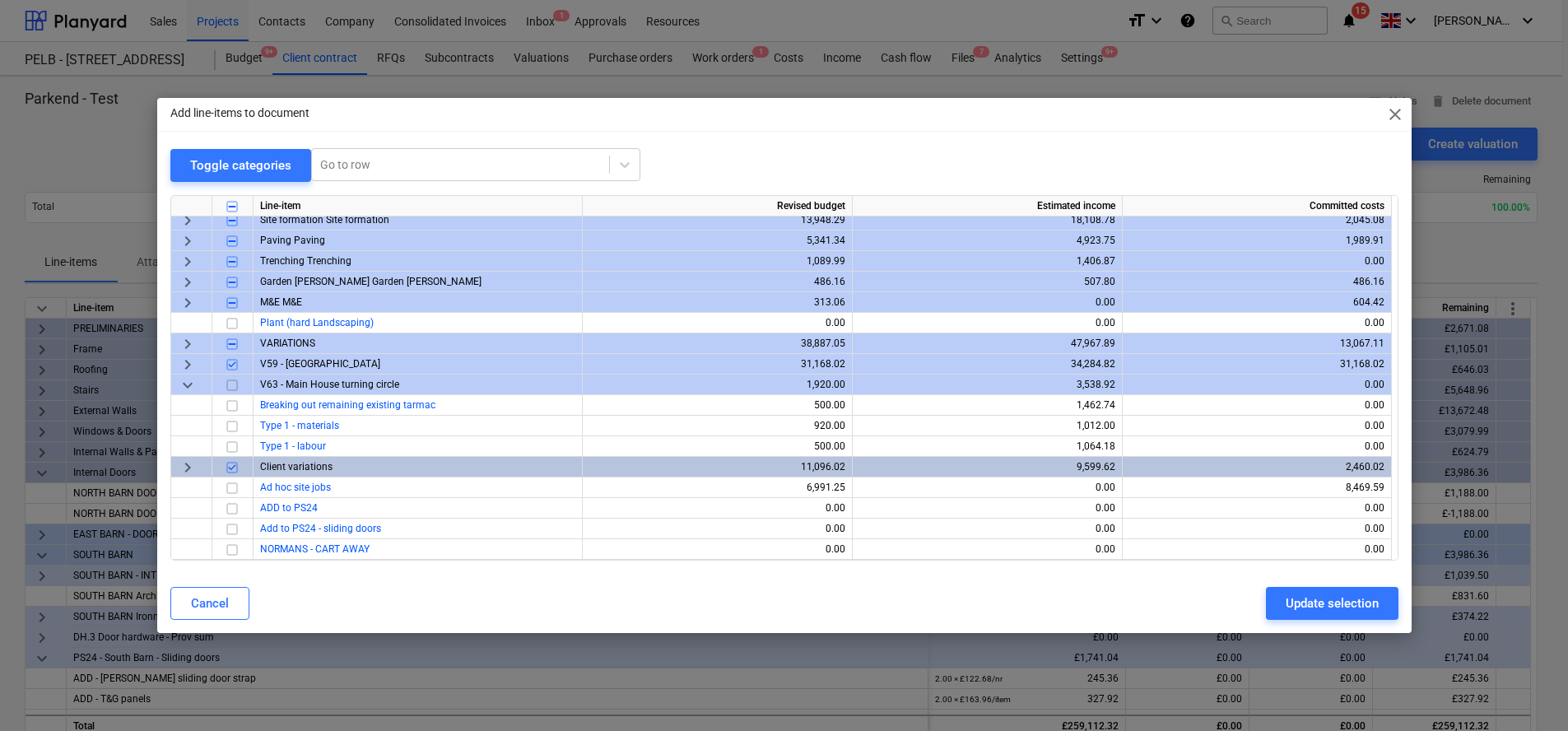
click at [235, 385] on input "checkbox" at bounding box center [232, 385] width 20 height 20
click at [1321, 603] on div "Update selection" at bounding box center [1332, 603] width 93 height 21
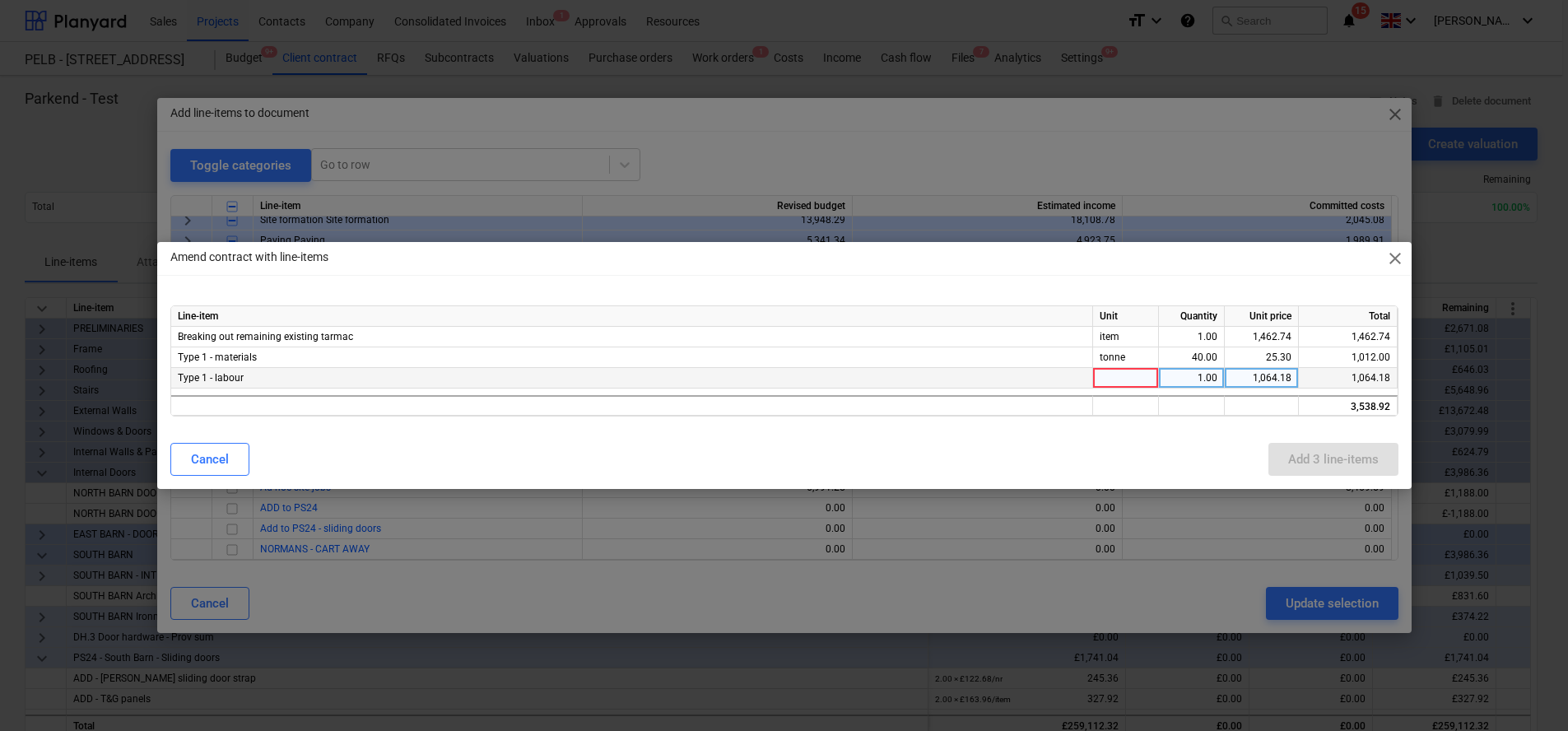
click at [1139, 379] on div at bounding box center [1126, 378] width 66 height 21
click at [1118, 419] on div "Line-item Unit Quantity Unit price Total Breaking out remaining existing tarmac…" at bounding box center [784, 361] width 1255 height 138
click at [1324, 471] on button "Add 3 line-items" at bounding box center [1334, 459] width 130 height 32
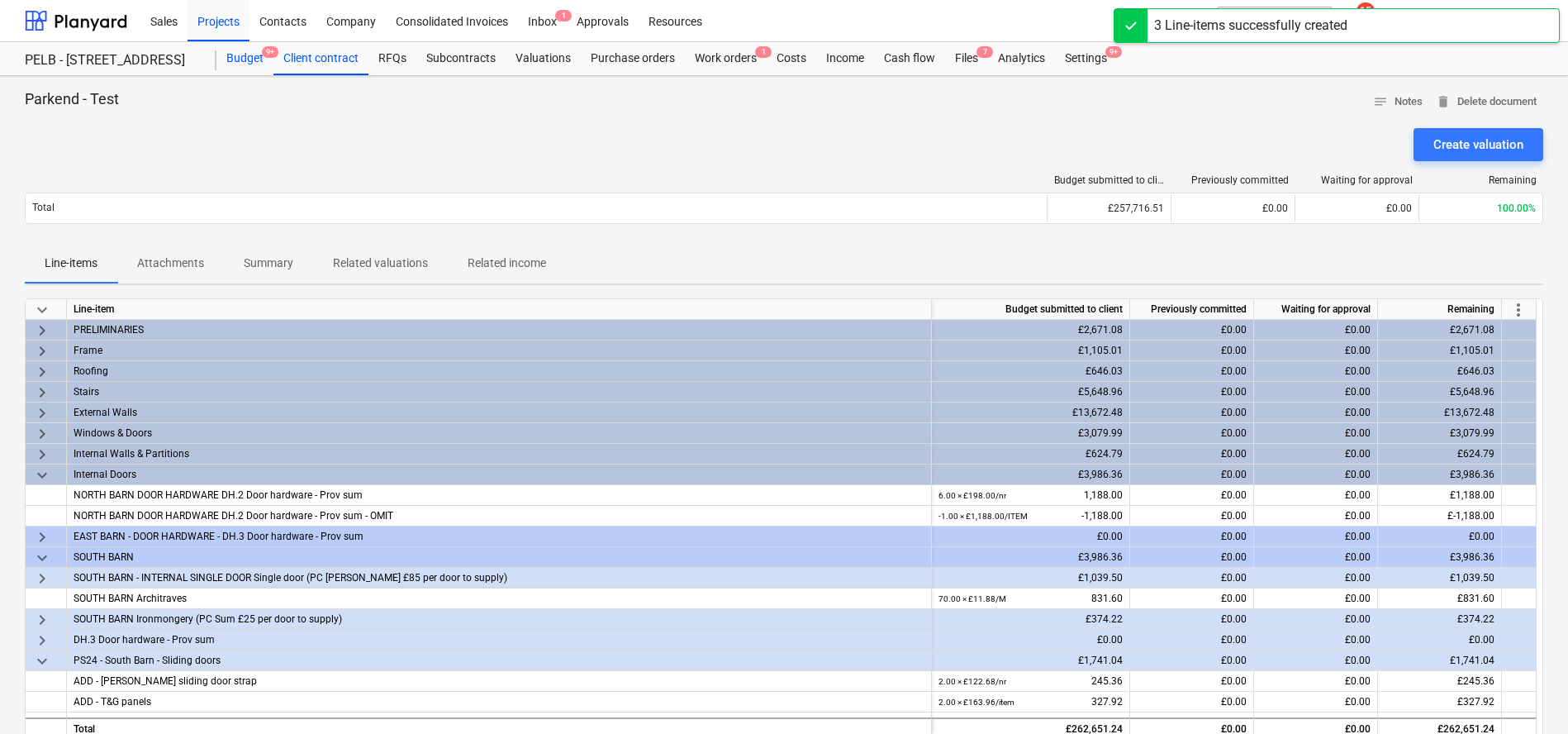
click at [227, 60] on div "Budget 9+" at bounding box center [245, 59] width 57 height 33
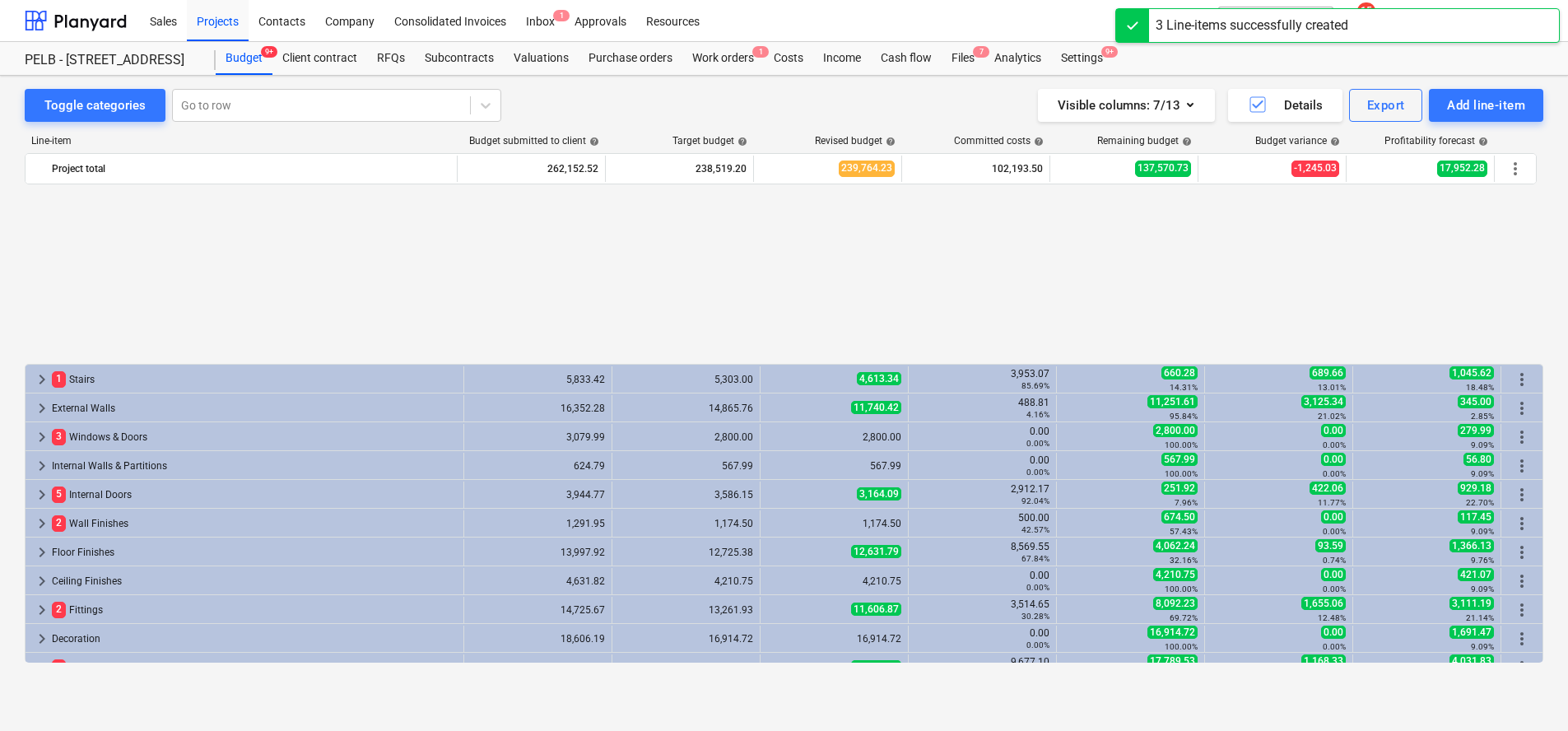
scroll to position [751, 0]
